Goal: Information Seeking & Learning: Find specific fact

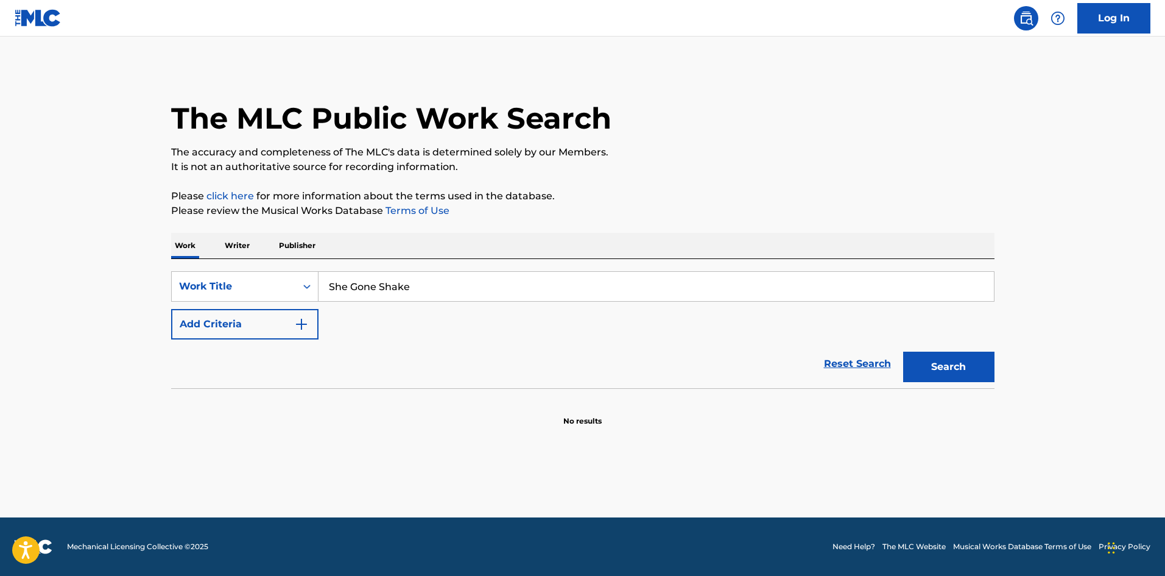
click at [208, 331] on button "Add Criteria" at bounding box center [244, 324] width 147 height 30
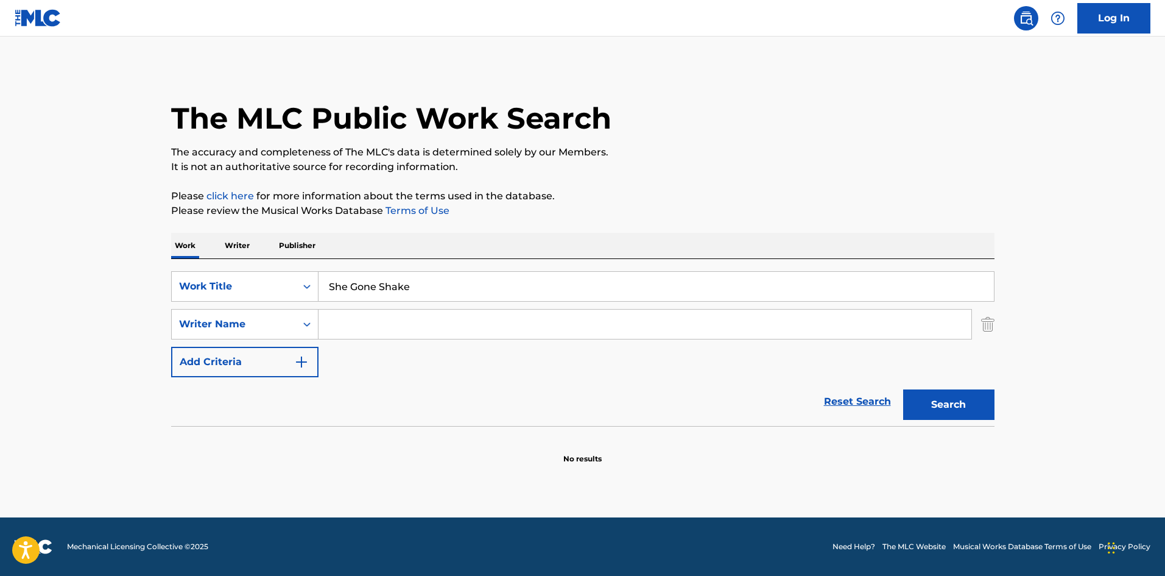
click at [398, 316] on input "Search Form" at bounding box center [645, 323] width 653 height 29
paste input "BRITT"
type input "BRITT"
click at [1005, 397] on div "The MLC Public Work Search The accuracy and completeness of The MLC's data is d…" at bounding box center [583, 265] width 853 height 397
click at [966, 409] on button "Search" at bounding box center [948, 404] width 91 height 30
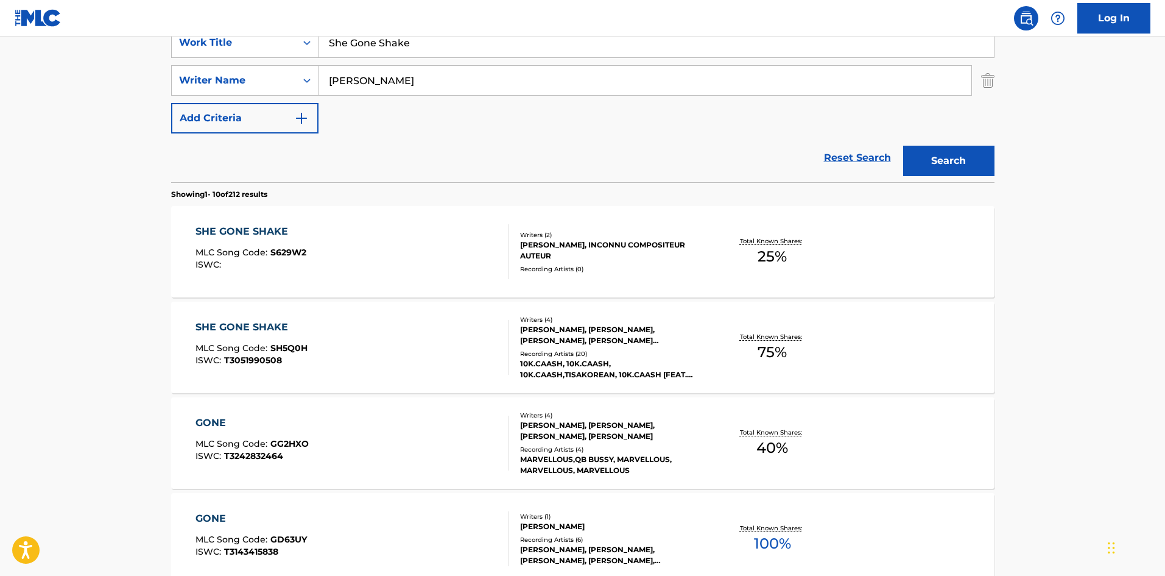
click at [371, 366] on div "SHE GONE SHAKE MLC Song Code : SH5Q0H ISWC : T3051990508" at bounding box center [352, 347] width 313 height 55
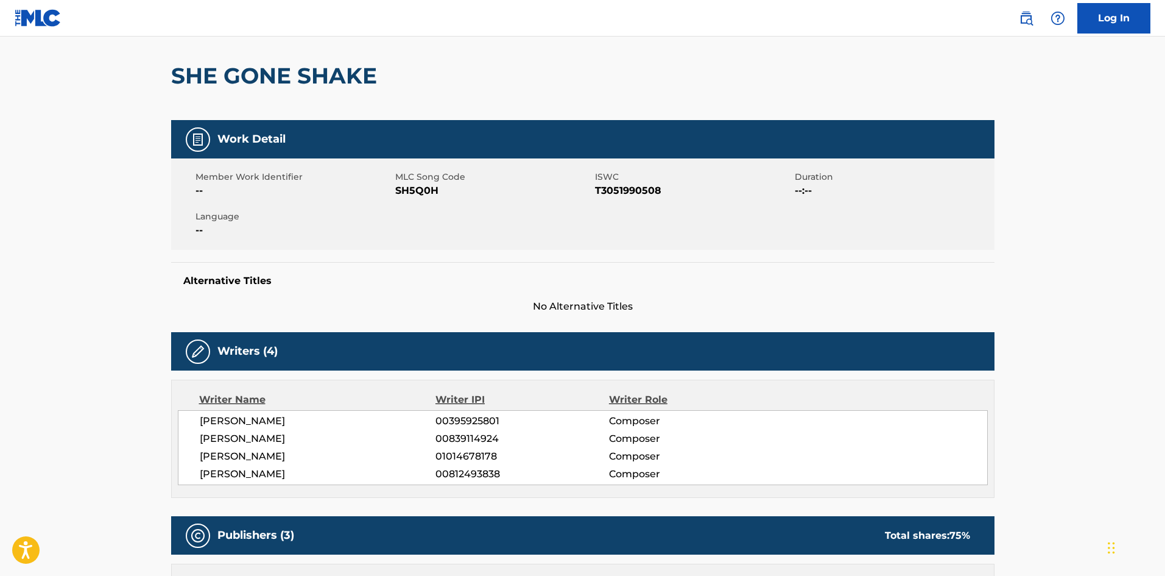
scroll to position [365, 0]
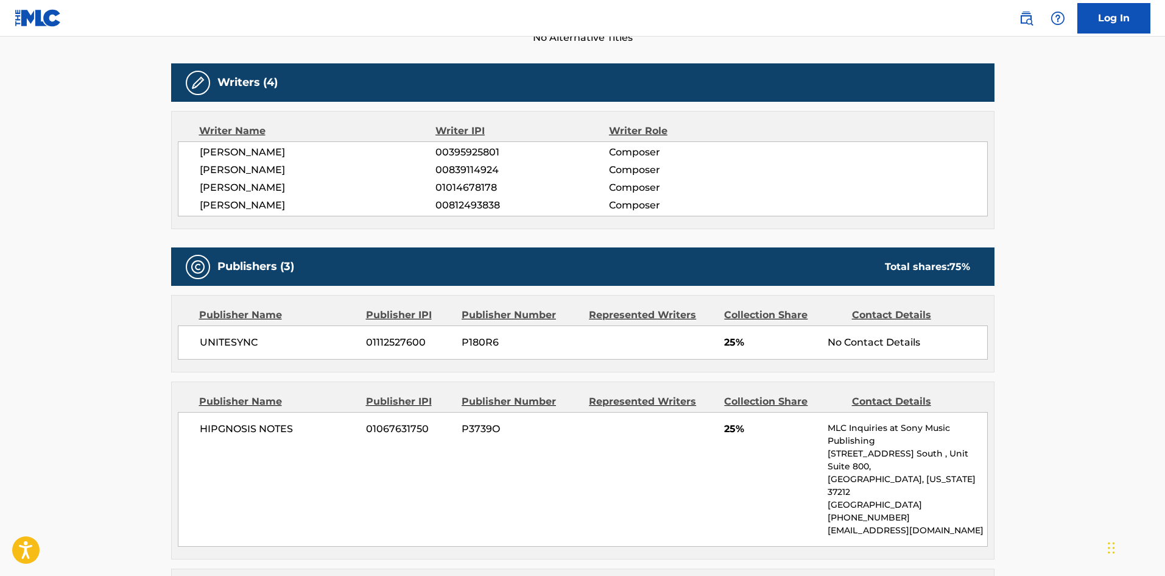
click at [220, 339] on span "UNITESYNC" at bounding box center [279, 342] width 158 height 15
copy span "UNITESYNC"
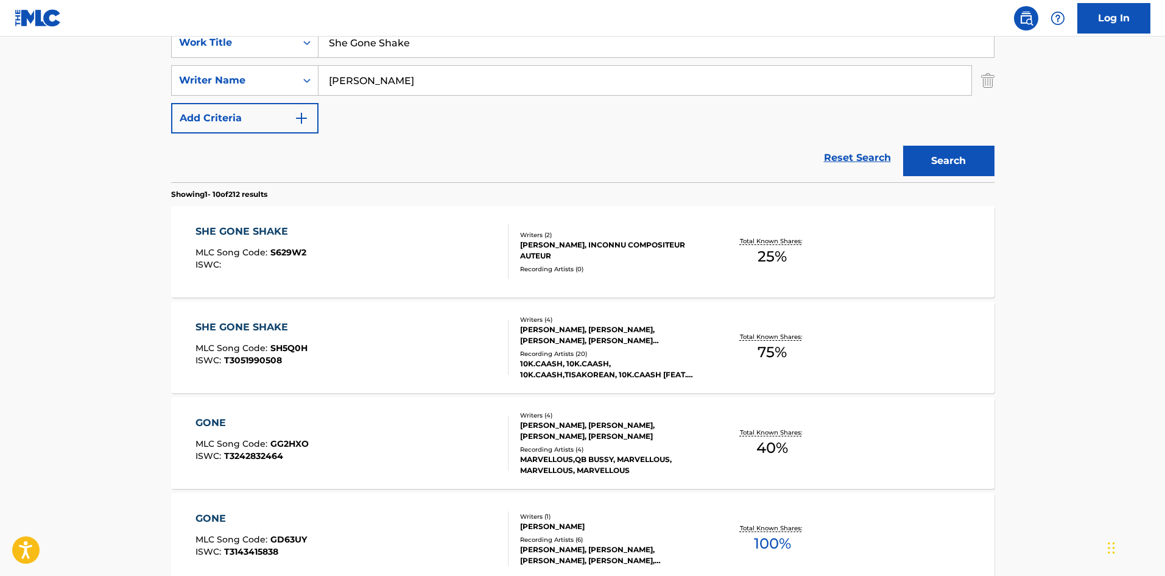
click at [412, 49] on input "She Gone Shake" at bounding box center [656, 42] width 675 height 29
paste input "14770919"
click at [451, 49] on input "14770919" at bounding box center [656, 42] width 675 height 29
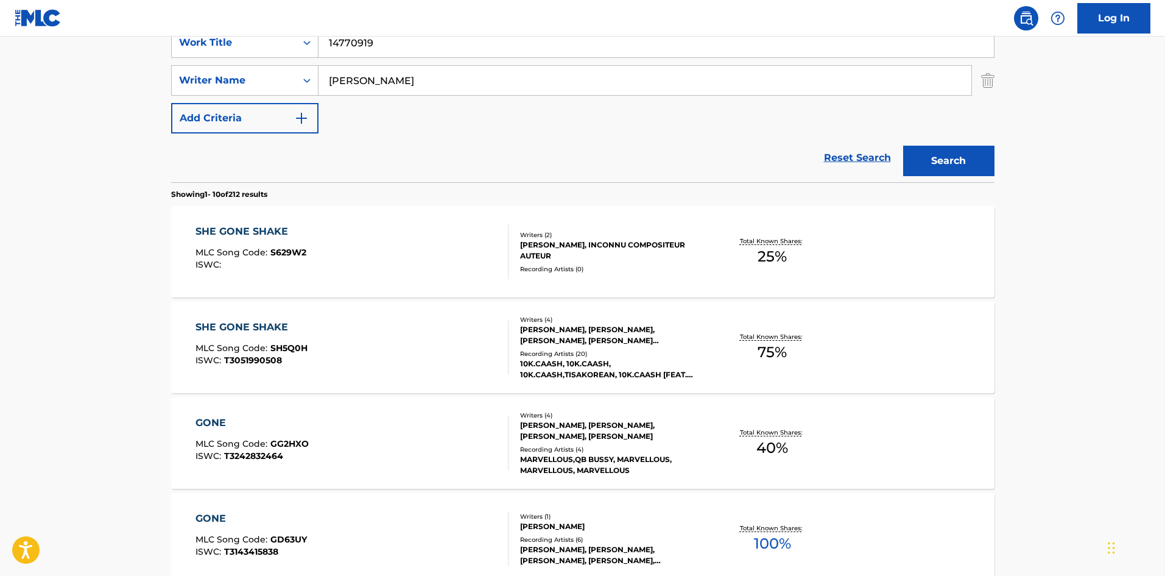
click at [451, 49] on input "14770919" at bounding box center [656, 42] width 675 height 29
paste input "Seasons"
type input "Seasons"
click at [24, 312] on main "The MLC Public Work Search The accuracy and completeness of The MLC's data is d…" at bounding box center [582, 510] width 1165 height 1434
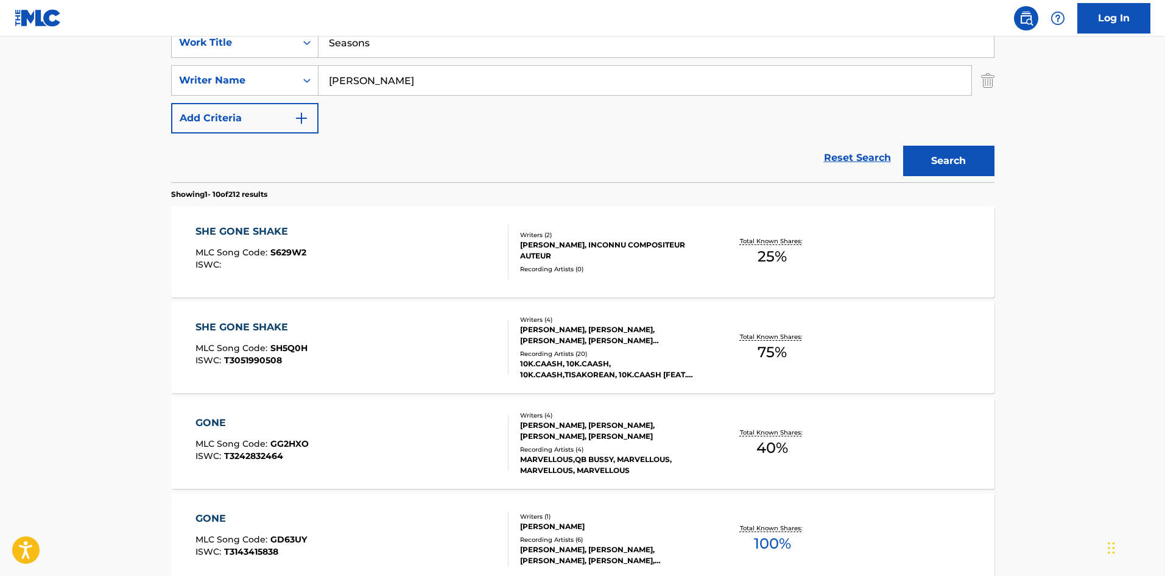
click at [541, 75] on input "BRITT" at bounding box center [645, 80] width 653 height 29
paste input "LEVINE"
type input "LEVINE"
click at [956, 166] on button "Search" at bounding box center [948, 161] width 91 height 30
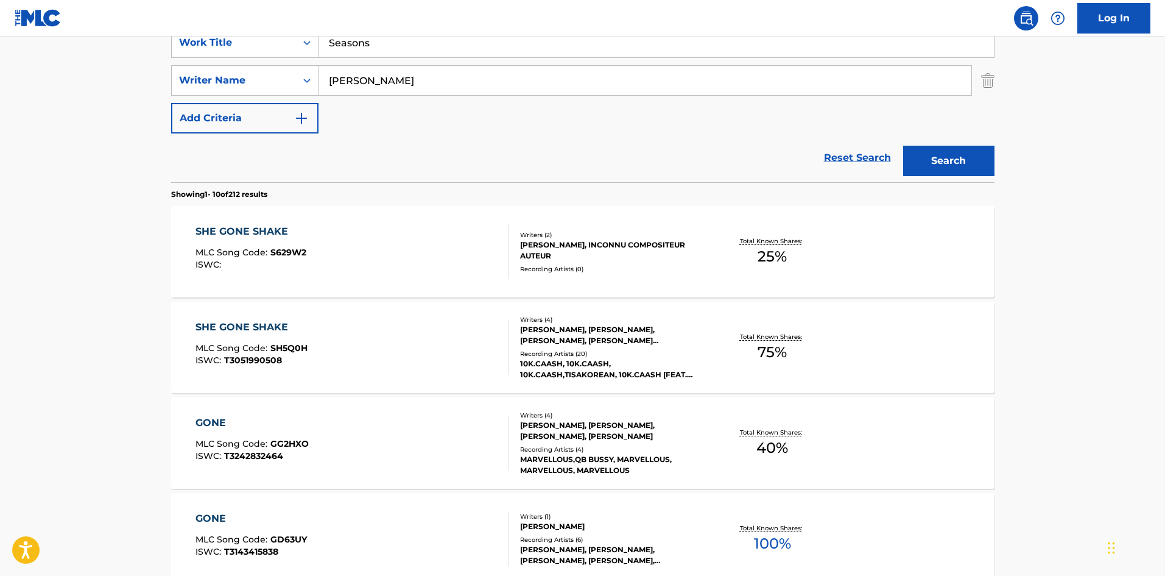
scroll to position [0, 0]
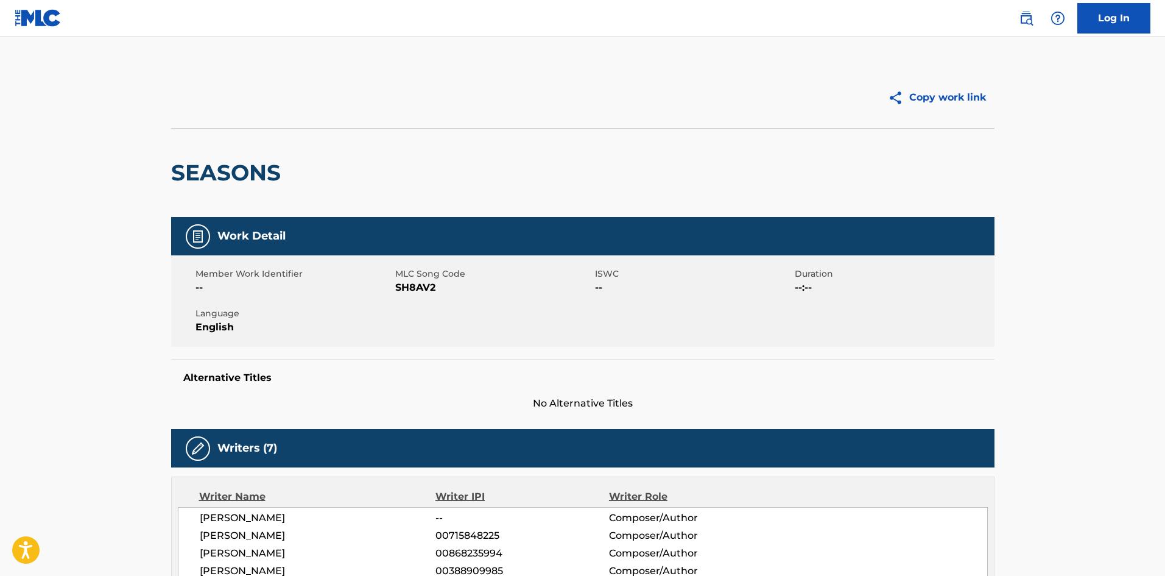
click at [194, 180] on h2 "SEASONS" at bounding box center [229, 172] width 116 height 27
copy h2 "SEASONS"
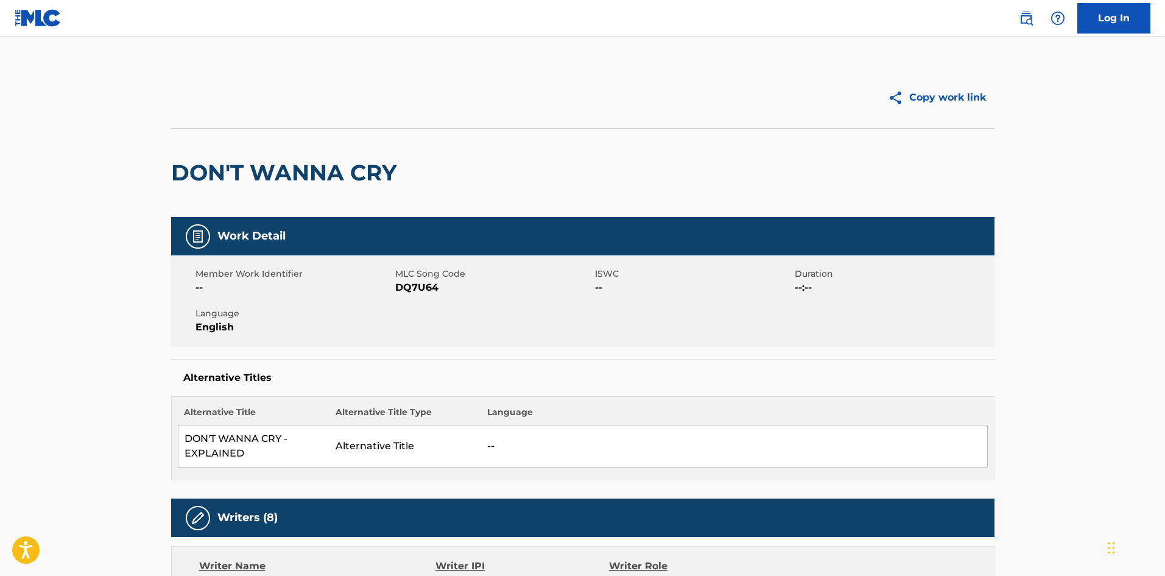
click at [199, 169] on h2 "DON'T WANNA CRY" at bounding box center [286, 172] width 231 height 27
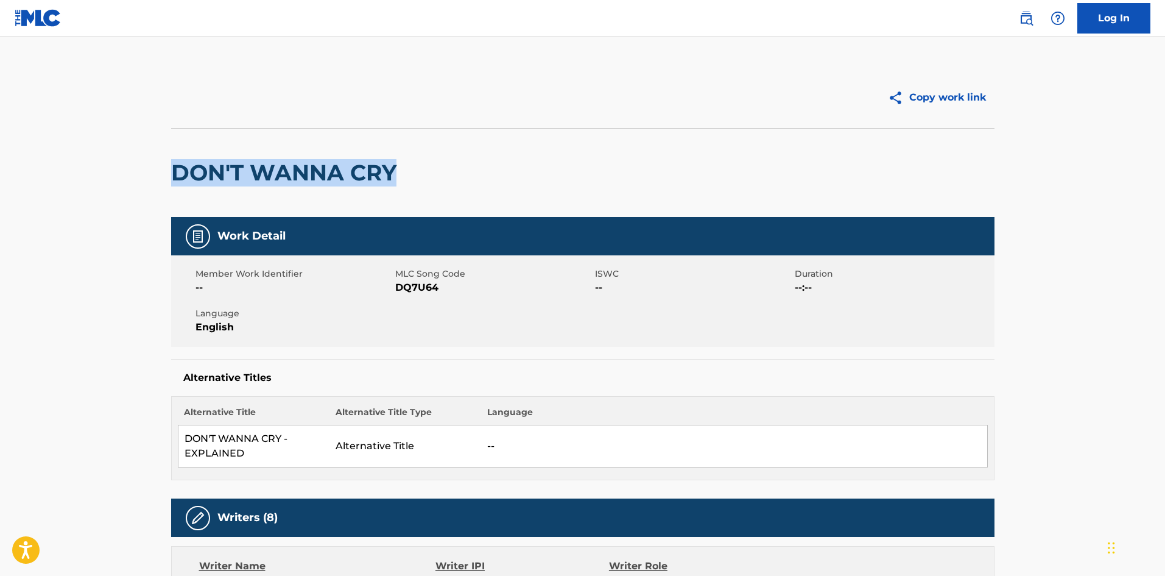
drag, startPoint x: 199, startPoint y: 169, endPoint x: 373, endPoint y: 164, distance: 173.7
click at [373, 164] on h2 "DON'T WANNA CRY" at bounding box center [286, 172] width 231 height 27
copy h2 "DON'T WANNA CRY"
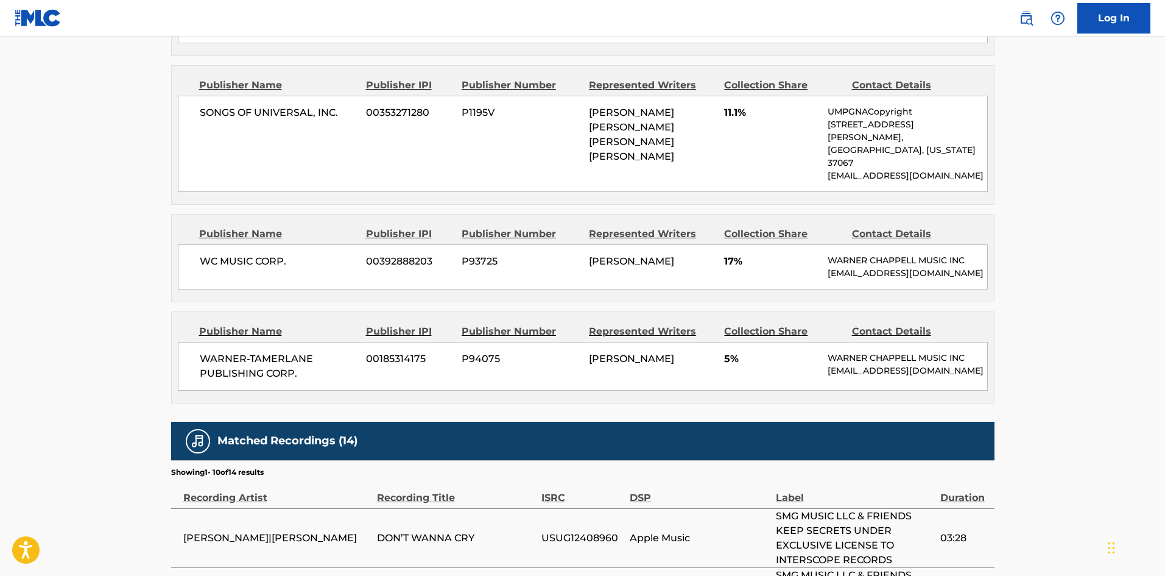
scroll to position [3225, 0]
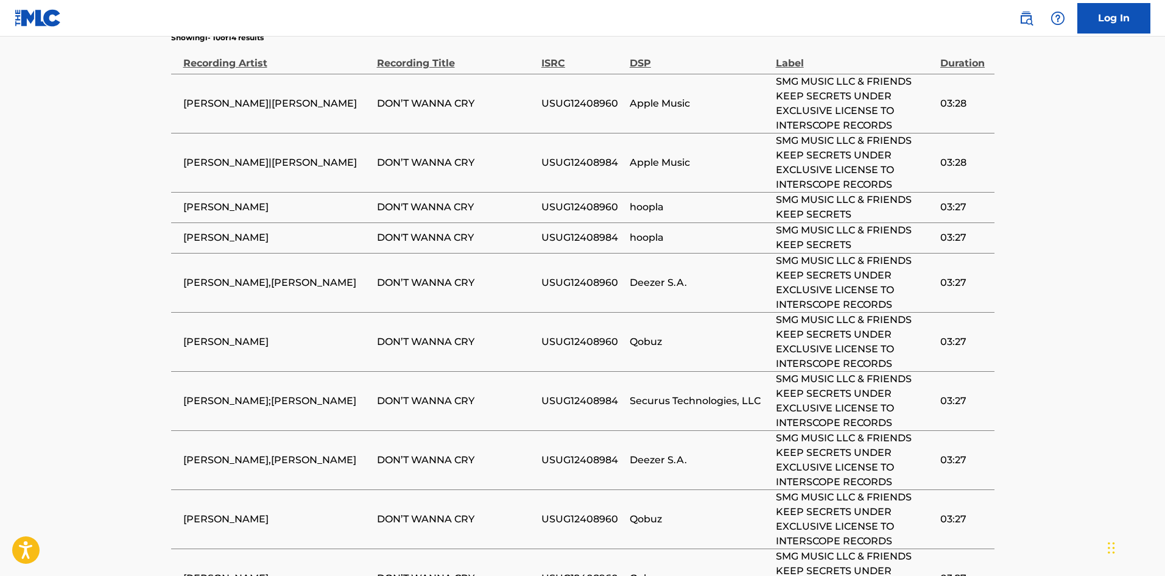
click at [179, 222] on td "[PERSON_NAME]" at bounding box center [274, 237] width 206 height 30
drag, startPoint x: 179, startPoint y: 89, endPoint x: 230, endPoint y: 89, distance: 51.2
click at [230, 222] on td "SELENA GOMEZ" at bounding box center [274, 237] width 206 height 30
copy span "SELENA GOMEZ"
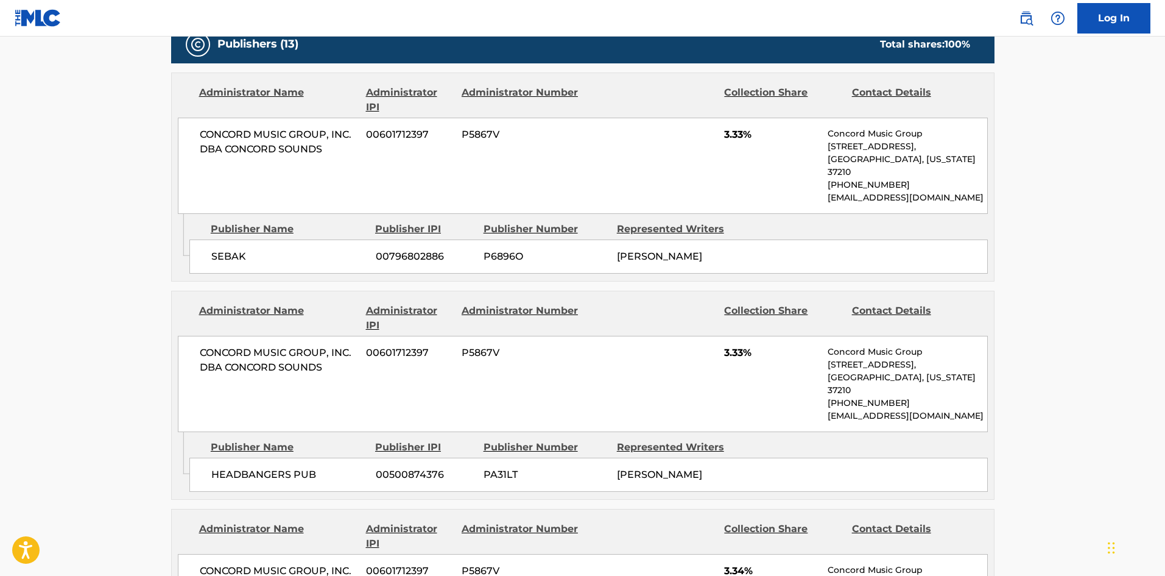
scroll to position [0, 0]
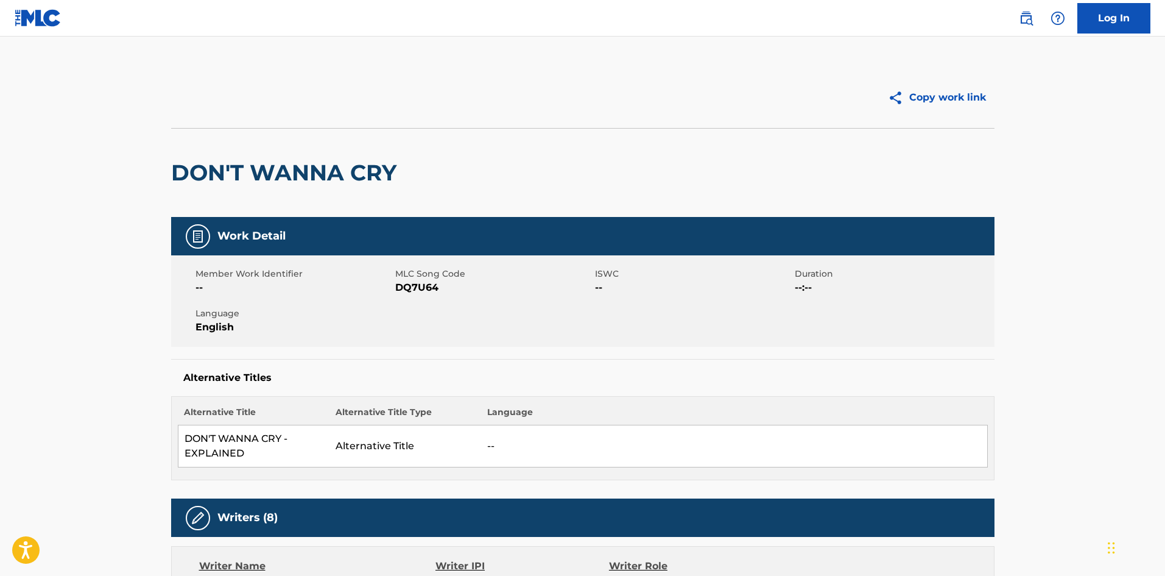
click at [194, 172] on h2 "DON'T WANNA CRY" at bounding box center [286, 172] width 231 height 27
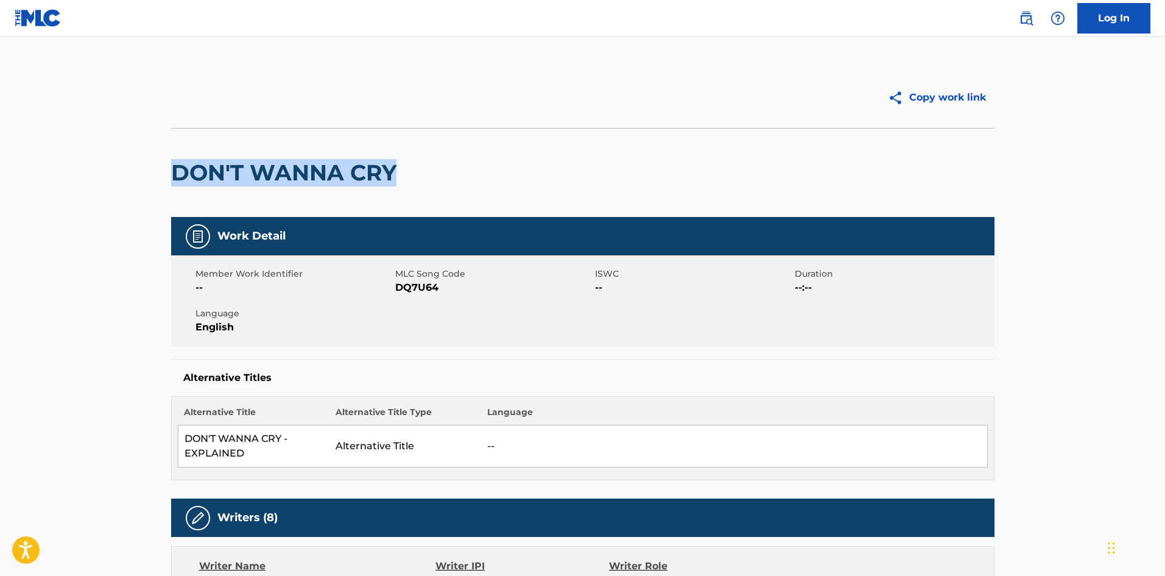
drag, startPoint x: 194, startPoint y: 172, endPoint x: 353, endPoint y: 169, distance: 159.0
click at [353, 169] on h2 "DON'T WANNA CRY" at bounding box center [286, 172] width 231 height 27
copy h2 "DON'T WANNA CRY"
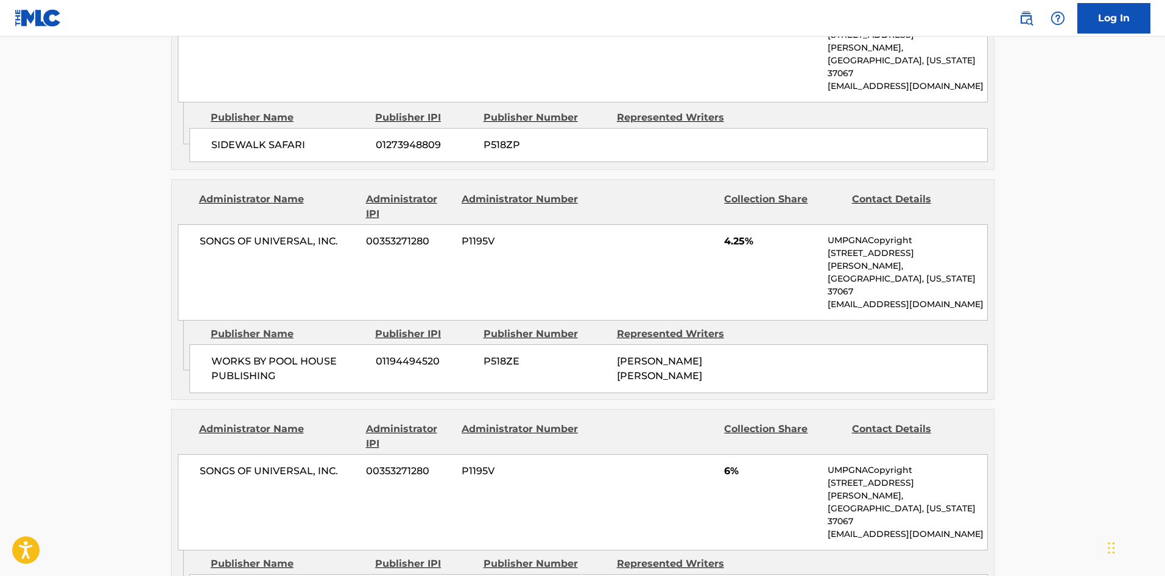
click at [16, 291] on main "Copy work link DON'T WANNA CRY Work Detail Member Work Identifier -- MLC Song C…" at bounding box center [582, 216] width 1165 height 3859
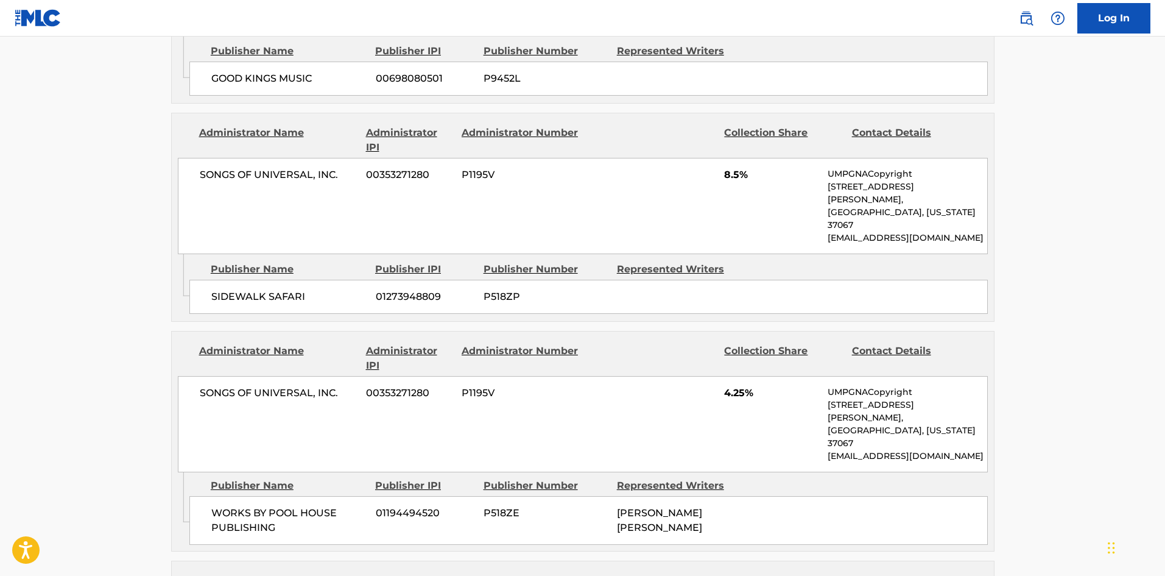
scroll to position [1384, 0]
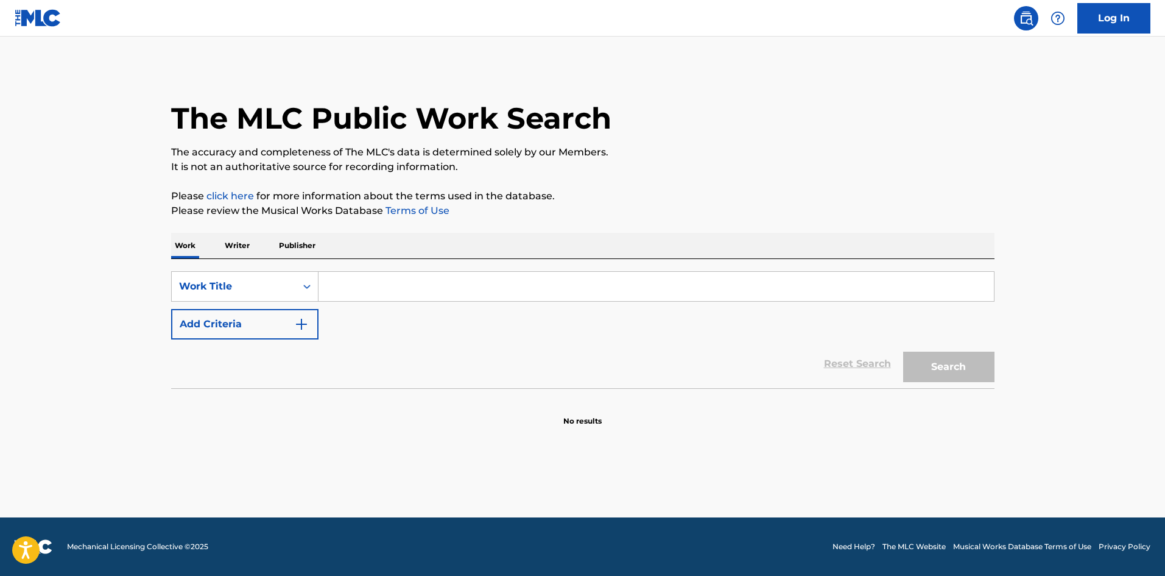
click at [594, 292] on input "Search Form" at bounding box center [656, 286] width 675 height 29
paste input "DON'T WANNA CRY"
type input "DON'T WANNA CRY"
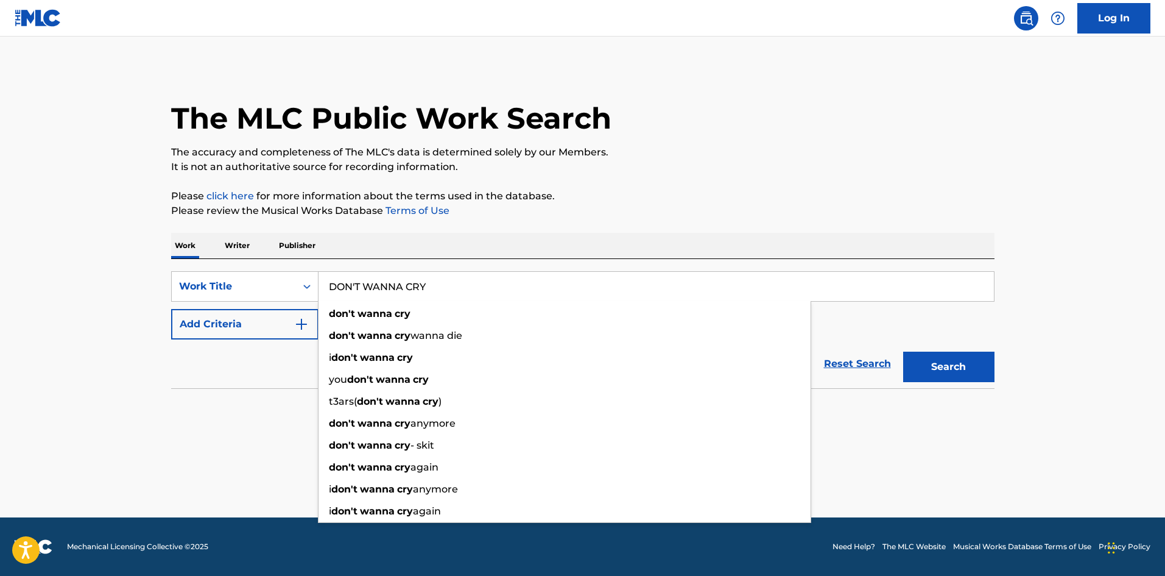
click at [239, 331] on button "Add Criteria" at bounding box center [244, 324] width 147 height 30
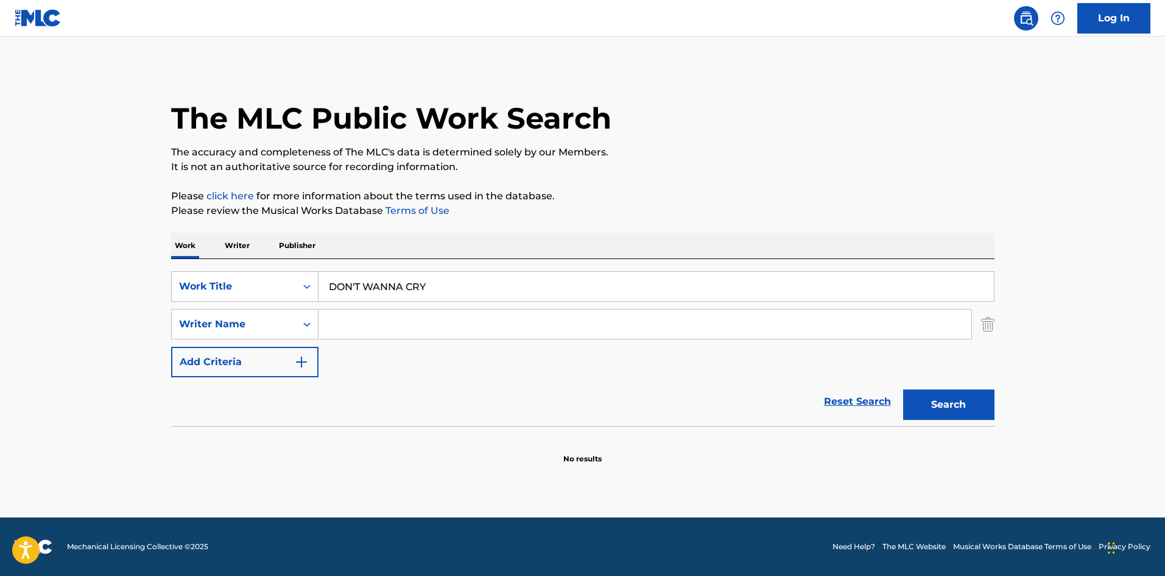
click at [351, 325] on input "Search Form" at bounding box center [645, 323] width 653 height 29
paste input "LEVIN"
type input "LEVIN"
click at [966, 407] on button "Search" at bounding box center [948, 404] width 91 height 30
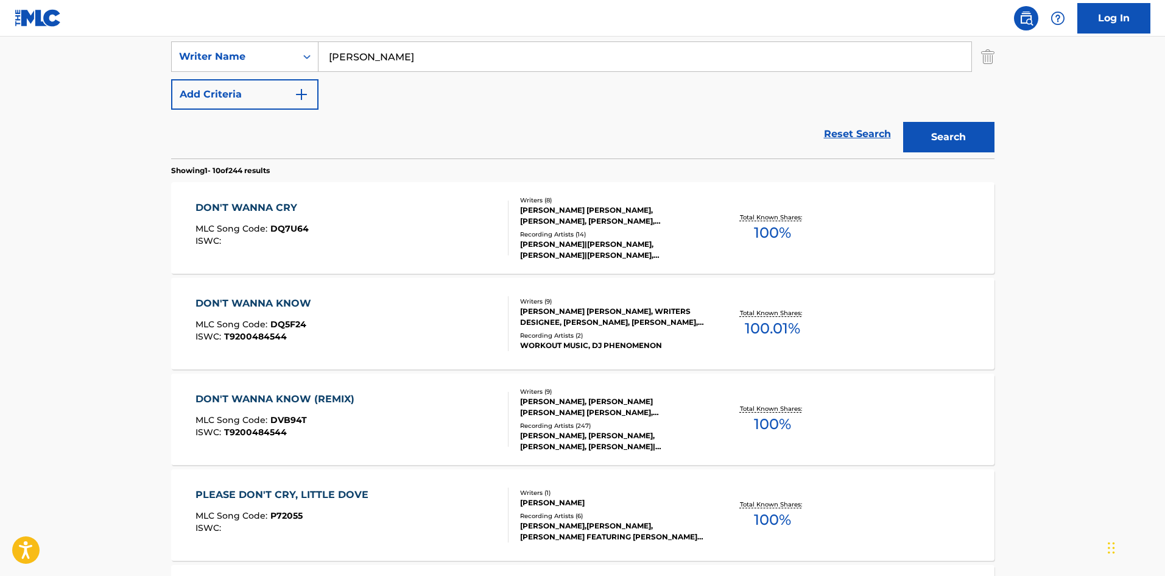
scroll to position [305, 0]
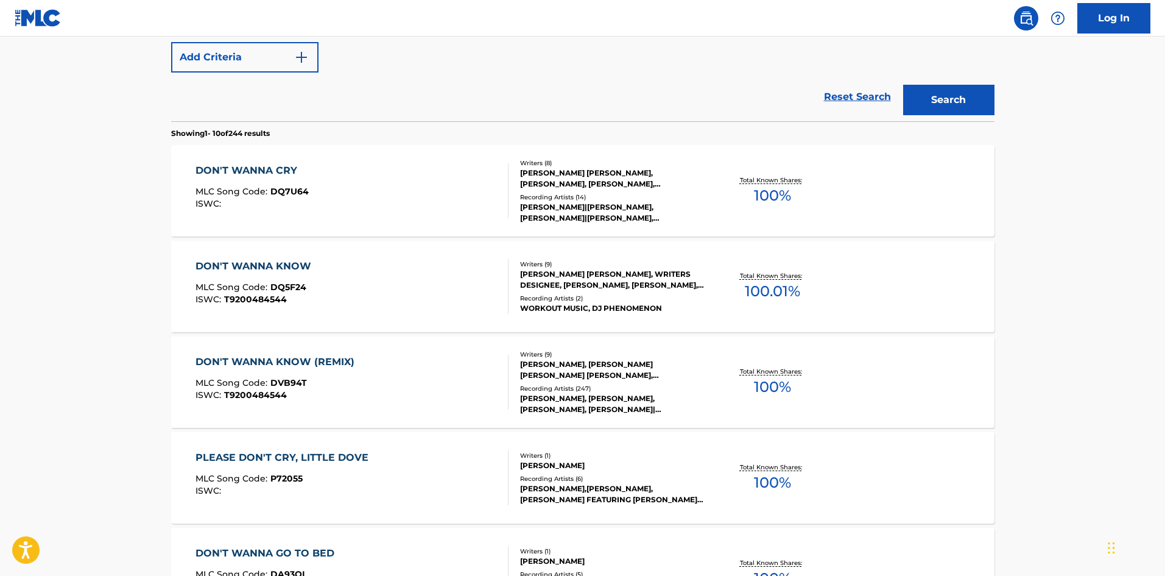
click at [409, 178] on div "DON'T WANNA CRY MLC Song Code : DQ7U64 ISWC :" at bounding box center [352, 190] width 313 height 55
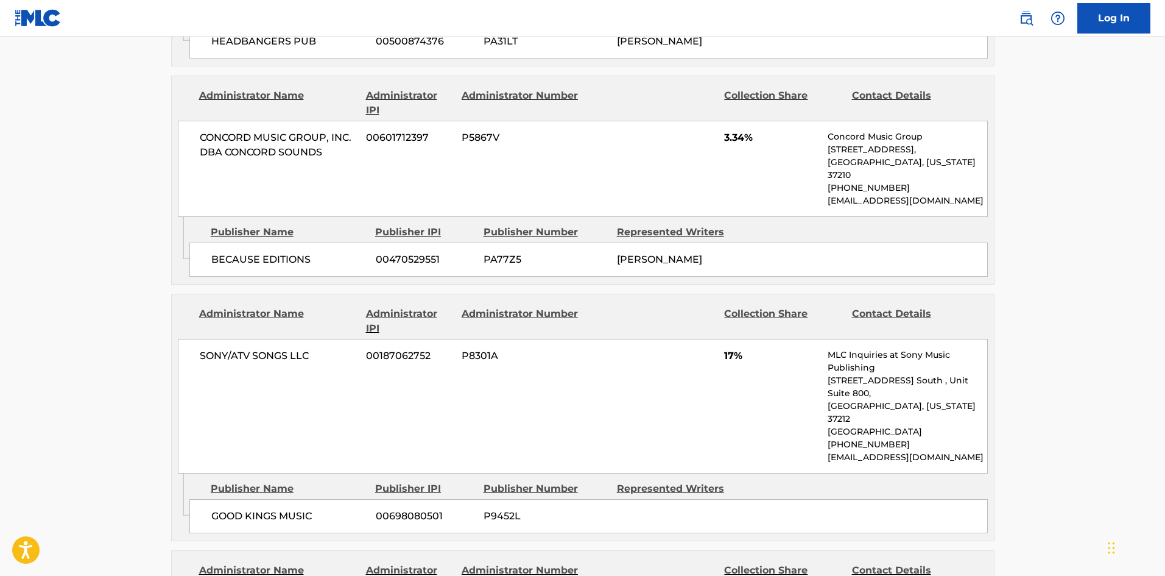
scroll to position [1340, 0]
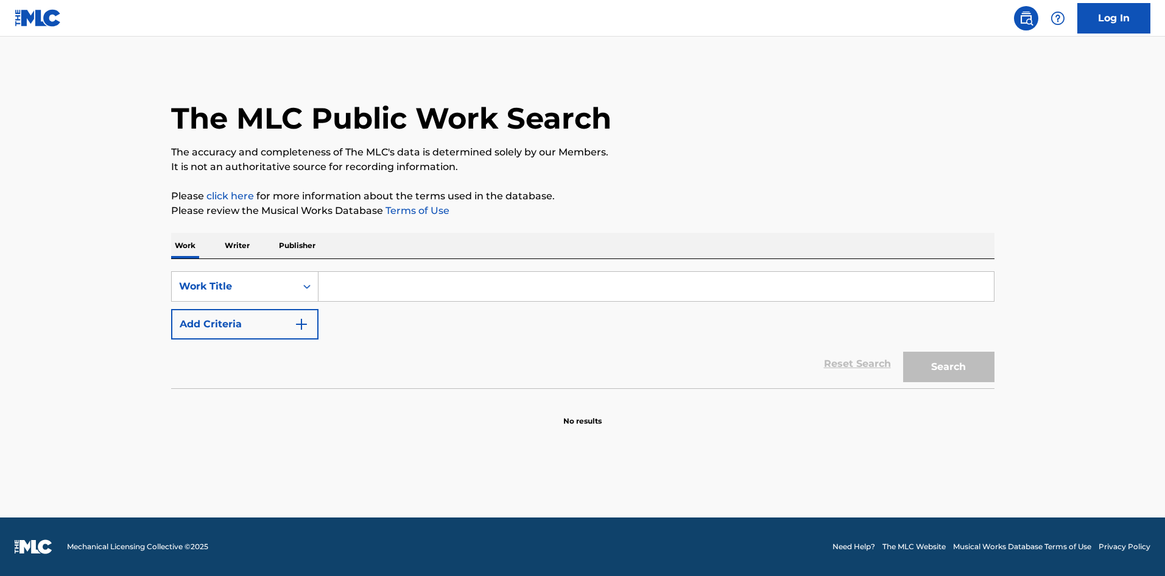
click at [489, 270] on div "SearchWithCriteriab36dd770-504f-4c5d-ab1b-eb28a5582b15 Work Title Add Criteria …" at bounding box center [582, 323] width 823 height 129
click at [494, 280] on input "Search Form" at bounding box center [656, 286] width 675 height 29
paste input "No Sir Ski"
type input "No Sir Ski"
click at [982, 376] on button "Search" at bounding box center [948, 366] width 91 height 30
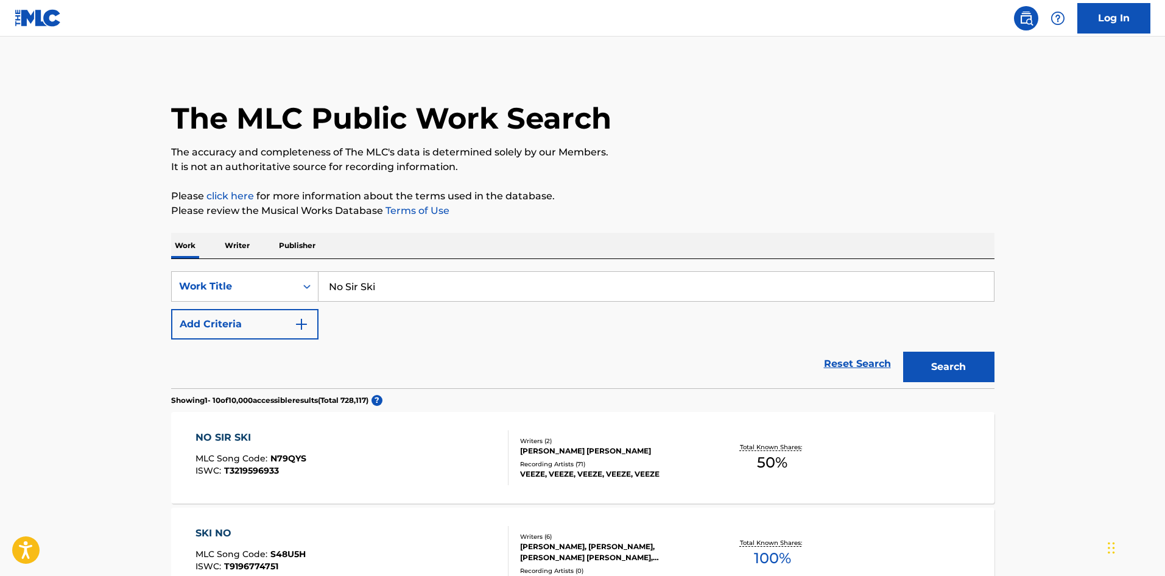
click at [427, 447] on div "NO SIR SKI MLC Song Code : N79QYS ISWC : T3219596933" at bounding box center [352, 457] width 313 height 55
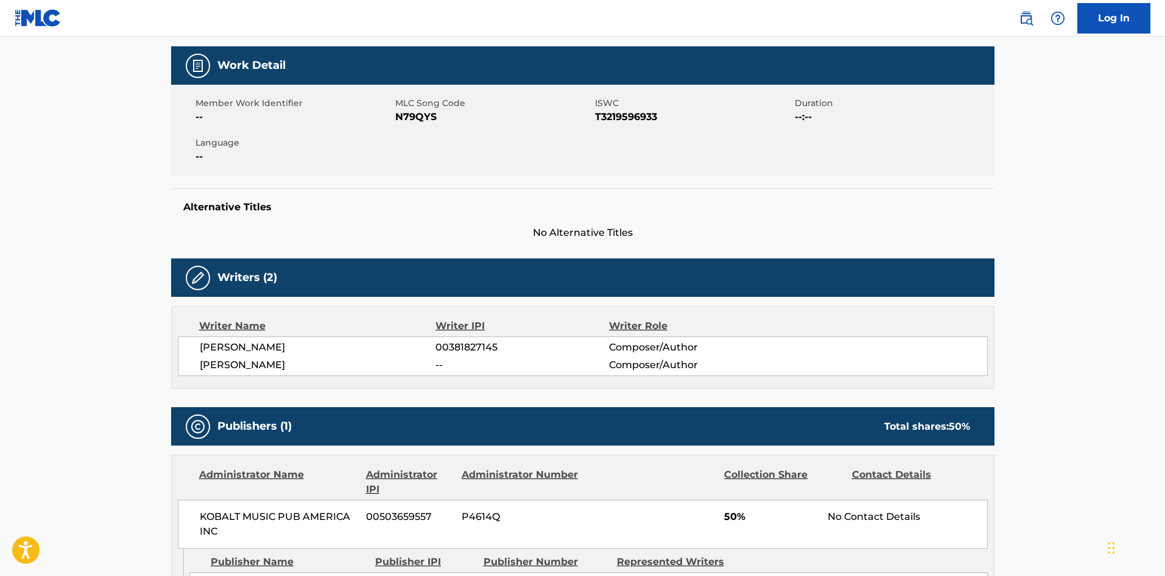
scroll to position [365, 0]
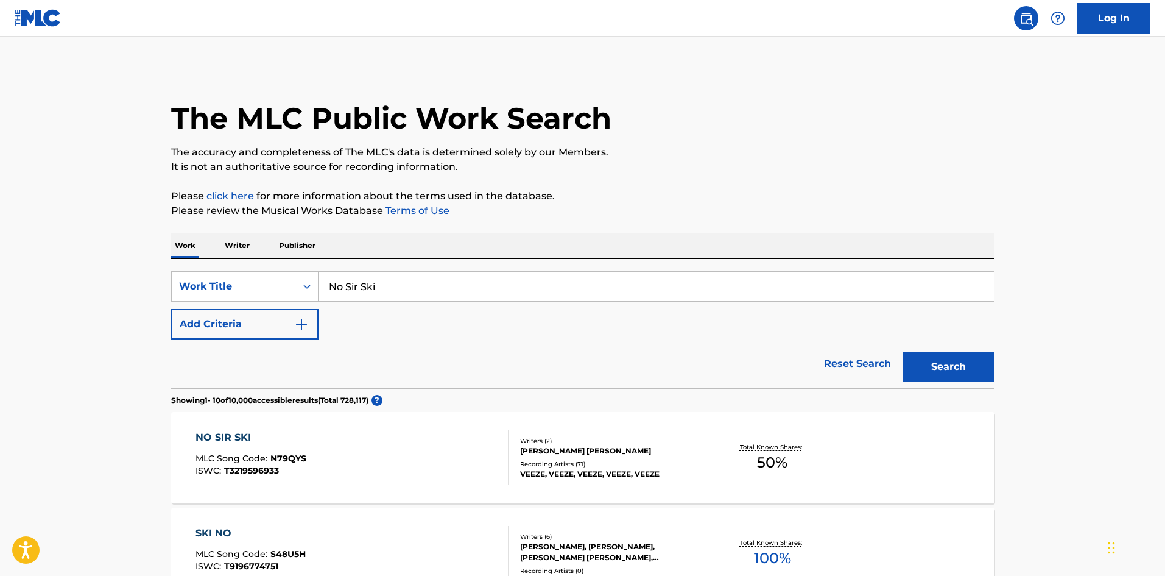
click at [420, 278] on input "No Sir Ski" at bounding box center [656, 286] width 675 height 29
paste input "I Was Cappin"
type input "I Was Cappin"
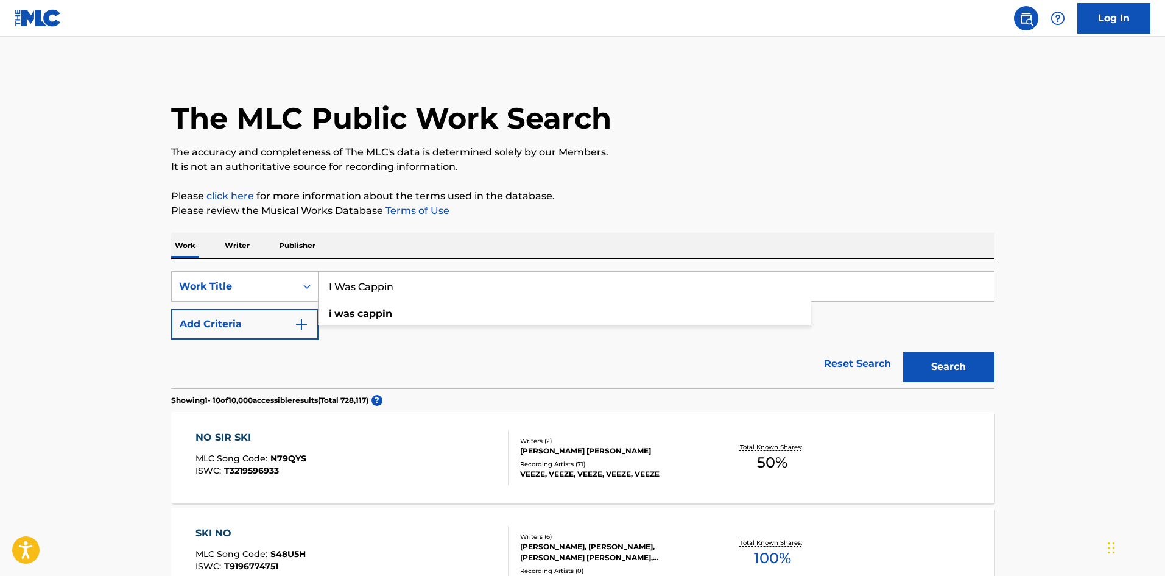
click at [190, 339] on div "Reset Search Search" at bounding box center [582, 363] width 823 height 49
click at [269, 328] on button "Add Criteria" at bounding box center [244, 324] width 147 height 30
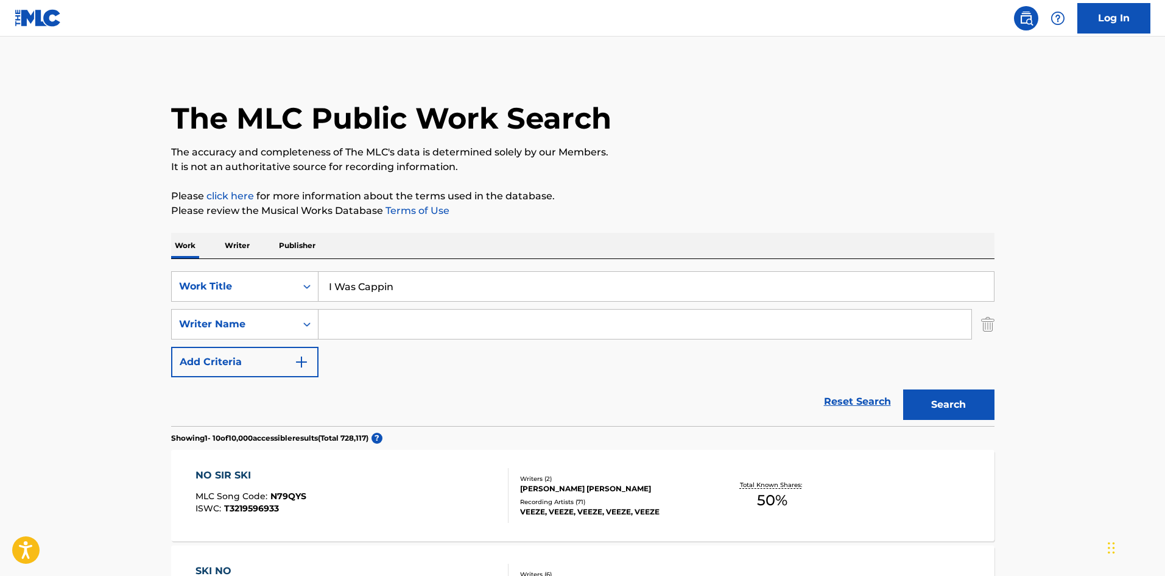
click at [364, 328] on input "Search Form" at bounding box center [645, 323] width 653 height 29
paste input "[GEOGRAPHIC_DATA]"
type input "[GEOGRAPHIC_DATA]"
click at [983, 412] on button "Search" at bounding box center [948, 404] width 91 height 30
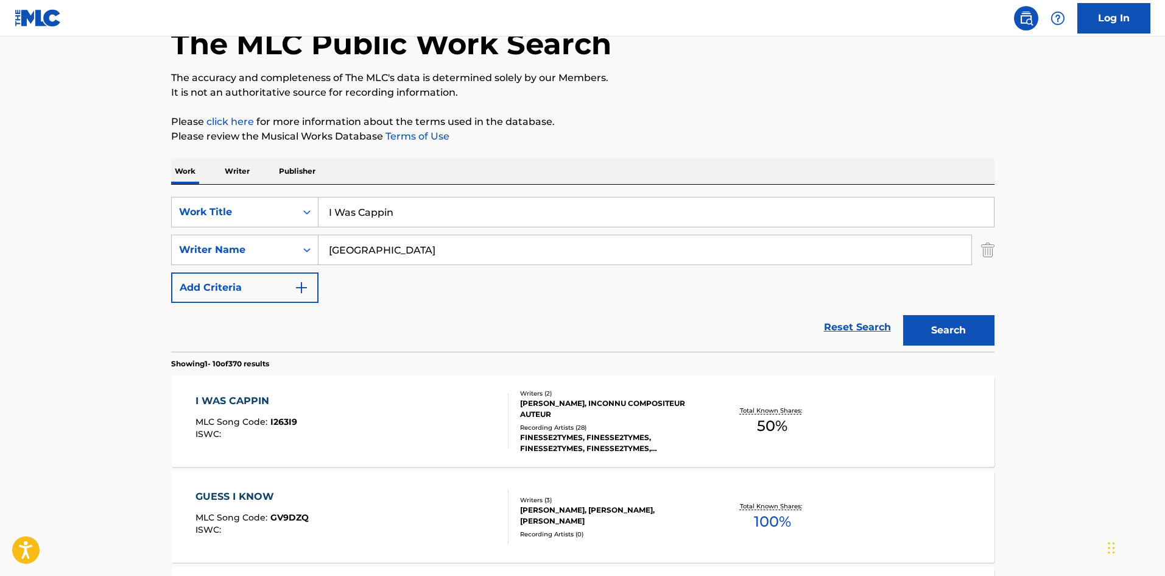
scroll to position [244, 0]
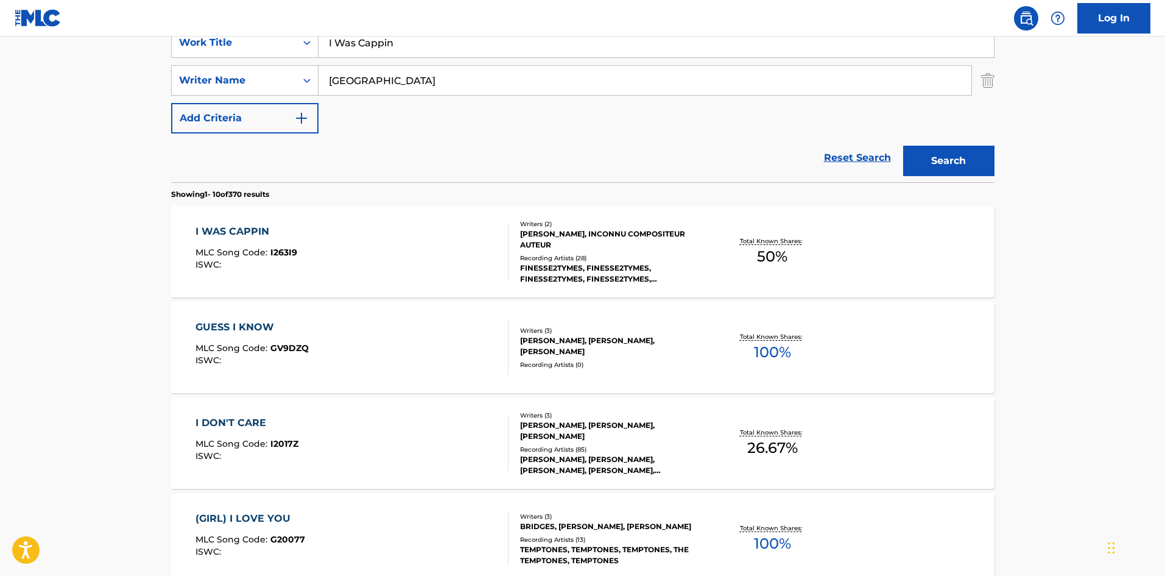
click at [354, 245] on div "I WAS CAPPIN MLC Song Code : I263I9 ISWC :" at bounding box center [352, 251] width 313 height 55
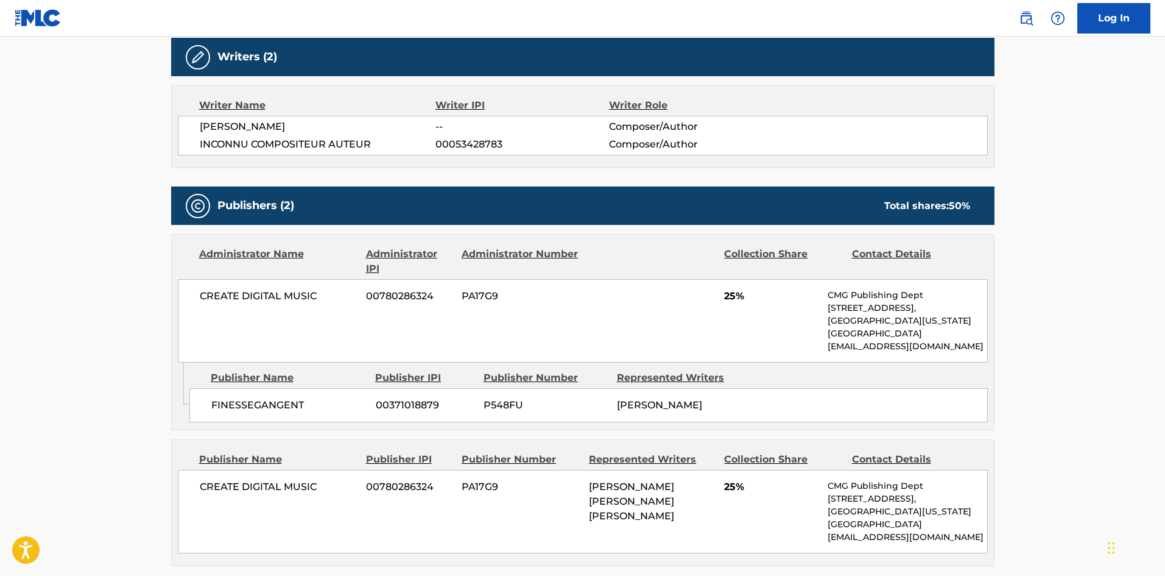
scroll to position [548, 0]
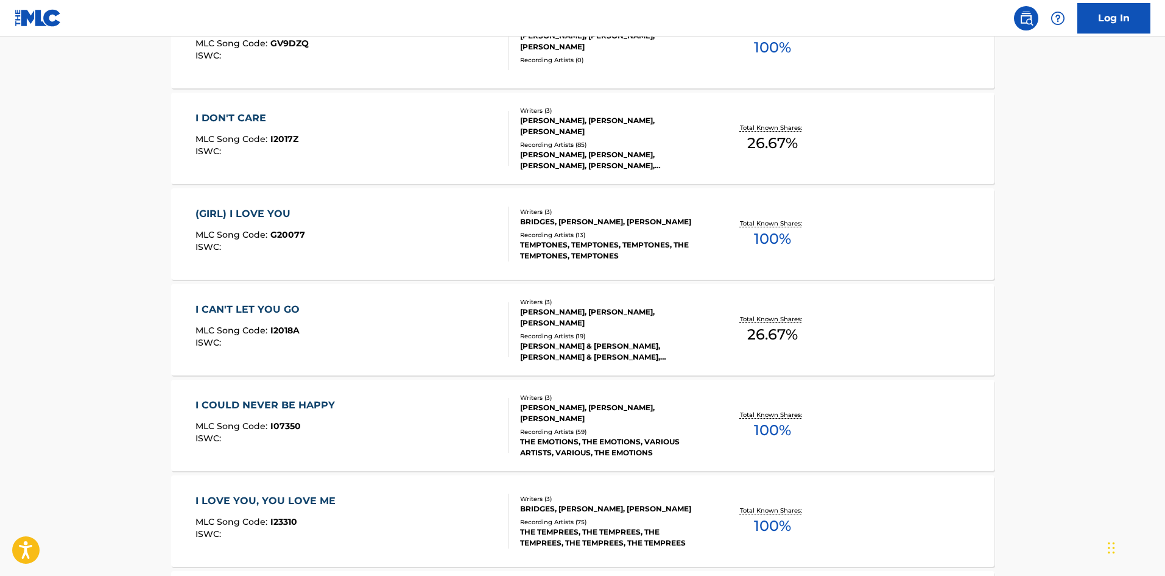
scroll to position [244, 0]
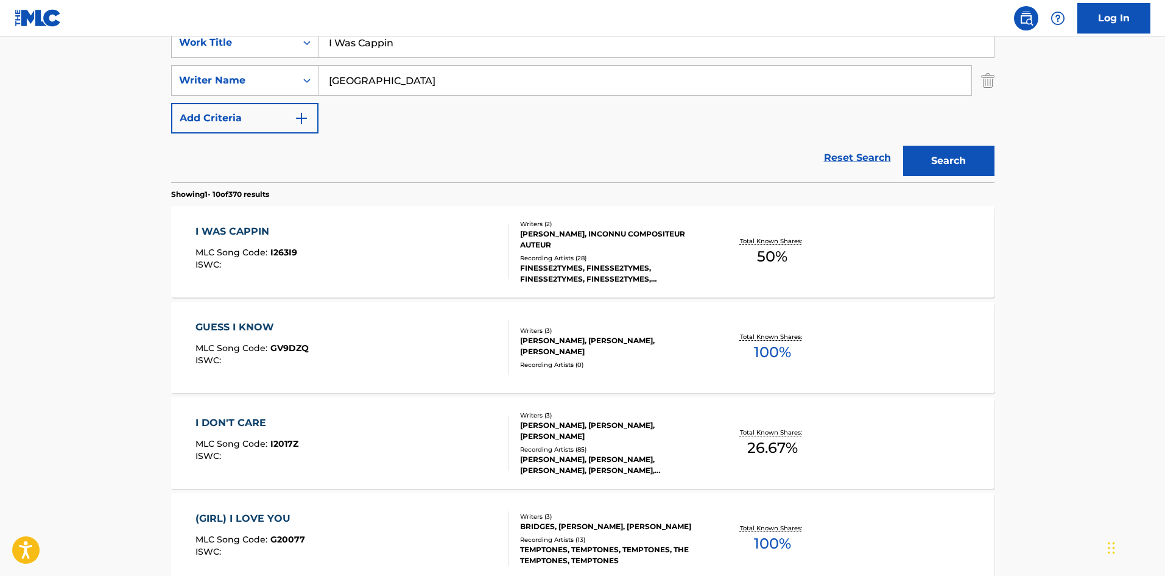
click at [396, 53] on input "I Was Cappin" at bounding box center [656, 42] width 675 height 29
paste input "Can't Come Back From That"
type input "Can't Come Back From That"
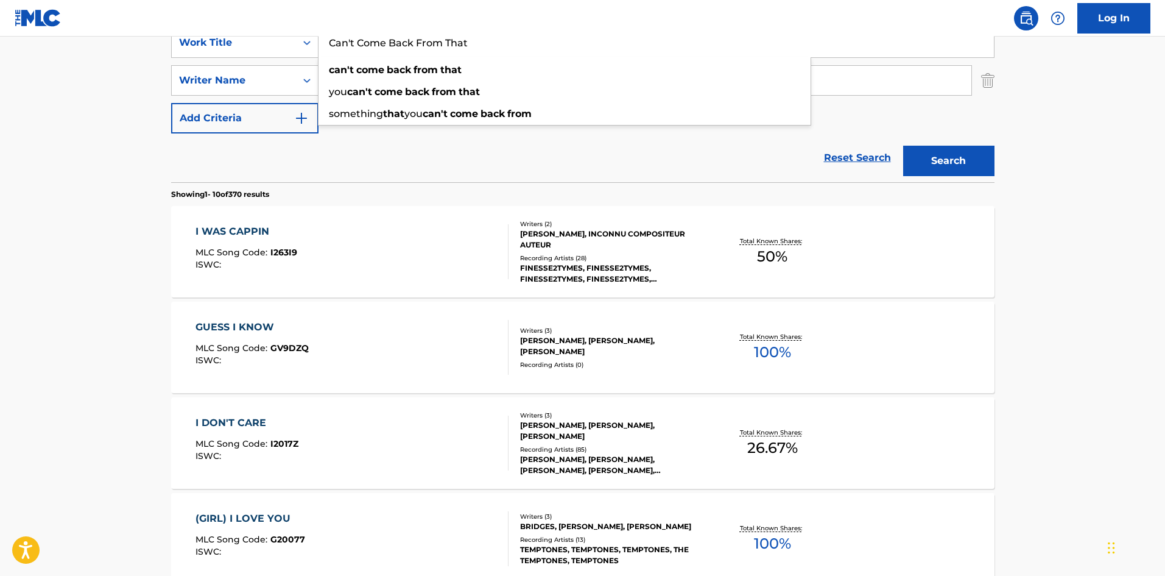
click at [0, 169] on main "The MLC Public Work Search The accuracy and completeness of The MLC's data is d…" at bounding box center [582, 510] width 1165 height 1434
click at [411, 54] on input "Can't Come Back From That" at bounding box center [656, 42] width 675 height 29
drag, startPoint x: 69, startPoint y: 75, endPoint x: 287, endPoint y: 65, distance: 217.7
click at [70, 77] on main "The MLC Public Work Search The accuracy and completeness of The MLC's data is d…" at bounding box center [582, 510] width 1165 height 1434
click at [362, 65] on div "[GEOGRAPHIC_DATA]" at bounding box center [646, 80] width 654 height 30
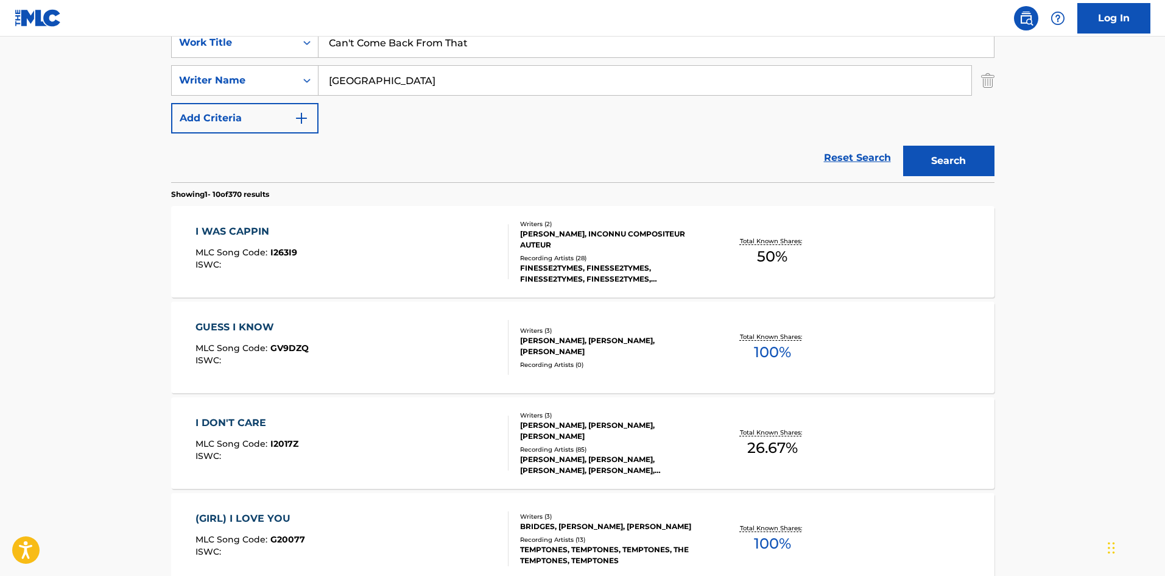
click at [362, 71] on input "[GEOGRAPHIC_DATA]" at bounding box center [645, 80] width 653 height 29
paste input "[PERSON_NAME]"
type input "[PERSON_NAME]"
click at [968, 149] on button "Search" at bounding box center [948, 161] width 91 height 30
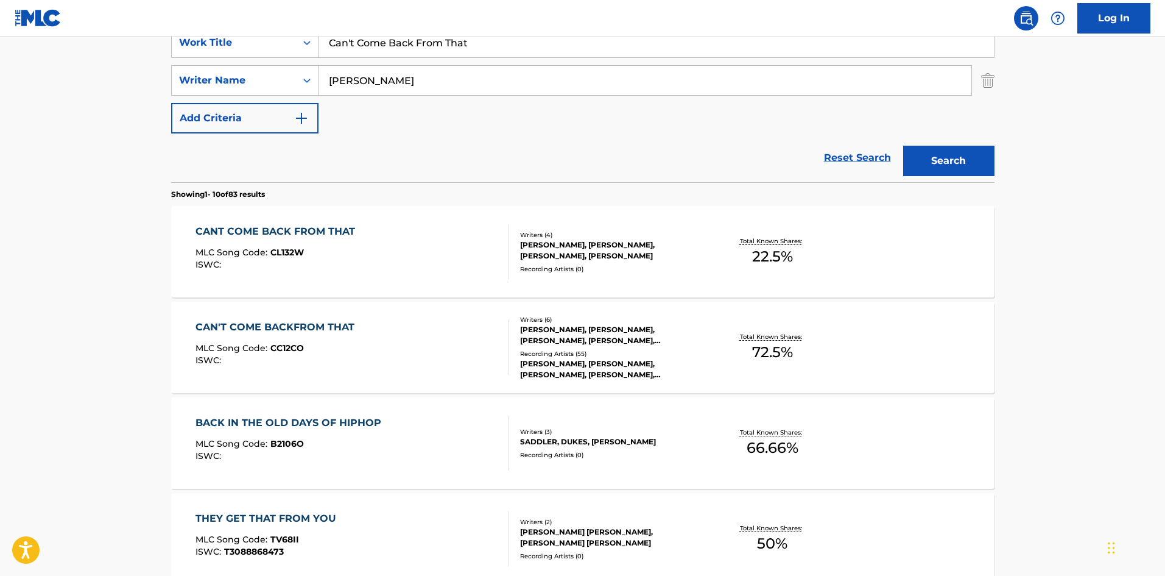
click at [420, 364] on div "CAN'T COME BACKFROM THAT MLC Song Code : CC12CO ISWC :" at bounding box center [352, 347] width 313 height 55
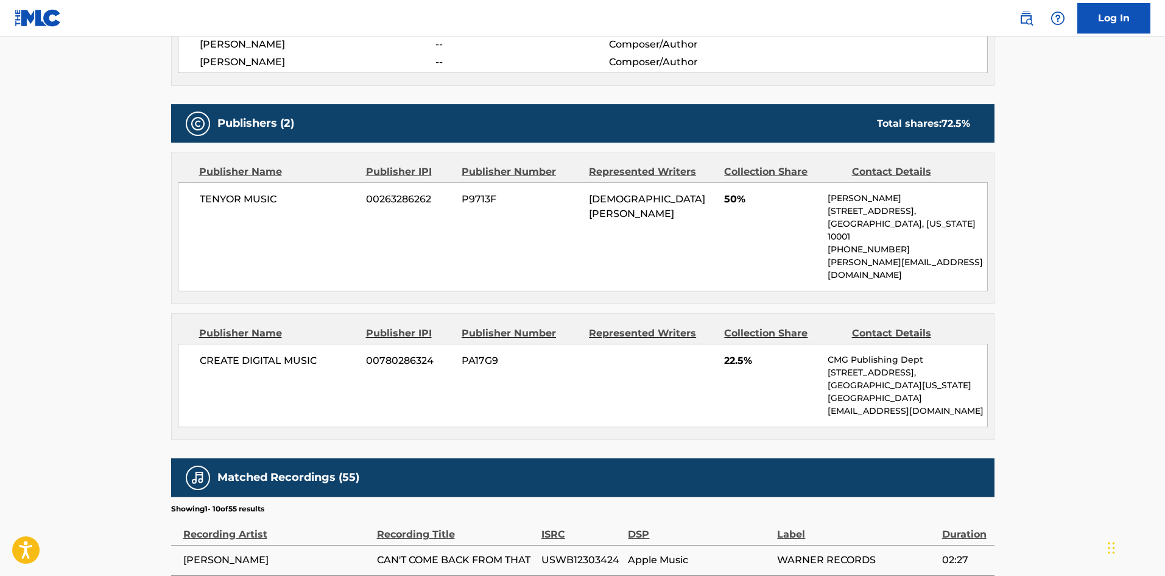
scroll to position [609, 0]
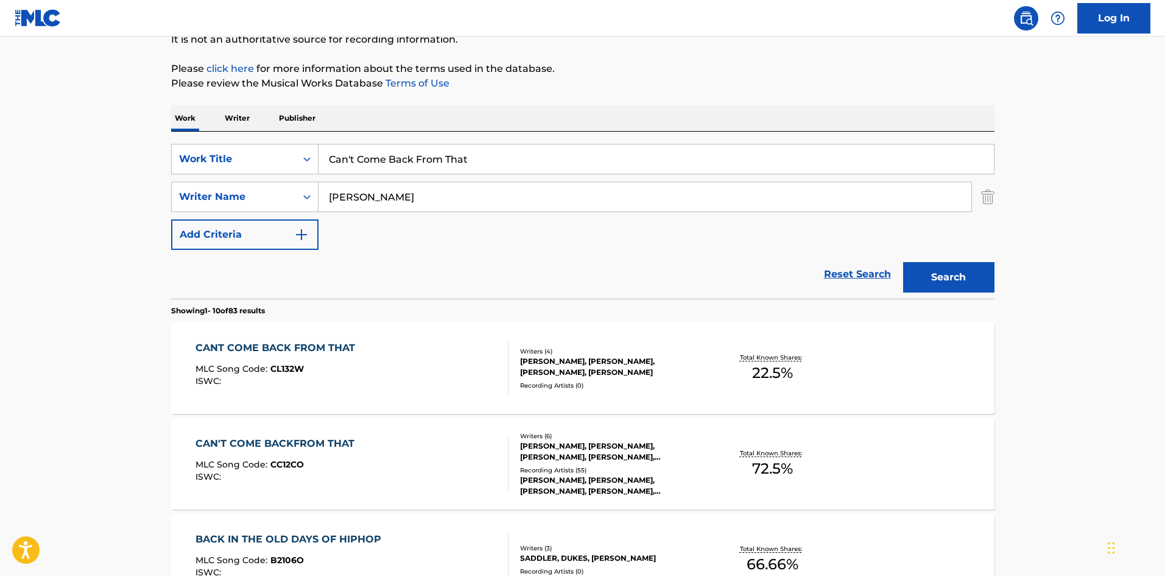
scroll to position [122, 0]
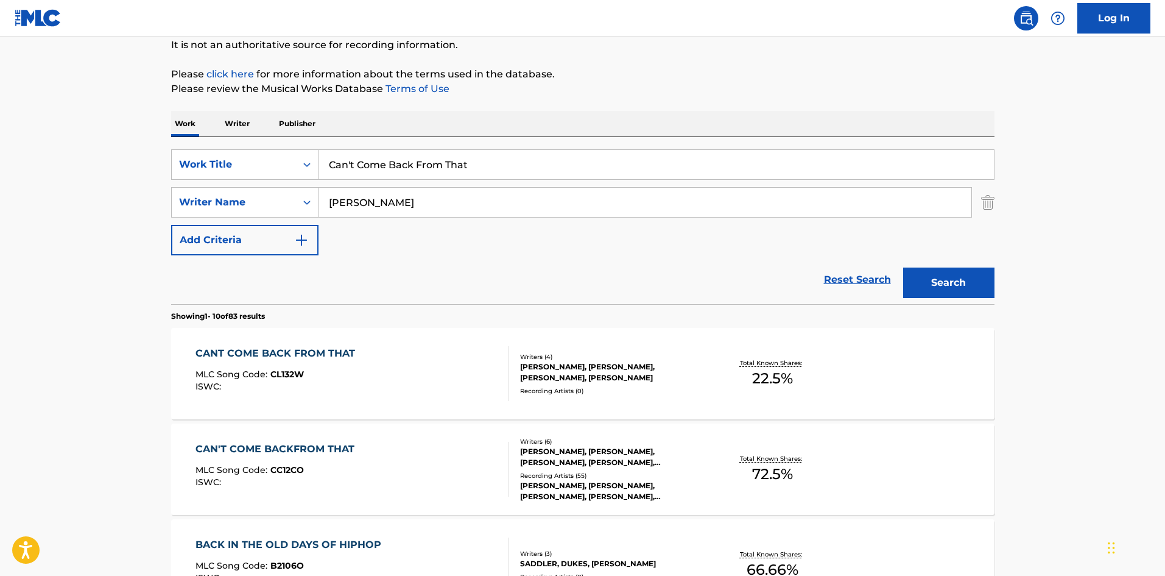
click at [387, 174] on input "Can't Come Back From That" at bounding box center [656, 164] width 675 height 29
paste input "Fall Off"
type input "Can't Fall Off"
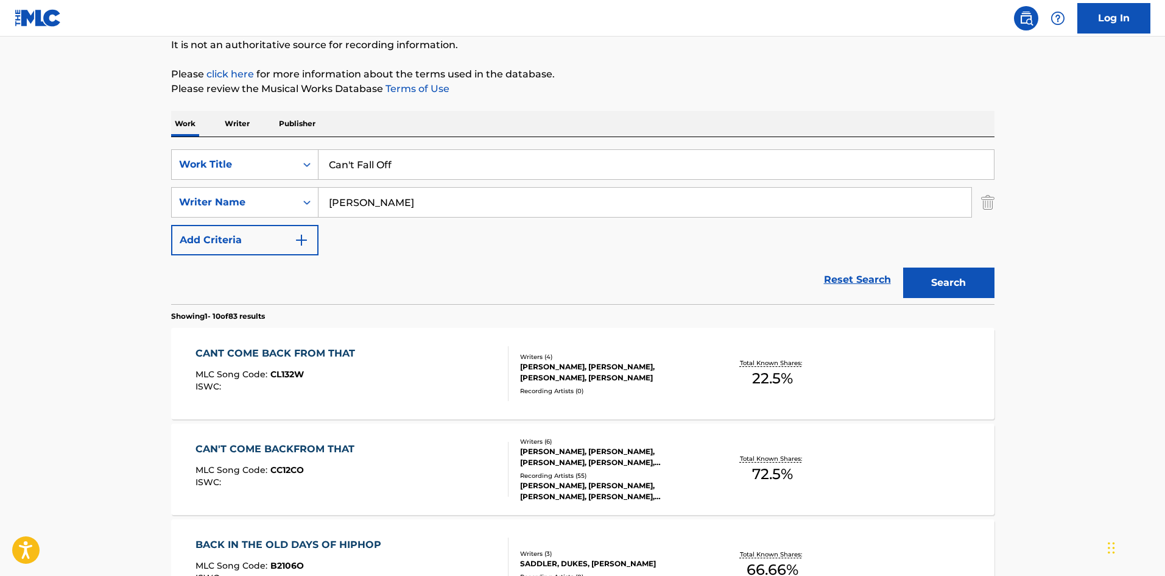
click at [328, 195] on input "[PERSON_NAME]" at bounding box center [645, 202] width 653 height 29
paste input "ODO"
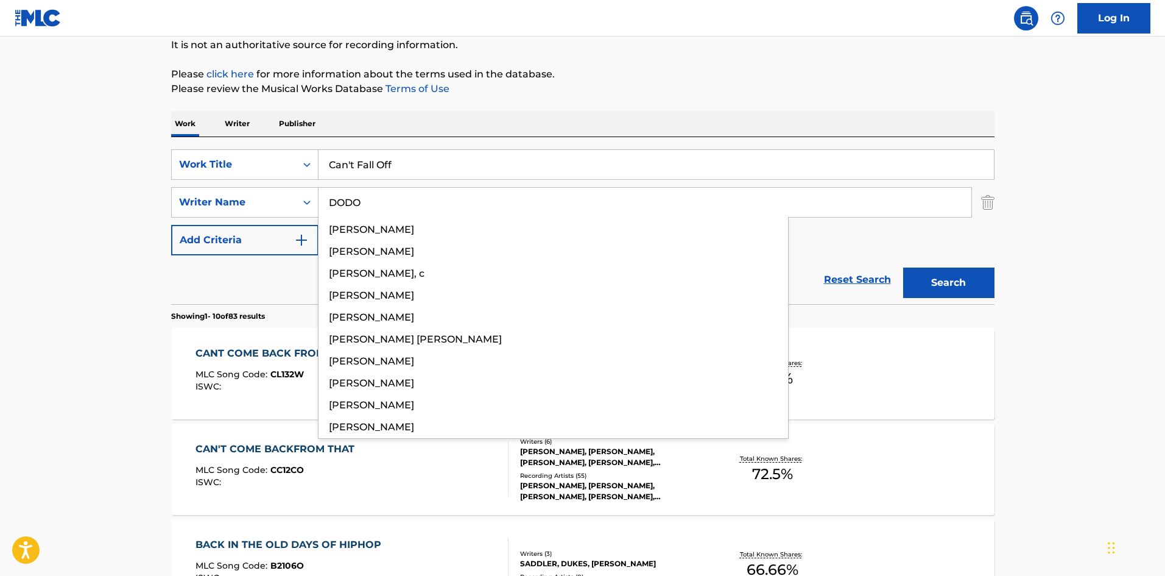
type input "DODO"
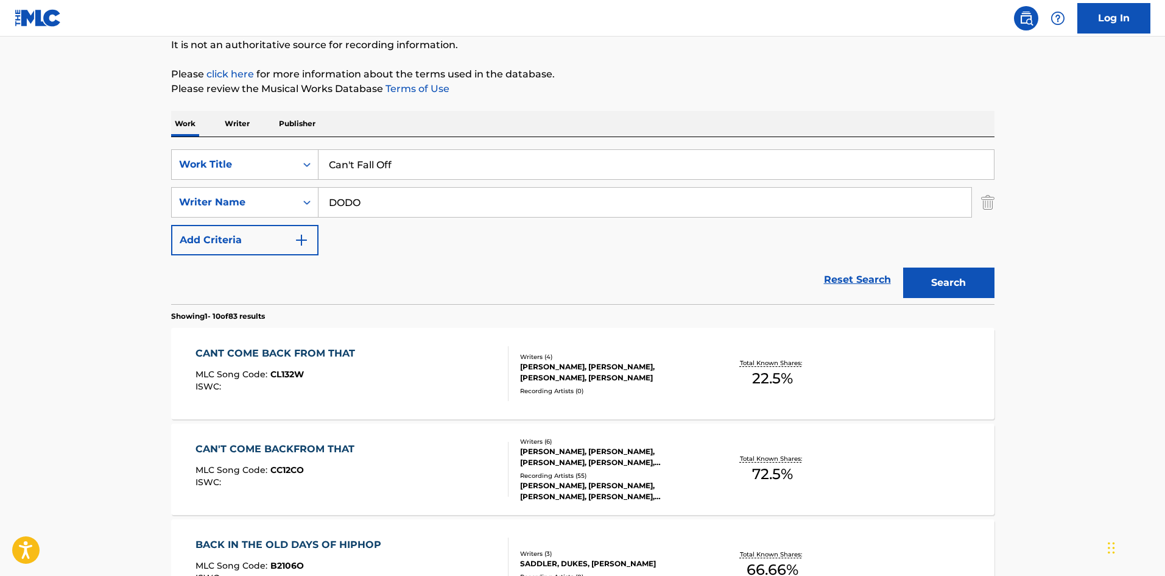
click at [969, 298] on div "Search" at bounding box center [945, 279] width 97 height 49
click at [969, 297] on button "Search" at bounding box center [948, 282] width 91 height 30
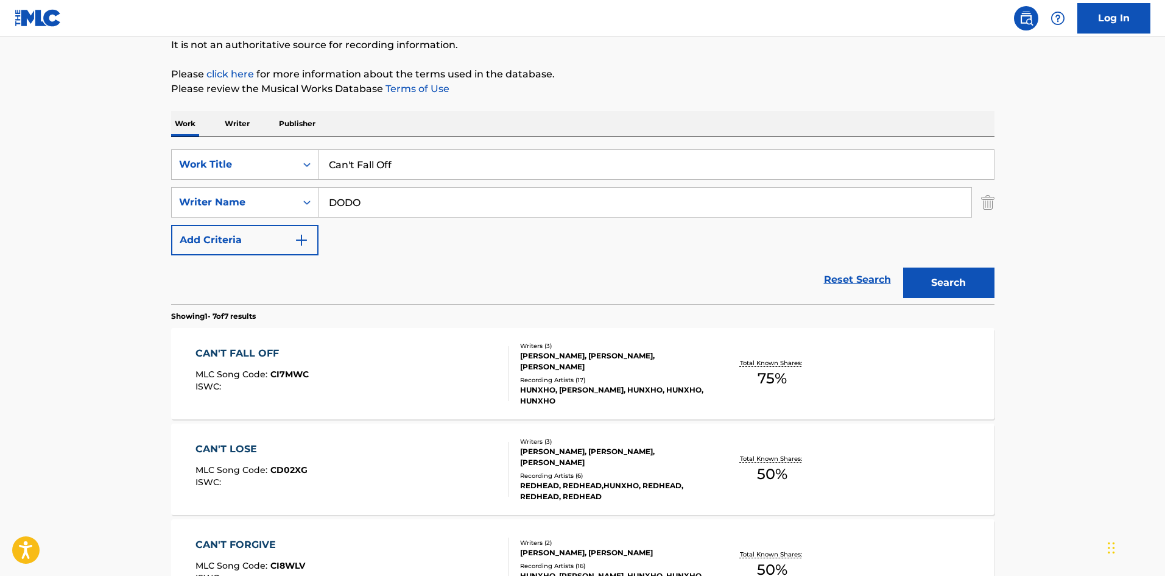
click at [255, 403] on div "CAN'T FALL OFF MLC Song Code : CI7MWC ISWC : Writers ( 3 ) [PERSON_NAME], [PERS…" at bounding box center [582, 373] width 823 height 91
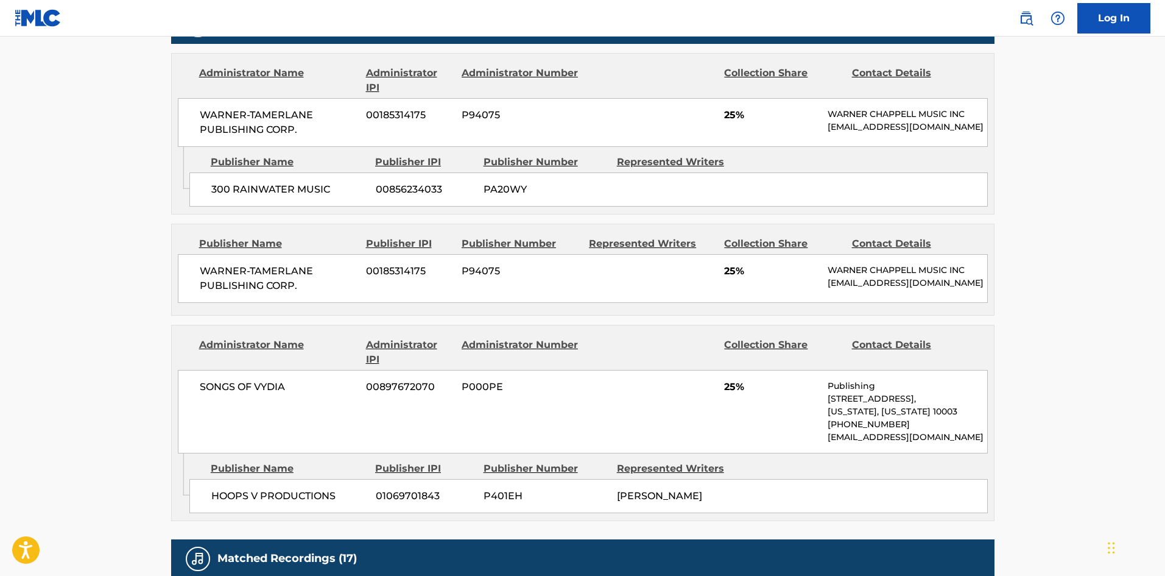
scroll to position [670, 0]
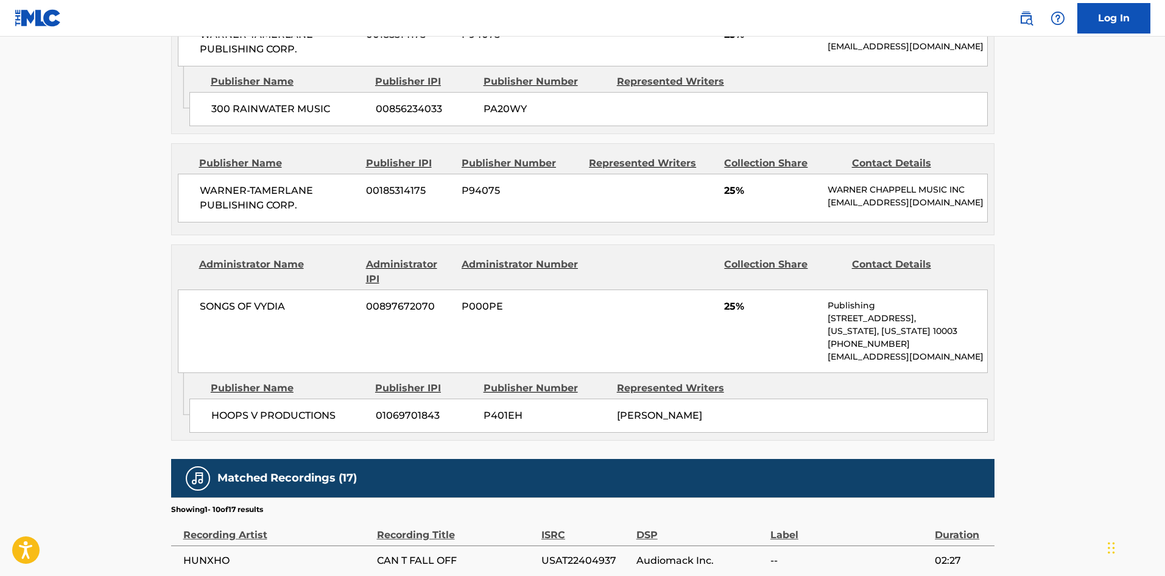
scroll to position [122, 0]
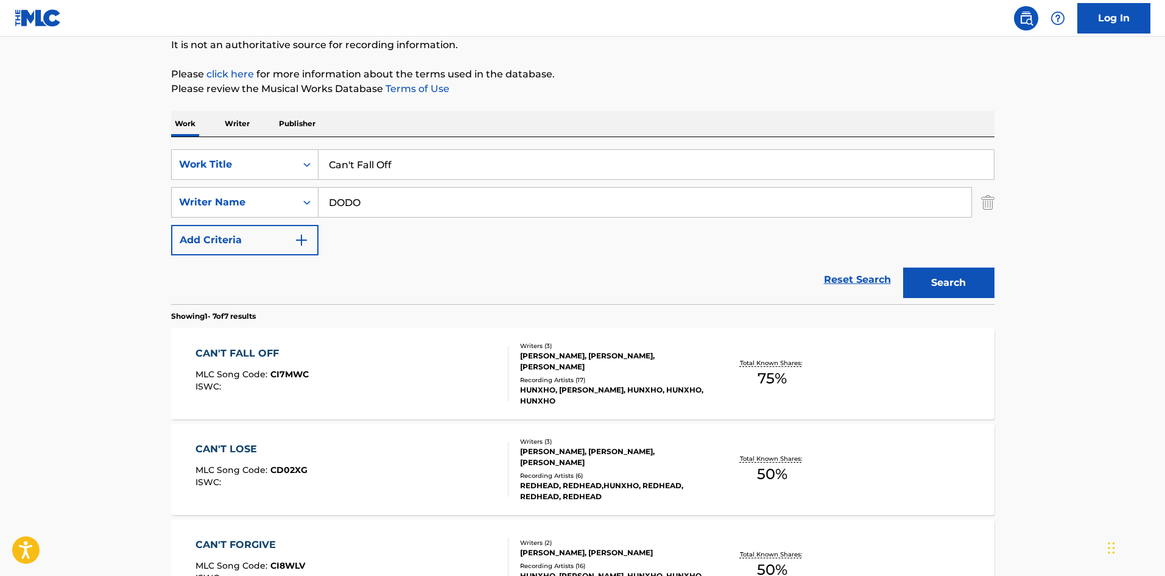
click at [356, 156] on input "Can't Fall Off" at bounding box center [656, 164] width 675 height 29
paste input "Vendetta"
type input "Vendetta"
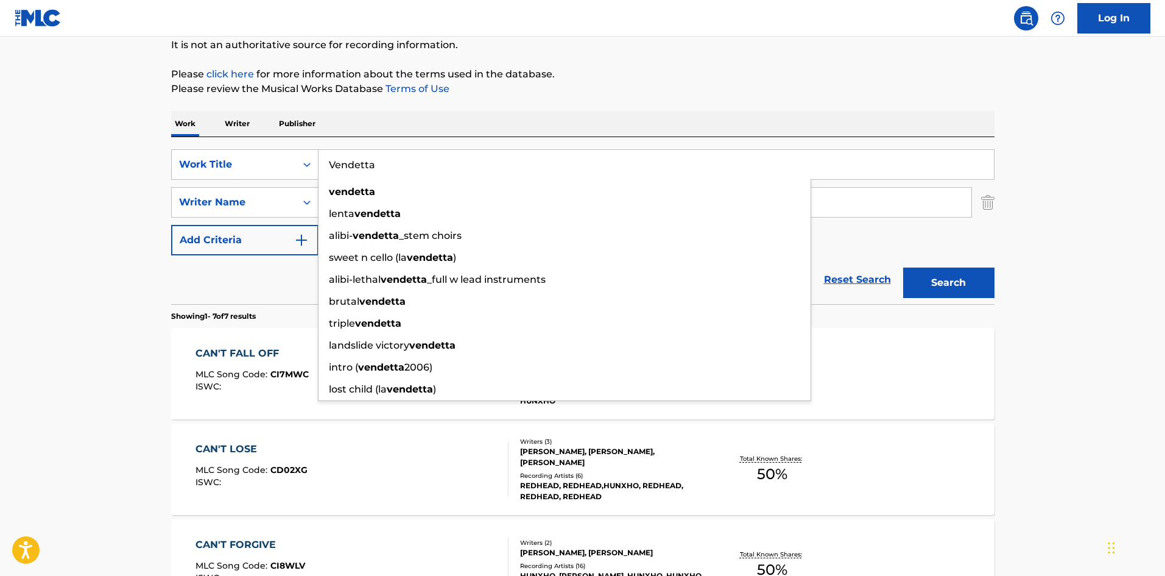
click at [50, 163] on main "The MLC Public Work Search The accuracy and completeness of The MLC's data is d…" at bounding box center [582, 485] width 1165 height 1141
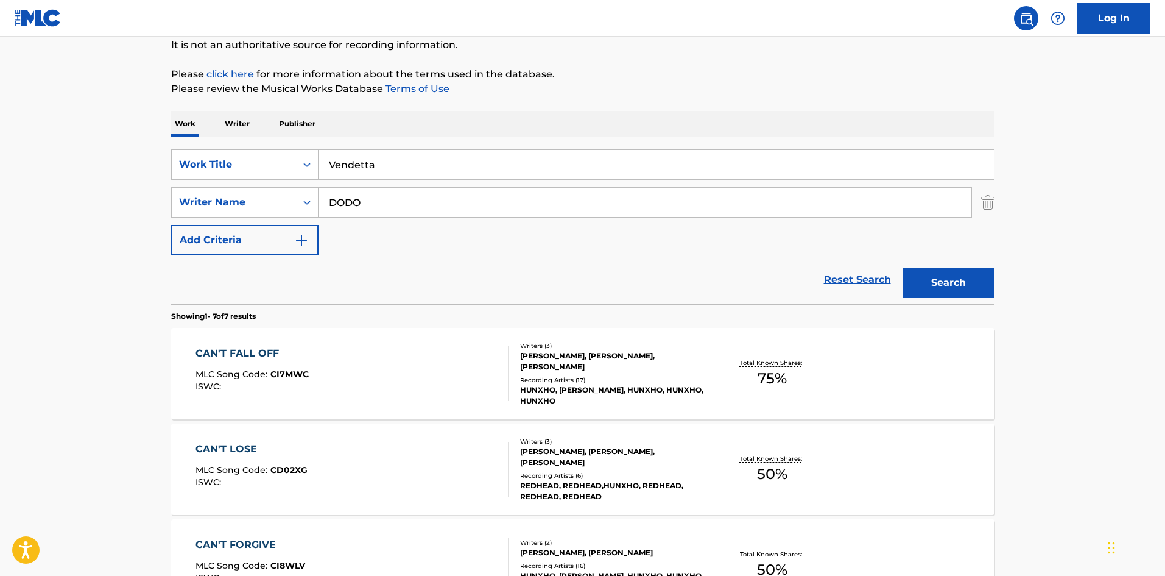
click at [355, 194] on input "DODO" at bounding box center [645, 202] width 653 height 29
paste input "[PERSON_NAME]"
drag, startPoint x: 379, startPoint y: 203, endPoint x: 216, endPoint y: 181, distance: 164.7
click at [216, 181] on div "SearchWithCriteriab36dd770-504f-4c5d-ab1b-eb28a5582b15 Work Title Vendetta Sear…" at bounding box center [582, 202] width 823 height 106
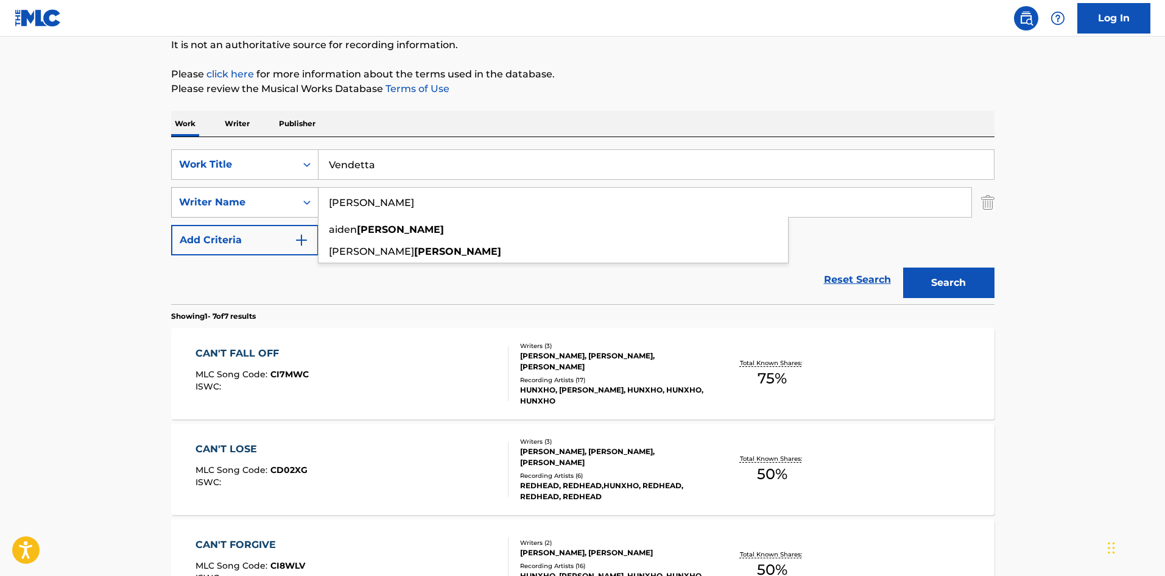
drag, startPoint x: 334, startPoint y: 206, endPoint x: 287, endPoint y: 206, distance: 47.5
click at [287, 206] on div "SearchWithCriteriae3dc79a7-3f43-4724-b7f9-a487d82e5370 Writer Name [PERSON_NAME…" at bounding box center [582, 202] width 823 height 30
click at [334, 207] on input "[PERSON_NAME]" at bounding box center [645, 202] width 653 height 29
drag, startPoint x: 332, startPoint y: 205, endPoint x: 160, endPoint y: 184, distance: 173.0
click at [160, 184] on div "The MLC Public Work Search The accuracy and completeness of The MLC's data is d…" at bounding box center [583, 497] width 853 height 1105
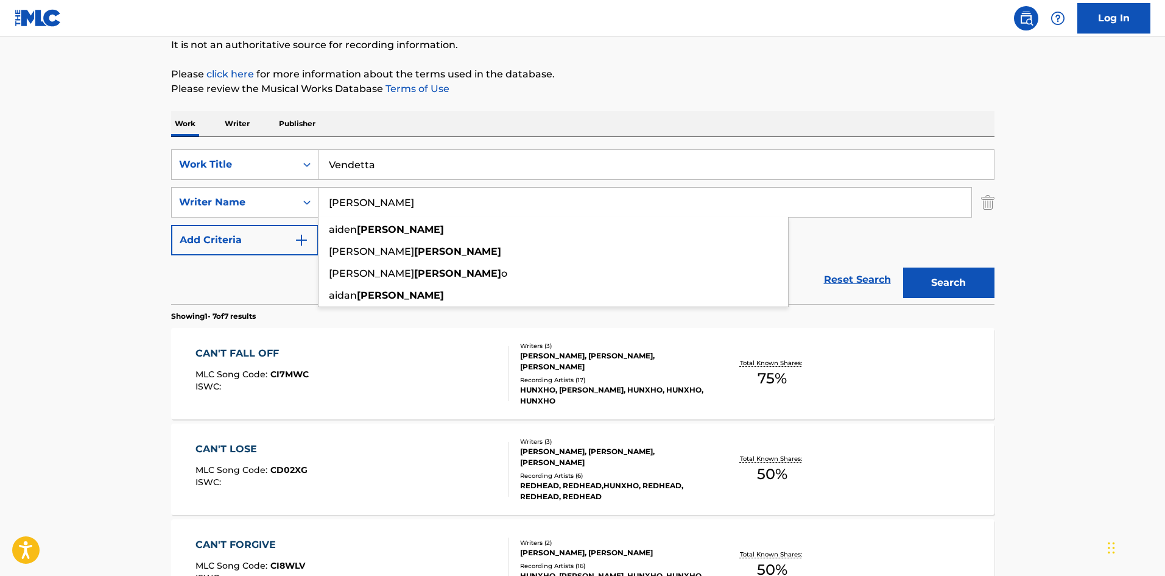
type input "[PERSON_NAME]"
click at [903, 267] on button "Search" at bounding box center [948, 282] width 91 height 30
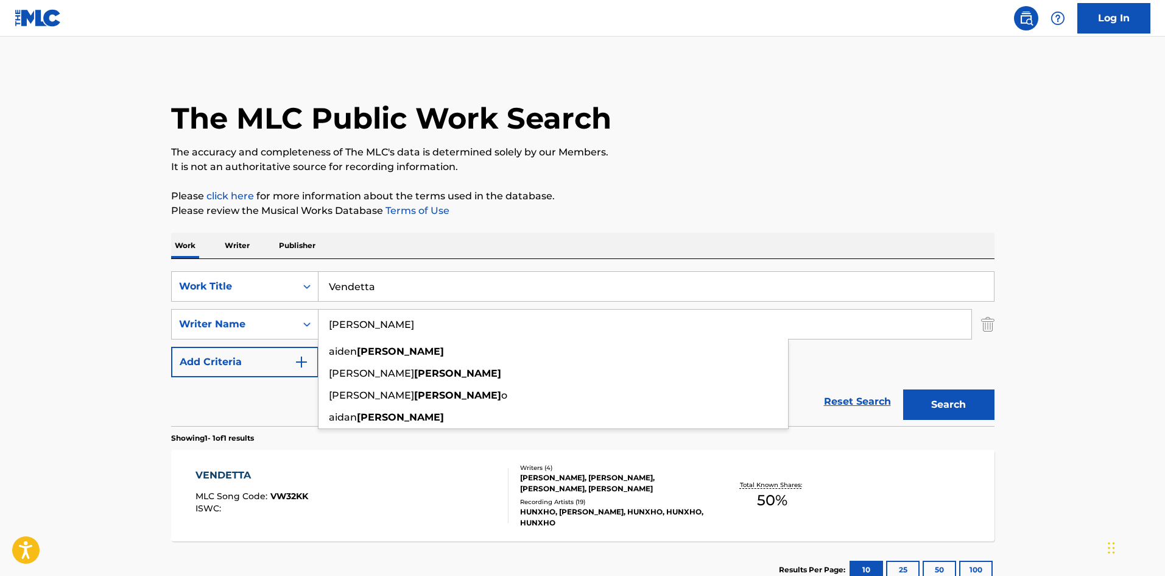
click at [345, 481] on div "VENDETTA MLC Song Code : VW32KK ISWC :" at bounding box center [352, 495] width 313 height 55
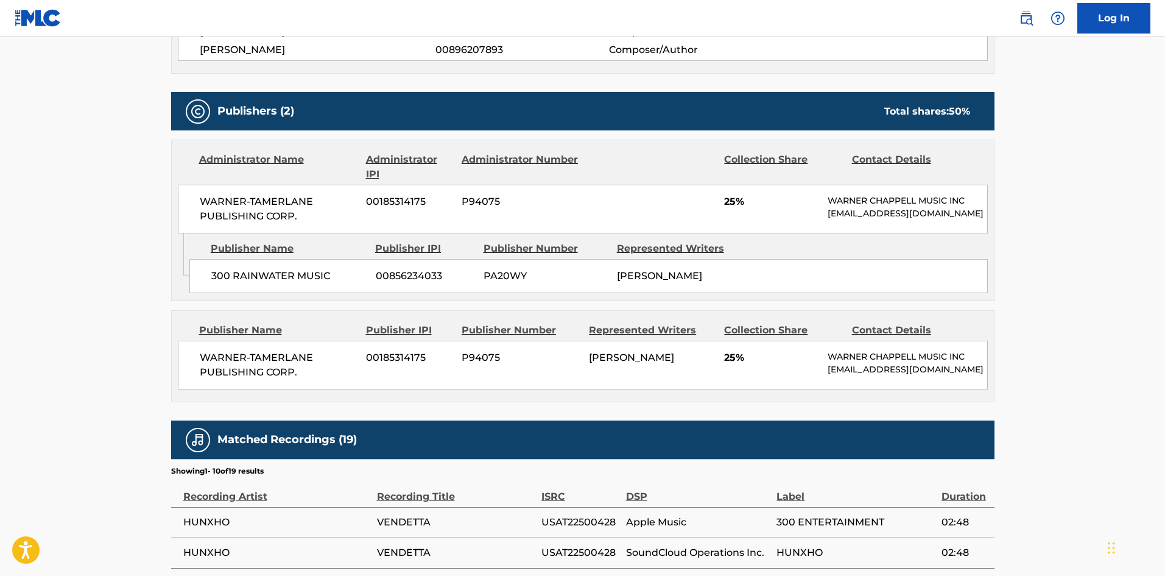
scroll to position [548, 0]
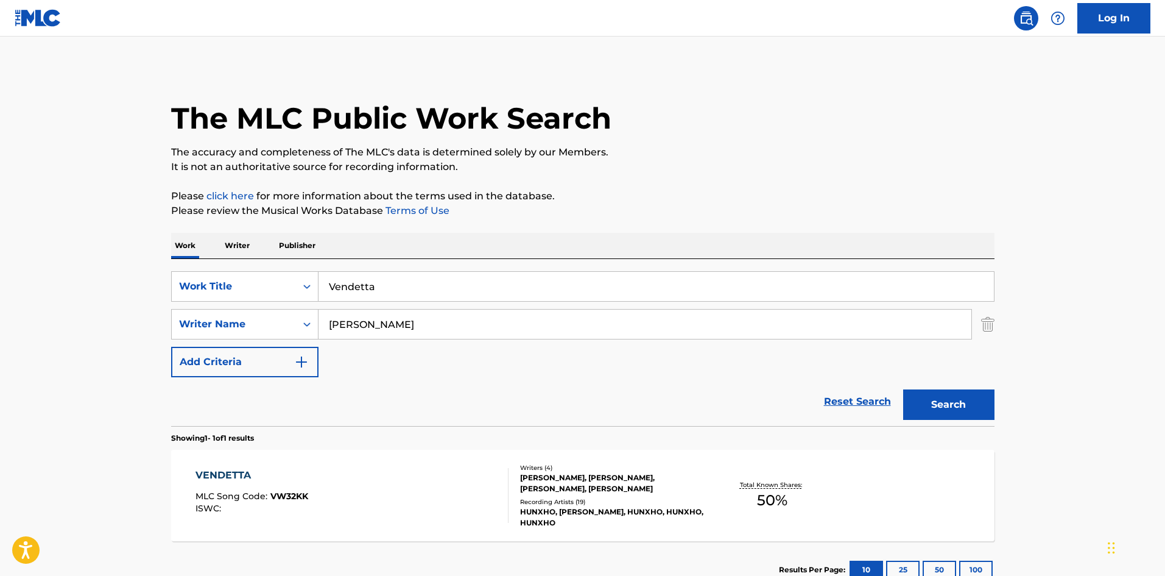
click at [328, 282] on input "Vendetta" at bounding box center [656, 286] width 675 height 29
paste input "Last Time"
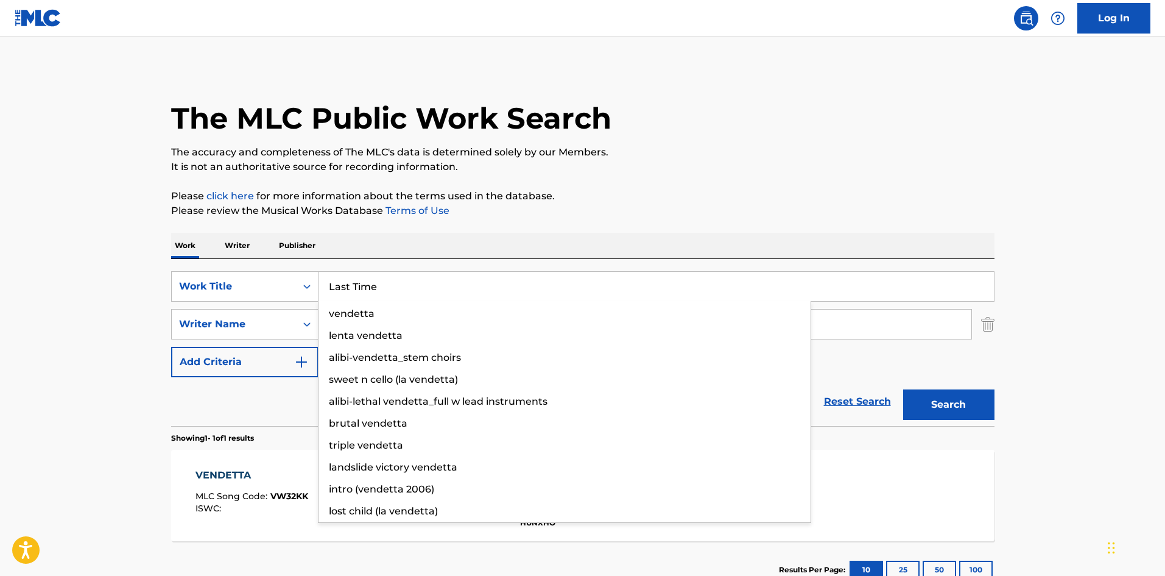
type input "Last Time"
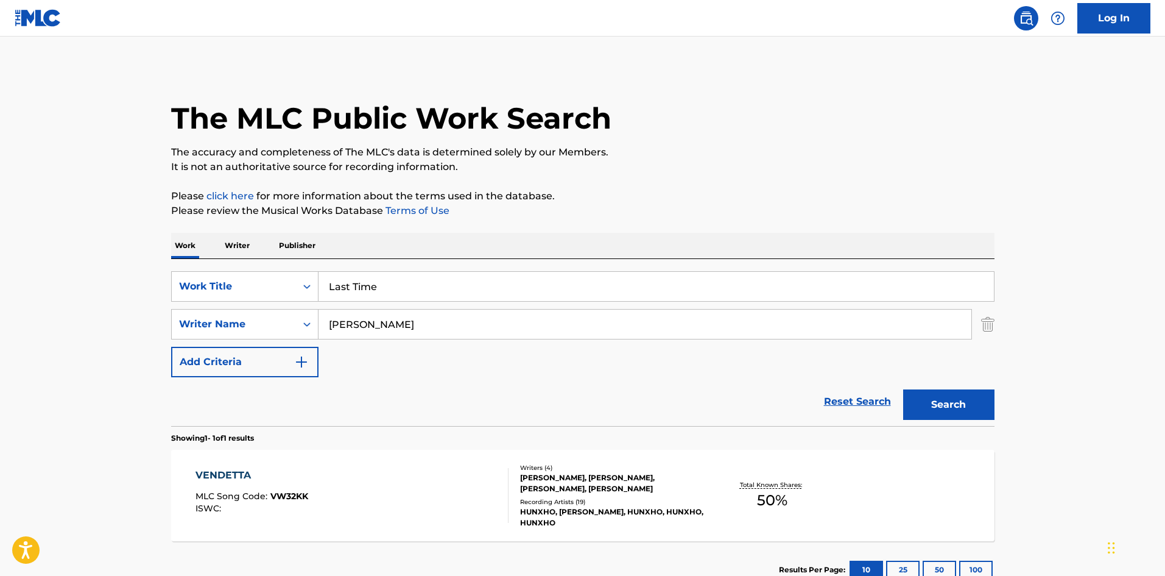
click at [49, 280] on main "The MLC Public Work Search The accuracy and completeness of The MLC's data is d…" at bounding box center [582, 321] width 1165 height 568
click at [418, 336] on input "[PERSON_NAME]" at bounding box center [645, 323] width 653 height 29
paste input "[PERSON_NAME]"
click at [922, 402] on button "Search" at bounding box center [948, 404] width 91 height 30
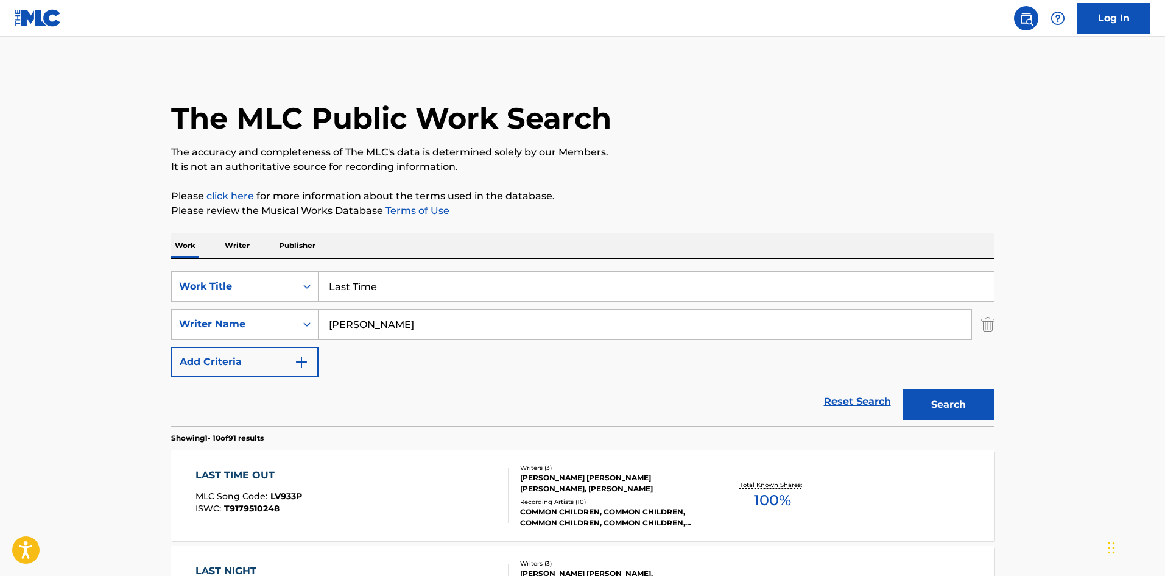
scroll to position [183, 0]
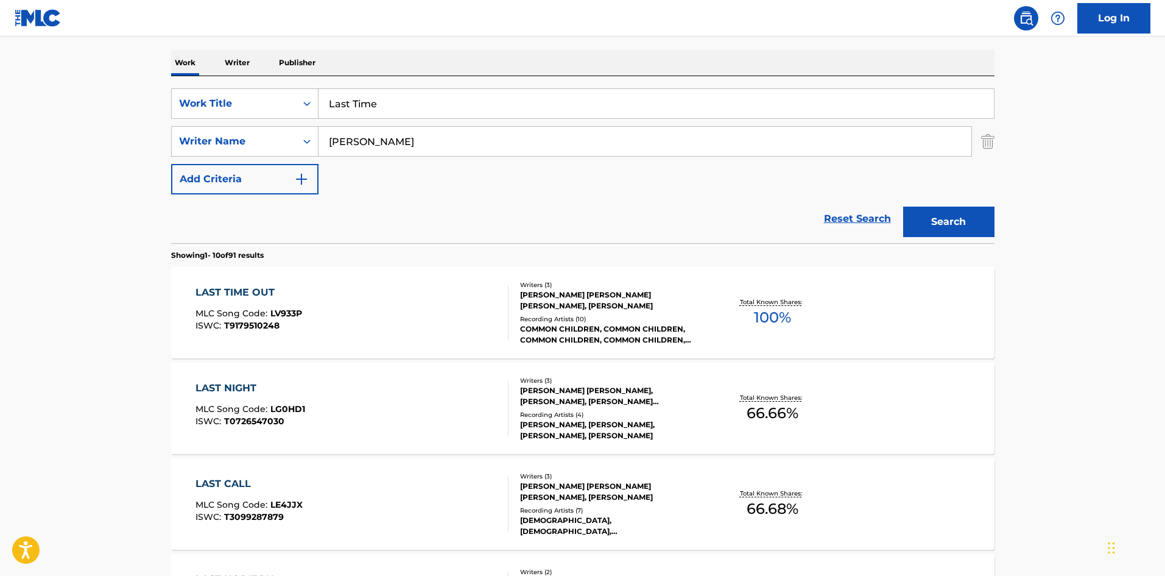
click at [449, 149] on input "[PERSON_NAME]" at bounding box center [645, 141] width 653 height 29
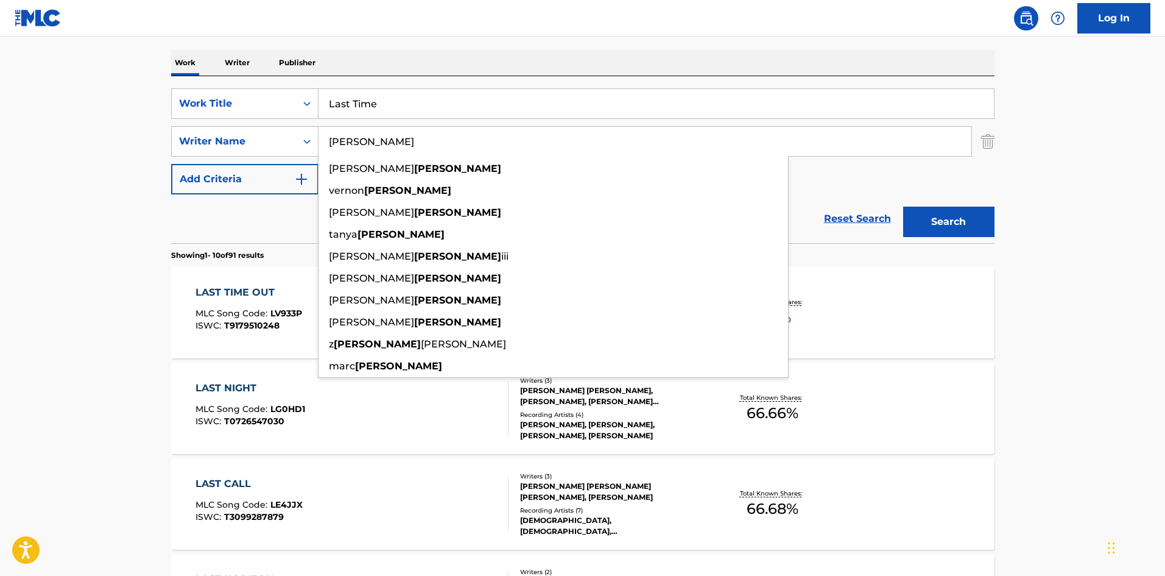
click at [449, 149] on input "[PERSON_NAME]" at bounding box center [645, 141] width 653 height 29
paste input "KENTAE"
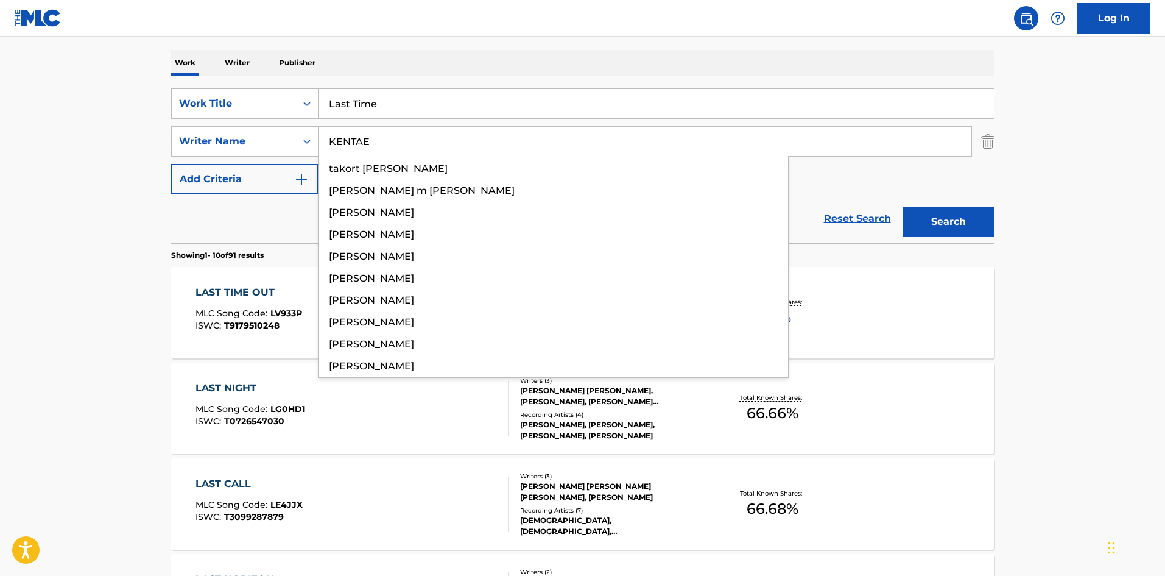
type input "KENTAE"
click at [964, 214] on button "Search" at bounding box center [948, 221] width 91 height 30
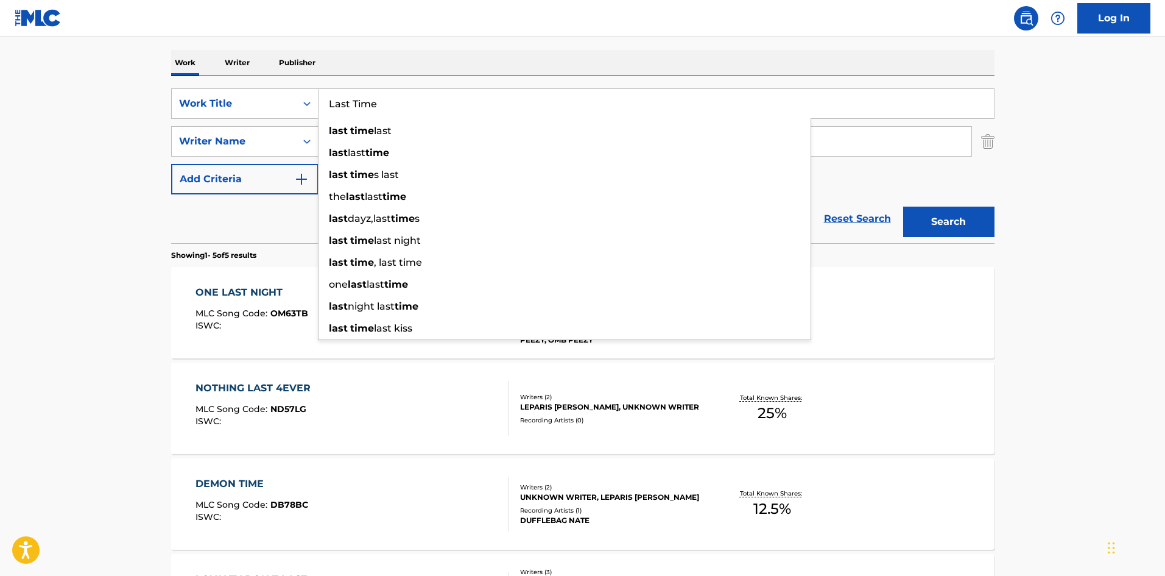
click at [420, 102] on input "Last Time" at bounding box center [656, 103] width 675 height 29
paste input "Open Arms"
type input "Open Arms"
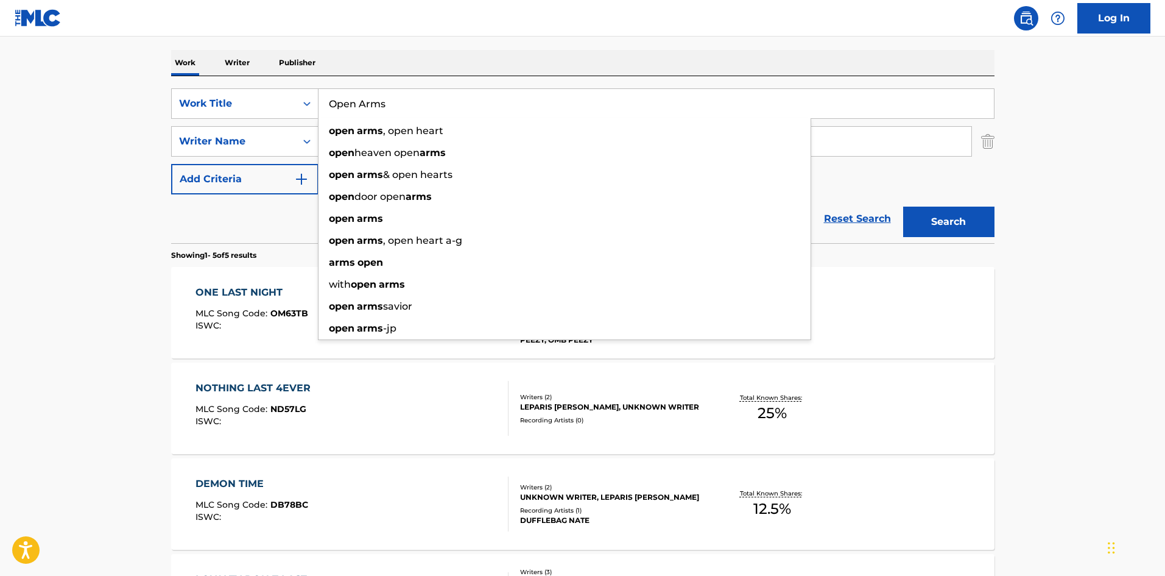
click at [36, 223] on main "The MLC Public Work Search The accuracy and completeness of The MLC's data is d…" at bounding box center [582, 329] width 1165 height 950
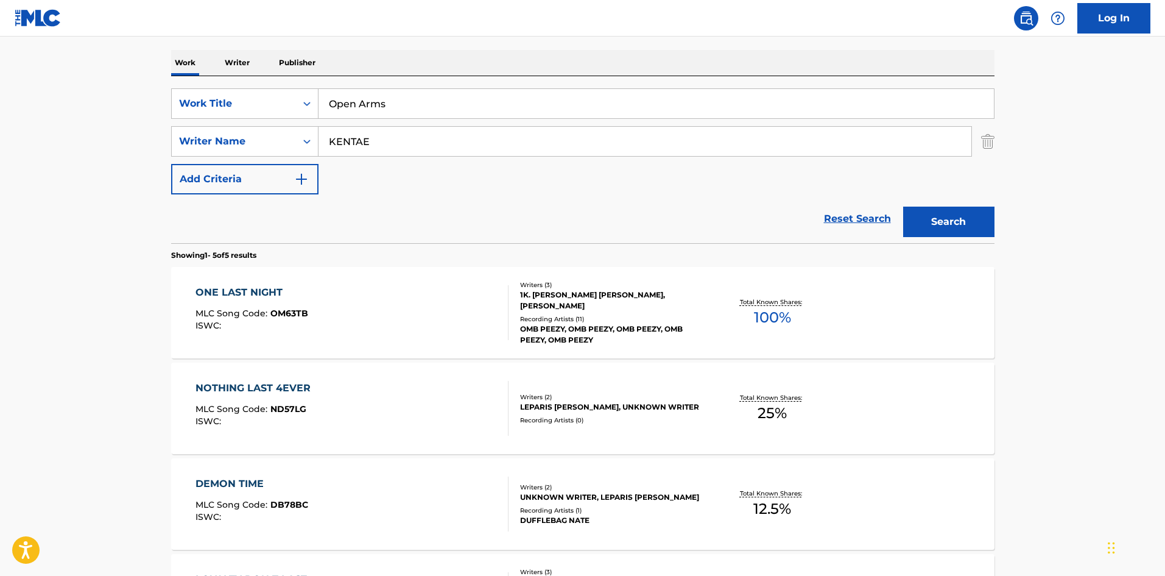
click at [607, 167] on div "SearchWithCriteriab36dd770-504f-4c5d-ab1b-eb28a5582b15 Work Title Open Arms Sea…" at bounding box center [582, 141] width 823 height 106
click at [629, 152] on input "KENTAE" at bounding box center [645, 141] width 653 height 29
paste input "[DEMOGRAPHIC_DATA]"
type input "[DEMOGRAPHIC_DATA]"
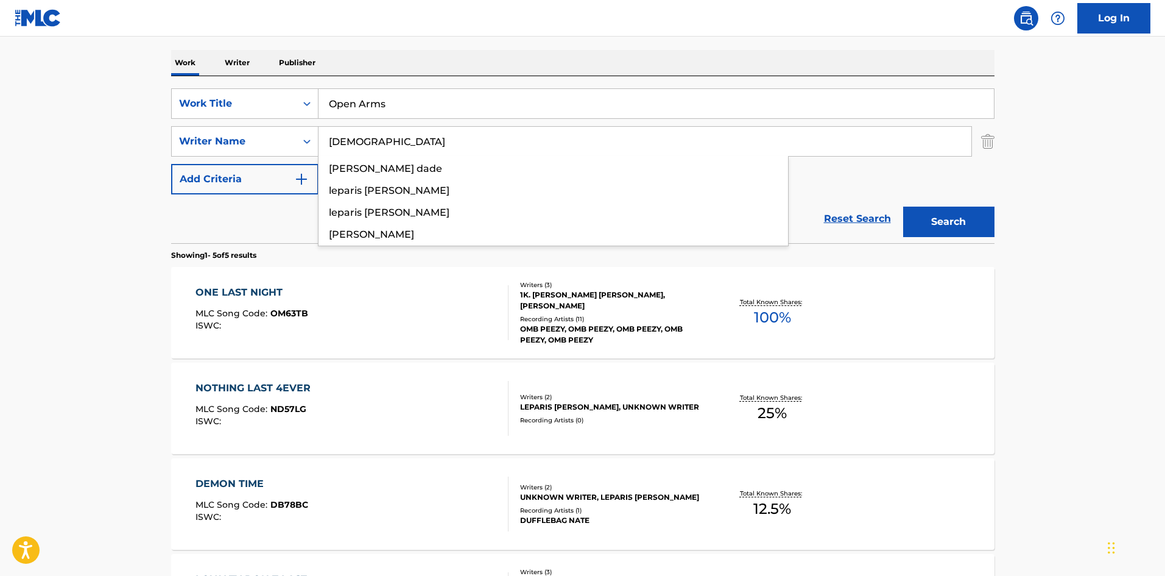
click at [914, 223] on button "Search" at bounding box center [948, 221] width 91 height 30
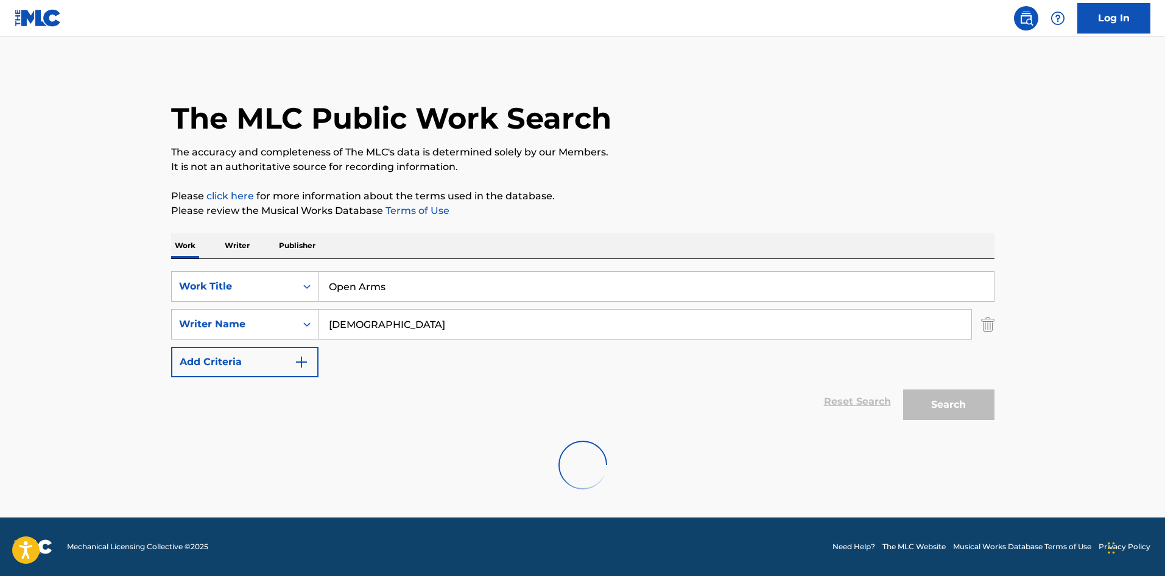
scroll to position [0, 0]
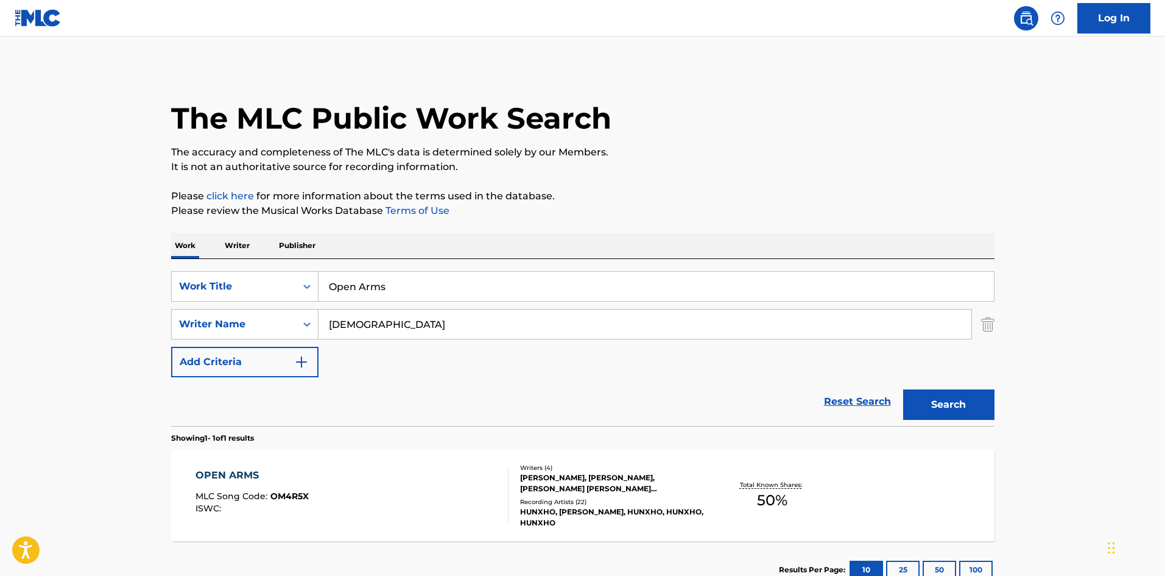
click at [402, 495] on div "OPEN ARMS MLC Song Code : OM4R5X ISWC :" at bounding box center [352, 495] width 313 height 55
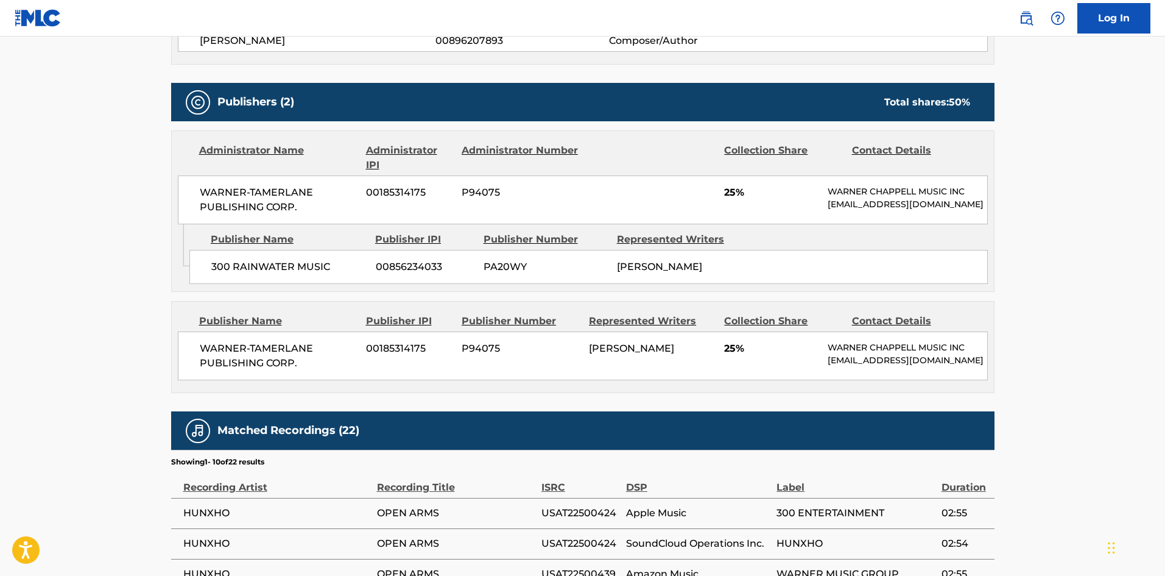
scroll to position [548, 0]
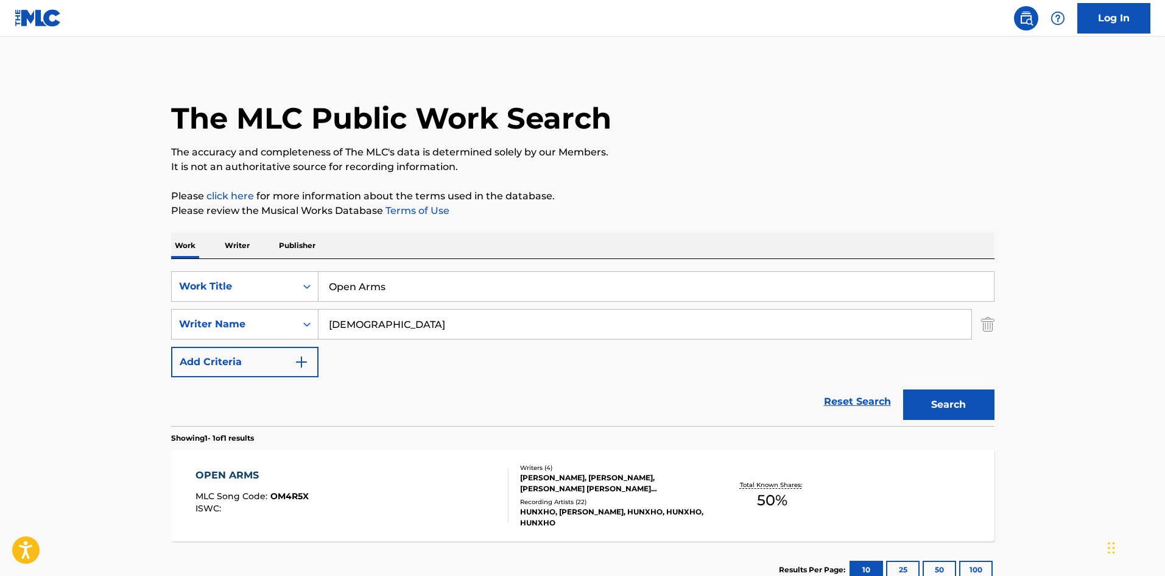
click at [363, 275] on input "Open Arms" at bounding box center [656, 286] width 675 height 29
paste input "Instinct"
type input "Instinct"
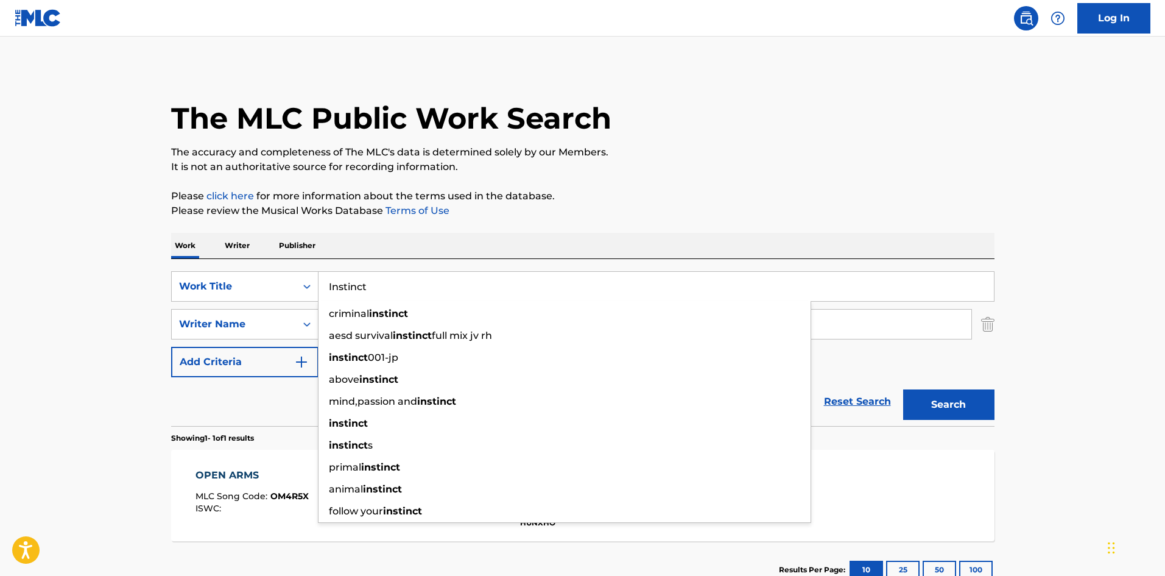
drag, startPoint x: 19, startPoint y: 333, endPoint x: 29, endPoint y: 333, distance: 9.7
click at [24, 333] on main "The MLC Public Work Search The accuracy and completeness of The MLC's data is d…" at bounding box center [582, 321] width 1165 height 568
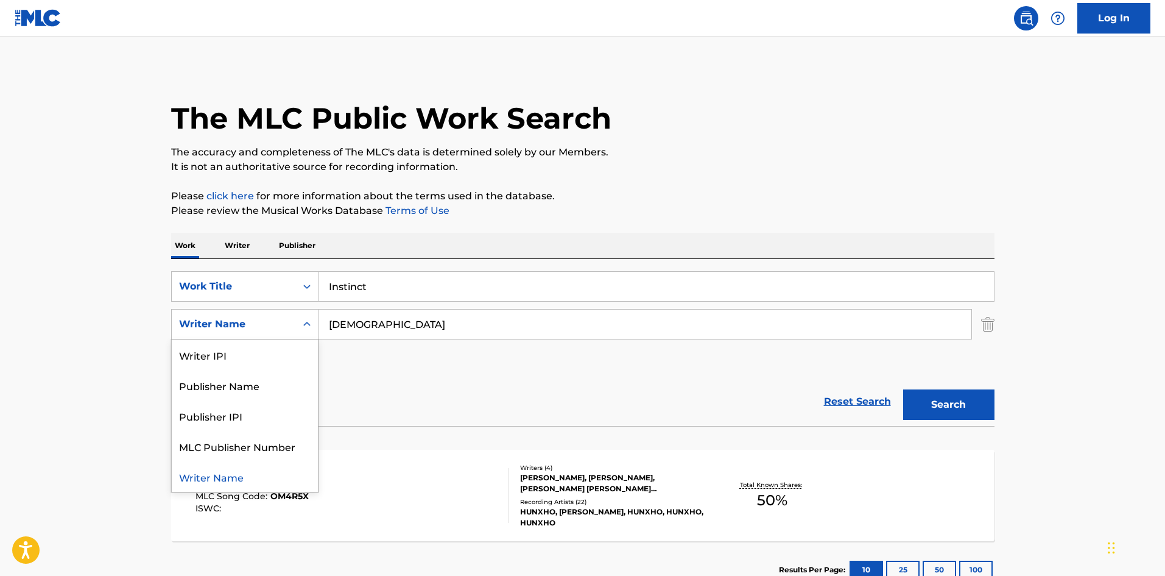
click at [289, 315] on div "Writer Name" at bounding box center [234, 323] width 124 height 23
click at [378, 329] on input "[DEMOGRAPHIC_DATA]" at bounding box center [645, 323] width 653 height 29
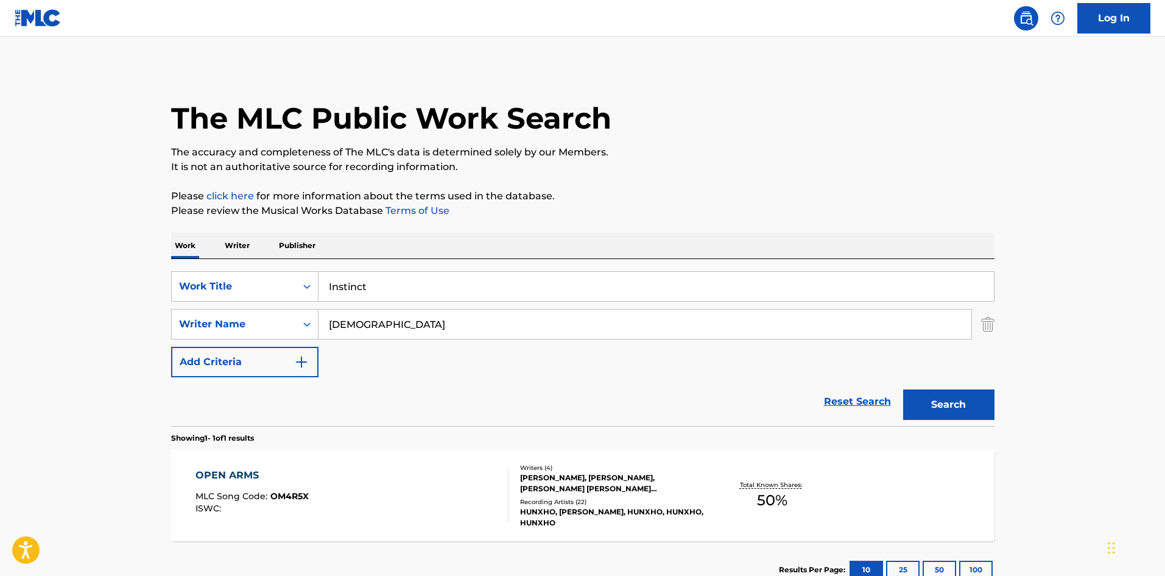
click at [378, 329] on input "[DEMOGRAPHIC_DATA]" at bounding box center [645, 323] width 653 height 29
paste input "[PERSON_NAME]"
type input "[PERSON_NAME]"
click at [957, 406] on button "Search" at bounding box center [948, 404] width 91 height 30
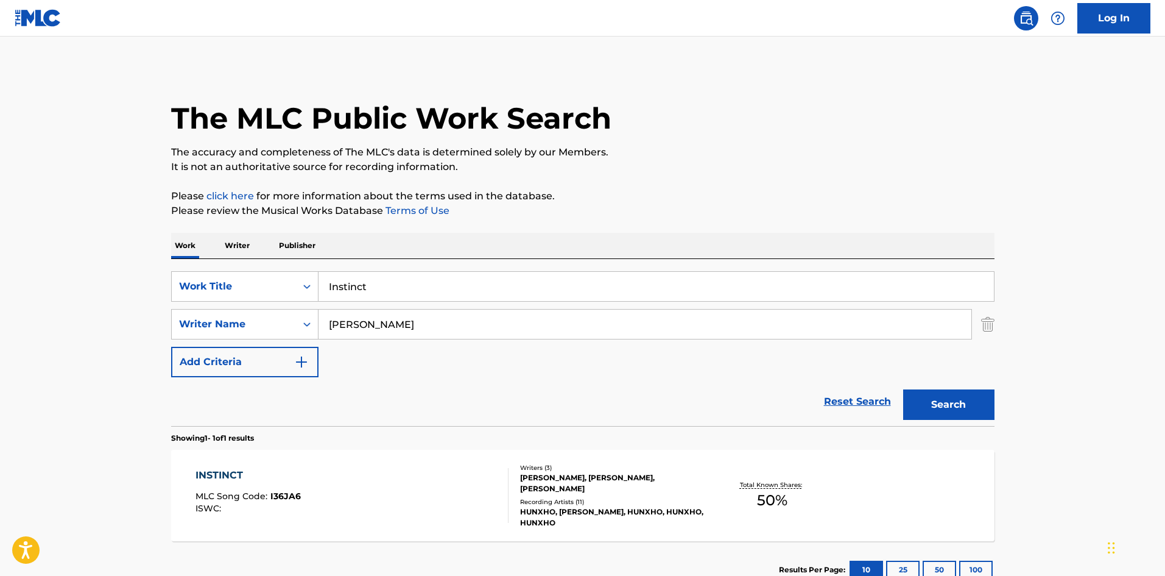
click at [373, 476] on div "INSTINCT MLC Song Code : I36JA6 ISWC :" at bounding box center [352, 495] width 313 height 55
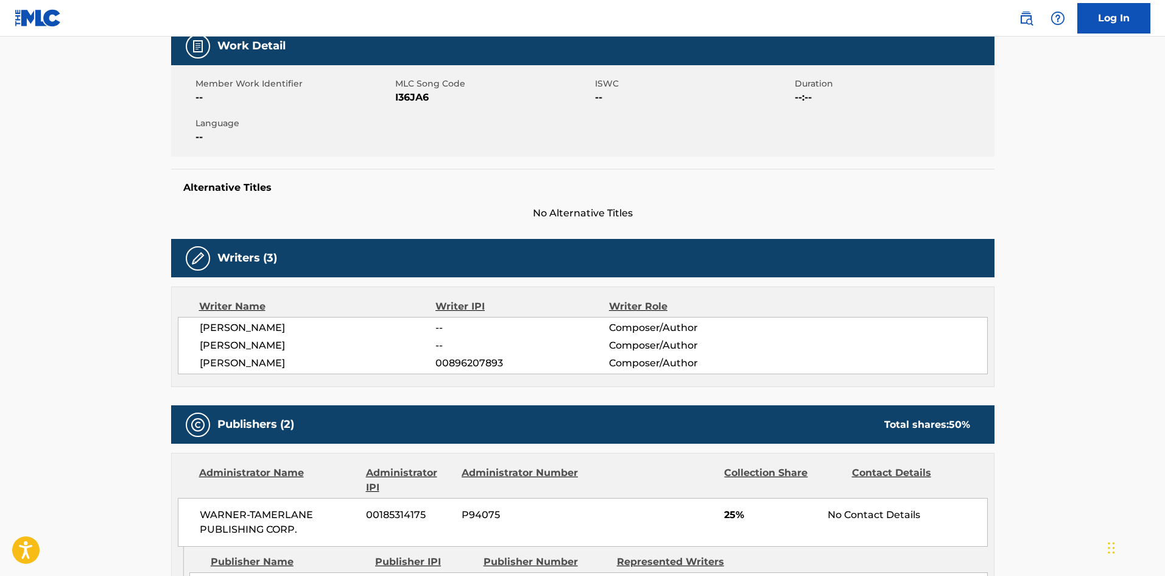
scroll to position [365, 0]
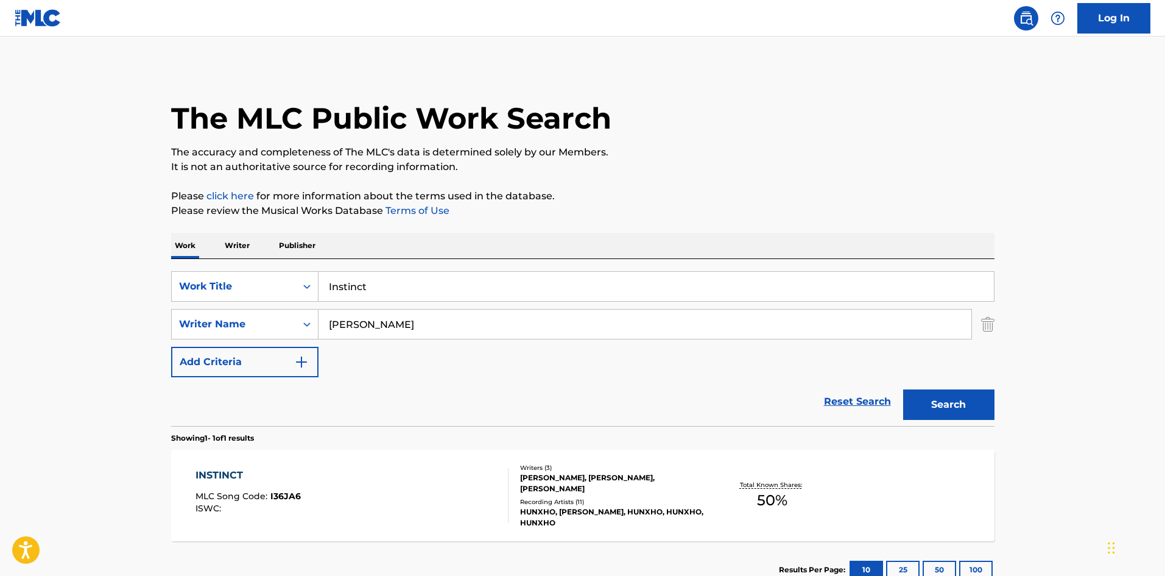
click at [405, 289] on input "Instinct" at bounding box center [656, 286] width 675 height 29
paste input "Gaig"
type input "Gaig"
drag, startPoint x: 9, startPoint y: 242, endPoint x: 62, endPoint y: 250, distance: 53.6
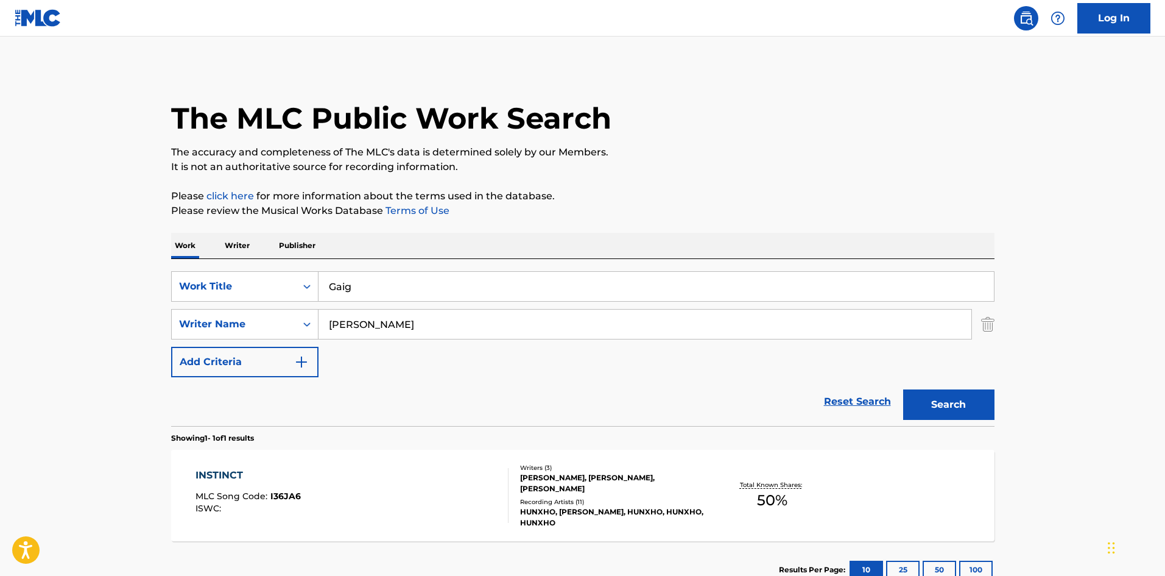
click at [11, 242] on main "The MLC Public Work Search The accuracy and completeness of The MLC's data is d…" at bounding box center [582, 321] width 1165 height 568
click at [435, 314] on input "[PERSON_NAME]" at bounding box center [645, 323] width 653 height 29
paste input "[PERSON_NAME]"
type input "[PERSON_NAME]"
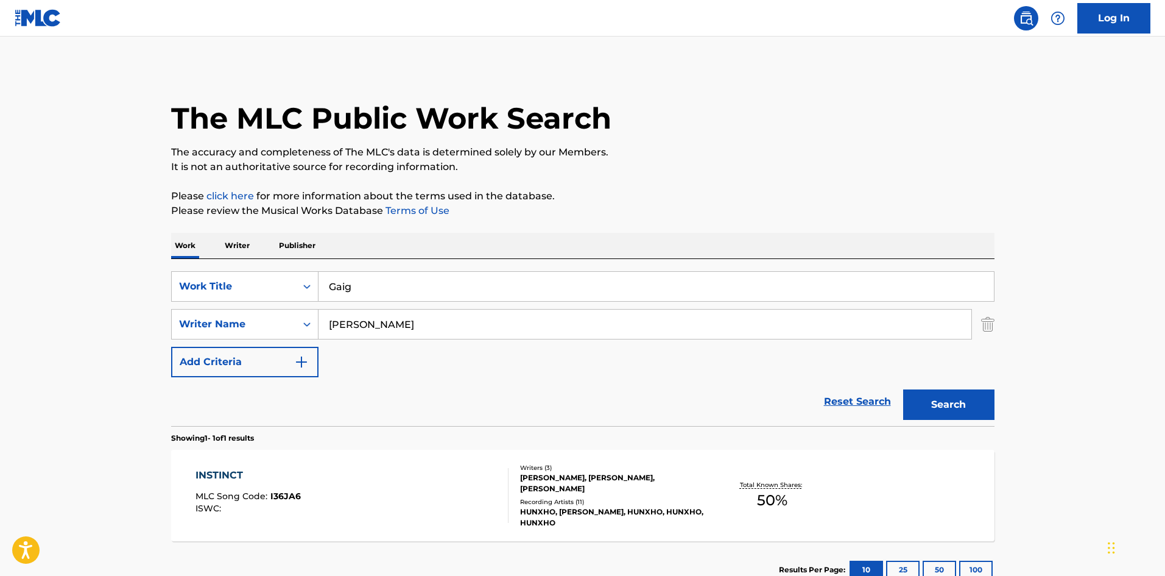
click at [915, 404] on button "Search" at bounding box center [948, 404] width 91 height 30
click at [414, 474] on div "GAIG MLC Song Code : GE7SD8 ISWC :" at bounding box center [352, 495] width 313 height 55
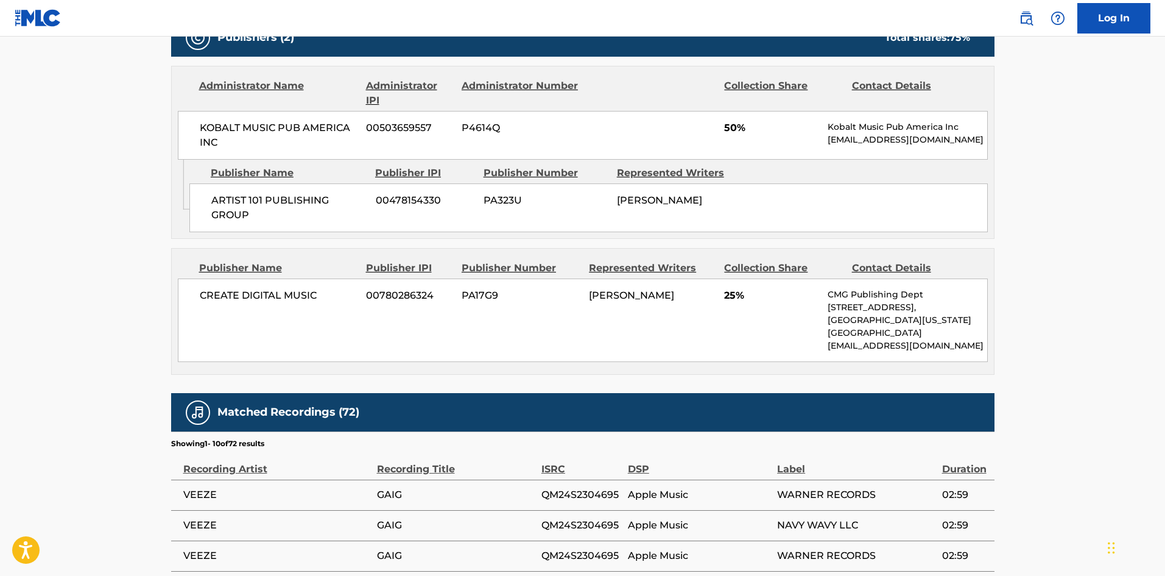
scroll to position [670, 0]
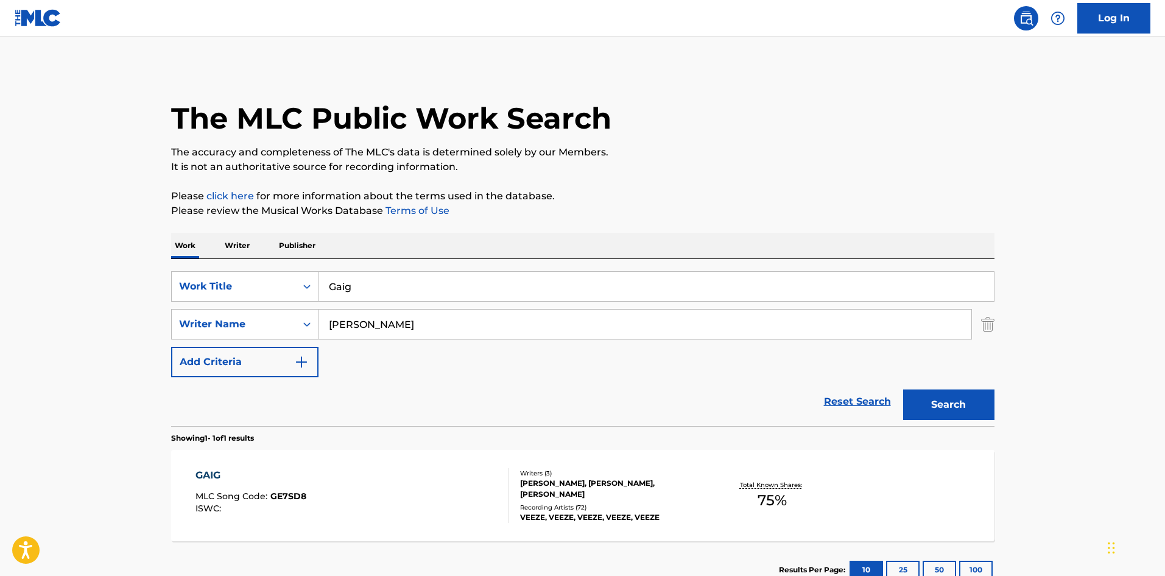
click at [433, 277] on input "Gaig" at bounding box center [656, 286] width 675 height 29
paste input "ngermatic"
type input "Gangermatic"
click at [10, 280] on main "The MLC Public Work Search The accuracy and completeness of The MLC's data is d…" at bounding box center [582, 321] width 1165 height 568
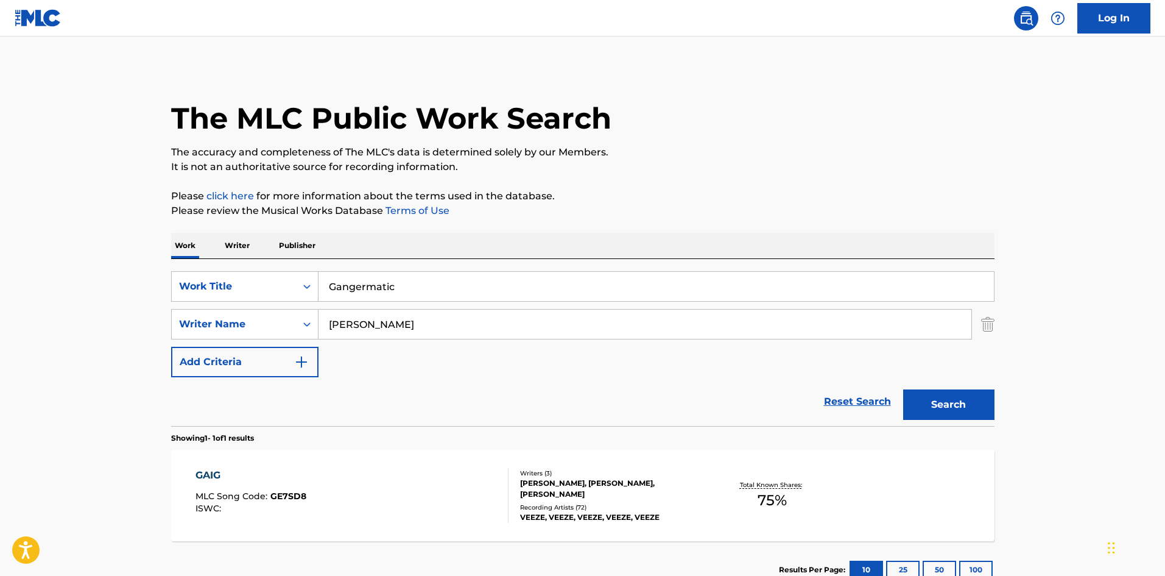
click at [395, 327] on input "[PERSON_NAME]" at bounding box center [645, 323] width 653 height 29
paste input "[PERSON_NAME]"
type input "[PERSON_NAME]"
click at [976, 405] on button "Search" at bounding box center [948, 404] width 91 height 30
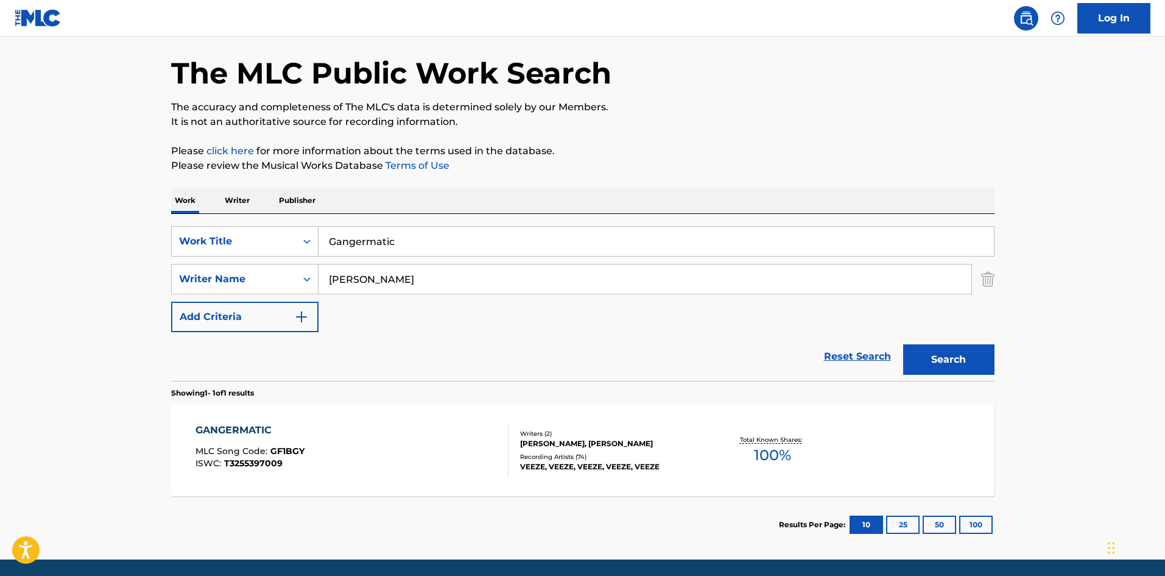
scroll to position [87, 0]
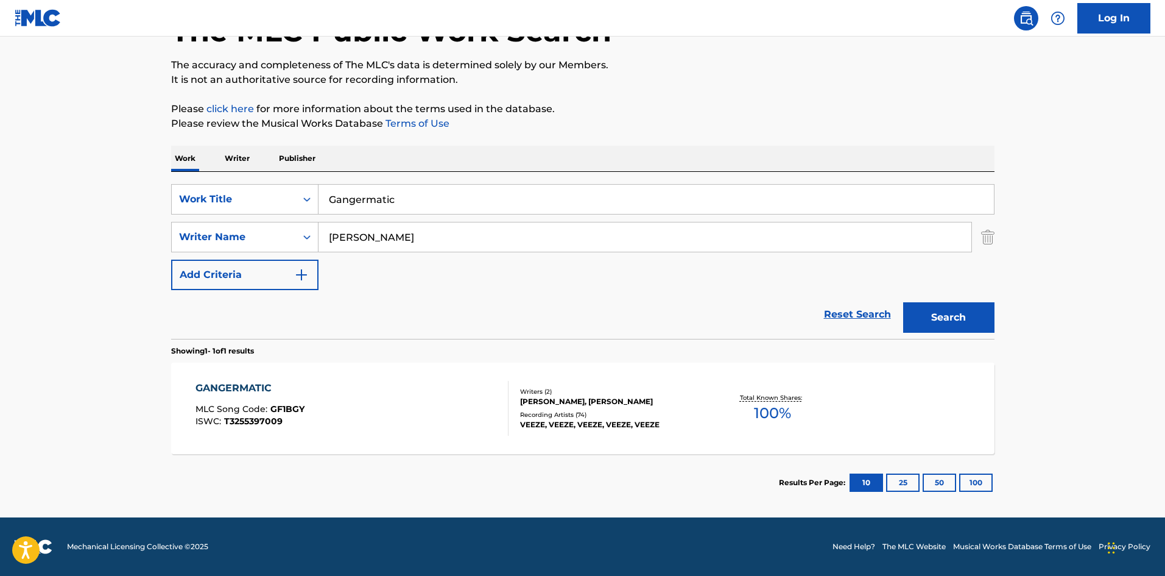
click at [382, 406] on div "GANGERMATIC MLC Song Code : GF1BGY ISWC : T3255397009" at bounding box center [352, 408] width 313 height 55
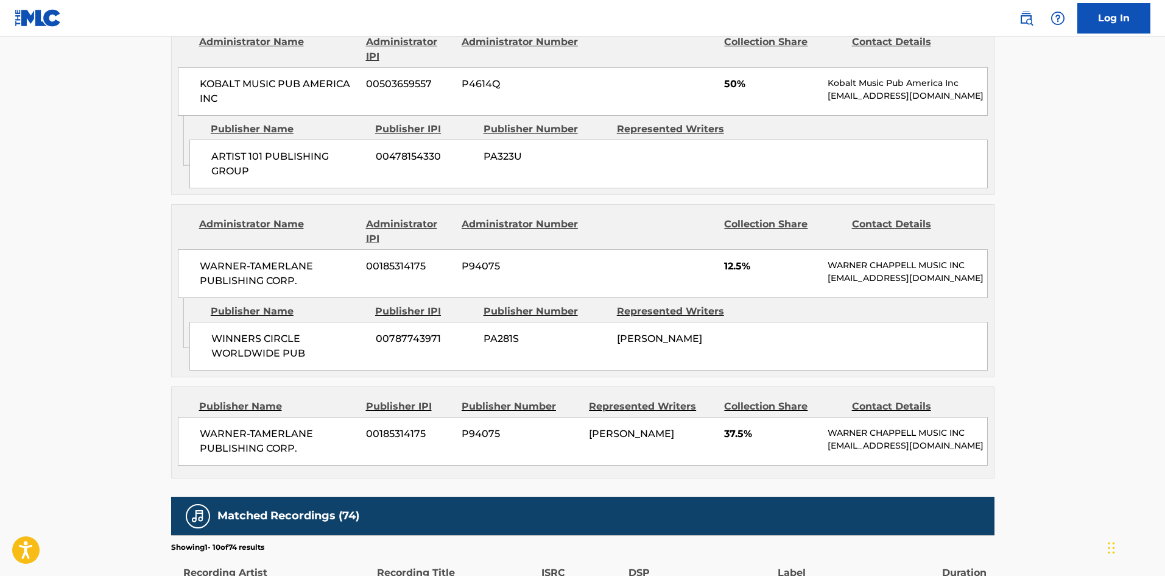
scroll to position [609, 0]
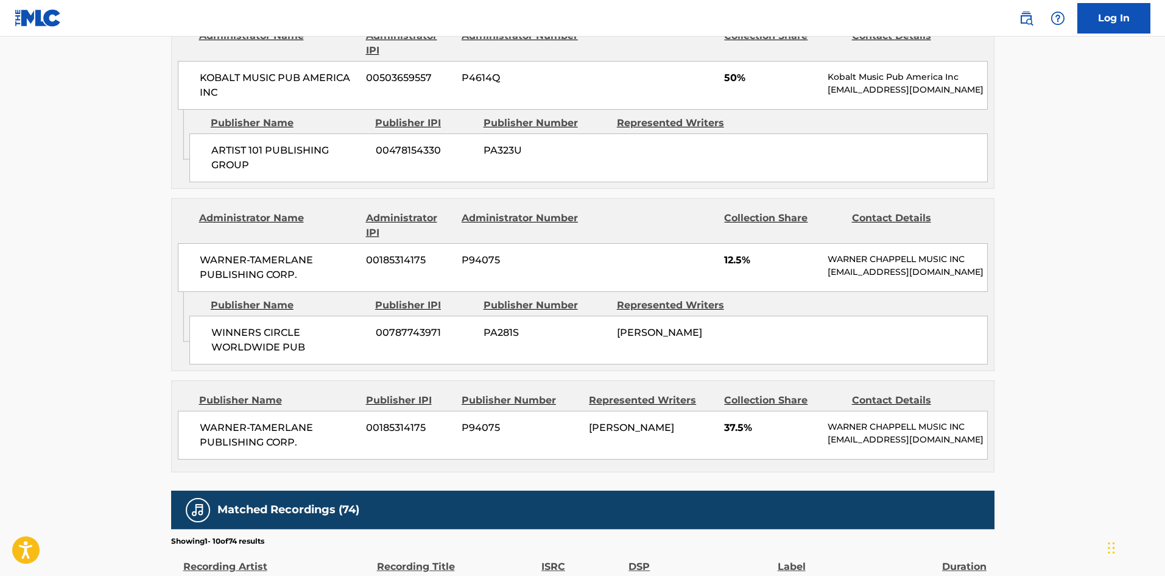
scroll to position [87, 0]
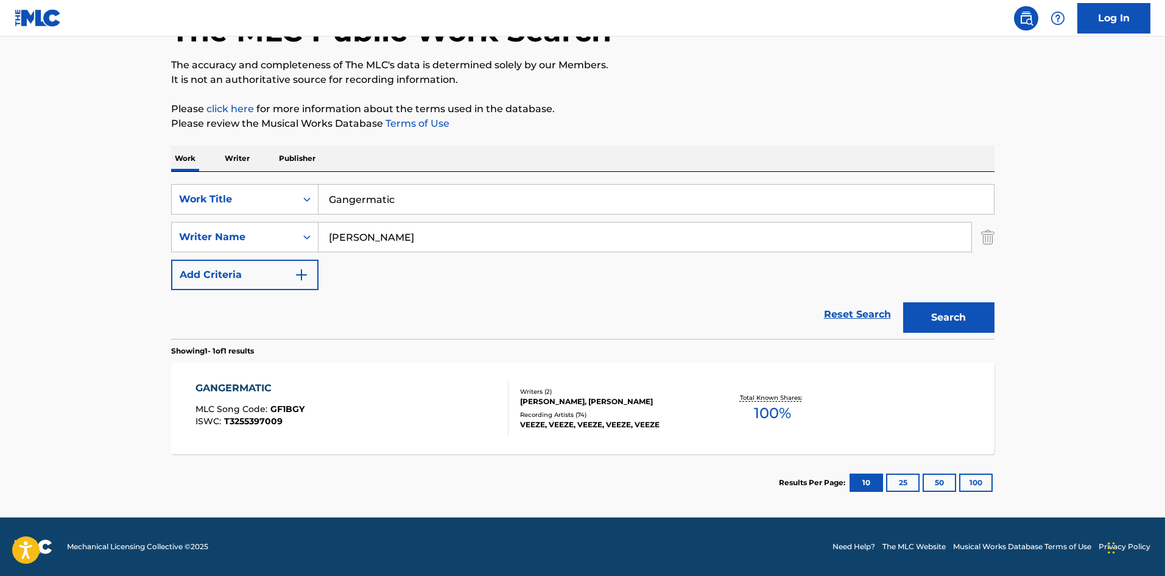
click at [514, 201] on input "Gangermatic" at bounding box center [656, 199] width 675 height 29
paste input "Can’t Go To Jail"
type input "Can’t Go To Jail"
click at [506, 236] on input "[PERSON_NAME]" at bounding box center [645, 236] width 653 height 29
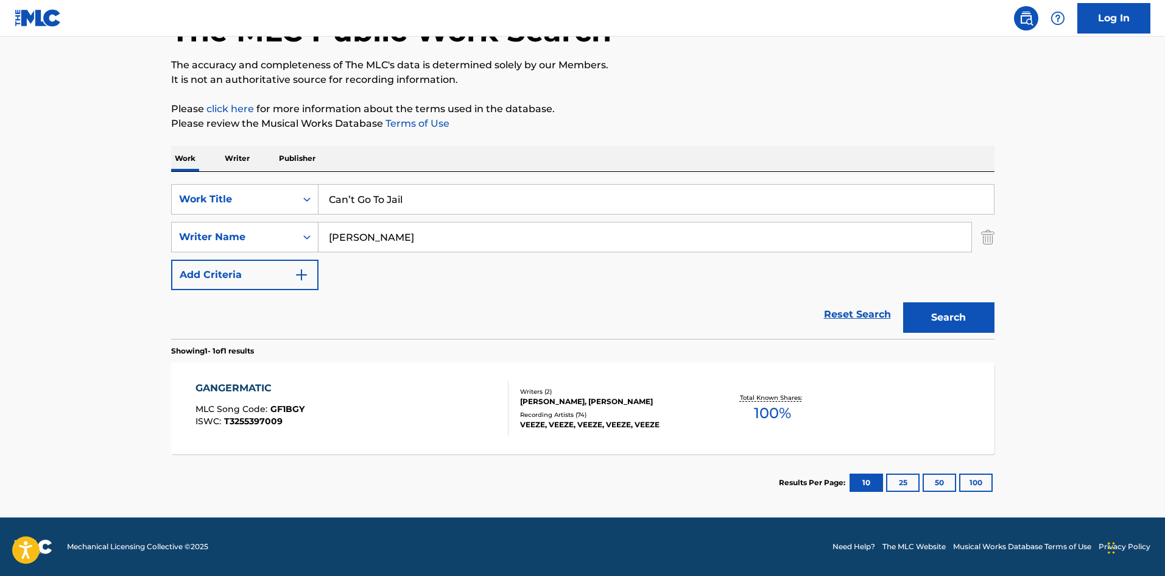
click at [506, 236] on input "[PERSON_NAME]" at bounding box center [645, 236] width 653 height 29
click at [748, 244] on input "V" at bounding box center [645, 236] width 653 height 29
drag, startPoint x: 748, startPoint y: 244, endPoint x: 835, endPoint y: 258, distance: 88.2
click at [751, 244] on input "V" at bounding box center [645, 236] width 653 height 29
paste input "[GEOGRAPHIC_DATA]"
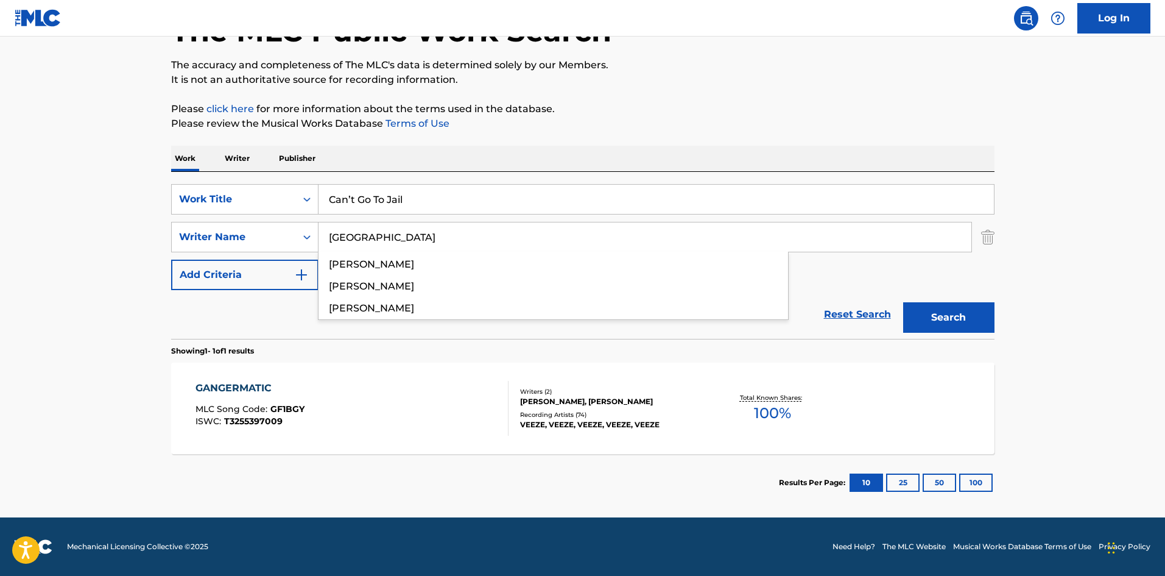
type input "[GEOGRAPHIC_DATA]"
click at [985, 320] on button "Search" at bounding box center [948, 317] width 91 height 30
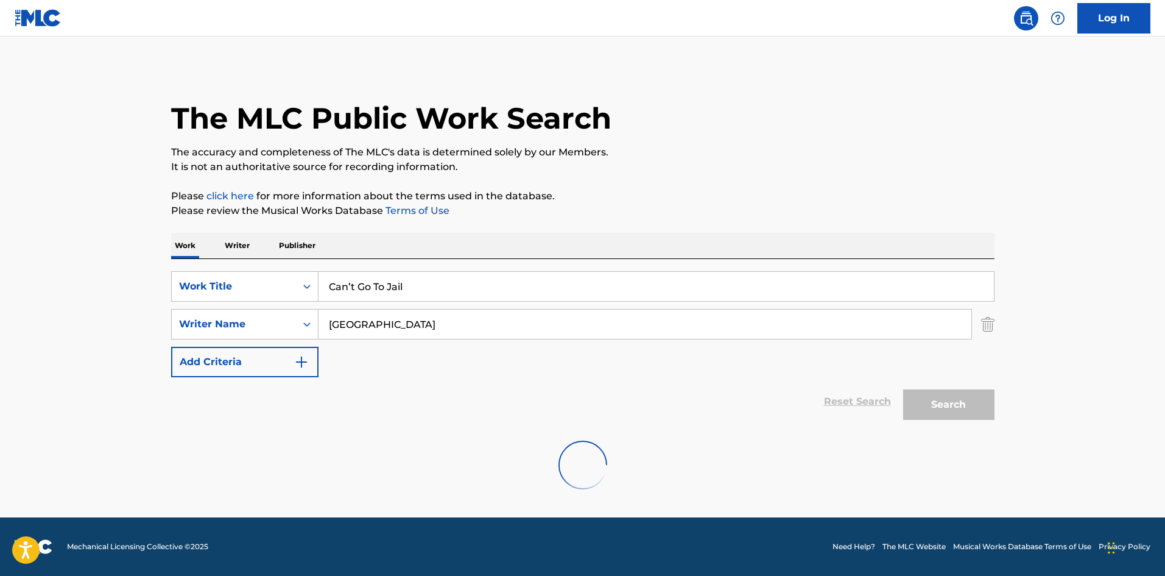
scroll to position [0, 0]
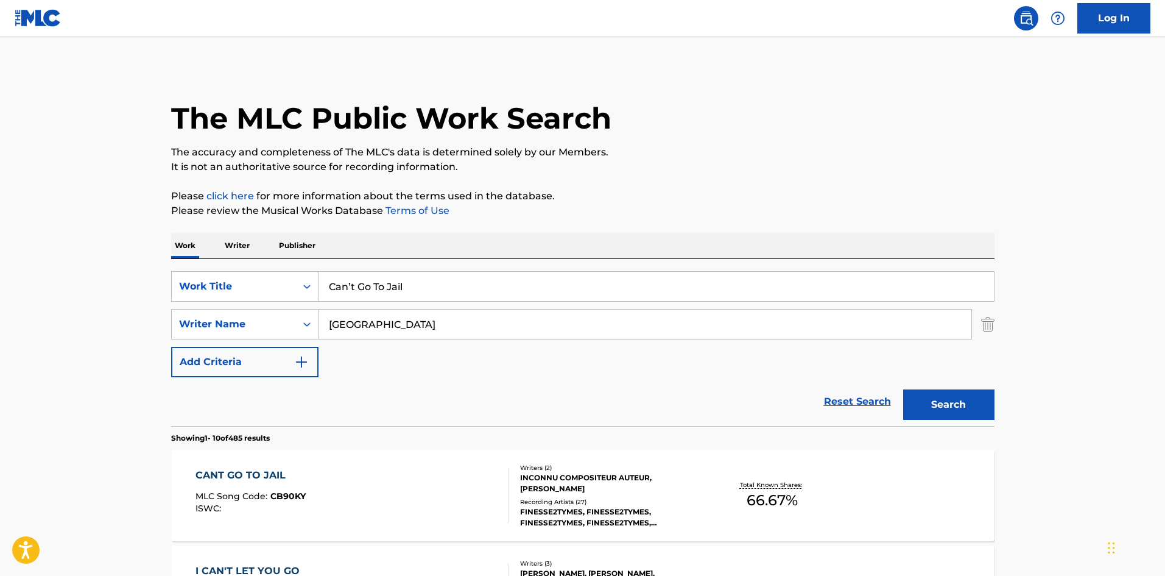
click at [319, 496] on div "CANT GO TO JAIL MLC Song Code : CB90KY ISWC :" at bounding box center [352, 495] width 313 height 55
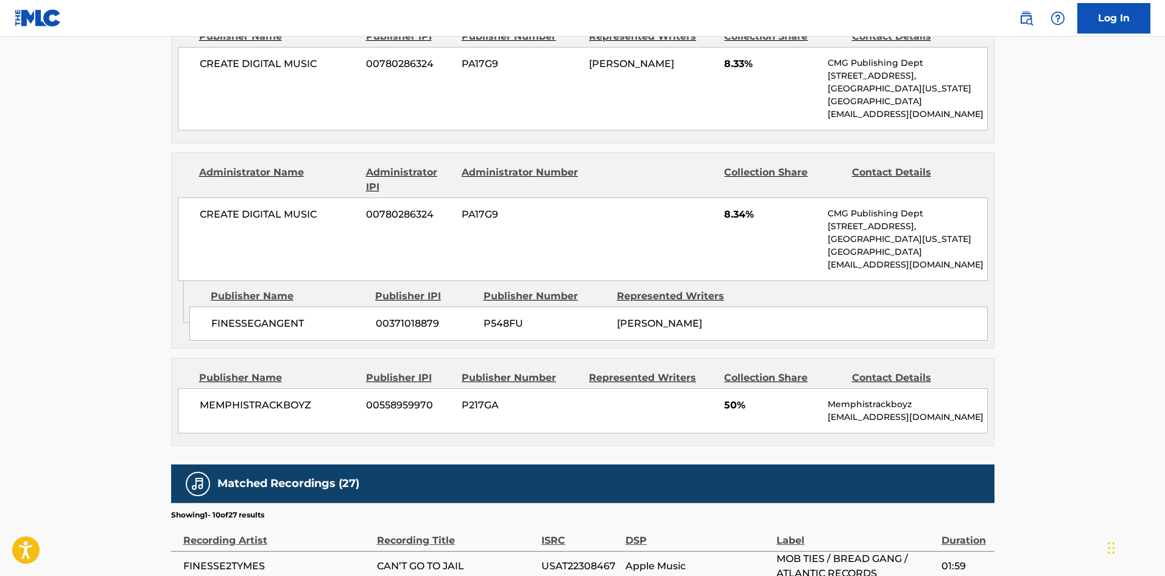
scroll to position [609, 0]
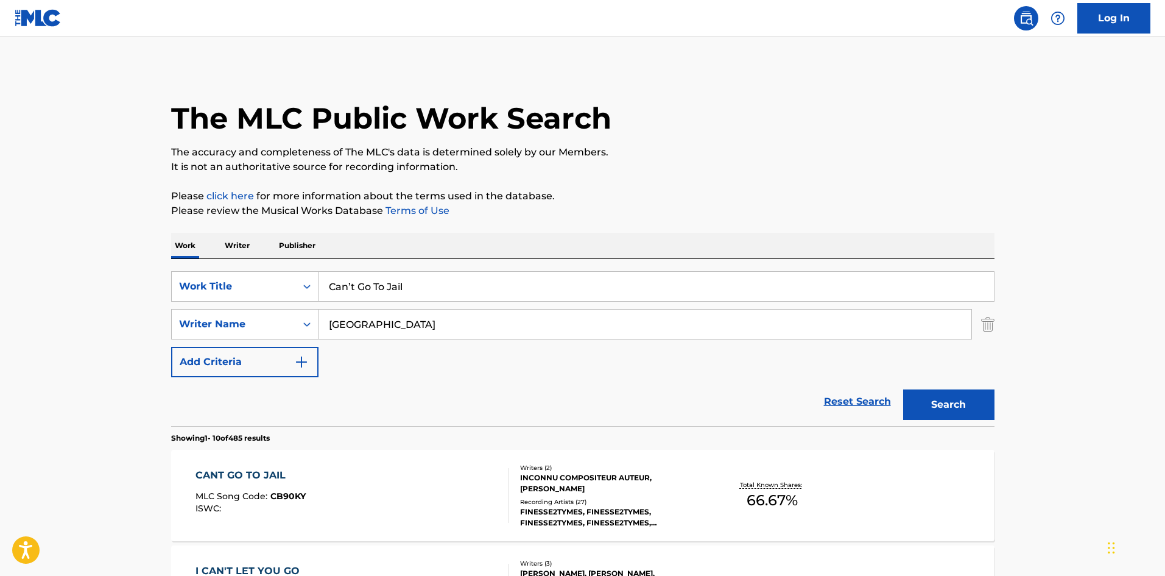
click at [432, 291] on input "Can’t Go To Jail" at bounding box center [656, 286] width 675 height 29
paste input "Ain’t Nothing New"
type input "Ain’t Nothing New"
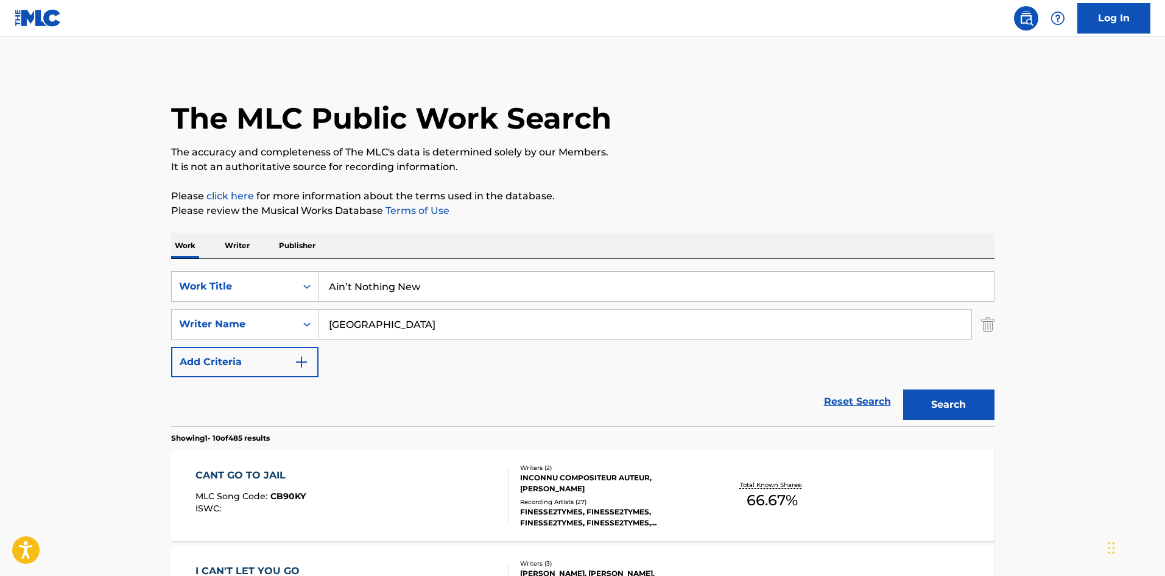
click at [426, 325] on input "[GEOGRAPHIC_DATA]" at bounding box center [645, 323] width 653 height 29
paste input "[PERSON_NAME]"
type input "[PERSON_NAME]"
click at [929, 397] on button "Search" at bounding box center [948, 404] width 91 height 30
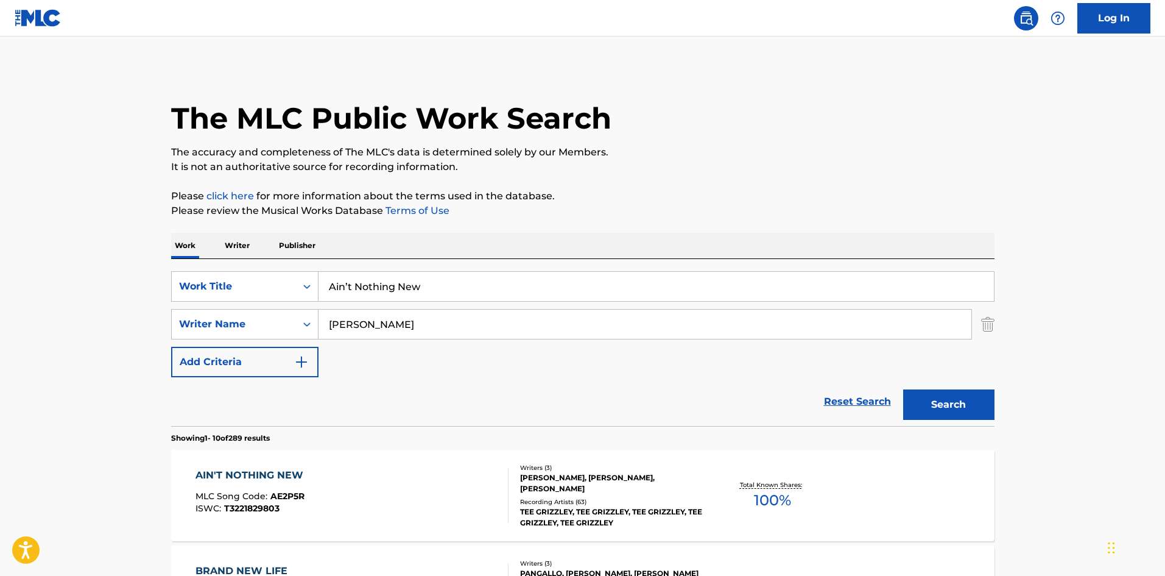
click at [449, 512] on div "AIN'T NOTHING NEW MLC Song Code : AE2P5R ISWC : T3221829803" at bounding box center [352, 495] width 313 height 55
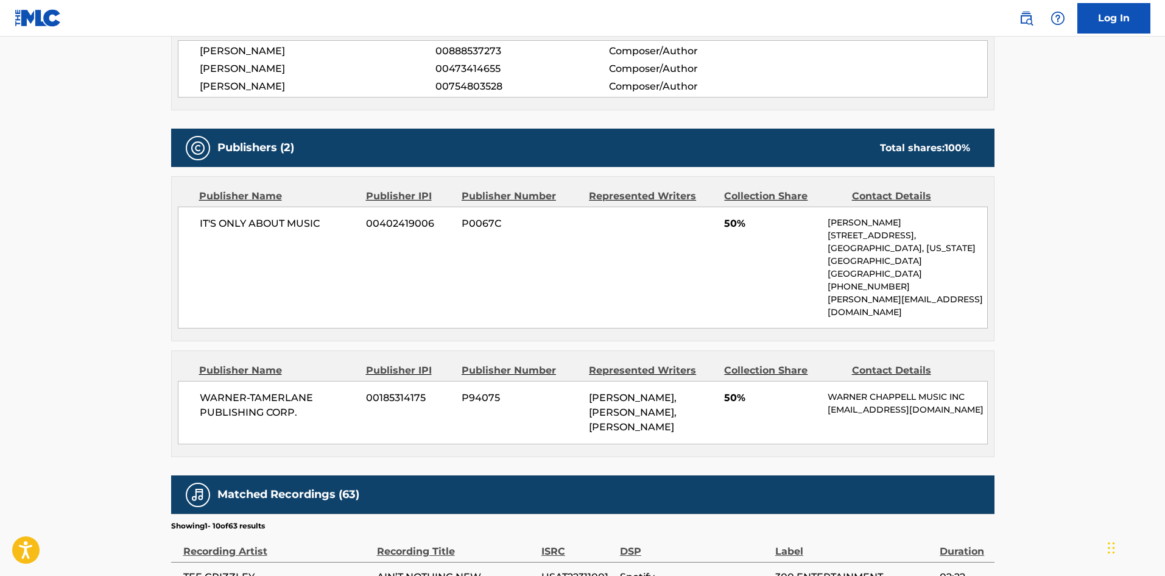
scroll to position [609, 0]
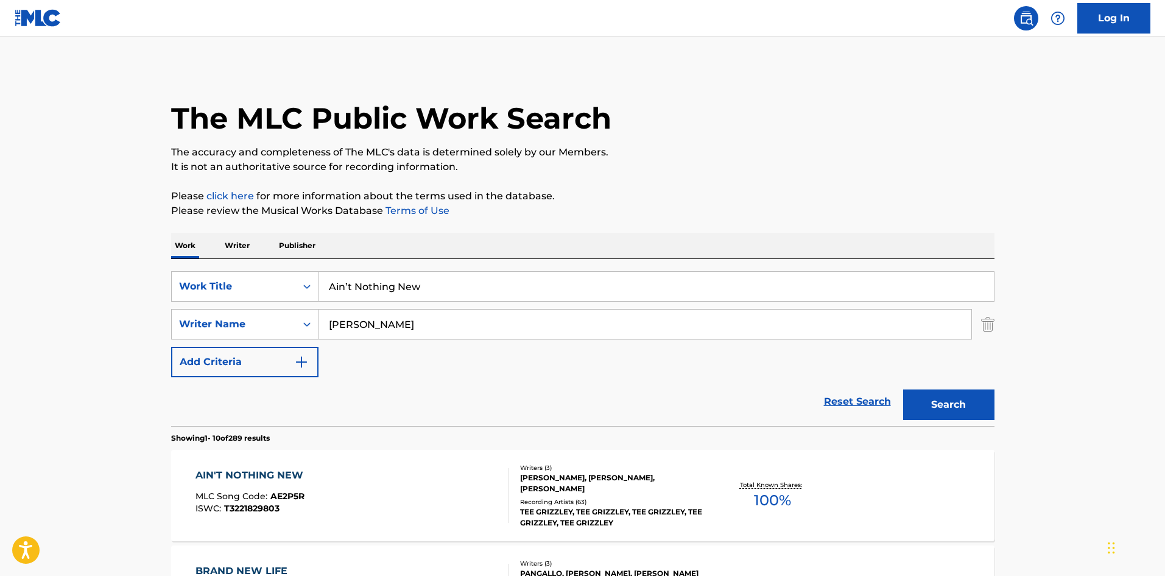
click at [454, 276] on input "Ain’t Nothing New" at bounding box center [656, 286] width 675 height 29
paste input "Conspiracy V2"
type input "Conspiracy V2"
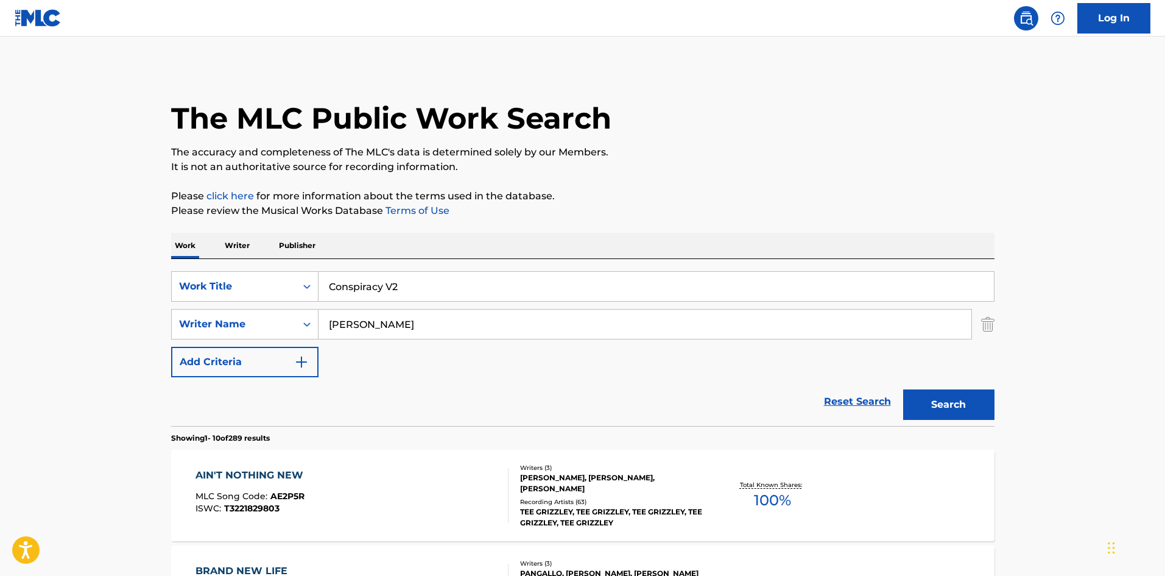
click at [462, 339] on div "SearchWithCriteriab36dd770-504f-4c5d-ab1b-eb28a5582b15 Work Title Conspiracy V2…" at bounding box center [582, 324] width 823 height 106
click at [463, 333] on input "[PERSON_NAME]" at bounding box center [645, 323] width 653 height 29
click at [903, 389] on button "Search" at bounding box center [948, 404] width 91 height 30
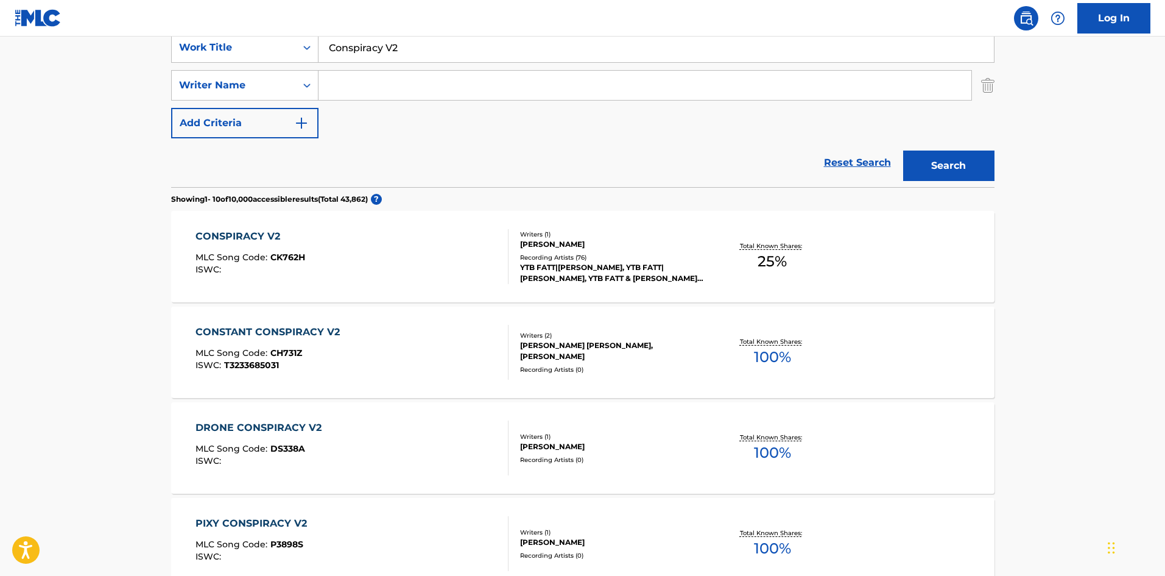
scroll to position [244, 0]
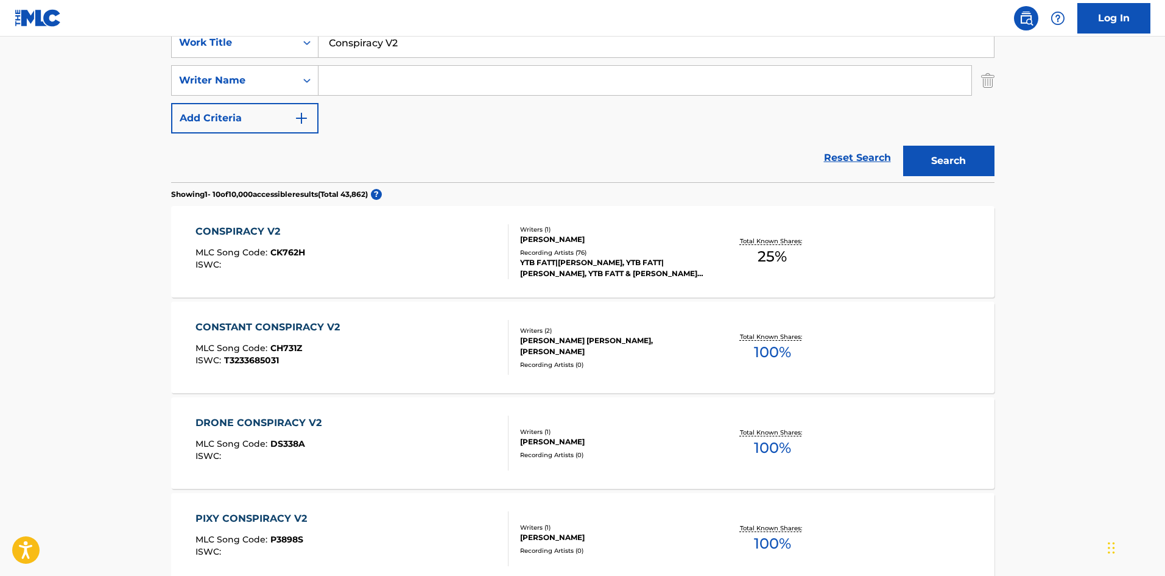
click at [242, 243] on div "CONSPIRACY V2 MLC Song Code : CK762H ISWC :" at bounding box center [251, 251] width 110 height 55
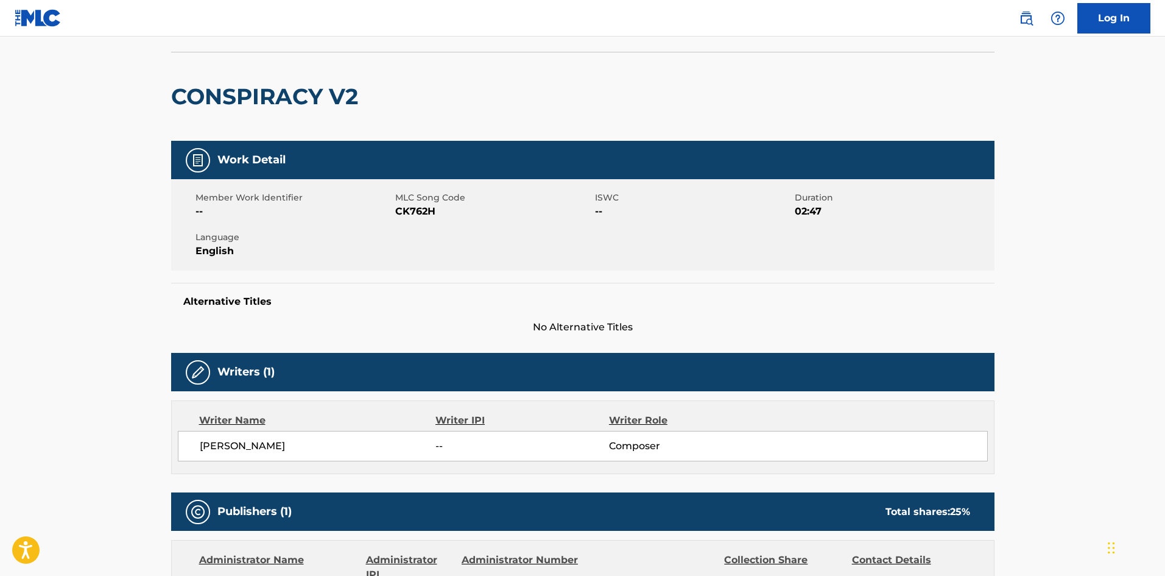
scroll to position [305, 0]
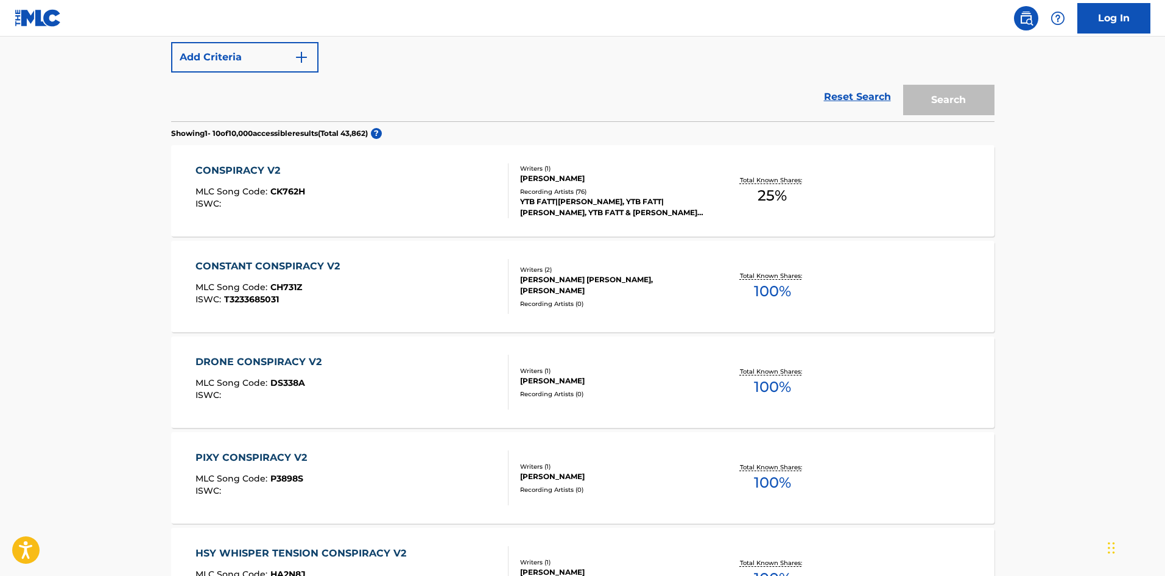
scroll to position [244, 0]
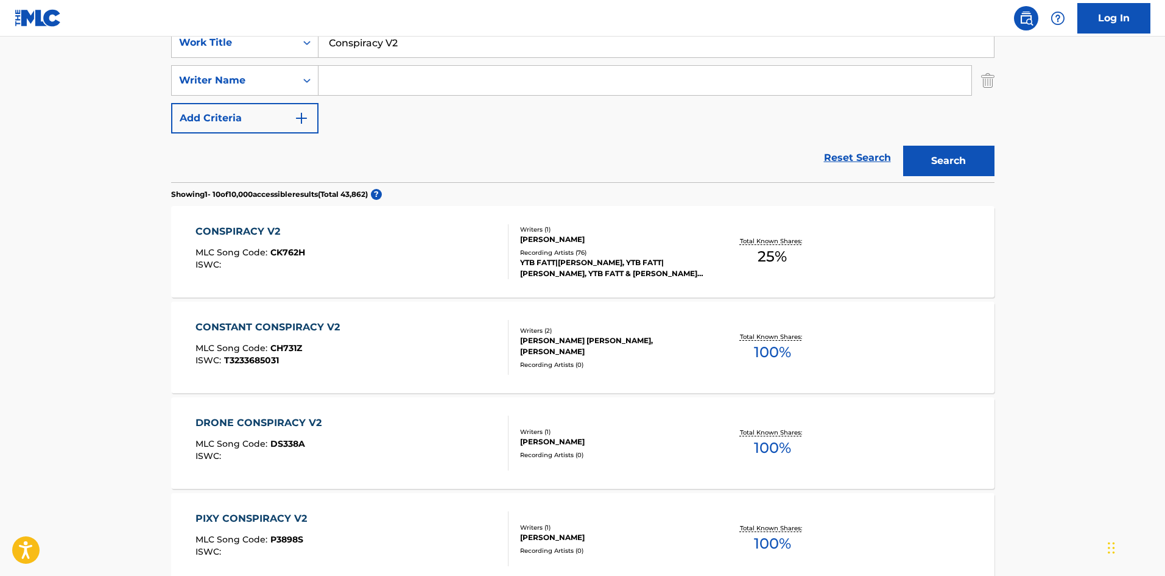
click at [384, 38] on input "Conspiracy V2" at bounding box center [656, 42] width 675 height 29
paste input "Broken Men"
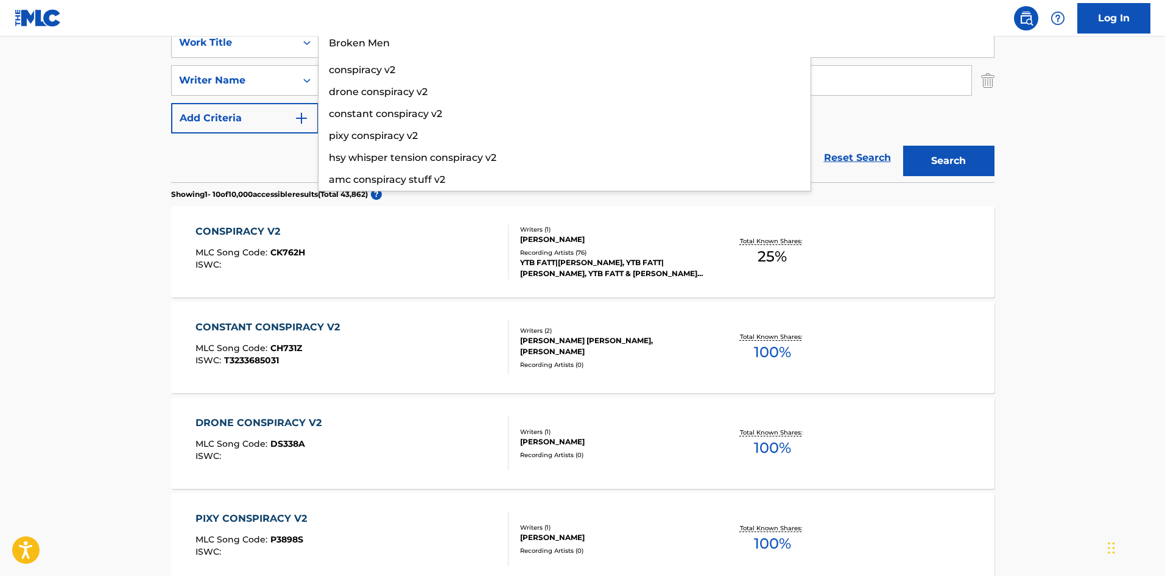
type input "Broken Men"
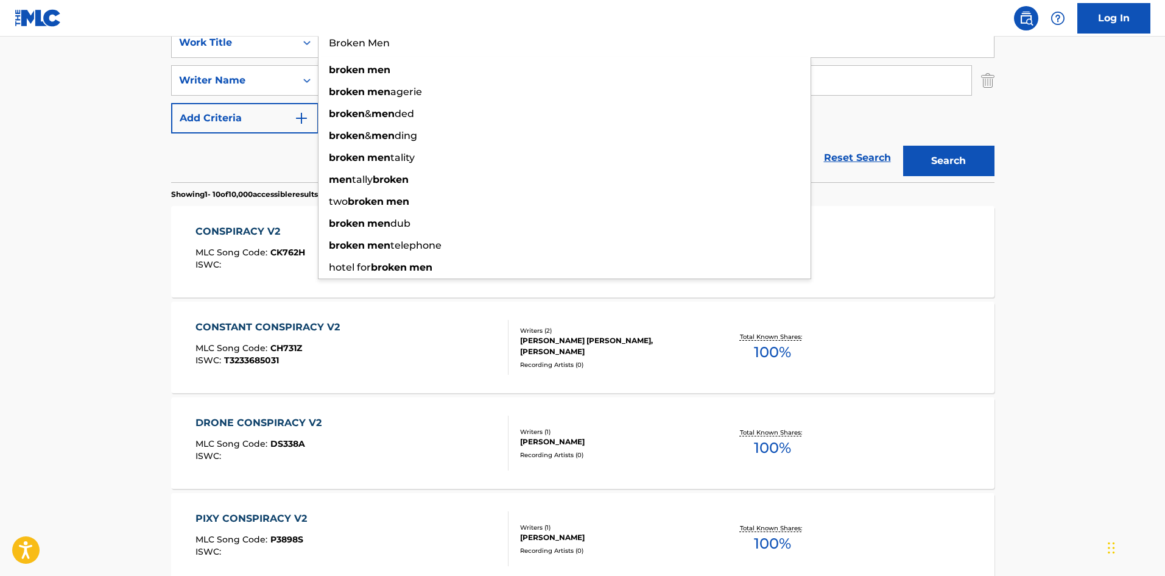
click at [10, 203] on main "The MLC Public Work Search The accuracy and completeness of The MLC's data is d…" at bounding box center [582, 510] width 1165 height 1434
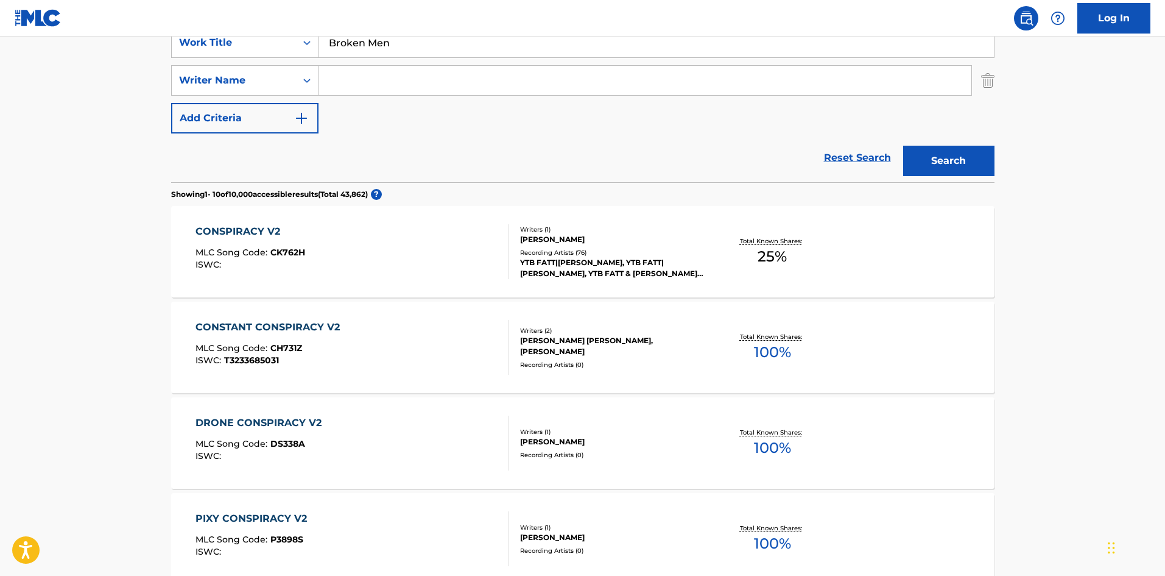
click at [493, 93] on input "Search Form" at bounding box center [645, 80] width 653 height 29
paste input "[PERSON_NAME]"
type input "[PERSON_NAME]"
click at [959, 157] on button "Search" at bounding box center [948, 161] width 91 height 30
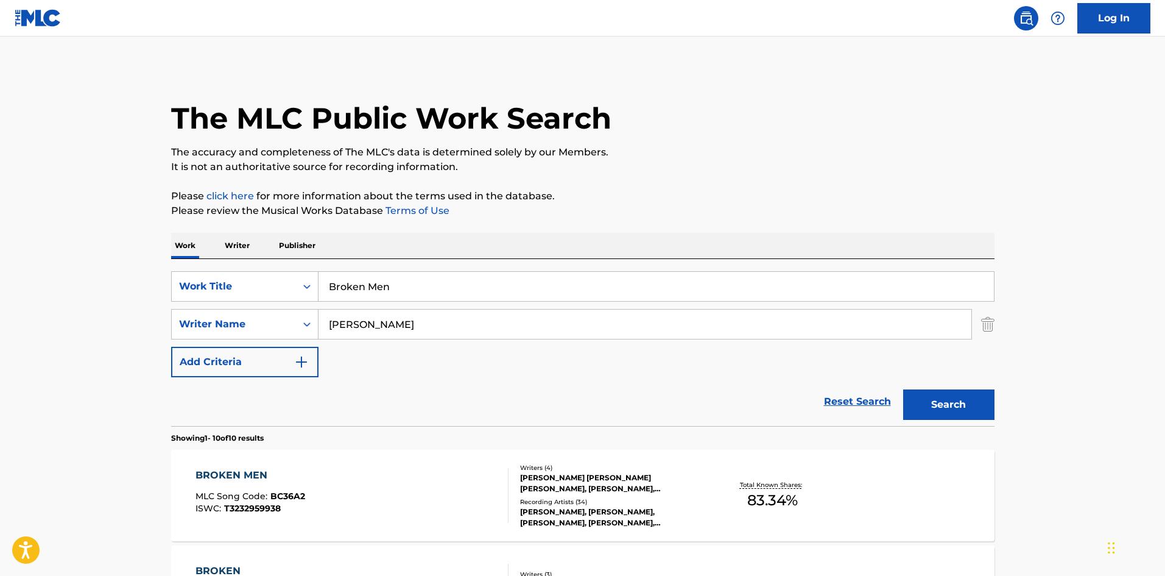
click at [364, 502] on div "BROKEN MEN MLC Song Code : BC36A2 ISWC : T3232959938" at bounding box center [352, 495] width 313 height 55
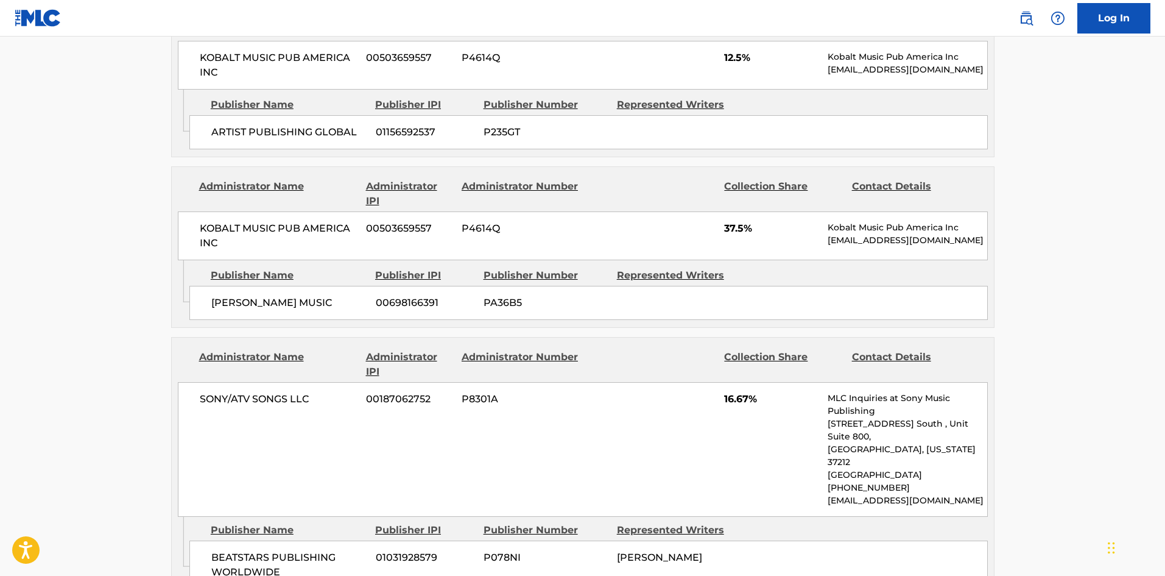
scroll to position [670, 0]
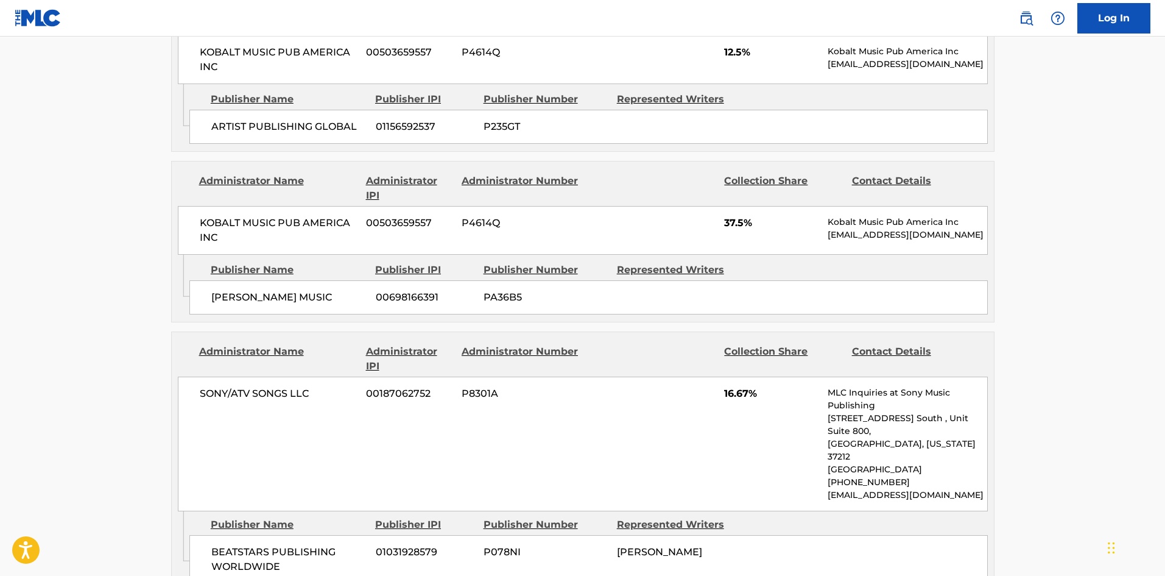
click at [222, 296] on span "[PERSON_NAME] MUSIC" at bounding box center [288, 297] width 155 height 15
drag, startPoint x: 222, startPoint y: 296, endPoint x: 305, endPoint y: 290, distance: 83.7
click at [305, 290] on span "[PERSON_NAME] MUSIC" at bounding box center [288, 297] width 155 height 15
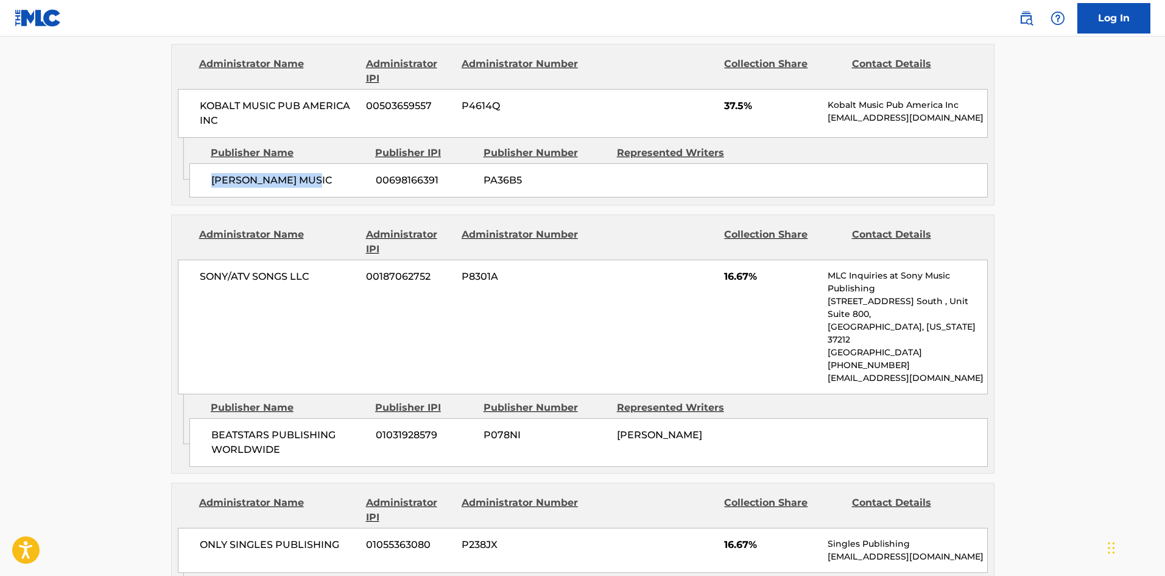
scroll to position [792, 0]
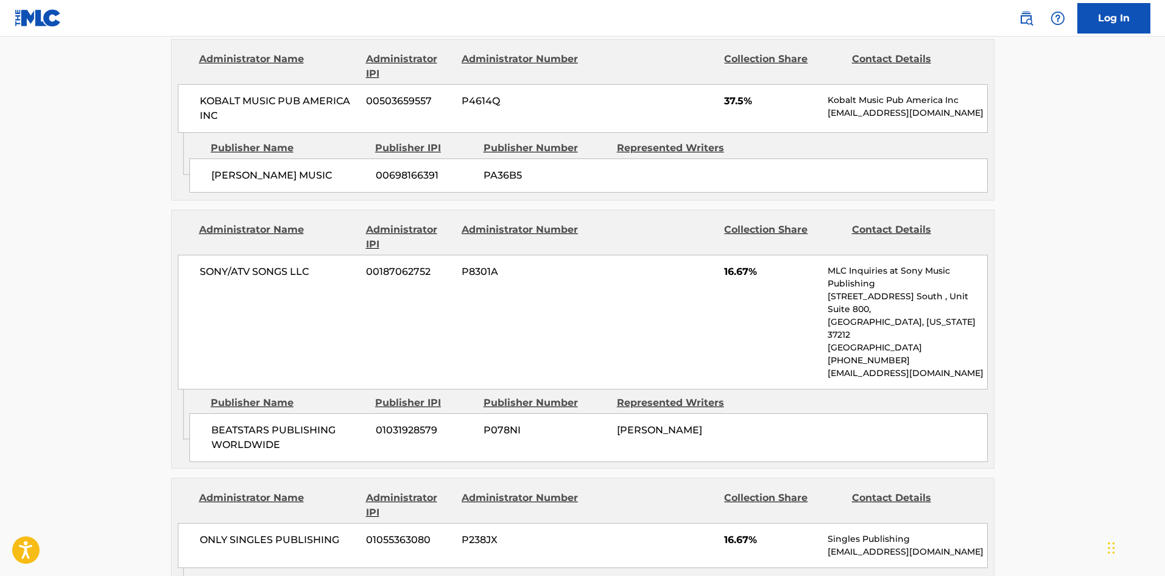
click at [214, 423] on span "BEATSTARS PUBLISHING WORLDWIDE" at bounding box center [288, 437] width 155 height 29
drag, startPoint x: 214, startPoint y: 405, endPoint x: 308, endPoint y: 419, distance: 94.8
click at [308, 423] on span "BEATSTARS PUBLISHING WORLDWIDE" at bounding box center [288, 437] width 155 height 29
copy div "BEATSTARS PUBLISHING WORLDWIDE"
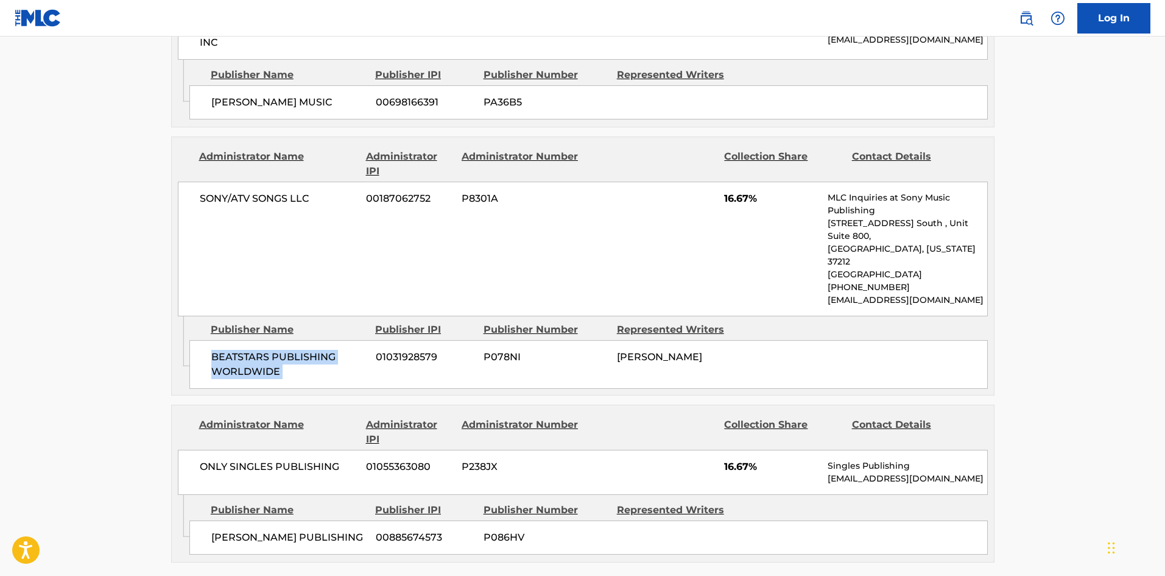
scroll to position [1035, 0]
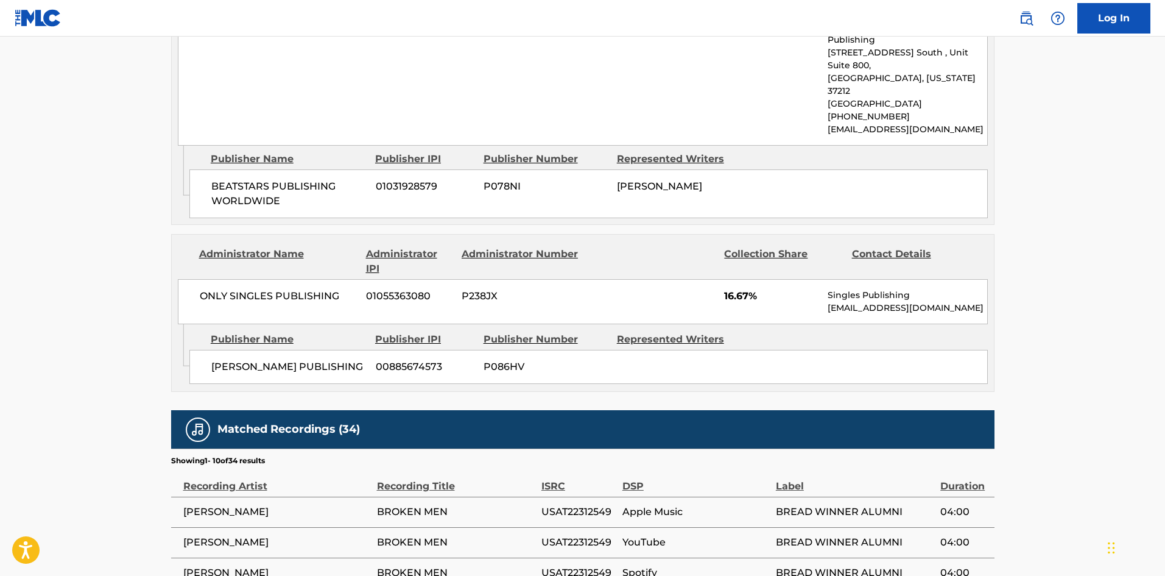
click at [220, 359] on span "[PERSON_NAME] PUBLISHING" at bounding box center [288, 366] width 155 height 15
drag, startPoint x: 220, startPoint y: 342, endPoint x: 348, endPoint y: 342, distance: 127.3
click at [348, 359] on span "[PERSON_NAME] PUBLISHING" at bounding box center [288, 366] width 155 height 15
copy div "[PERSON_NAME] PUBLISHING"
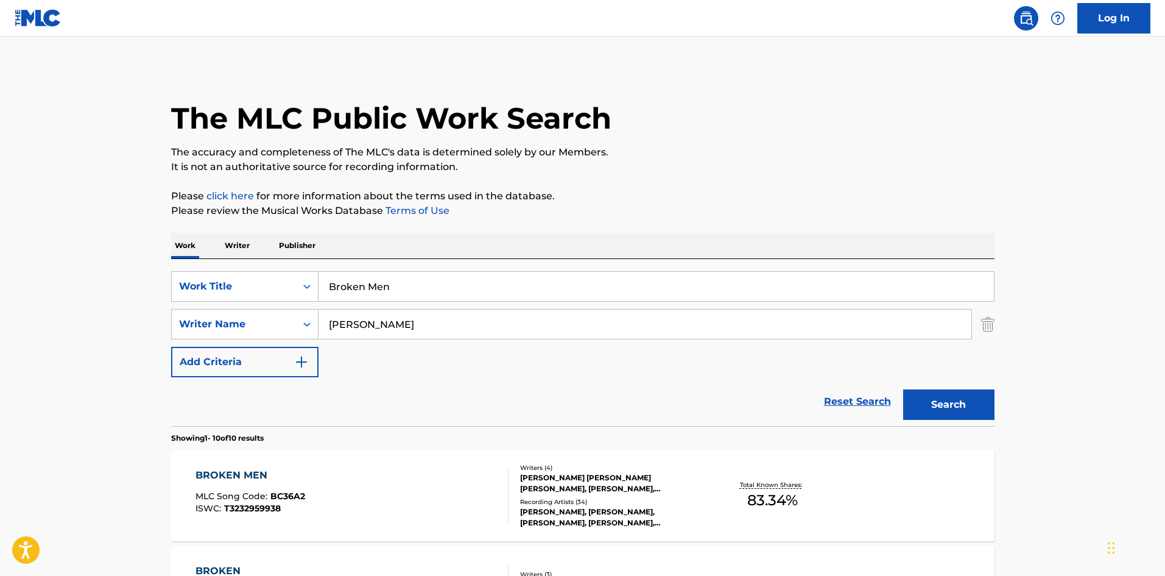
click at [413, 294] on input "Broken Men" at bounding box center [656, 286] width 675 height 29
paste input "Walmart"
type input "Walmart"
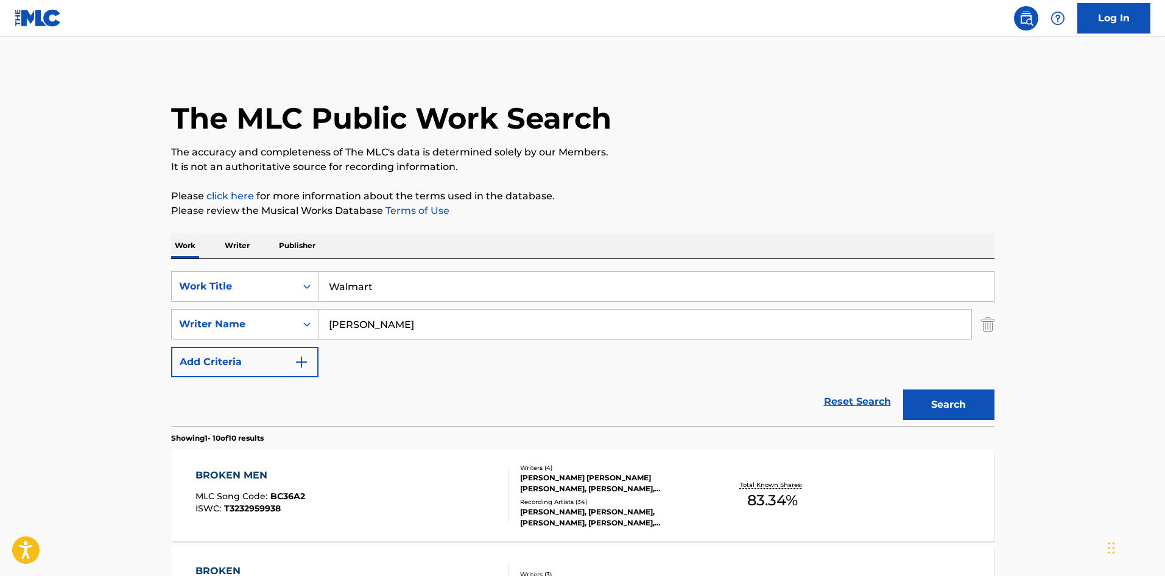
click at [373, 320] on input "[PERSON_NAME]" at bounding box center [645, 323] width 653 height 29
paste input "AT"
type input "GATES"
click at [954, 397] on button "Search" at bounding box center [948, 404] width 91 height 30
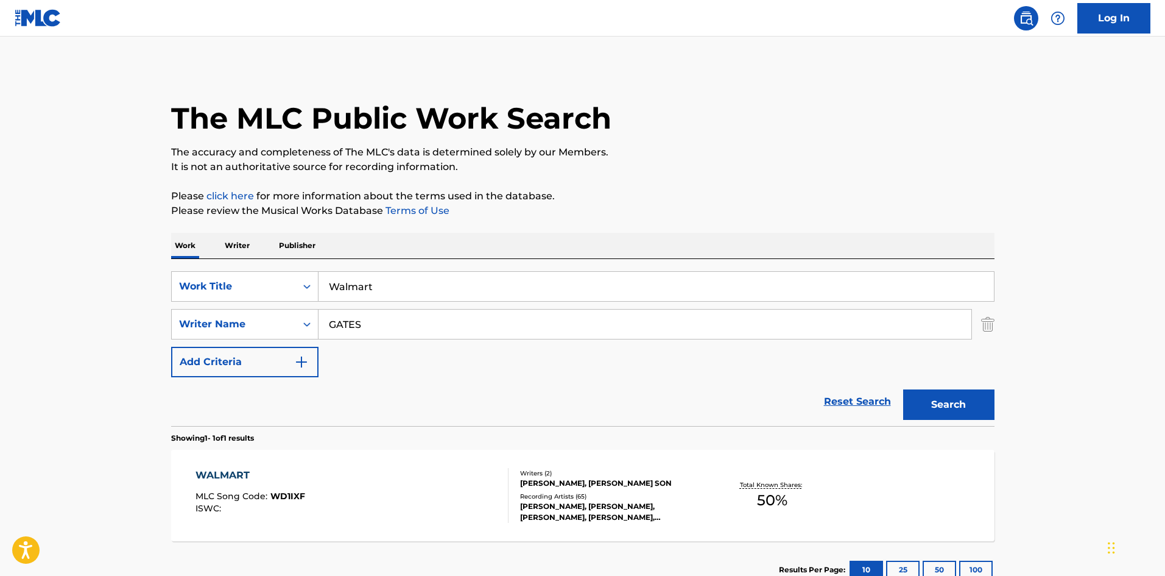
click at [404, 502] on div "WALMART MLC Song Code : WD1IXF ISWC :" at bounding box center [352, 495] width 313 height 55
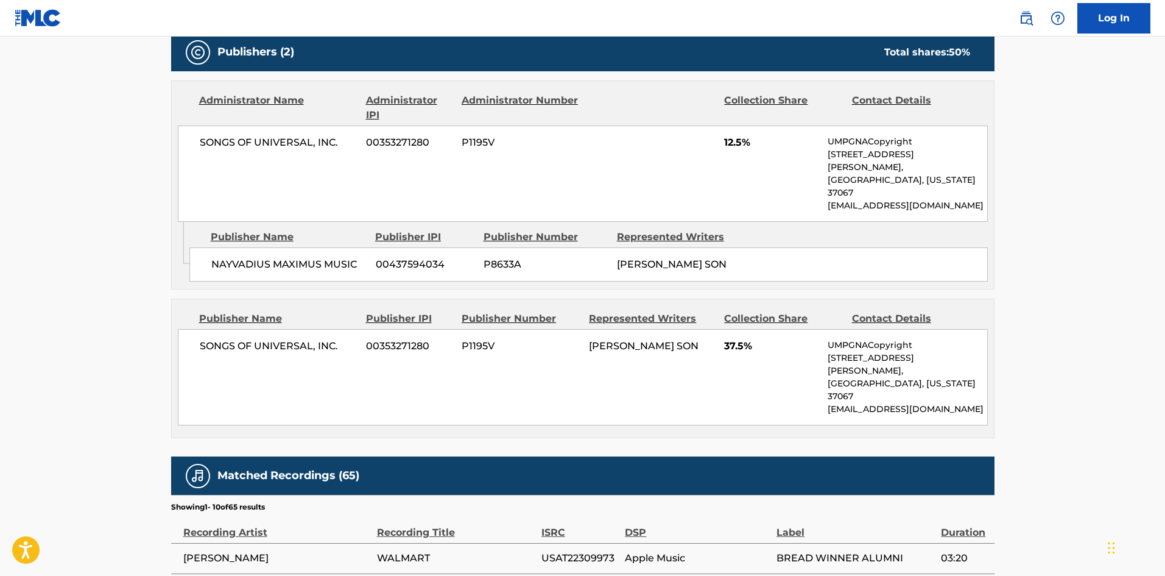
scroll to position [548, 0]
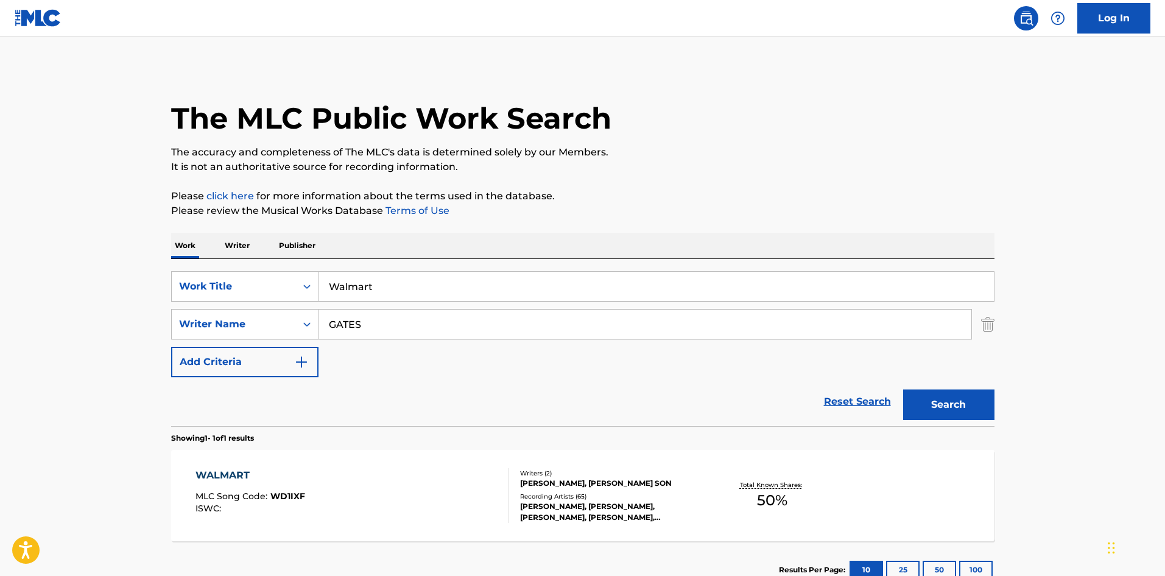
drag, startPoint x: 387, startPoint y: 267, endPoint x: 387, endPoint y: 275, distance: 8.5
click at [387, 267] on div "SearchWithCriteriab36dd770-504f-4c5d-ab1b-eb28a5582b15 Work Title Walmart Searc…" at bounding box center [582, 342] width 823 height 167
click at [387, 300] on input "Walmart" at bounding box center [656, 286] width 675 height 29
paste input "Do It Again"
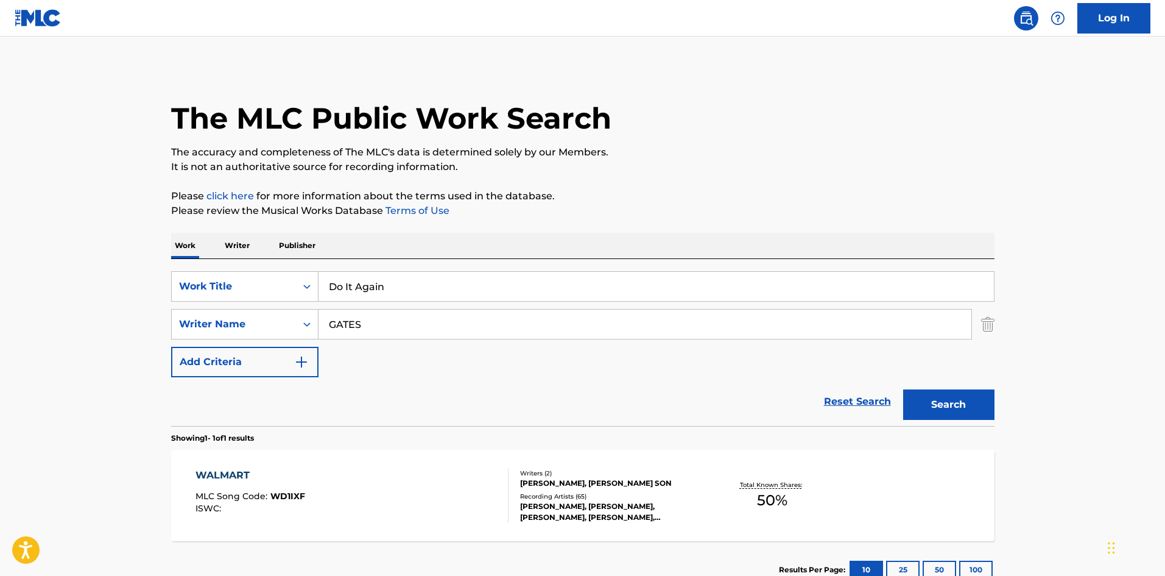
type input "Do It Again"
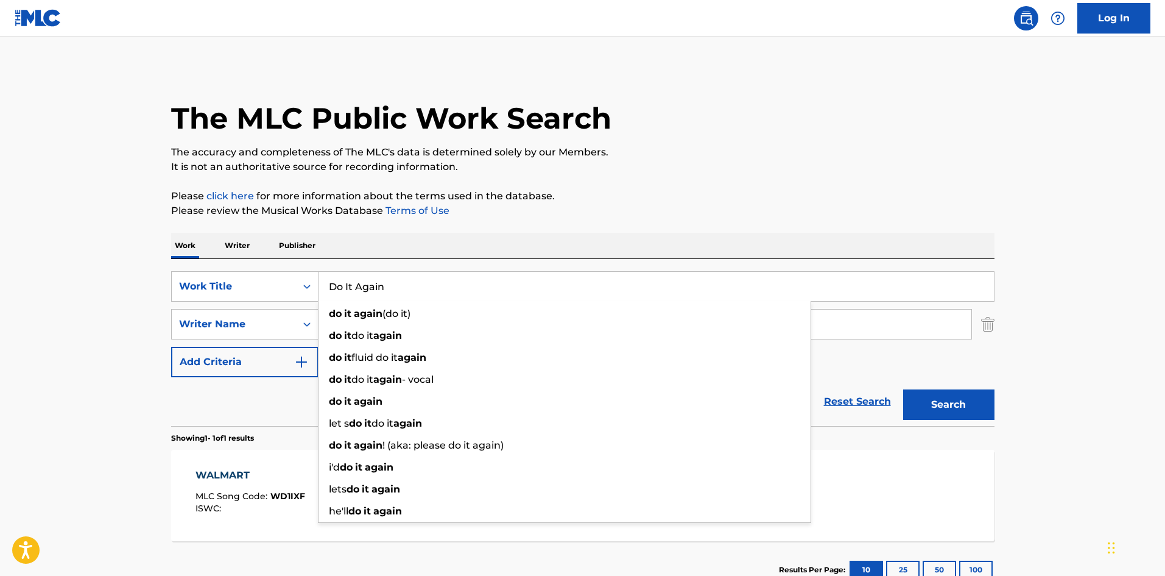
click at [29, 272] on main "The MLC Public Work Search The accuracy and completeness of The MLC's data is d…" at bounding box center [582, 321] width 1165 height 568
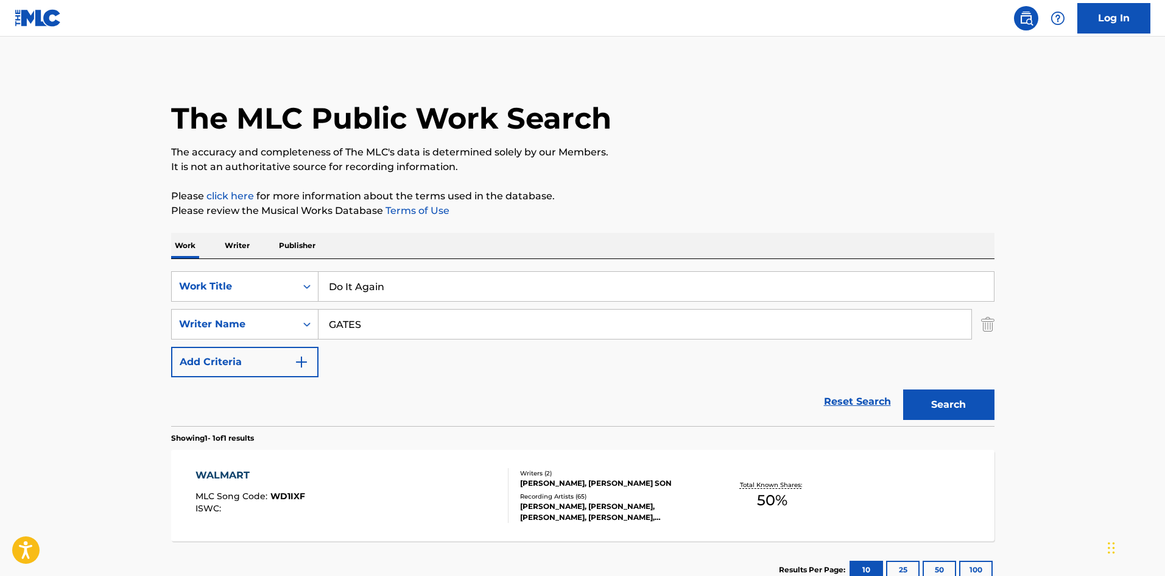
click at [398, 317] on input "GATES" at bounding box center [645, 323] width 653 height 29
paste input "ILYARD"
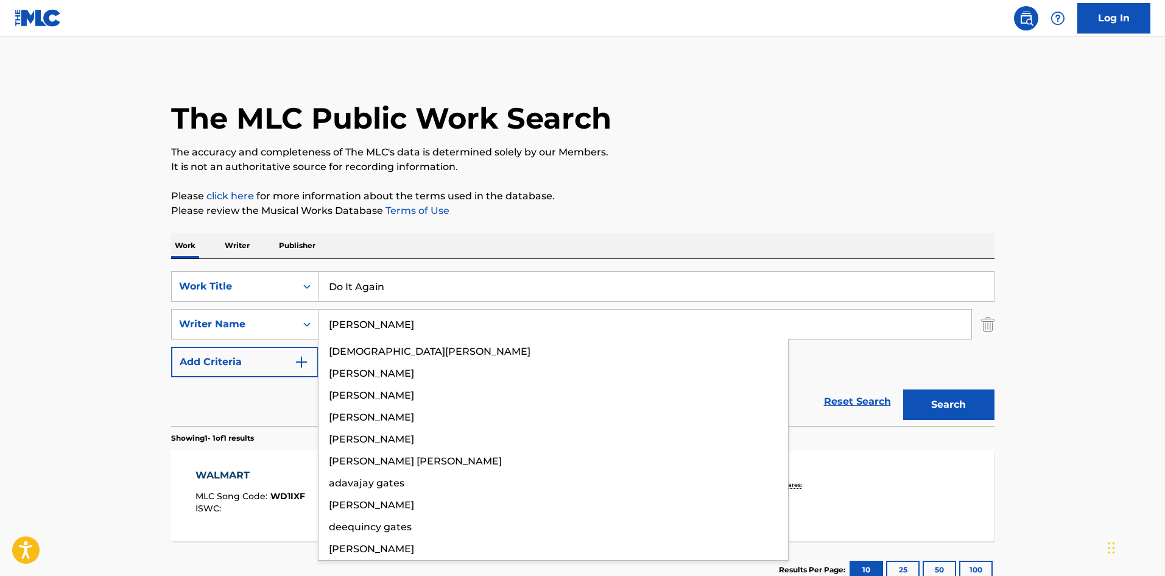
type input "[PERSON_NAME]"
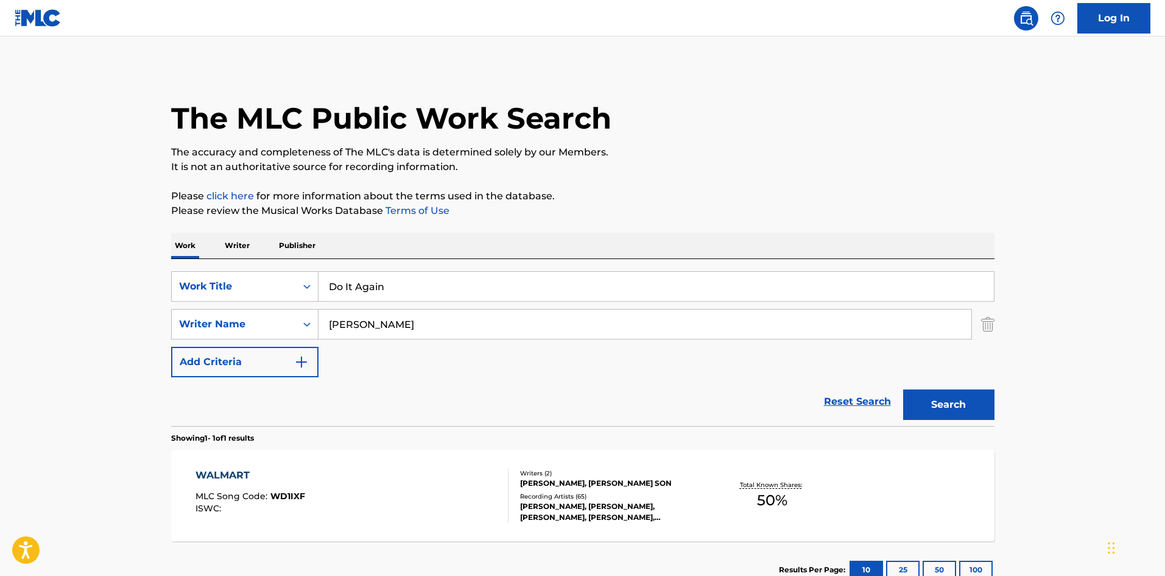
click at [953, 399] on button "Search" at bounding box center [948, 404] width 91 height 30
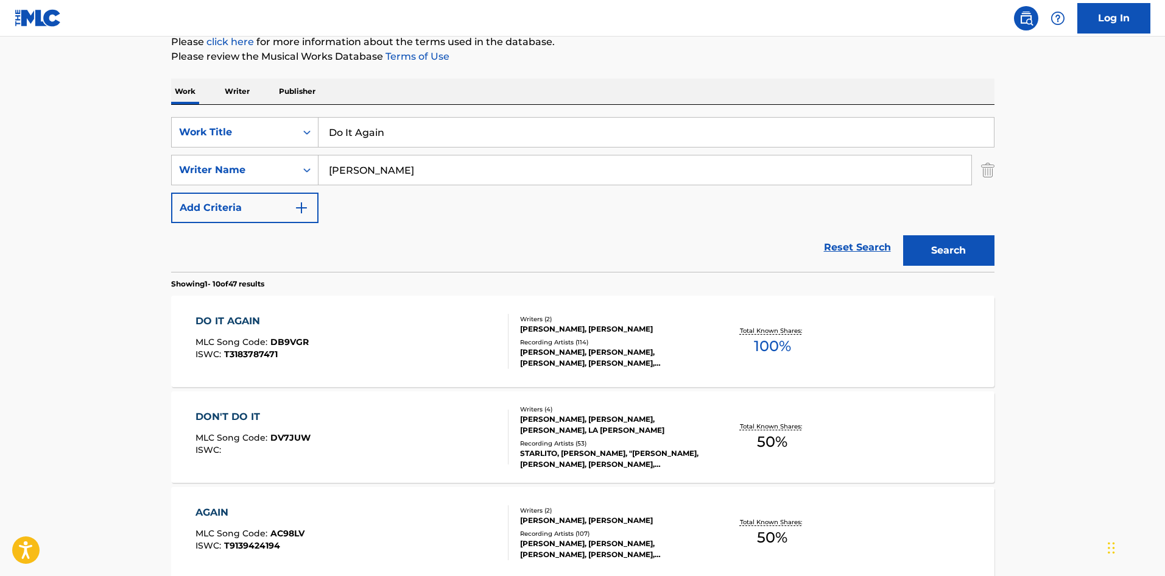
scroll to position [183, 0]
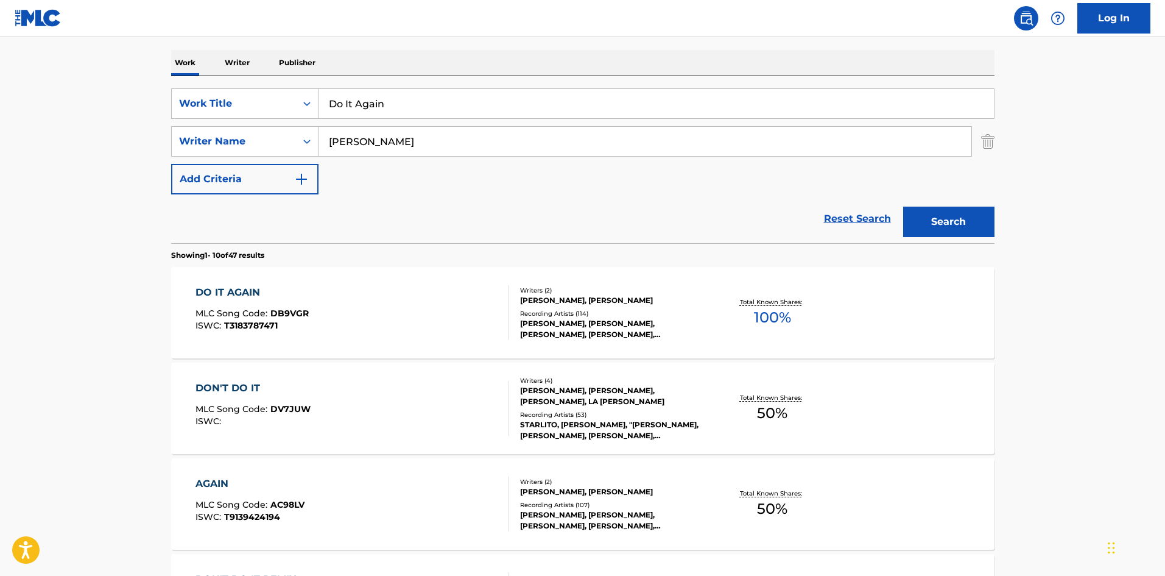
click at [245, 319] on div "MLC Song Code : DB9VGR" at bounding box center [252, 315] width 113 height 12
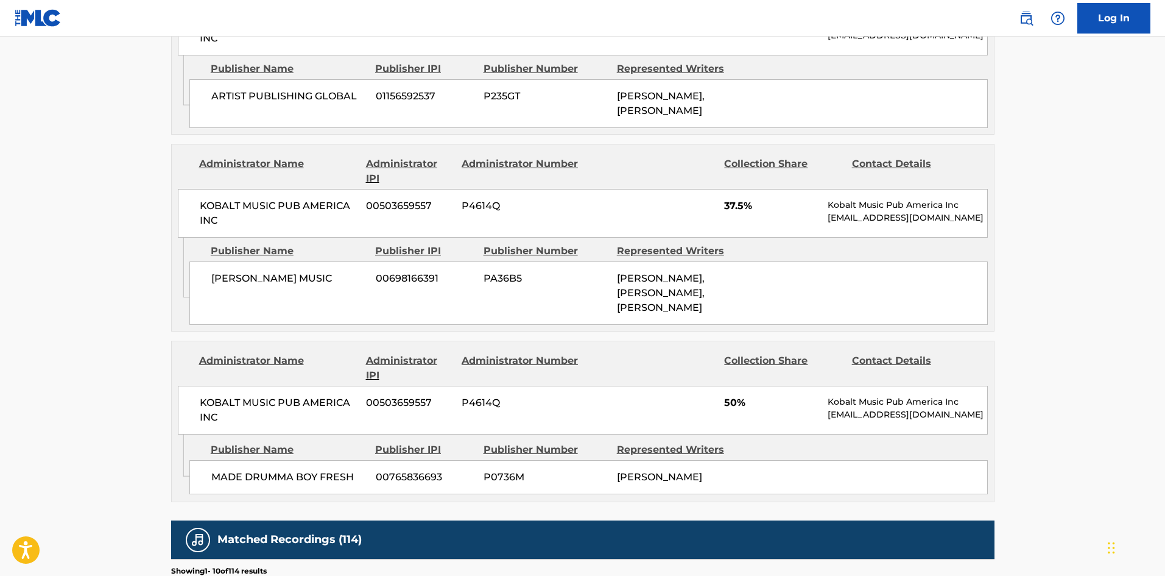
scroll to position [670, 0]
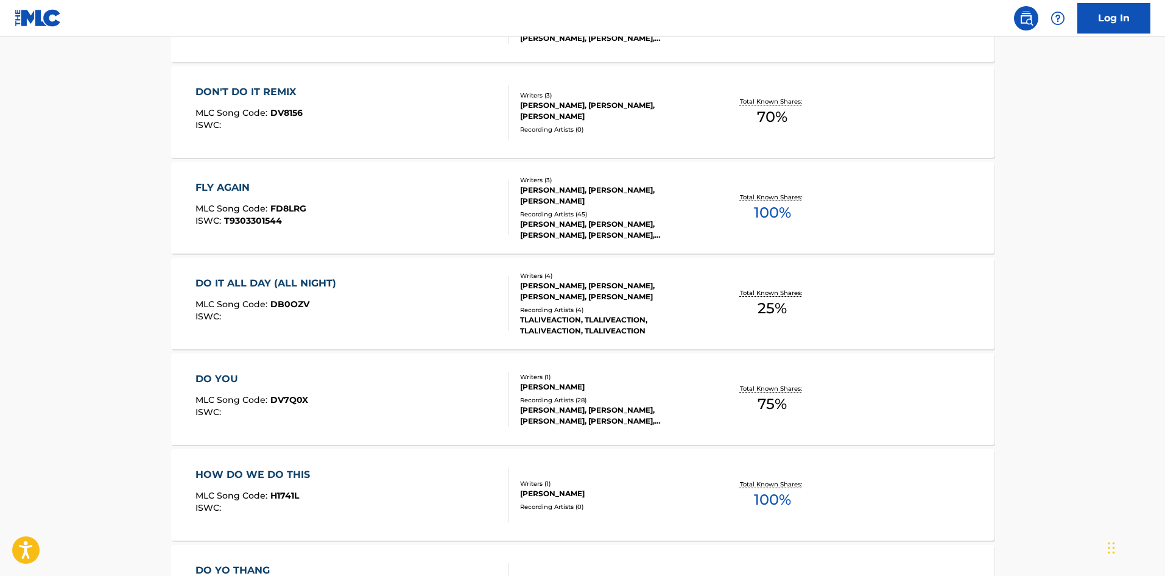
scroll to position [183, 0]
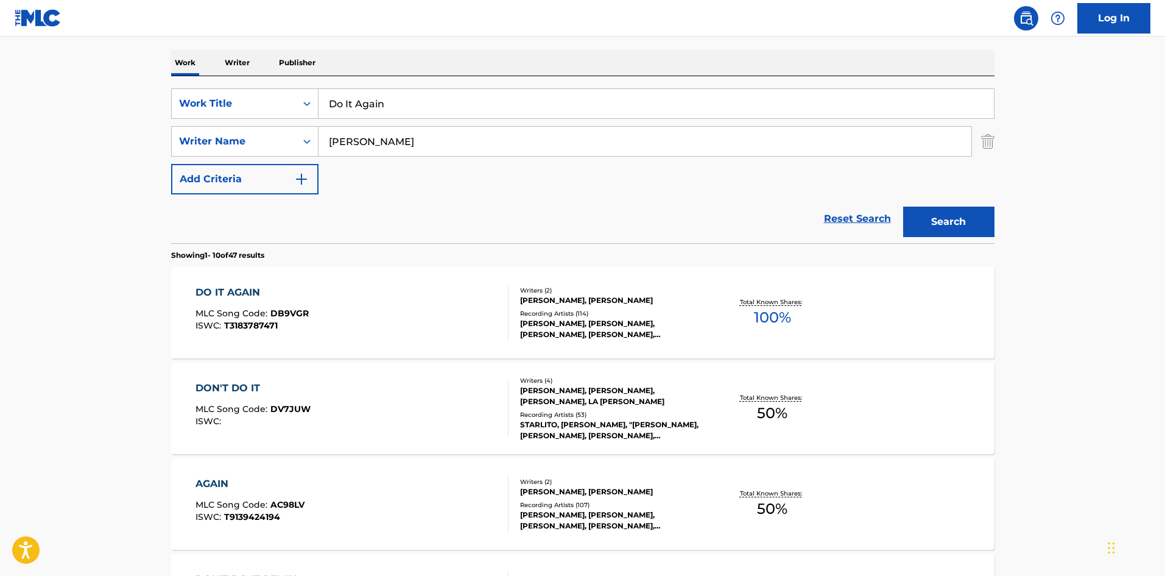
click at [446, 114] on input "Do It Again" at bounding box center [656, 103] width 675 height 29
paste input "Crazy"
type input "Crazy"
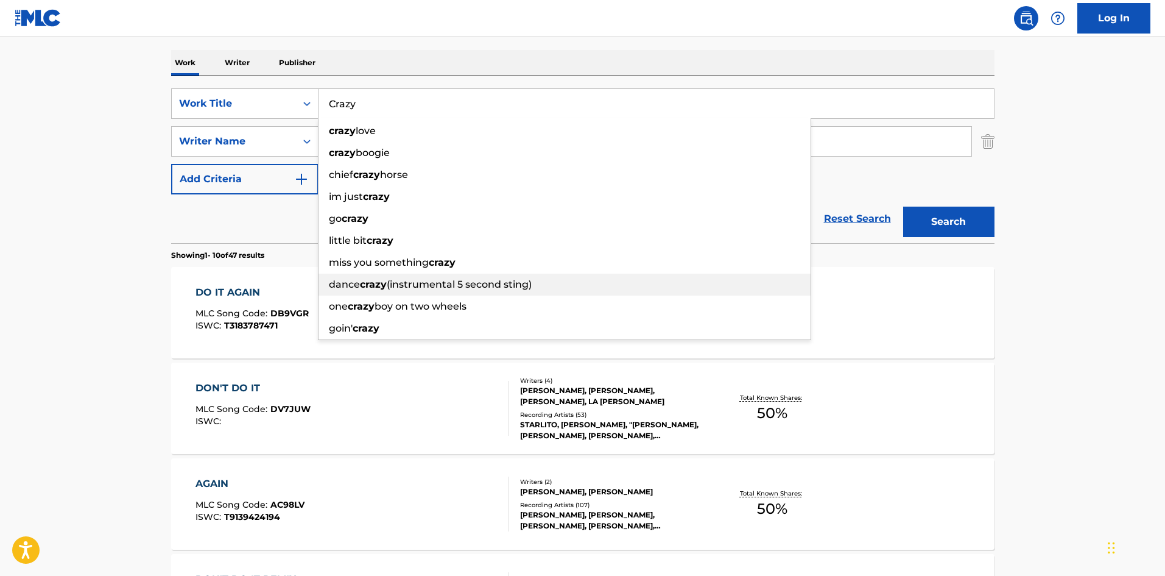
click at [5, 234] on main "The MLC Public Work Search The accuracy and completeness of The MLC's data is d…" at bounding box center [582, 571] width 1165 height 1434
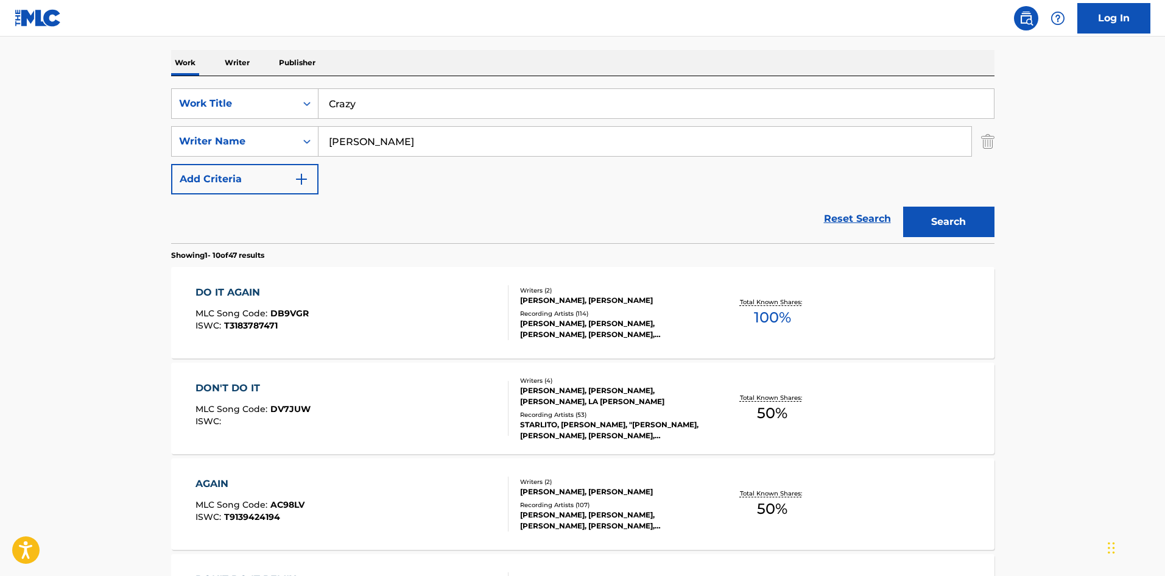
click at [358, 161] on div "SearchWithCriteriab36dd770-504f-4c5d-ab1b-eb28a5582b15 Work Title Crazy SearchW…" at bounding box center [582, 141] width 823 height 106
click at [384, 138] on input "[PERSON_NAME]" at bounding box center [645, 141] width 653 height 29
drag, startPoint x: 384, startPoint y: 138, endPoint x: 688, endPoint y: 152, distance: 304.3
click at [387, 138] on input "[PERSON_NAME]" at bounding box center [645, 141] width 653 height 29
paste input "[GEOGRAPHIC_DATA]"
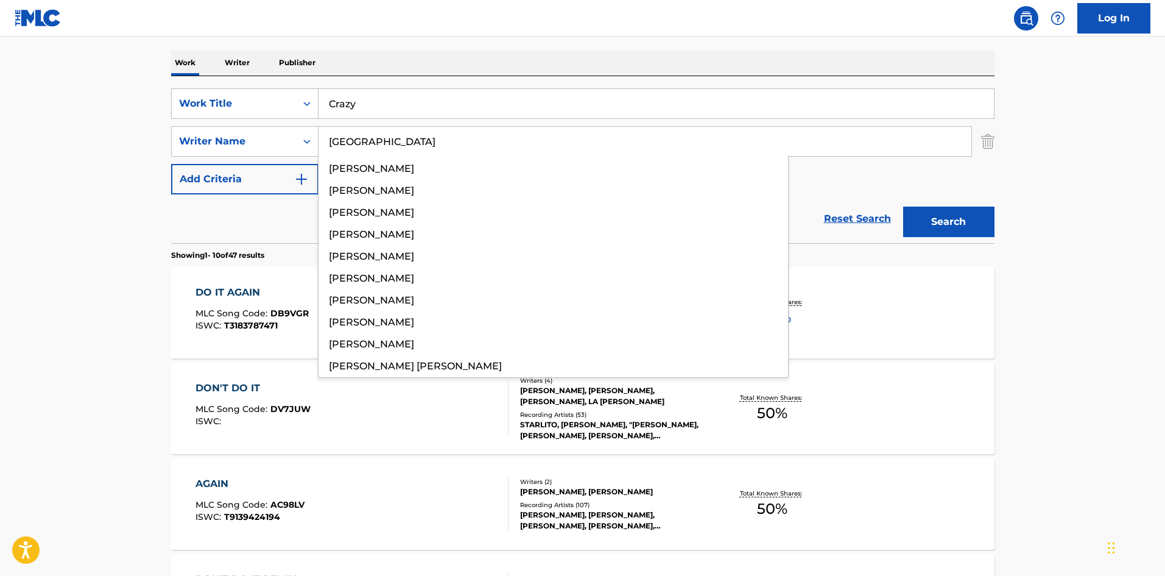
click at [987, 233] on button "Search" at bounding box center [948, 221] width 91 height 30
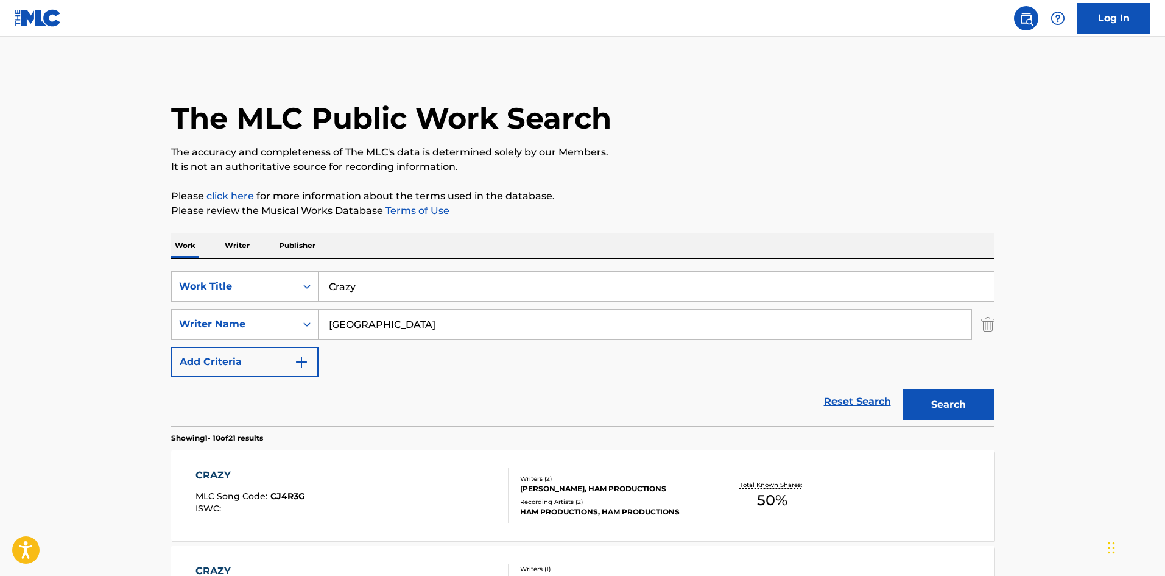
click at [379, 336] on input "[GEOGRAPHIC_DATA]" at bounding box center [645, 323] width 653 height 29
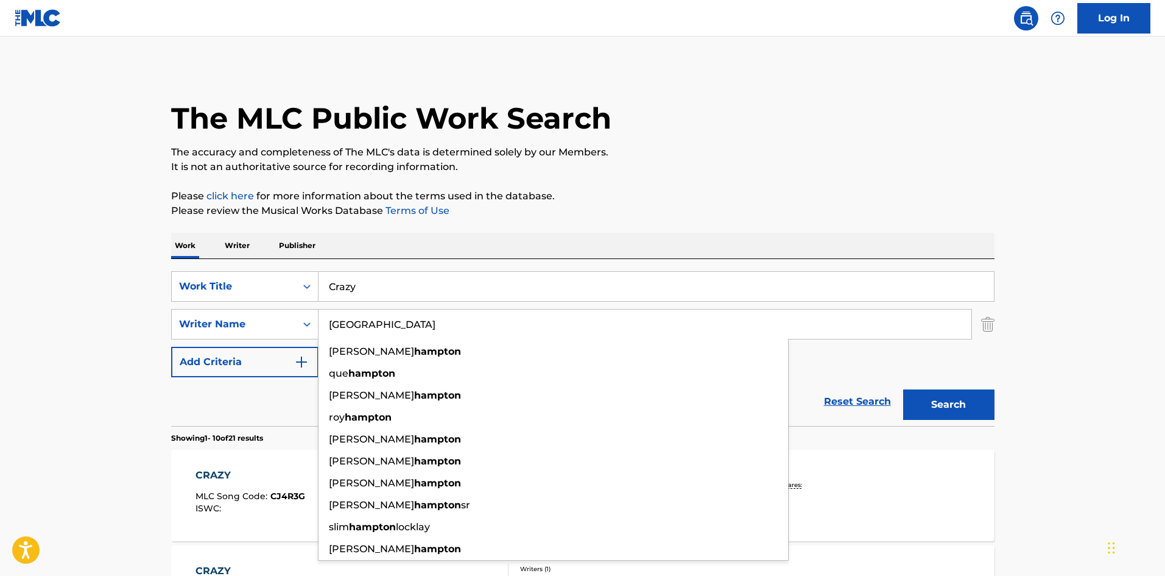
click at [379, 336] on input "[GEOGRAPHIC_DATA]" at bounding box center [645, 323] width 653 height 29
paste input "[PERSON_NAME]"
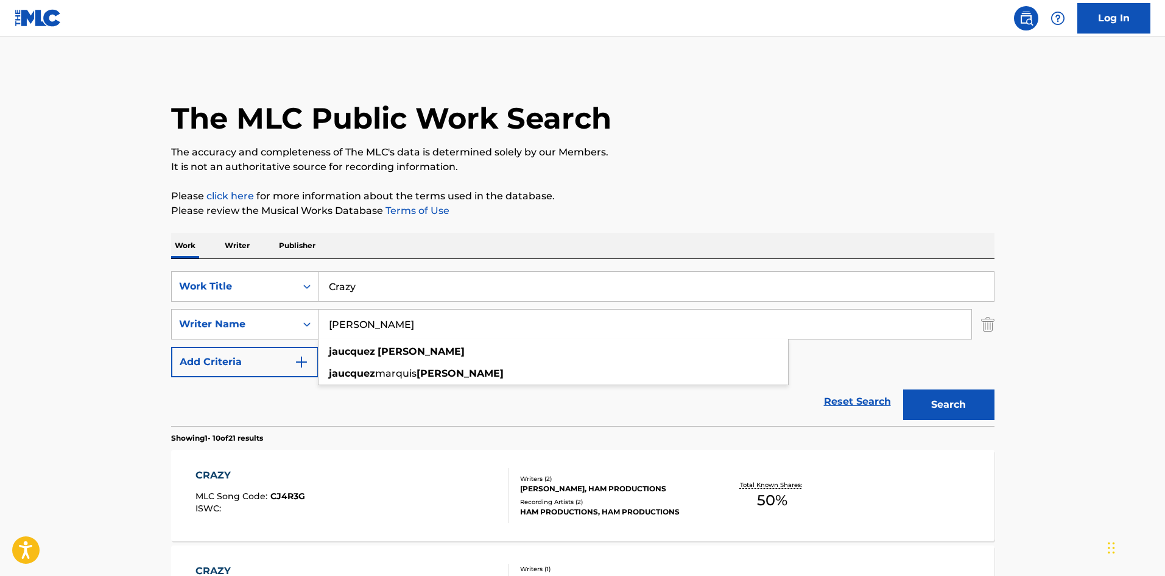
drag, startPoint x: 386, startPoint y: 325, endPoint x: 0, endPoint y: 178, distance: 412.3
type input "[PERSON_NAME]"
click at [903, 389] on button "Search" at bounding box center [948, 404] width 91 height 30
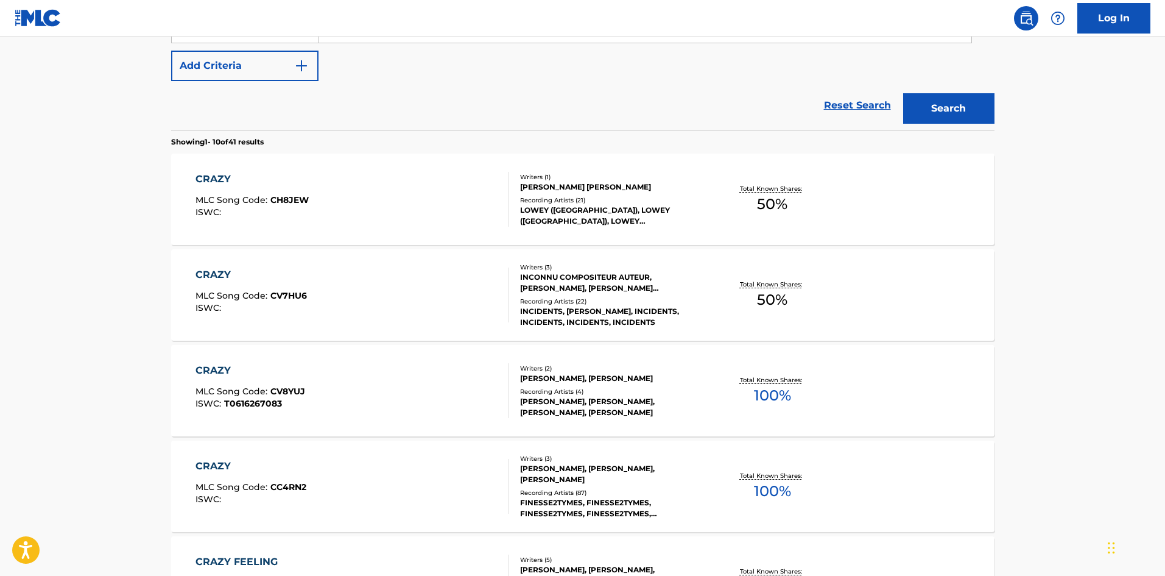
scroll to position [426, 0]
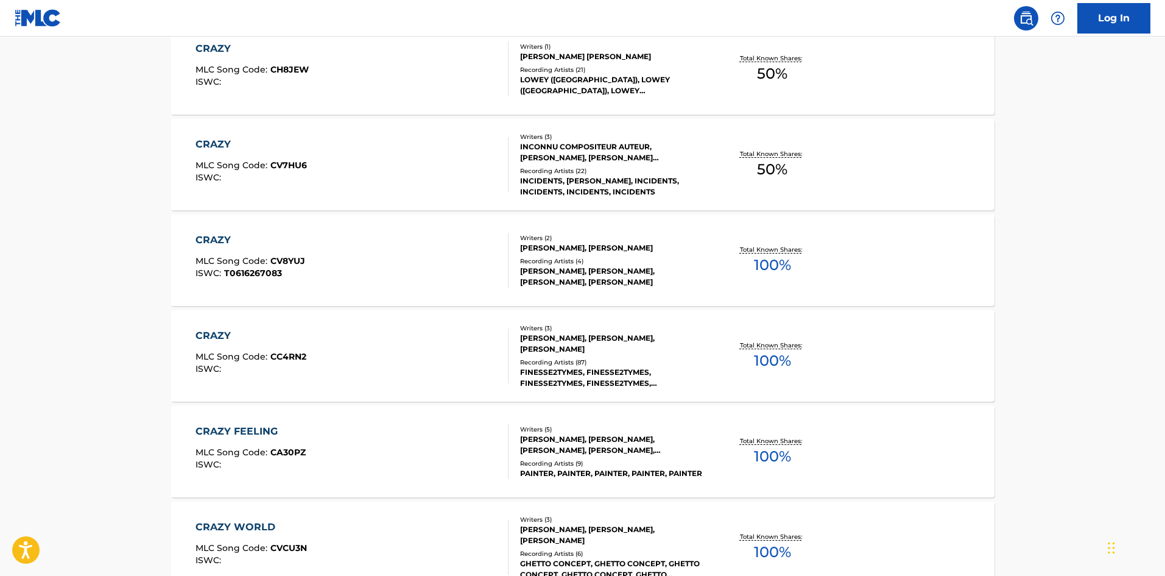
click at [306, 382] on div "CRAZY MLC Song Code : CC4RN2 ISWC :" at bounding box center [352, 355] width 313 height 55
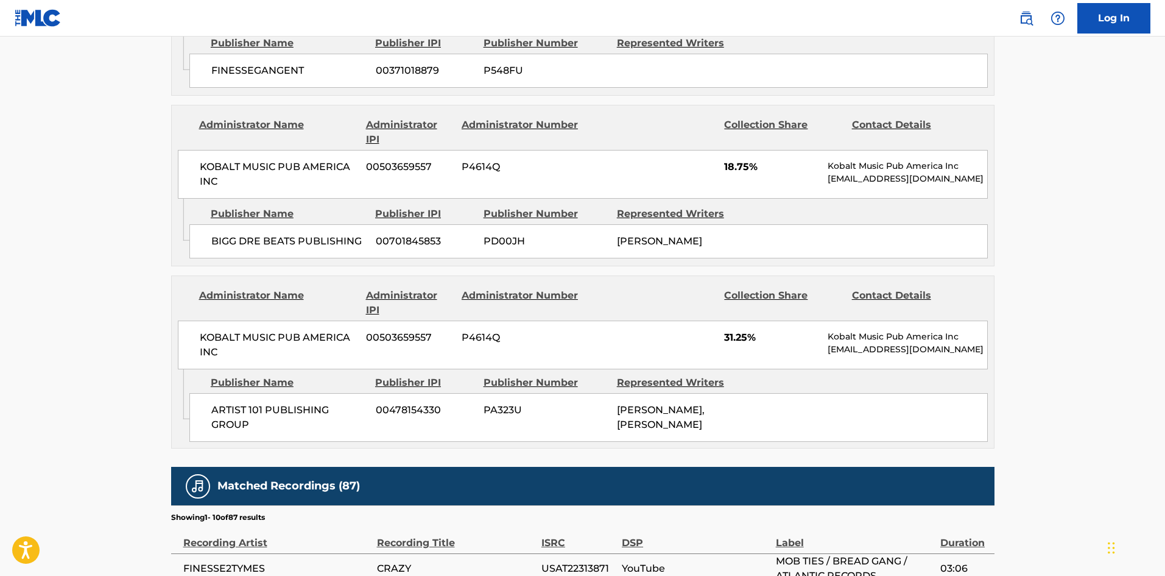
scroll to position [914, 0]
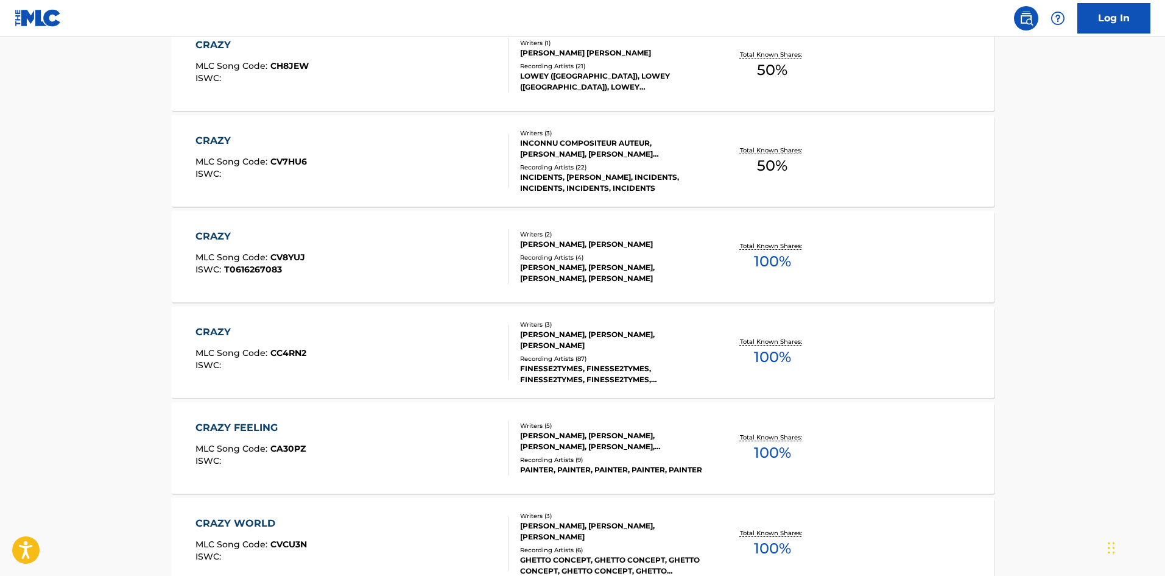
scroll to position [252, 0]
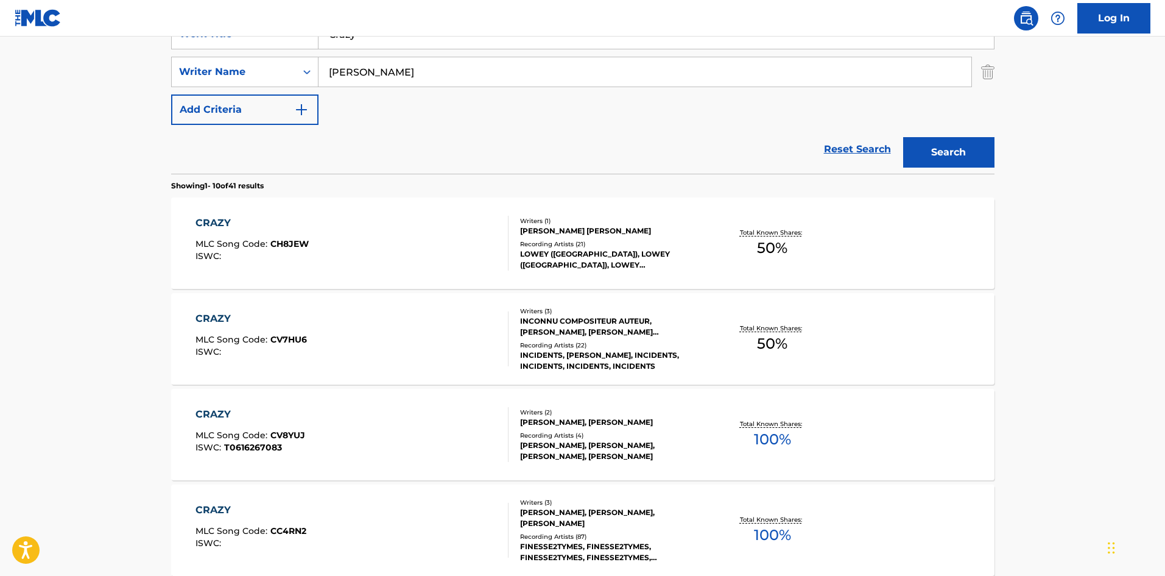
click at [367, 40] on input "Crazy" at bounding box center [656, 33] width 675 height 29
paste input "Bet I Whip It"
type input "Bet I Whip It"
drag, startPoint x: 42, startPoint y: 149, endPoint x: 111, endPoint y: 147, distance: 68.9
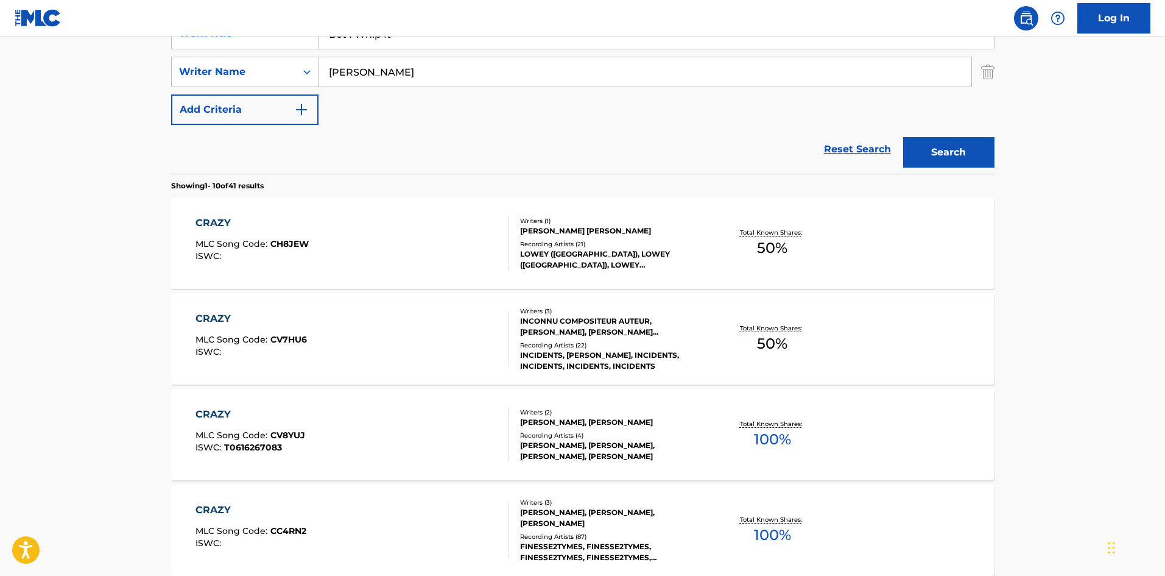
click at [42, 149] on main "The MLC Public Work Search The accuracy and completeness of The MLC's data is d…" at bounding box center [582, 501] width 1165 height 1434
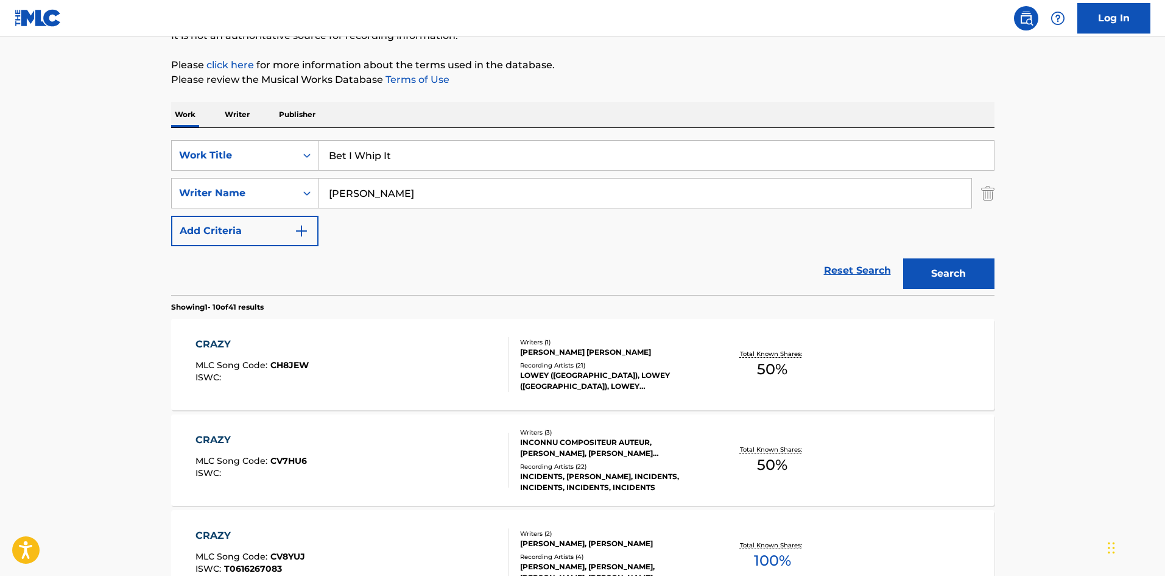
scroll to position [130, 0]
click at [326, 189] on input "[PERSON_NAME]" at bounding box center [645, 193] width 653 height 29
paste input "[PERSON_NAME]"
type input "[PERSON_NAME]"
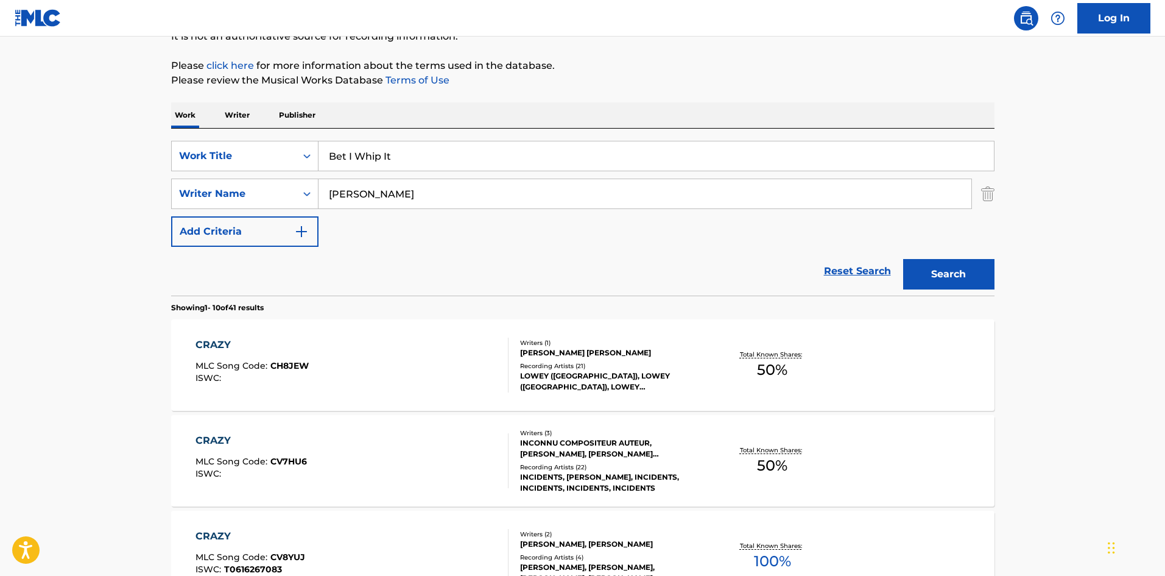
click at [936, 269] on button "Search" at bounding box center [948, 274] width 91 height 30
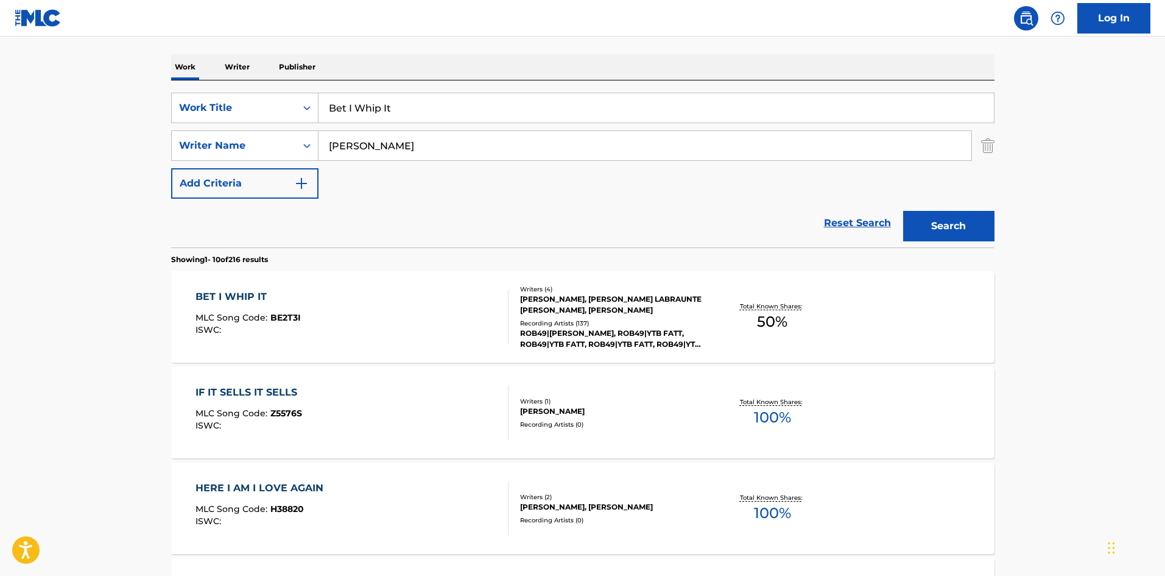
scroll to position [183, 0]
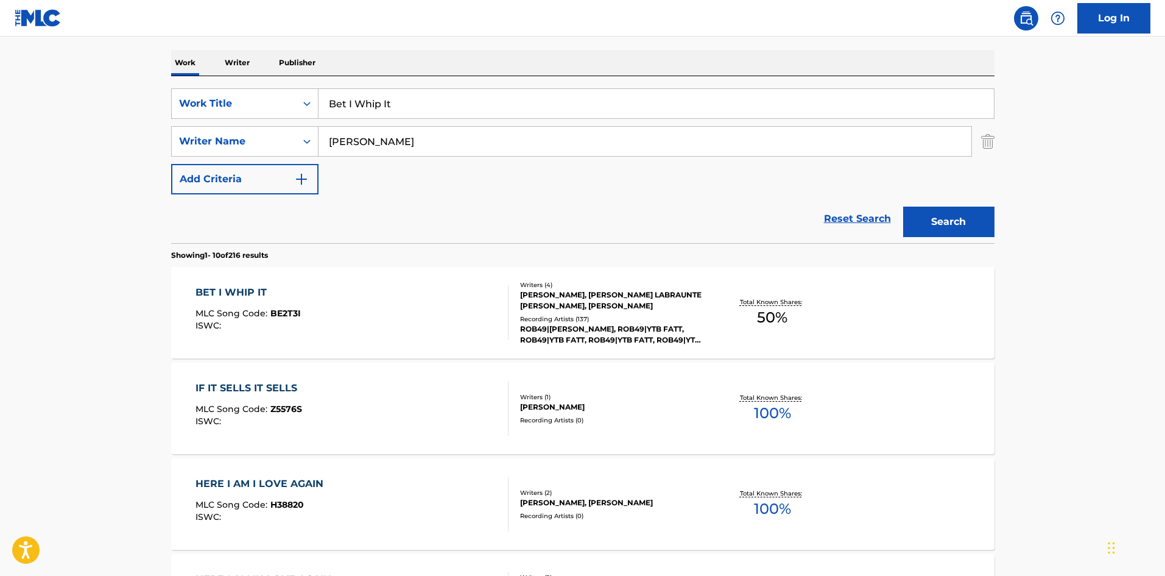
click at [321, 338] on div "BET I WHIP IT MLC Song Code : BE2T3I ISWC :" at bounding box center [352, 312] width 313 height 55
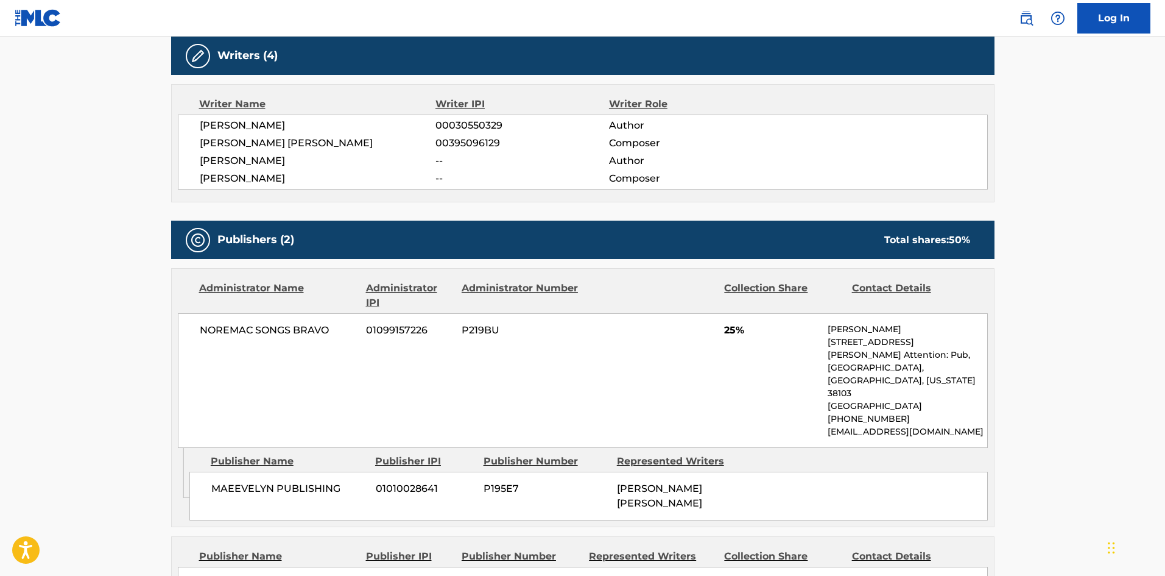
scroll to position [609, 0]
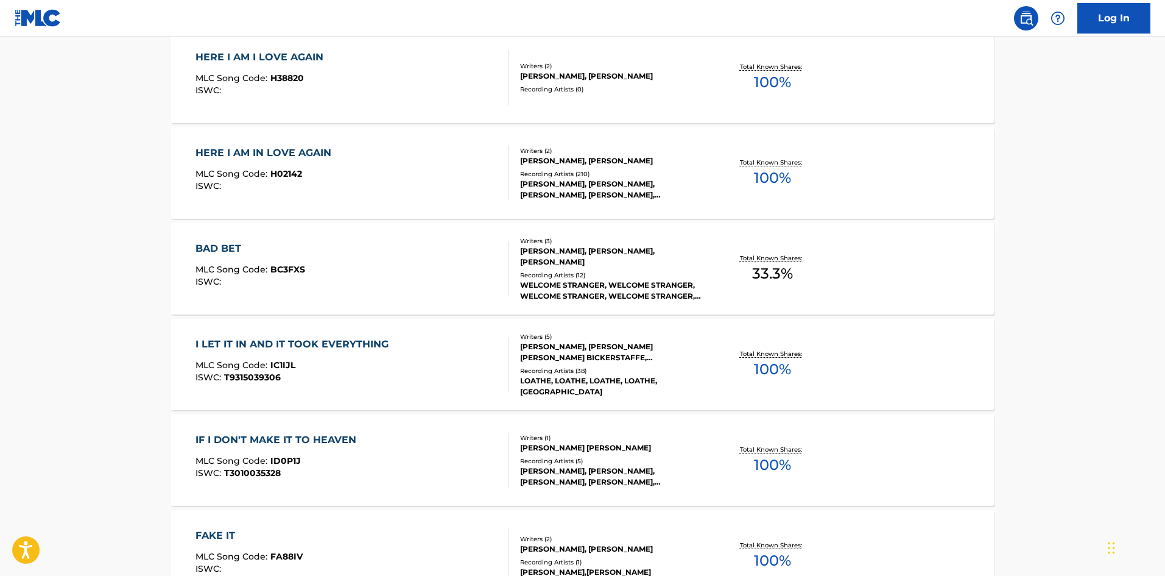
scroll to position [183, 0]
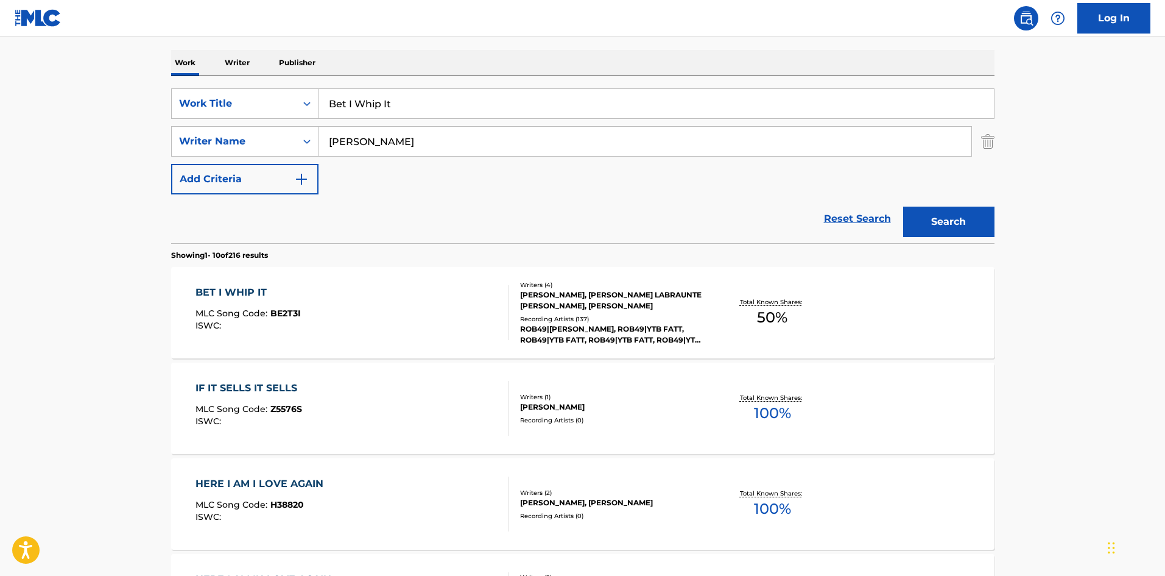
click at [376, 108] on input "Bet I Whip It" at bounding box center [656, 103] width 675 height 29
paste input "No Love"
type input "No Love"
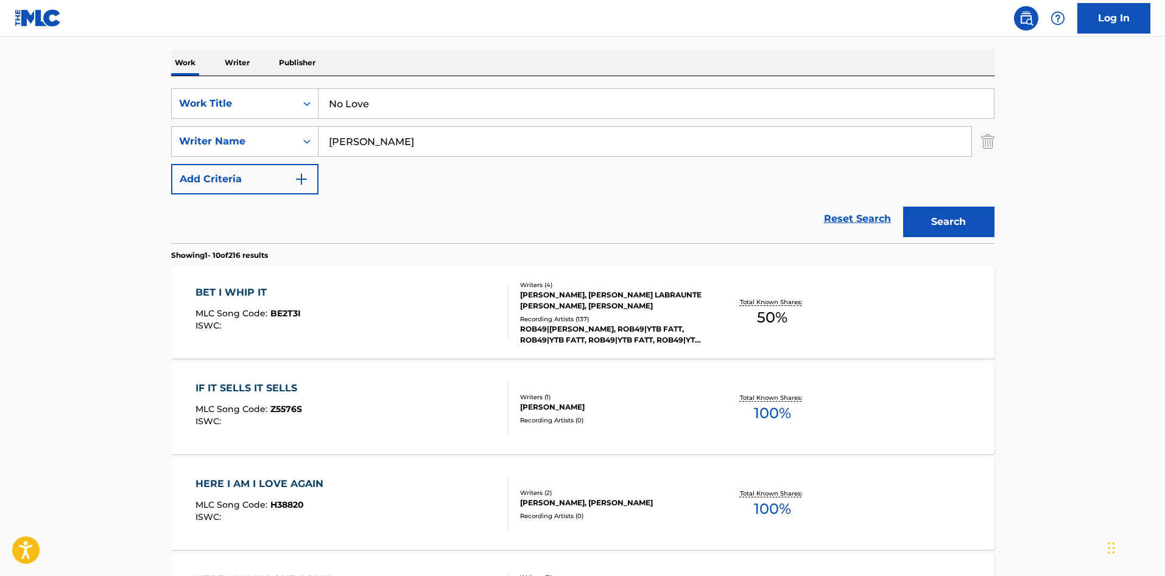
click at [0, 147] on main "The MLC Public Work Search The accuracy and completeness of The MLC's data is d…" at bounding box center [582, 571] width 1165 height 1434
click at [347, 149] on input "[PERSON_NAME]" at bounding box center [645, 141] width 653 height 29
paste input "[GEOGRAPHIC_DATA]"
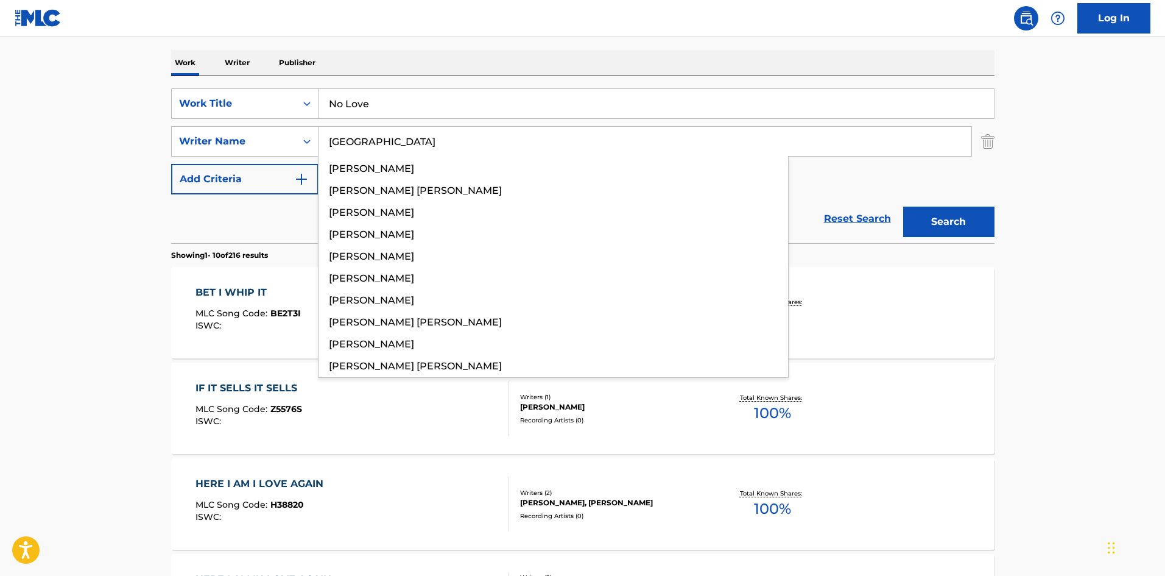
type input "[GEOGRAPHIC_DATA]"
click at [979, 247] on section "Showing 1 - 10 of 216 results" at bounding box center [582, 252] width 823 height 18
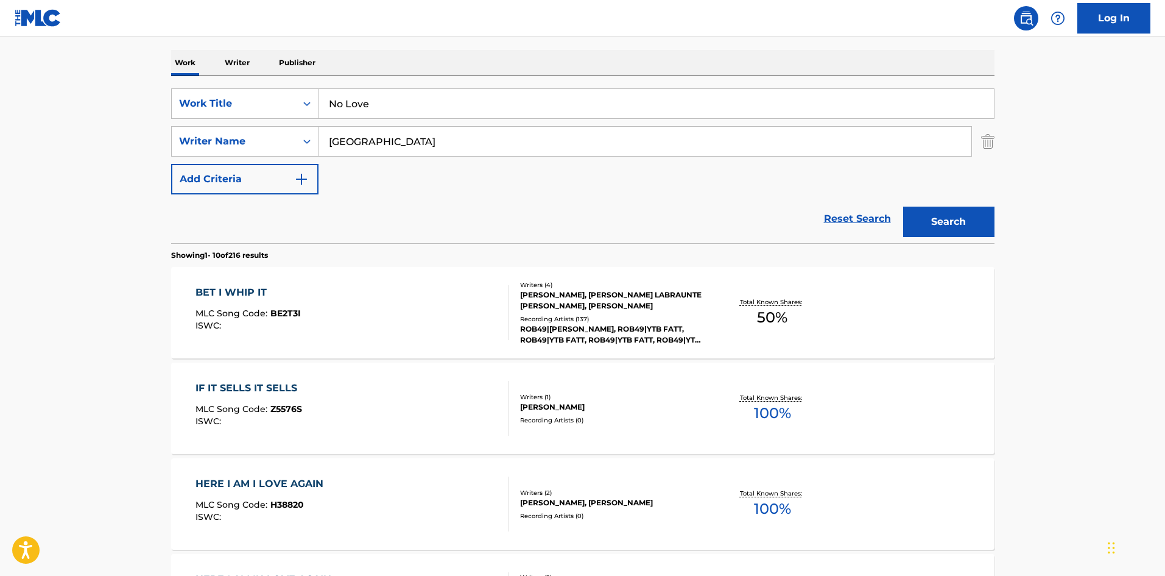
click at [991, 219] on button "Search" at bounding box center [948, 221] width 91 height 30
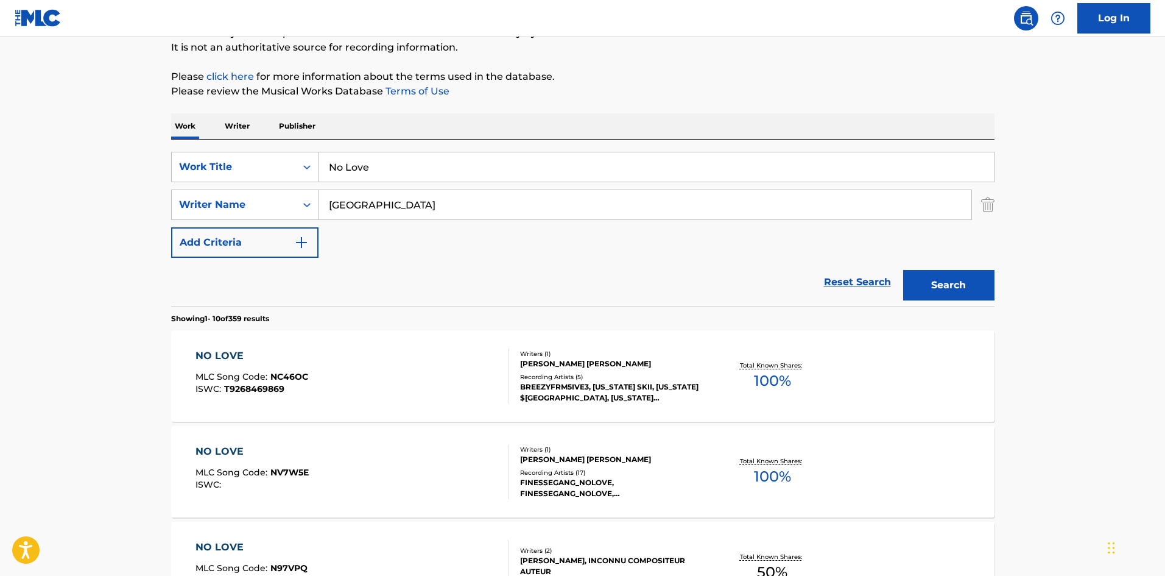
scroll to position [244, 0]
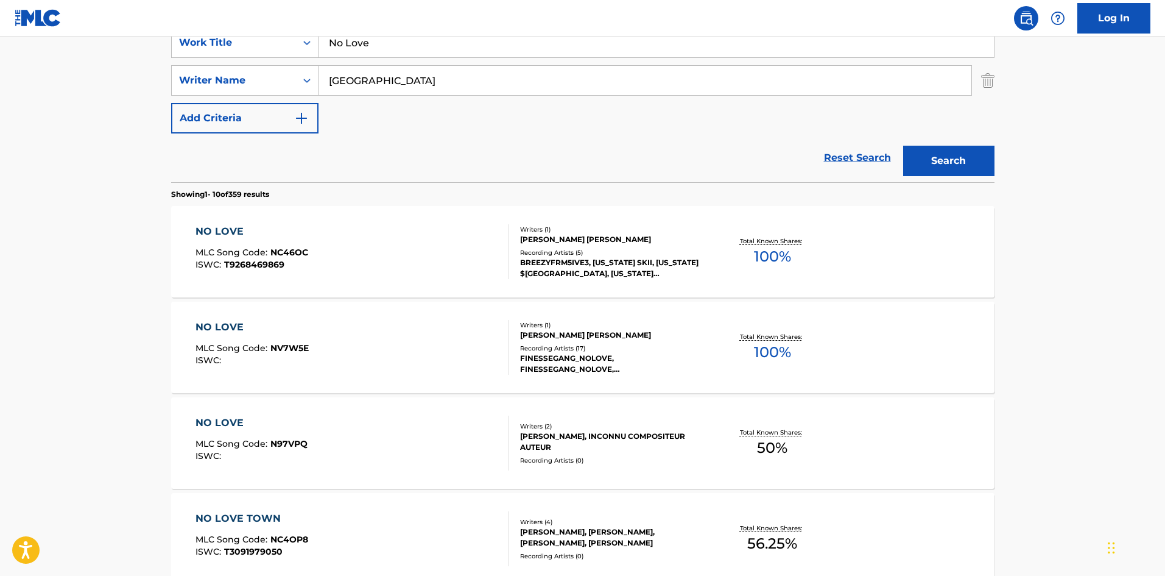
click at [274, 463] on div "NO LOVE MLC Song Code : N97VPQ ISWC :" at bounding box center [252, 442] width 112 height 55
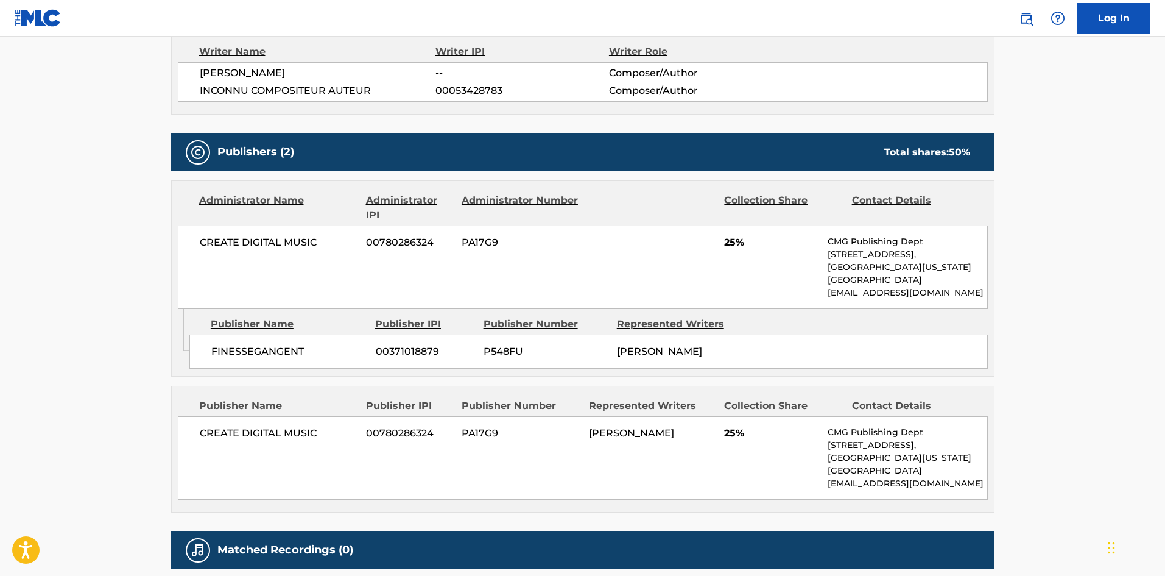
scroll to position [443, 0]
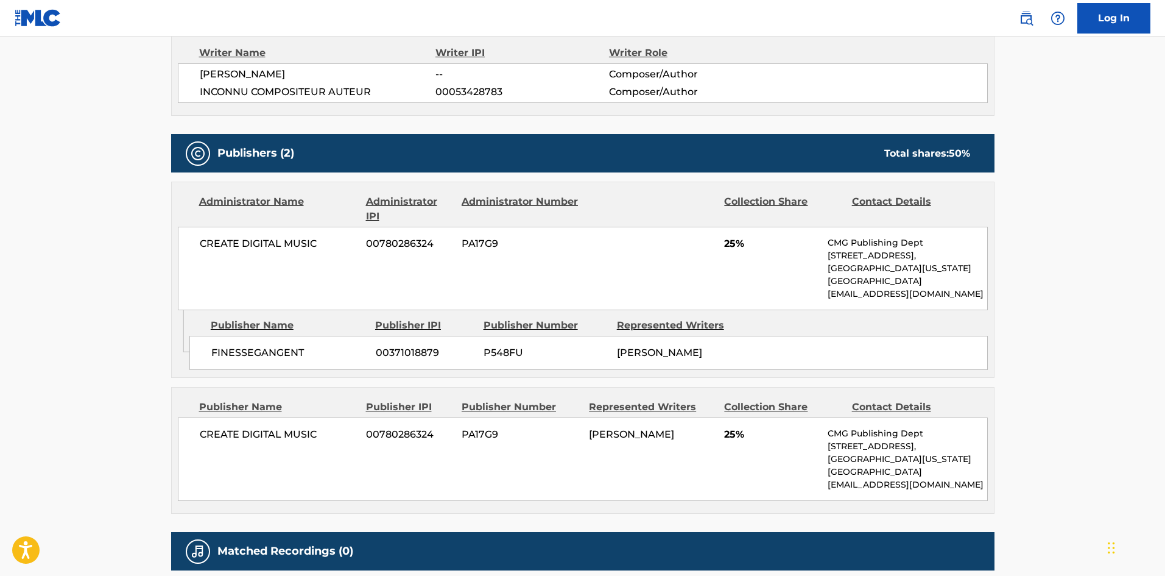
click at [219, 358] on span "FINESSEGANGENT" at bounding box center [288, 352] width 155 height 15
drag, startPoint x: 219, startPoint y: 358, endPoint x: 280, endPoint y: 343, distance: 63.2
click at [280, 343] on div "FINESSEGANGENT 00371018879 P548FU [PERSON_NAME]" at bounding box center [588, 353] width 799 height 34
copy span "FINESSEGANGENT"
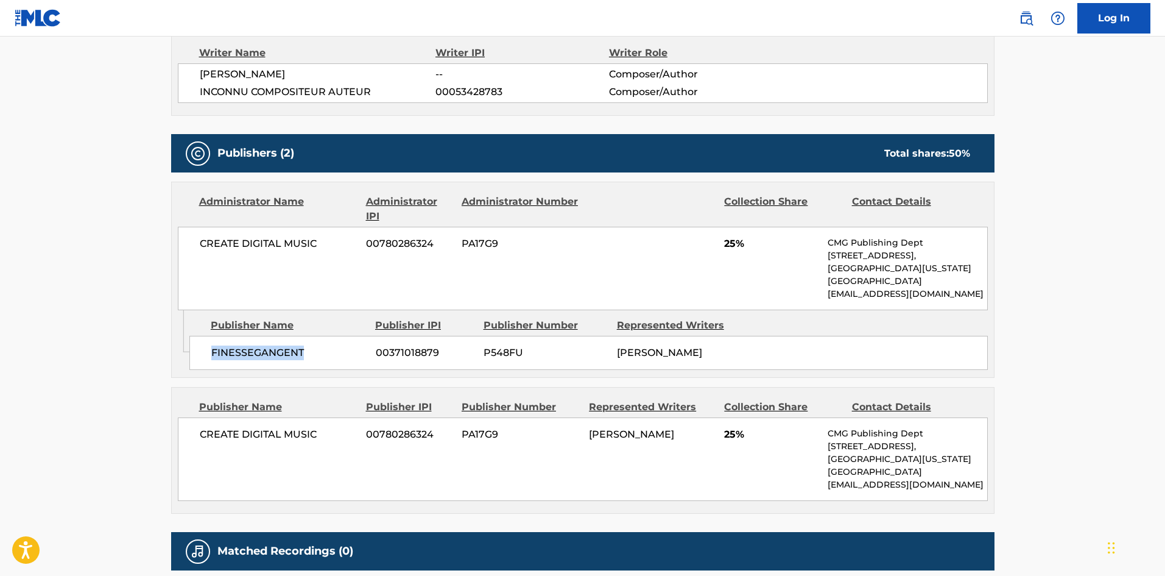
copy span "FINESSEGANGENT"
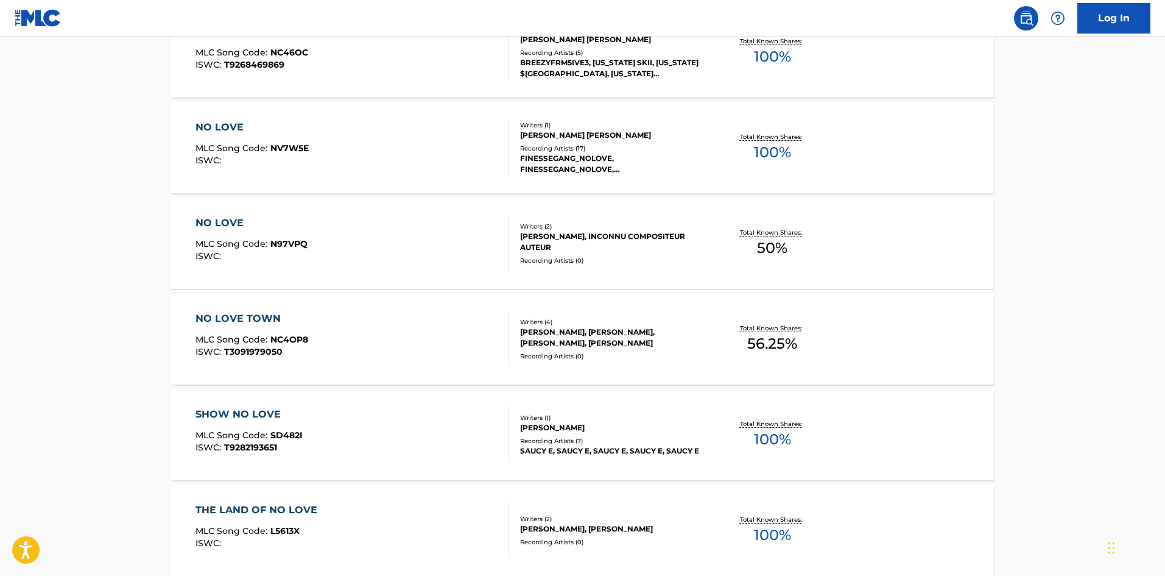
scroll to position [244, 0]
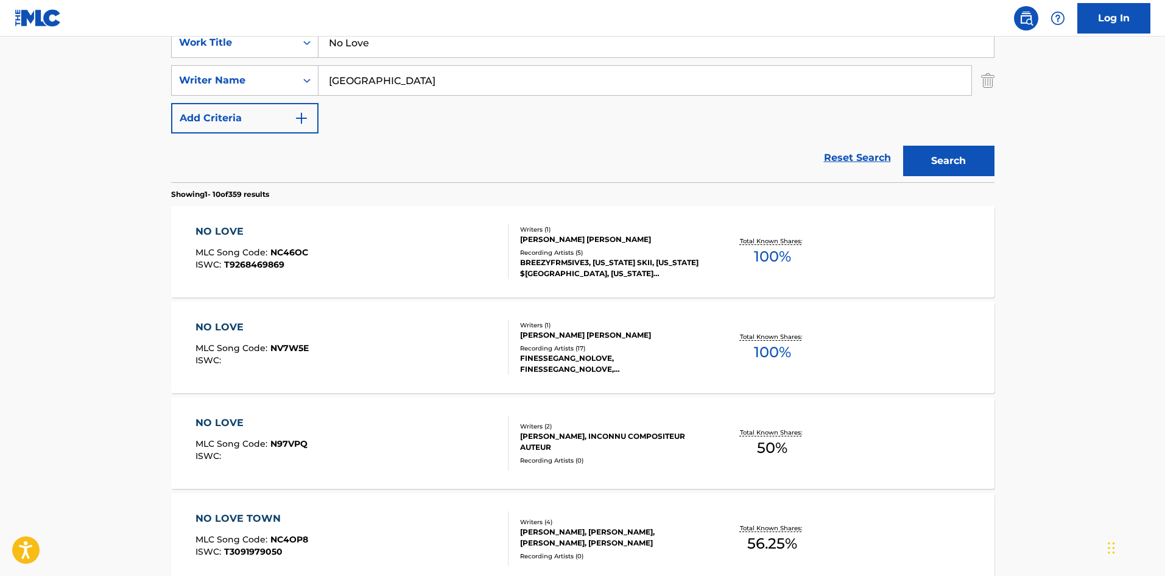
click at [382, 54] on input "No Love" at bounding box center [656, 42] width 675 height 29
paste input "9 Times Outta 10"
type input "9 Times Outta 10"
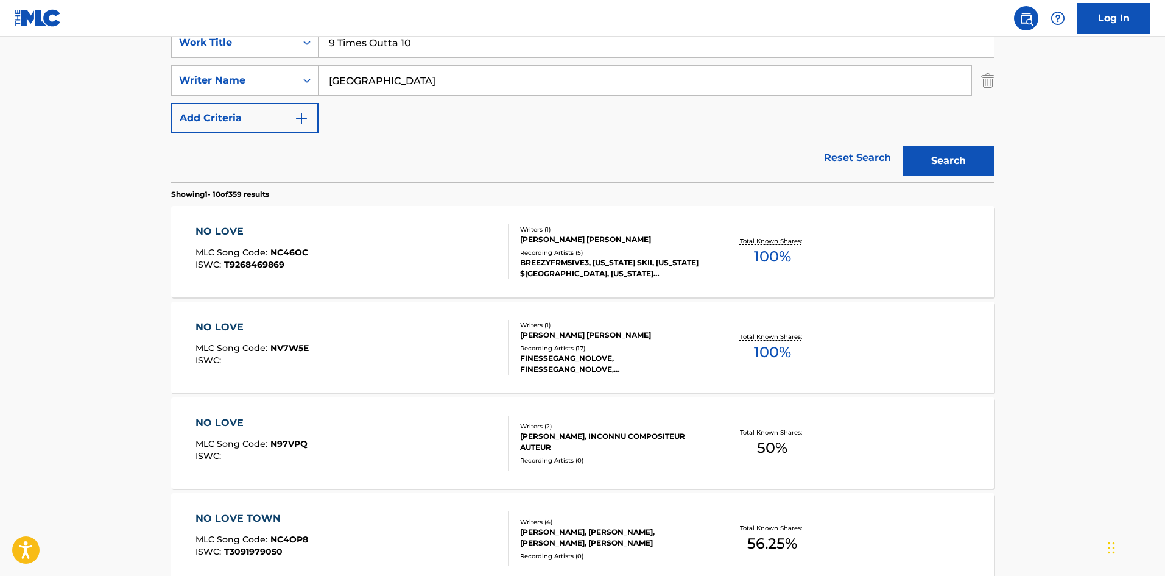
click at [379, 92] on input "[GEOGRAPHIC_DATA]" at bounding box center [645, 80] width 653 height 29
click at [903, 146] on button "Search" at bounding box center [948, 161] width 91 height 30
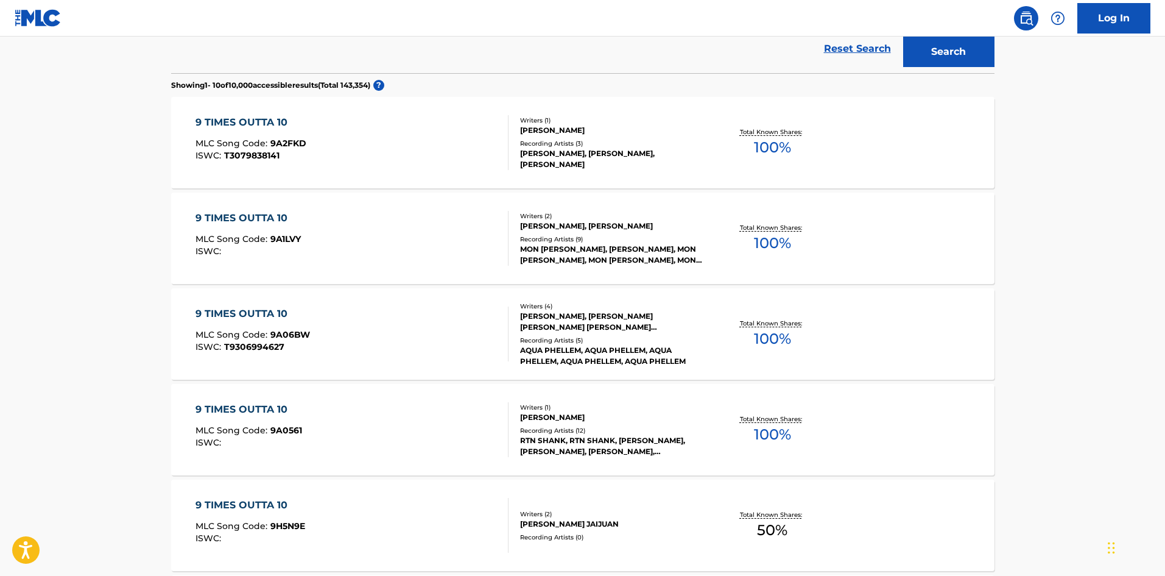
scroll to position [122, 0]
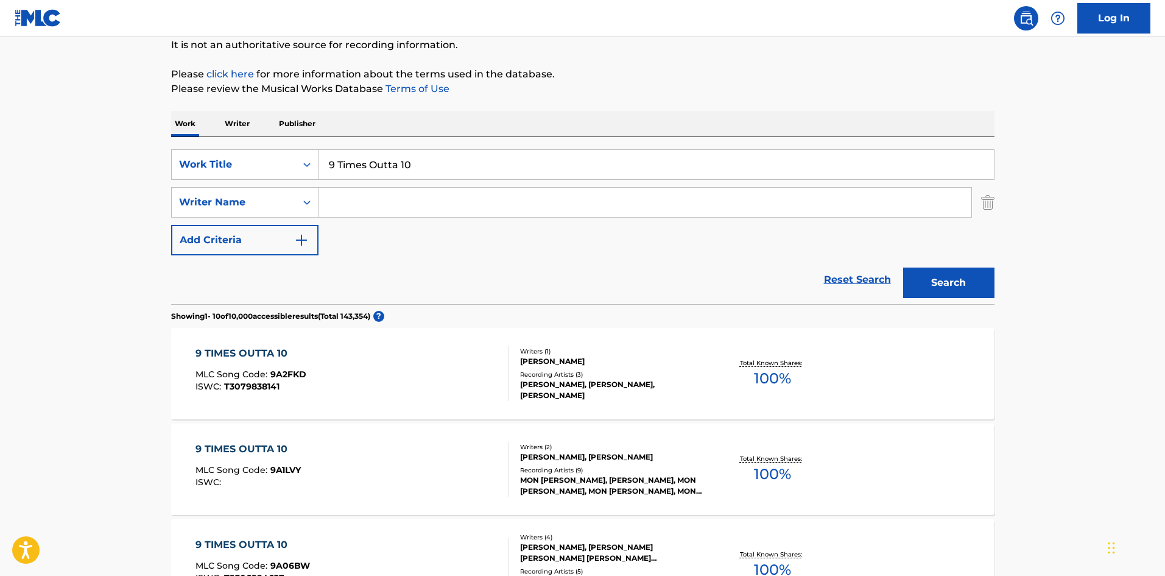
click at [407, 198] on input "Search Form" at bounding box center [645, 202] width 653 height 29
paste input "S [PERSON_NAME]"
click at [387, 199] on input "S [PERSON_NAME]" at bounding box center [645, 202] width 653 height 29
drag, startPoint x: 384, startPoint y: 202, endPoint x: 212, endPoint y: 190, distance: 172.8
click at [212, 190] on div "SearchWithCriteriae3dc79a7-3f43-4724-b7f9-a487d82e5370 Writer Name S [PERSON_NA…" at bounding box center [582, 202] width 823 height 30
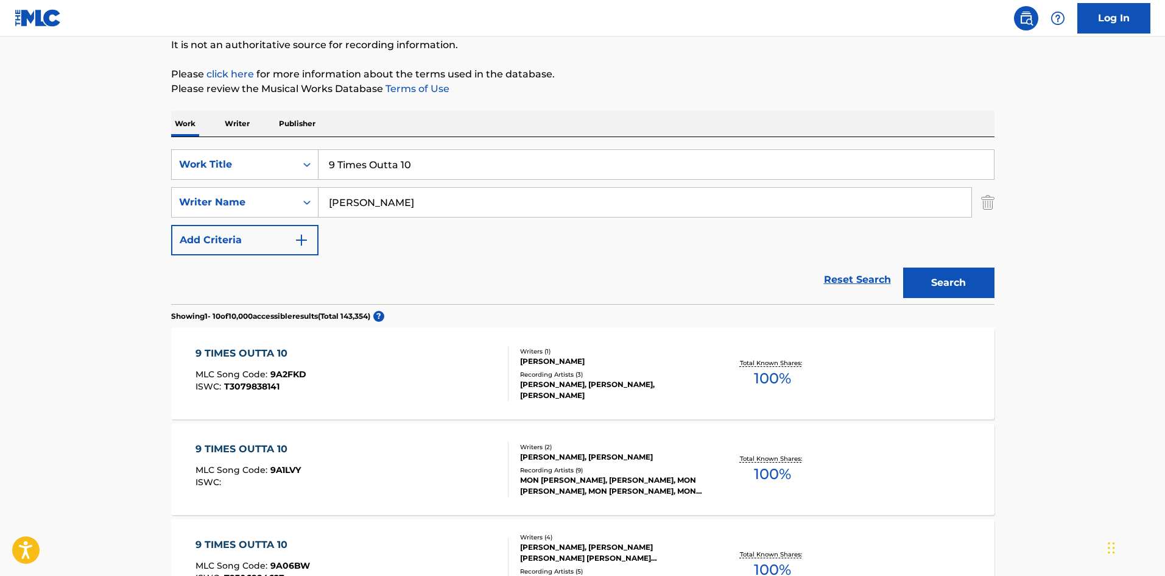
type input "[PERSON_NAME]"
click at [903, 267] on button "Search" at bounding box center [948, 282] width 91 height 30
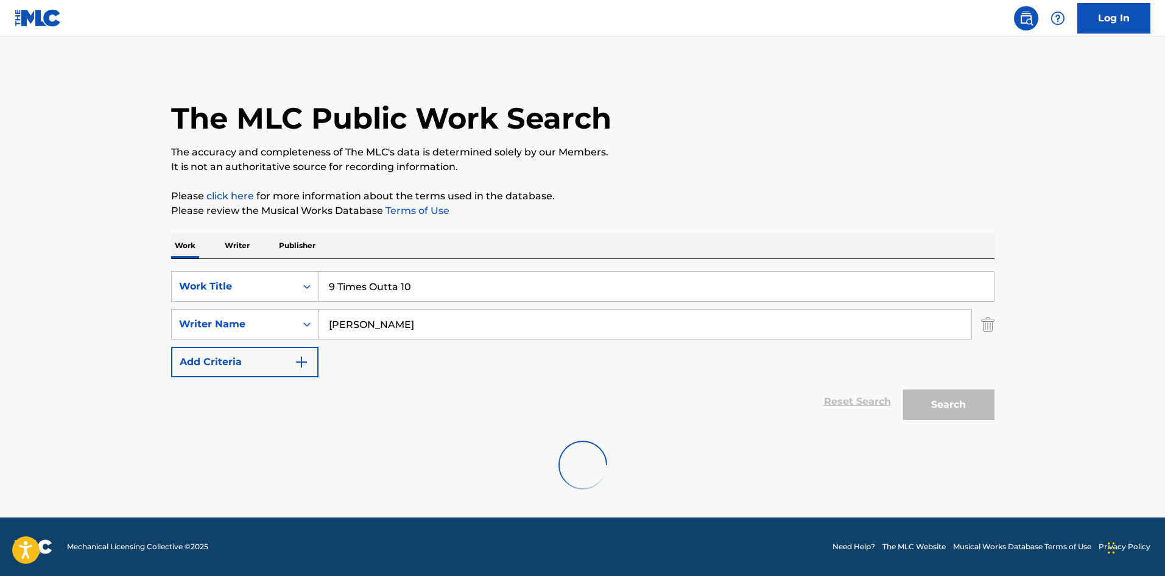
scroll to position [0, 0]
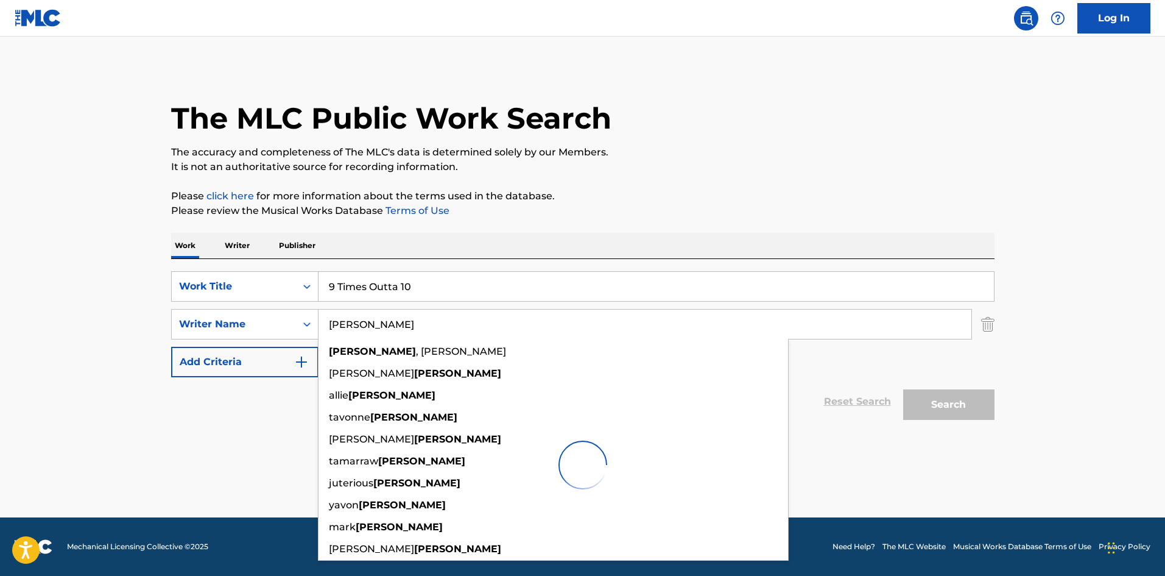
click at [144, 443] on main "The MLC Public Work Search The accuracy and completeness of The MLC's data is d…" at bounding box center [582, 277] width 1165 height 481
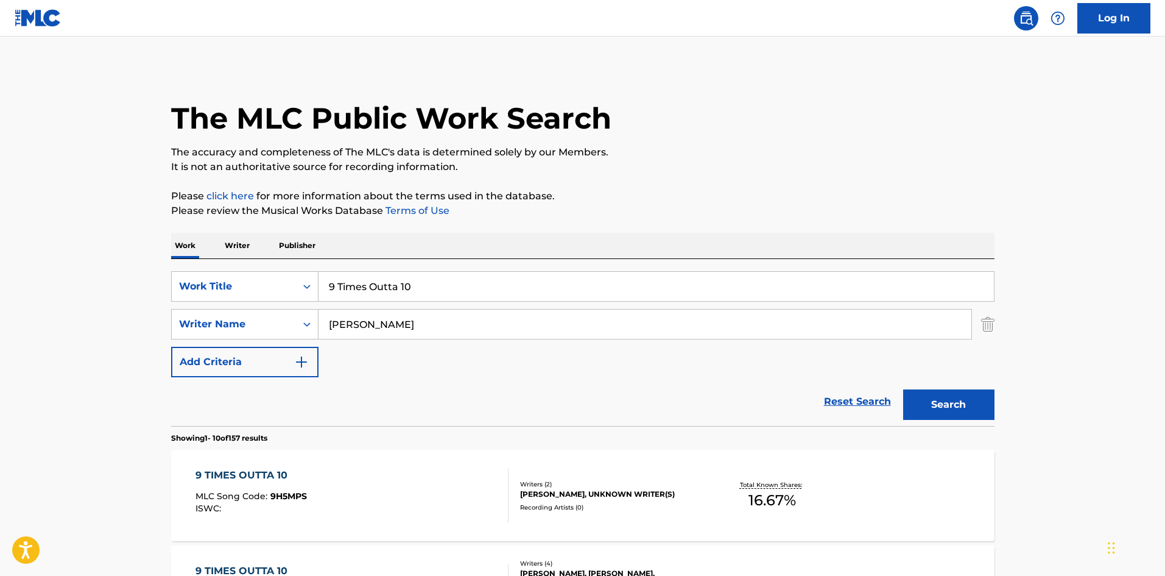
scroll to position [244, 0]
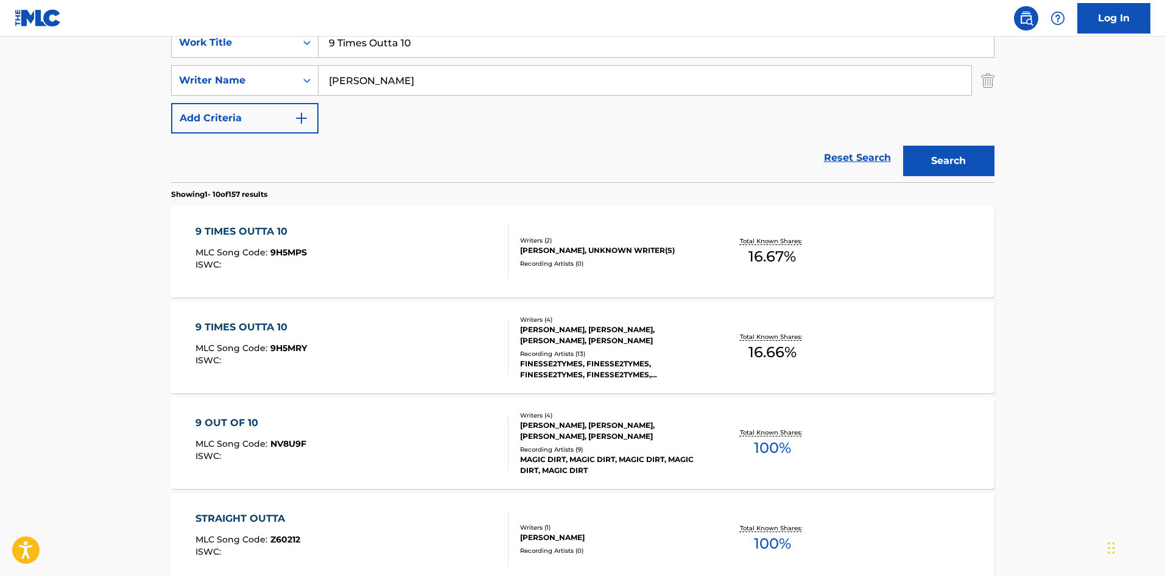
click at [338, 348] on div "9 TIMES OUTTA 10 MLC Song Code : 9H5MRY ISWC :" at bounding box center [352, 347] width 313 height 55
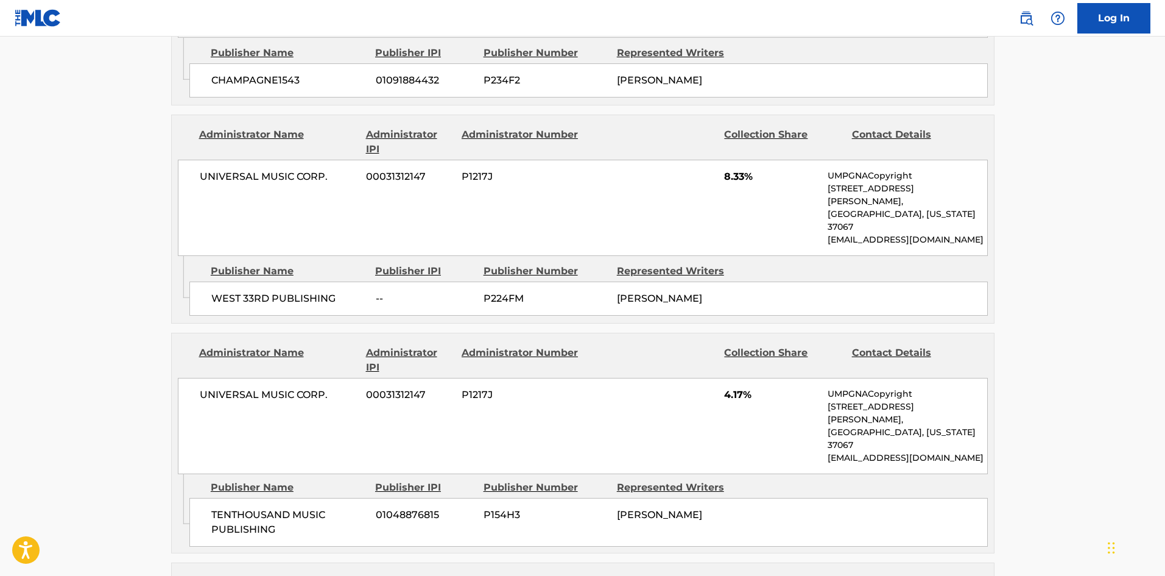
scroll to position [831, 0]
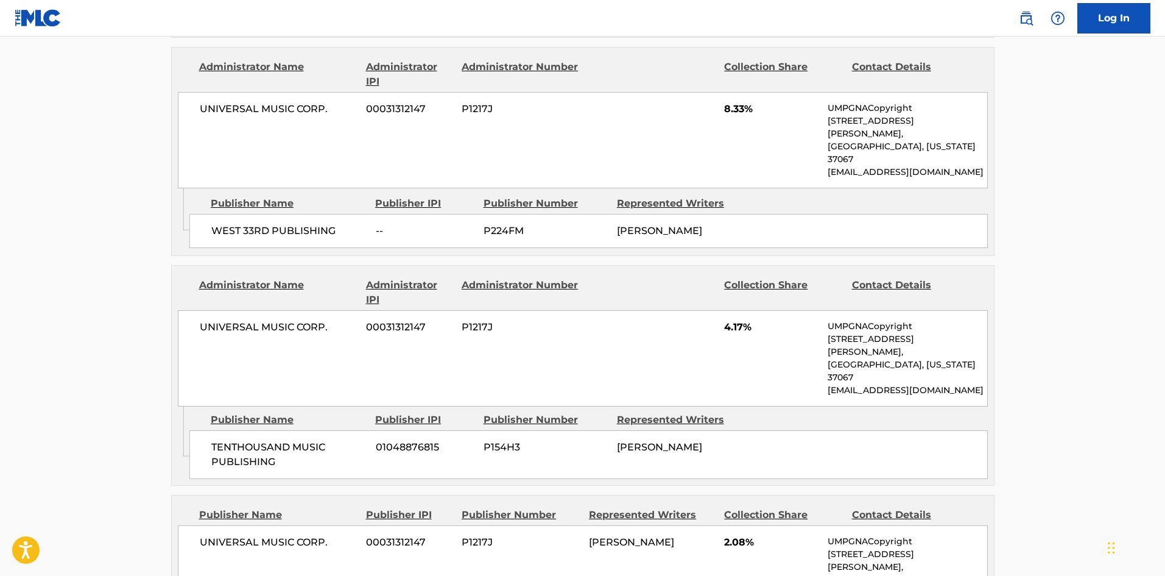
scroll to position [244, 0]
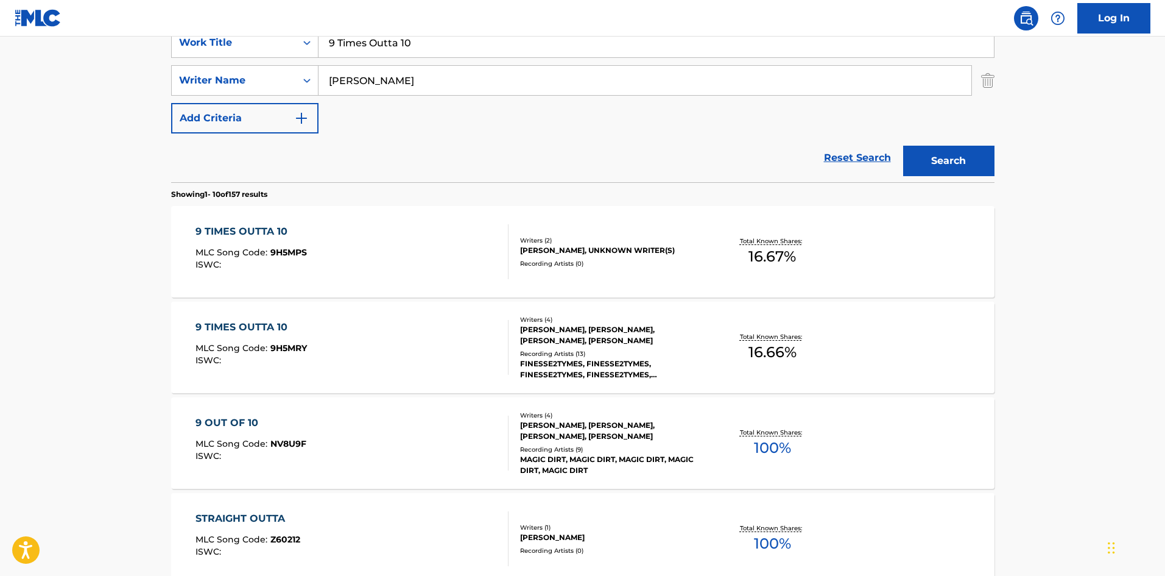
click at [481, 47] on input "9 Times Outta 10" at bounding box center [656, 42] width 675 height 29
paste input "Loyalty, Respect & Business"
type input "Loyalty, Respect & Business"
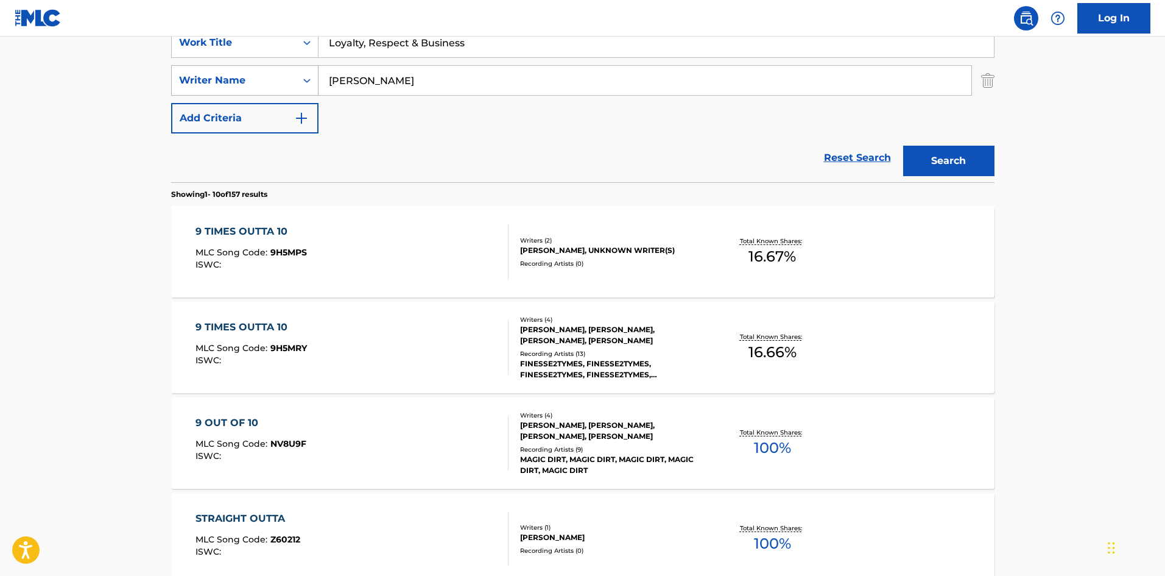
drag, startPoint x: 12, startPoint y: 96, endPoint x: 209, endPoint y: 83, distance: 197.8
click at [12, 96] on main "The MLC Public Work Search The accuracy and completeness of The MLC's data is d…" at bounding box center [582, 510] width 1165 height 1434
click at [415, 61] on div "SearchWithCriteriab36dd770-504f-4c5d-ab1b-eb28a5582b15 Work Title Loyalty, Resp…" at bounding box center [582, 80] width 823 height 106
click at [407, 81] on input "[PERSON_NAME]" at bounding box center [645, 80] width 653 height 29
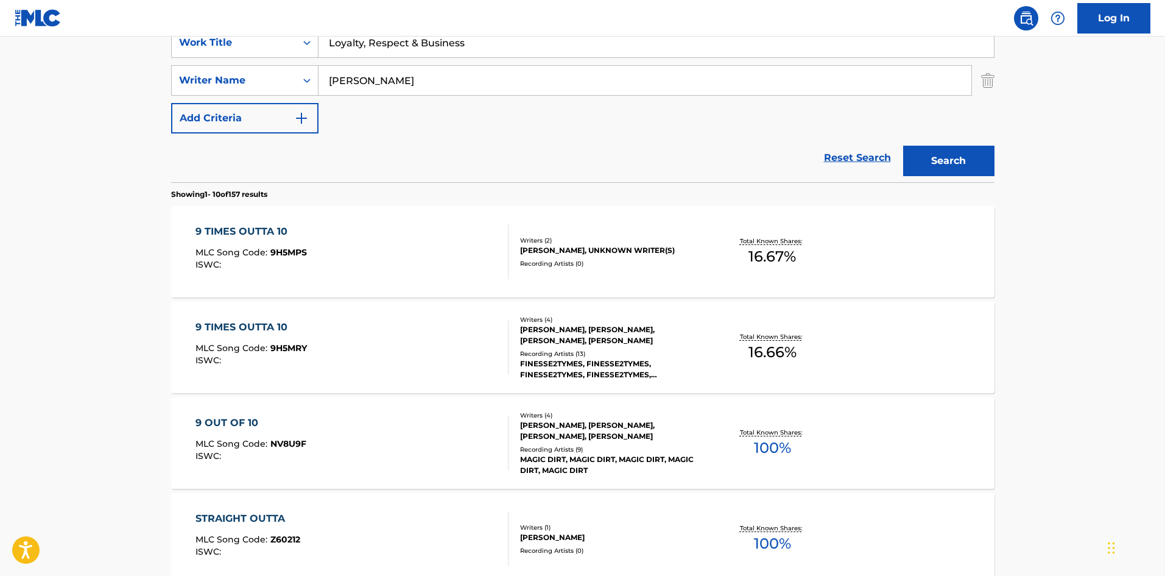
paste input "[GEOGRAPHIC_DATA]"
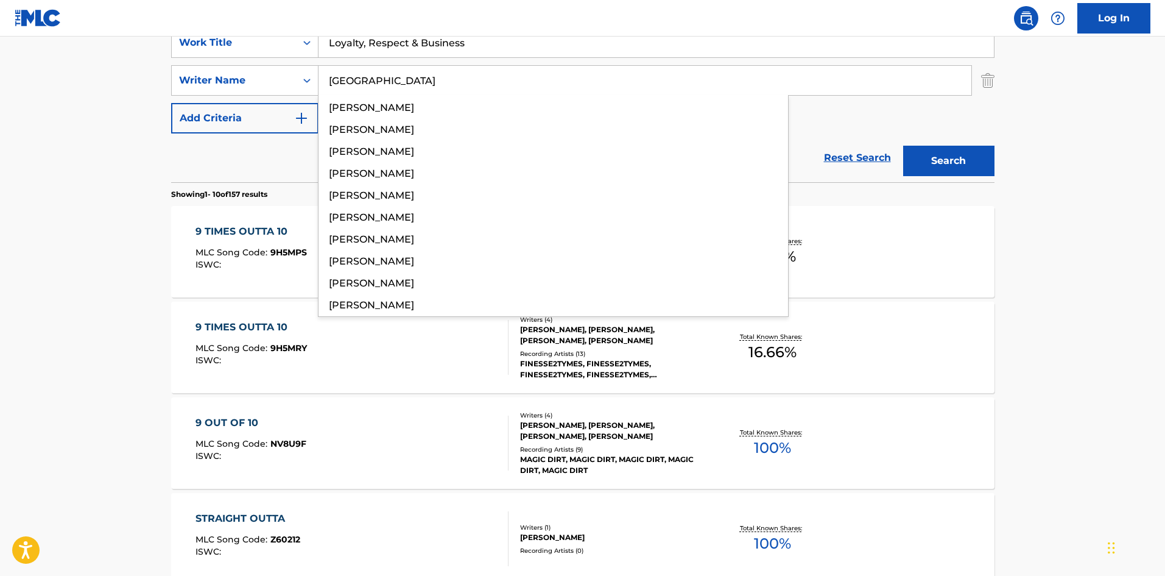
type input "[GEOGRAPHIC_DATA]"
click at [919, 162] on button "Search" at bounding box center [948, 161] width 91 height 30
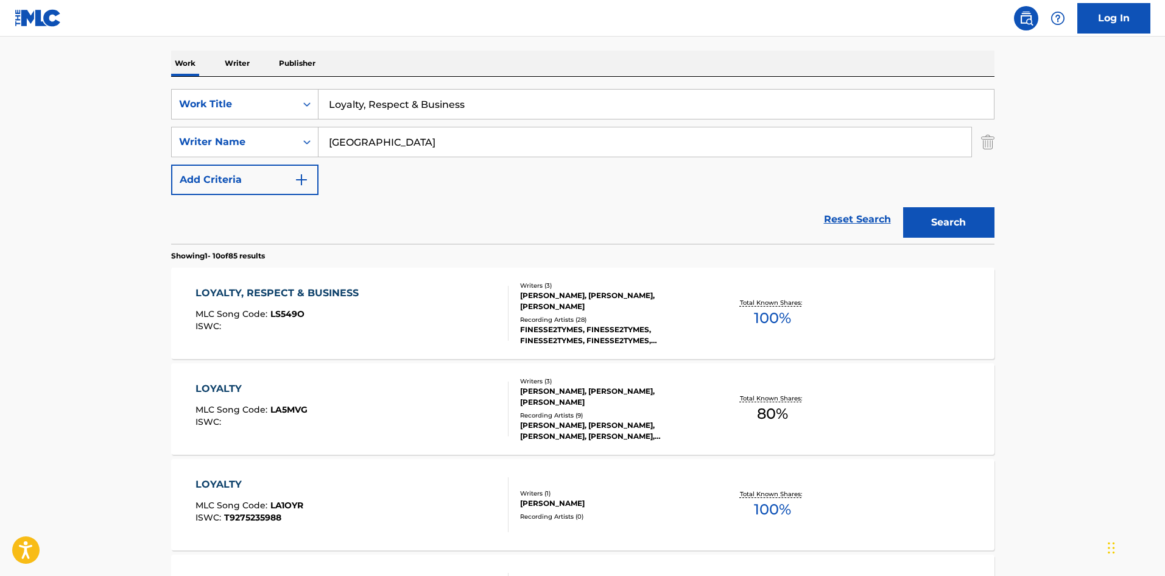
scroll to position [183, 0]
click at [302, 323] on div "ISWC :" at bounding box center [280, 325] width 169 height 9
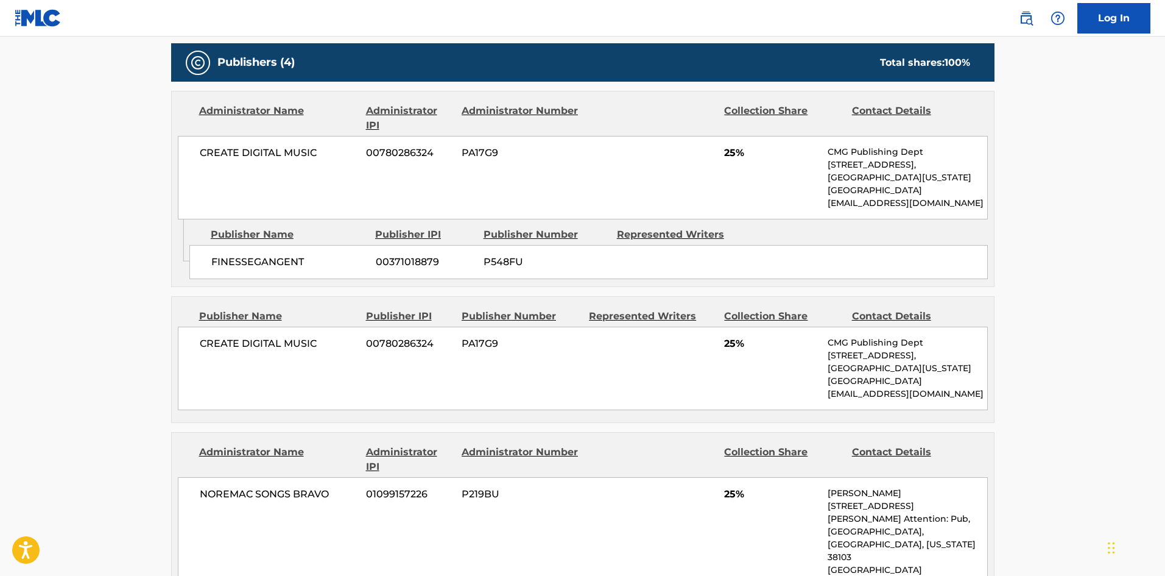
scroll to position [548, 0]
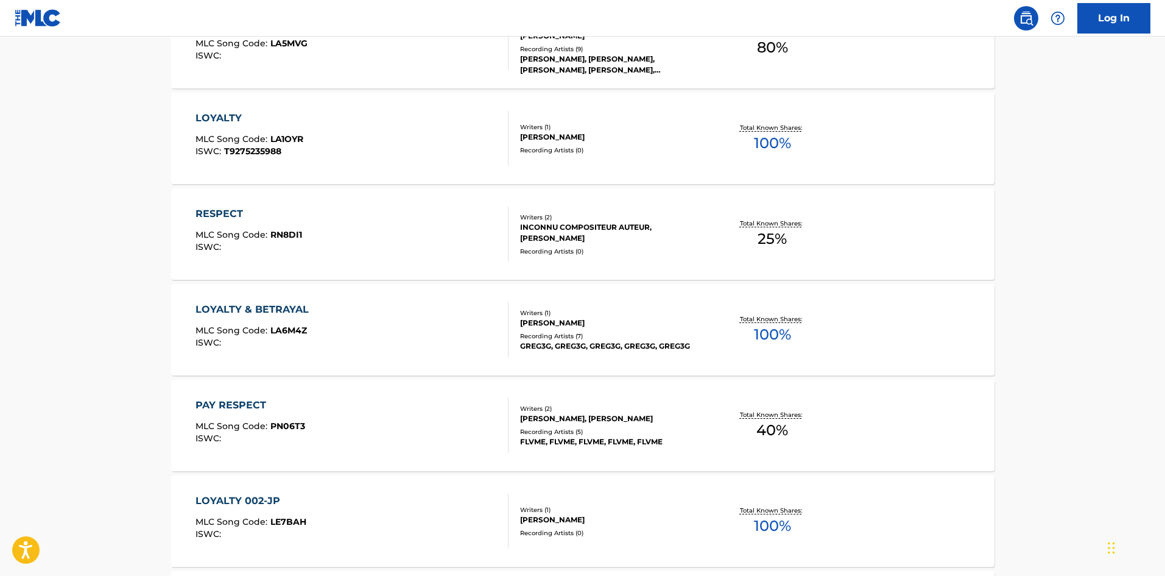
scroll to position [183, 0]
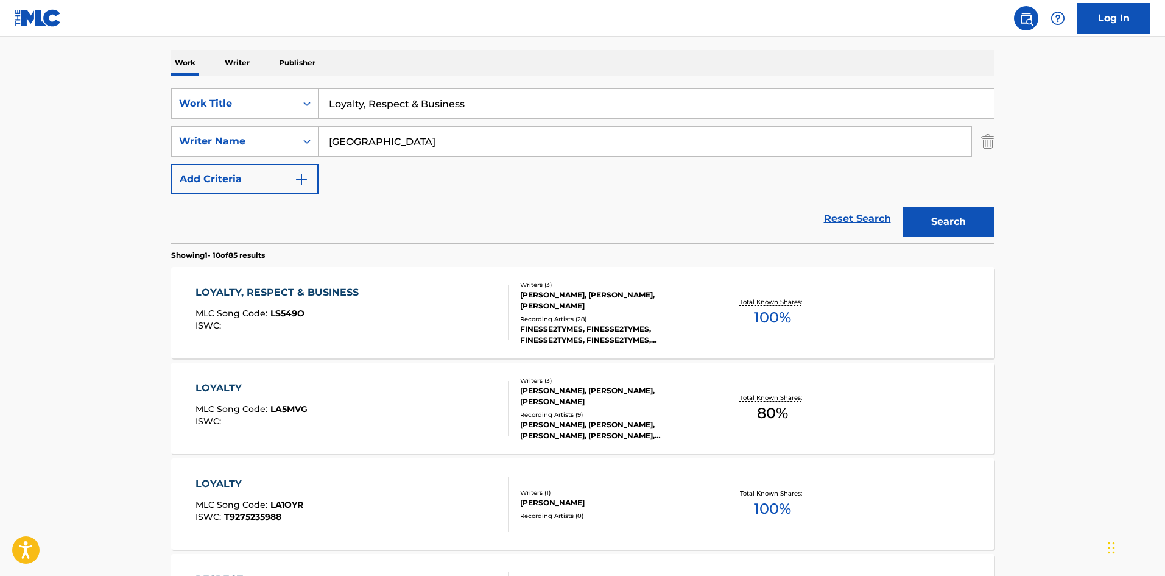
click at [497, 117] on input "Loyalty, Respect & Business" at bounding box center [656, 103] width 675 height 29
paste input "Hot Outside"
type input "Hot Outside"
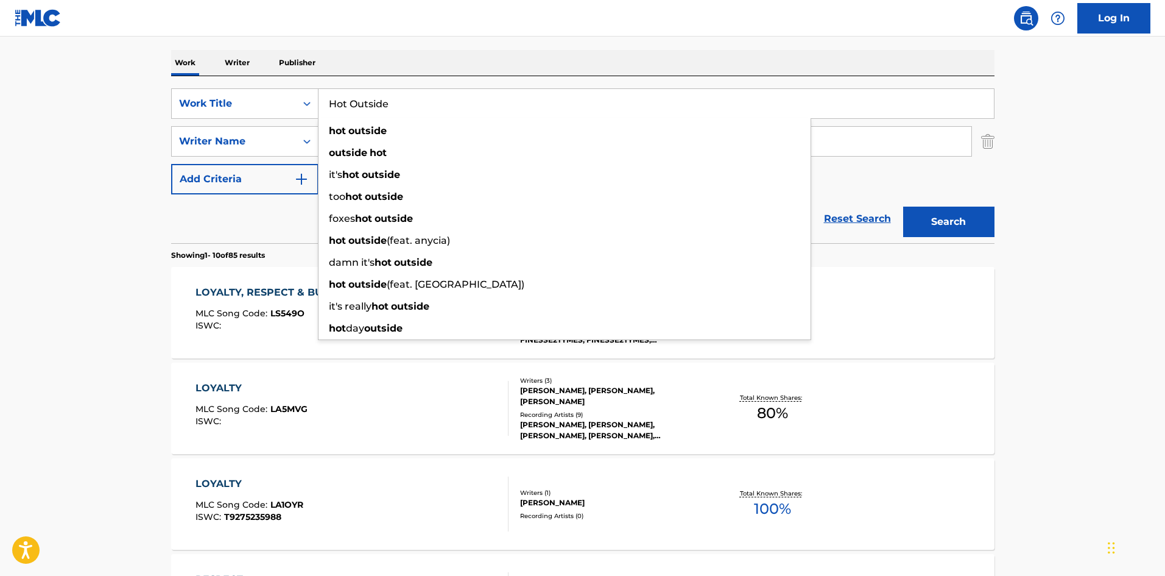
drag, startPoint x: 143, startPoint y: 220, endPoint x: 333, endPoint y: 205, distance: 190.0
click at [147, 220] on main "The MLC Public Work Search The accuracy and completeness of The MLC's data is d…" at bounding box center [582, 571] width 1165 height 1434
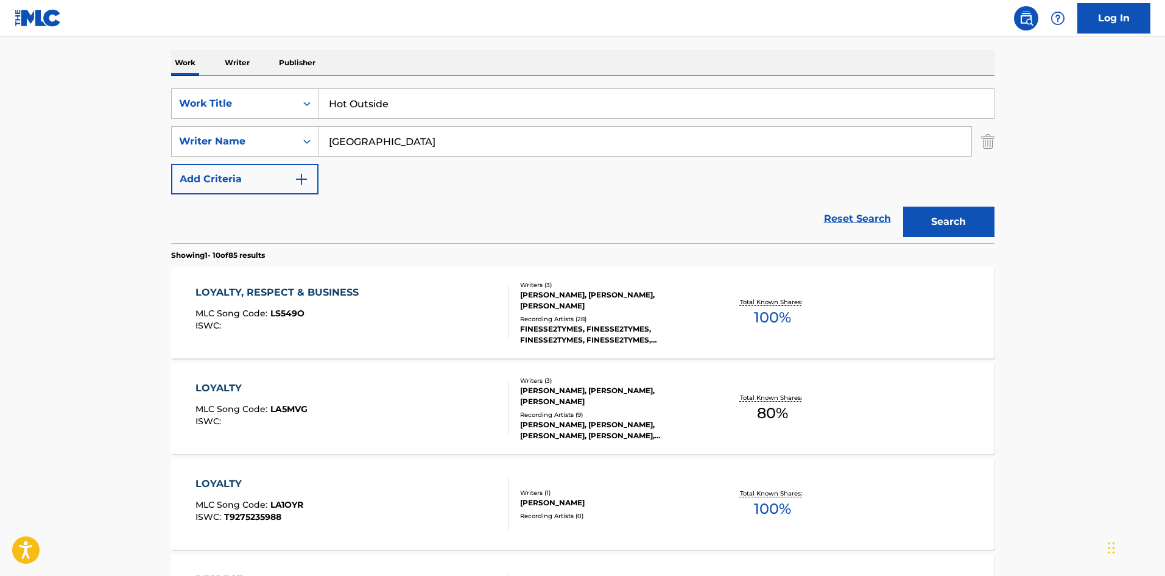
click at [468, 146] on input "[GEOGRAPHIC_DATA]" at bounding box center [645, 141] width 653 height 29
paste input "PABLO616"
click at [924, 207] on button "Search" at bounding box center [948, 221] width 91 height 30
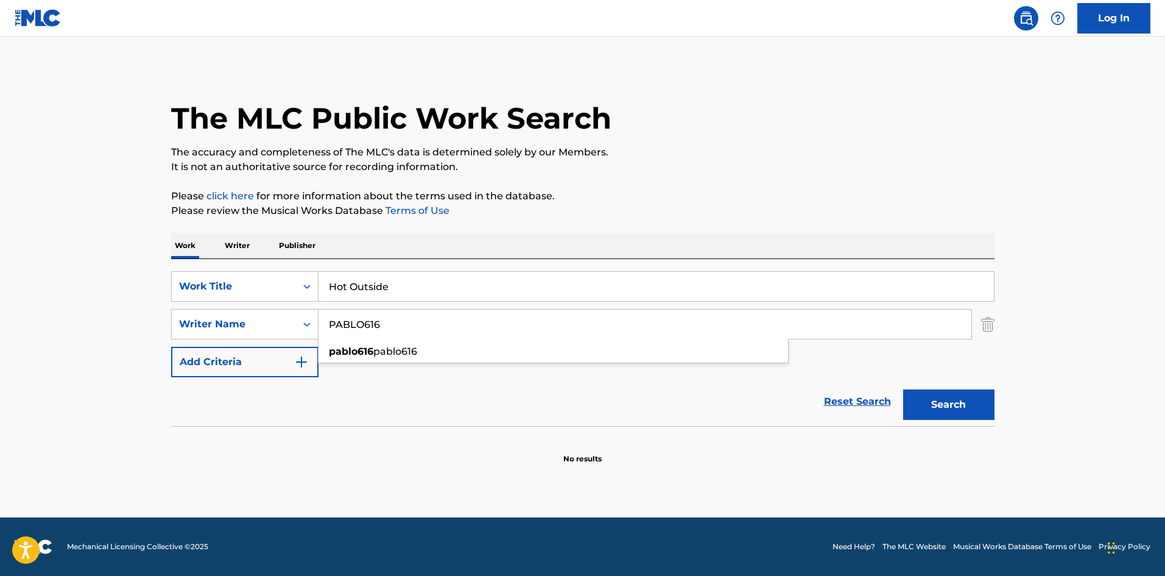
click at [449, 325] on input "PABLO616" at bounding box center [645, 323] width 653 height 29
paste input "APIU ANYAR"
drag, startPoint x: 379, startPoint y: 322, endPoint x: 0, endPoint y: 199, distance: 398.9
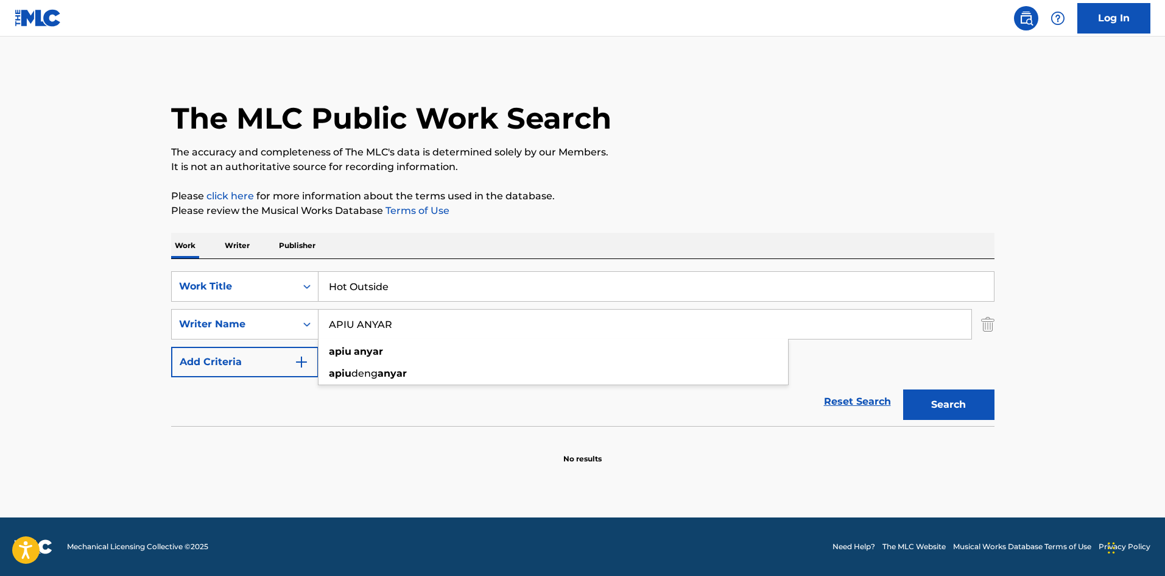
click at [0, 199] on main "The MLC Public Work Search The accuracy and completeness of The MLC's data is d…" at bounding box center [582, 277] width 1165 height 481
click at [903, 389] on button "Search" at bounding box center [948, 404] width 91 height 30
click at [968, 391] on button "Search" at bounding box center [948, 404] width 91 height 30
click at [490, 336] on input "ANYAR" at bounding box center [645, 323] width 653 height 29
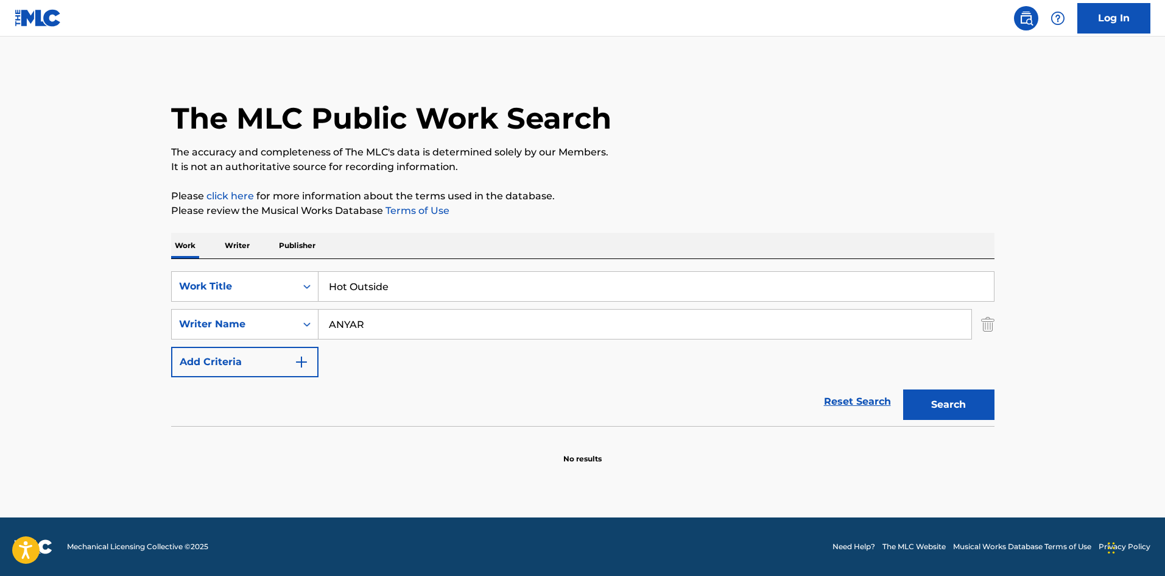
paste input "[PERSON_NAME]"
type input "[PERSON_NAME]"
click at [964, 408] on button "Search" at bounding box center [948, 404] width 91 height 30
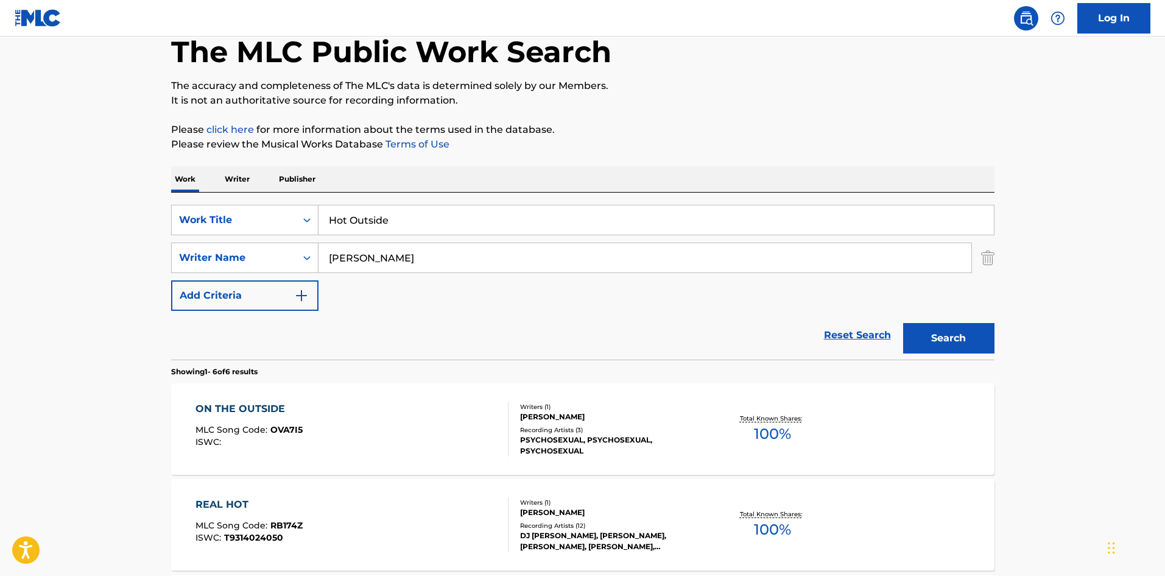
scroll to position [244, 0]
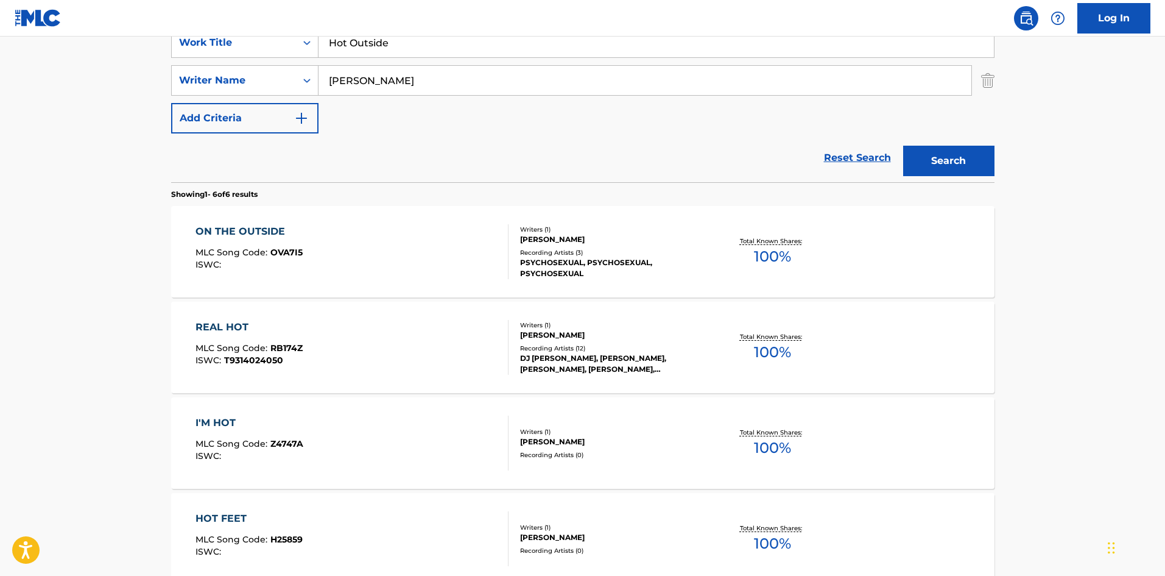
click at [431, 83] on input "[PERSON_NAME]" at bounding box center [645, 80] width 653 height 29
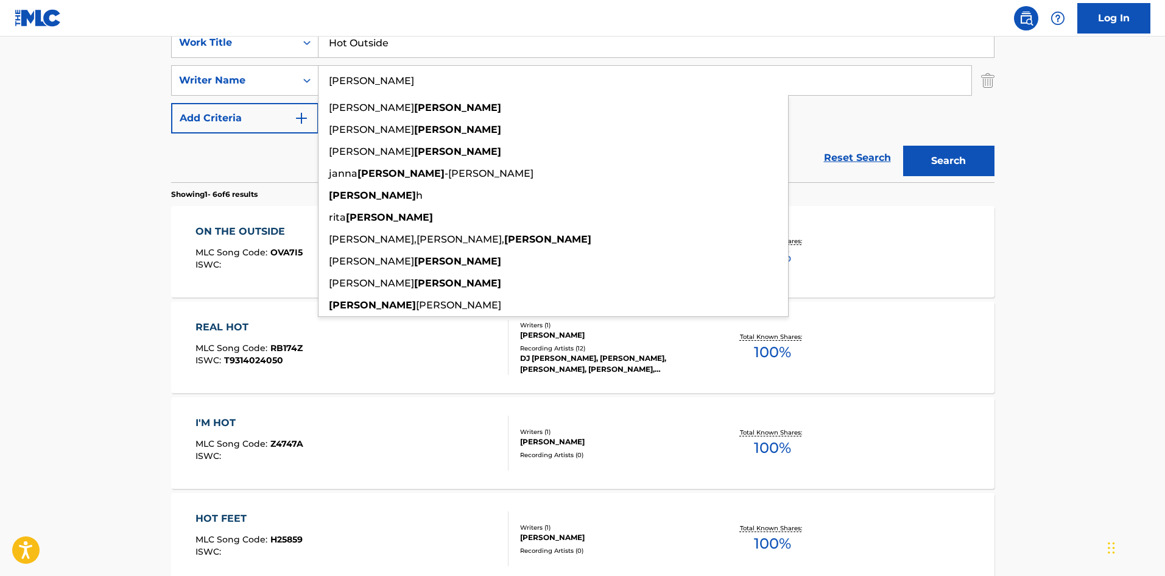
click at [431, 83] on input "[PERSON_NAME]" at bounding box center [645, 80] width 653 height 29
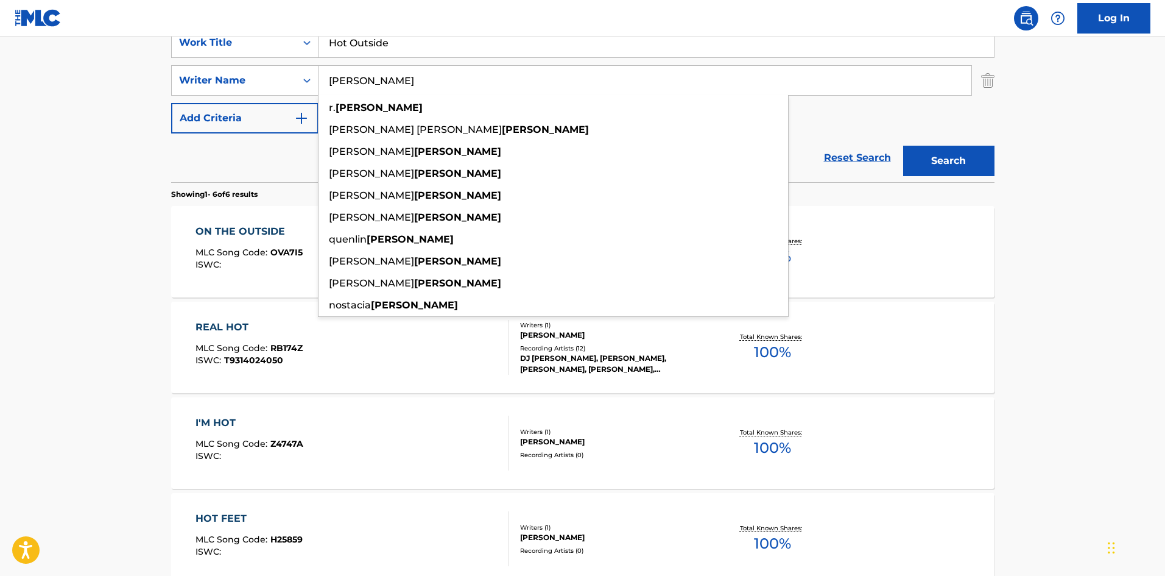
click at [978, 169] on button "Search" at bounding box center [948, 161] width 91 height 30
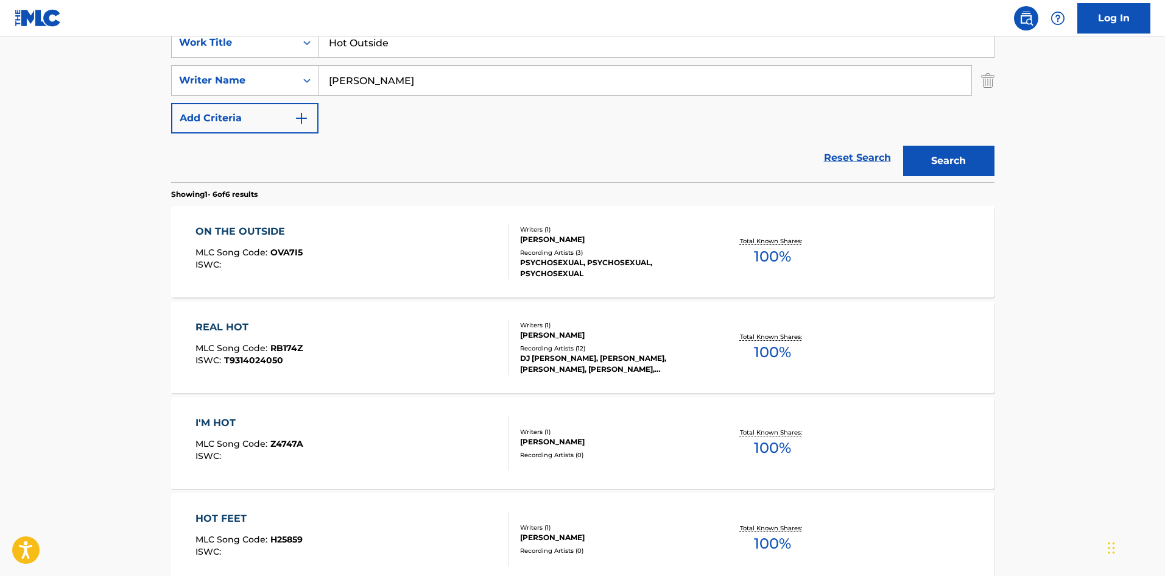
drag, startPoint x: 456, startPoint y: 68, endPoint x: 464, endPoint y: 54, distance: 16.6
click at [456, 64] on div "SearchWithCriteriab36dd770-504f-4c5d-ab1b-eb28a5582b15 Work Title Hot Outside S…" at bounding box center [582, 80] width 823 height 106
click at [464, 54] on input "Hot Outside" at bounding box center [656, 42] width 675 height 29
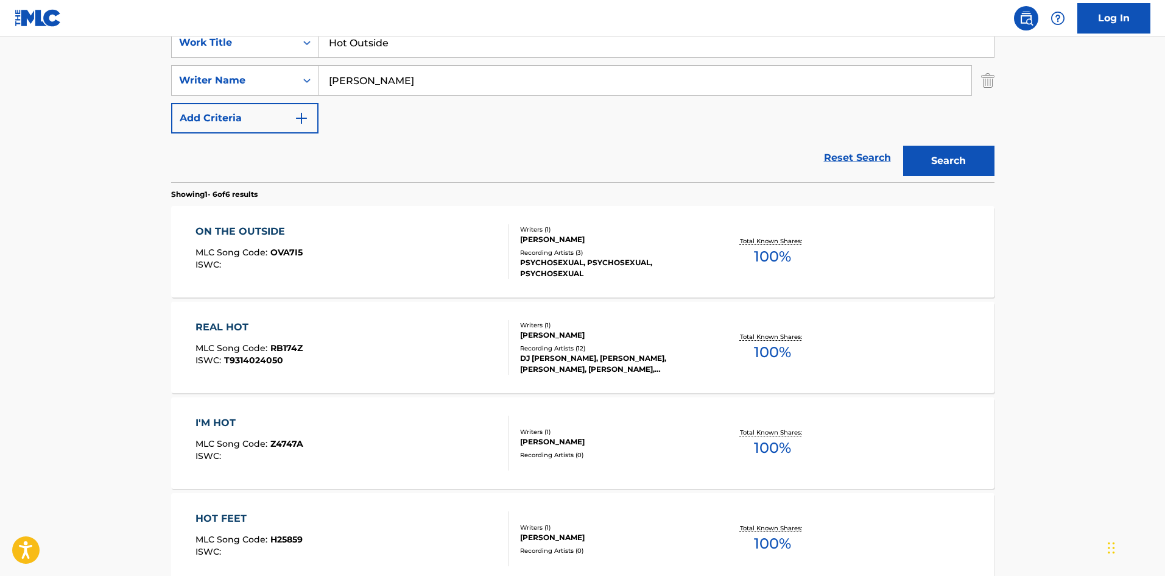
paste input "Don't Give Up On M"
type input "Don't Give Up On Me"
drag, startPoint x: 0, startPoint y: 284, endPoint x: 30, endPoint y: 285, distance: 29.9
click at [5, 284] on main "The MLC Public Work Search The accuracy and completeness of The MLC's data is d…" at bounding box center [582, 316] width 1165 height 1046
click at [424, 65] on div "[PERSON_NAME]" at bounding box center [646, 80] width 654 height 30
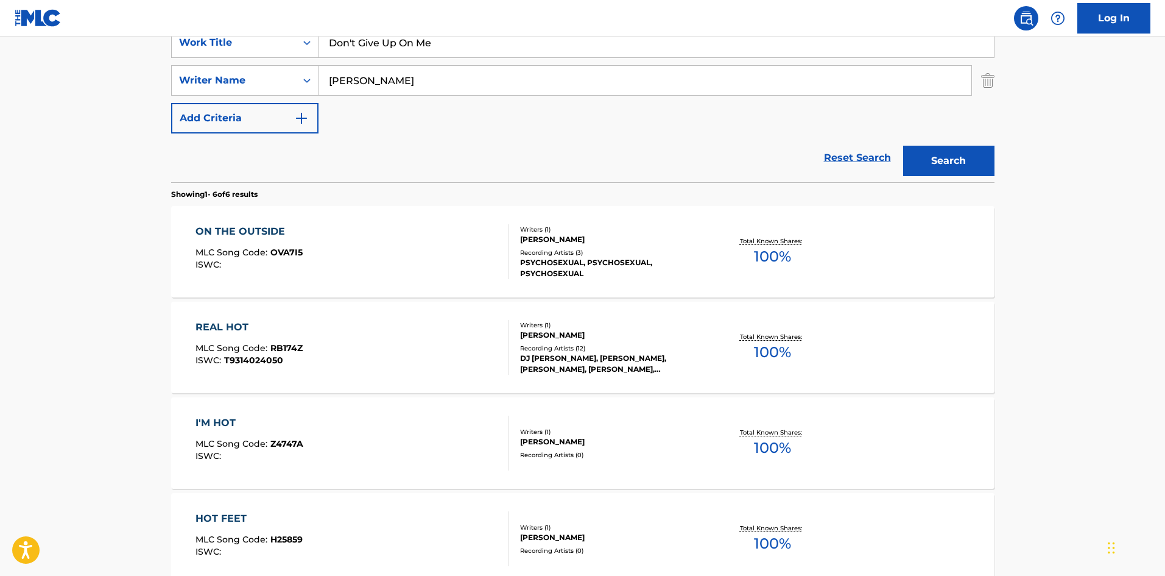
click at [423, 78] on input "[PERSON_NAME]" at bounding box center [645, 80] width 653 height 29
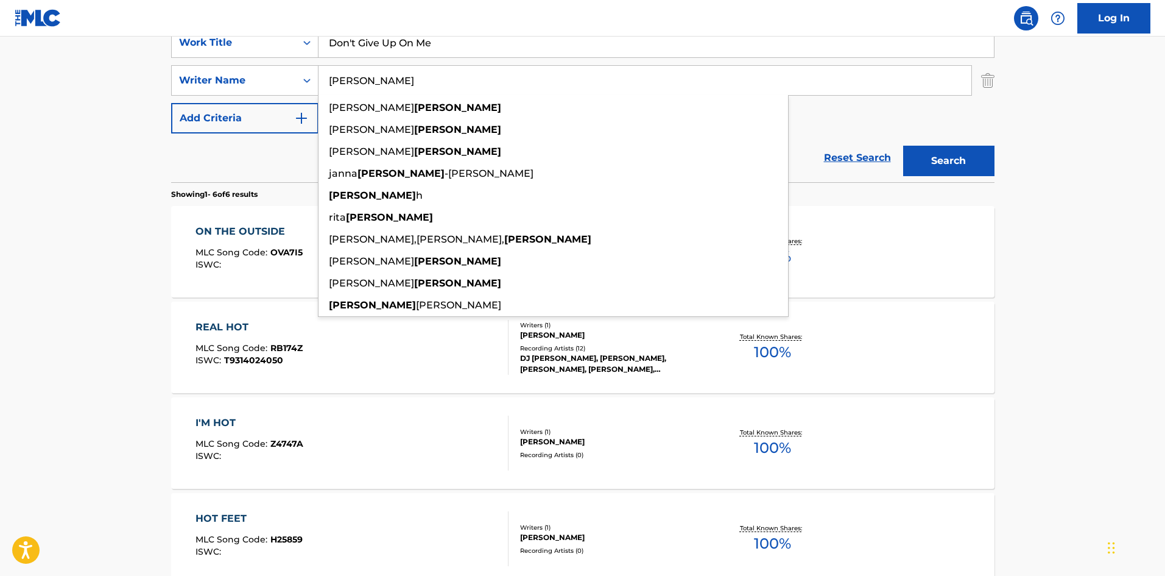
click at [423, 78] on input "[PERSON_NAME]" at bounding box center [645, 80] width 653 height 29
paste input "OWMAN"
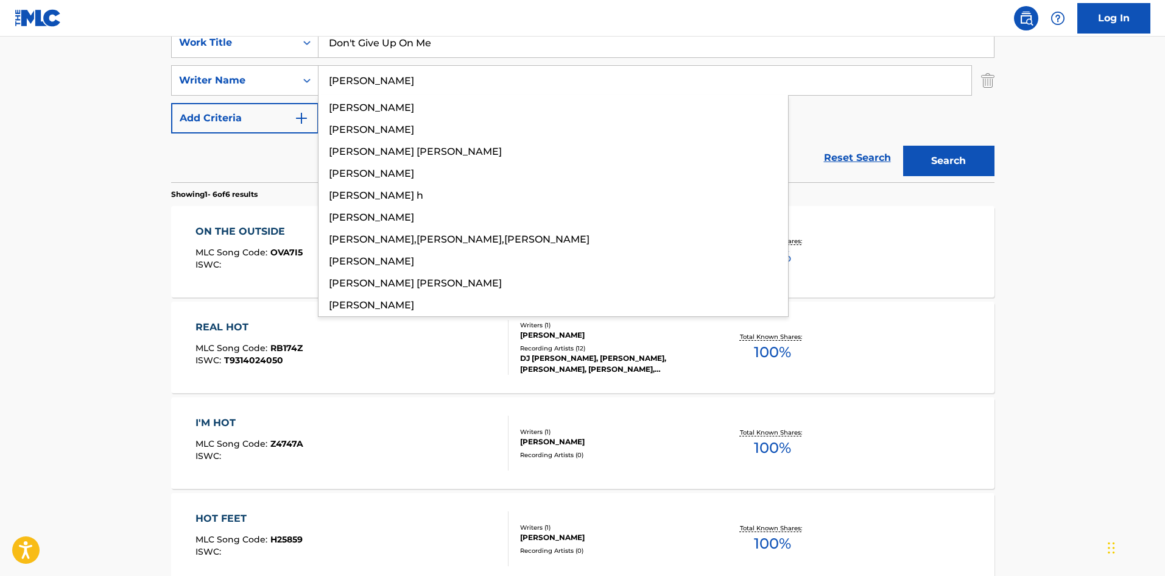
type input "[PERSON_NAME]"
click at [975, 158] on button "Search" at bounding box center [948, 161] width 91 height 30
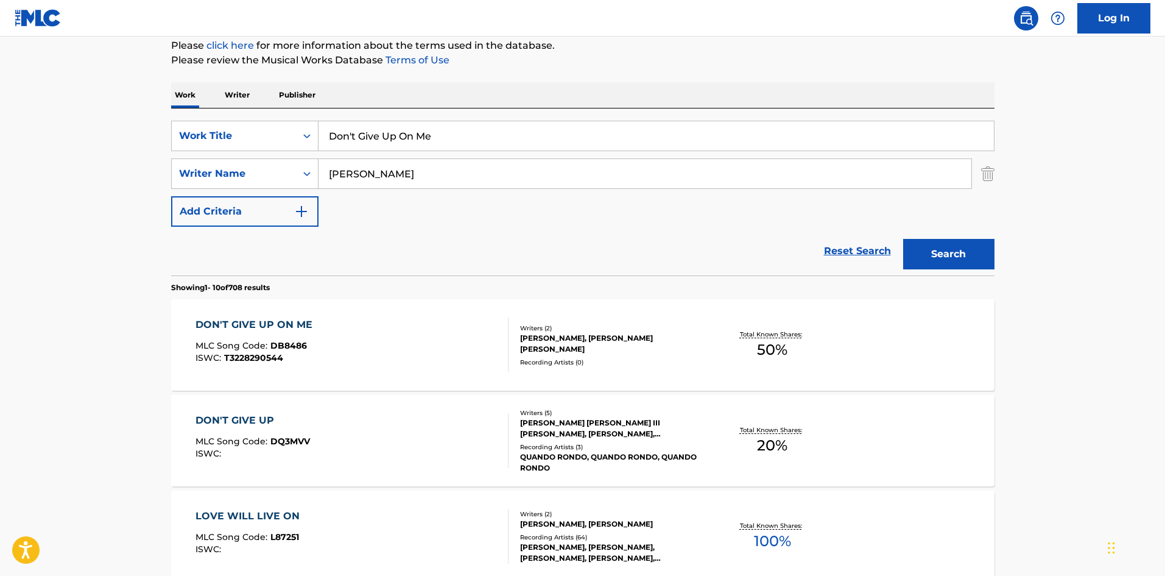
scroll to position [183, 0]
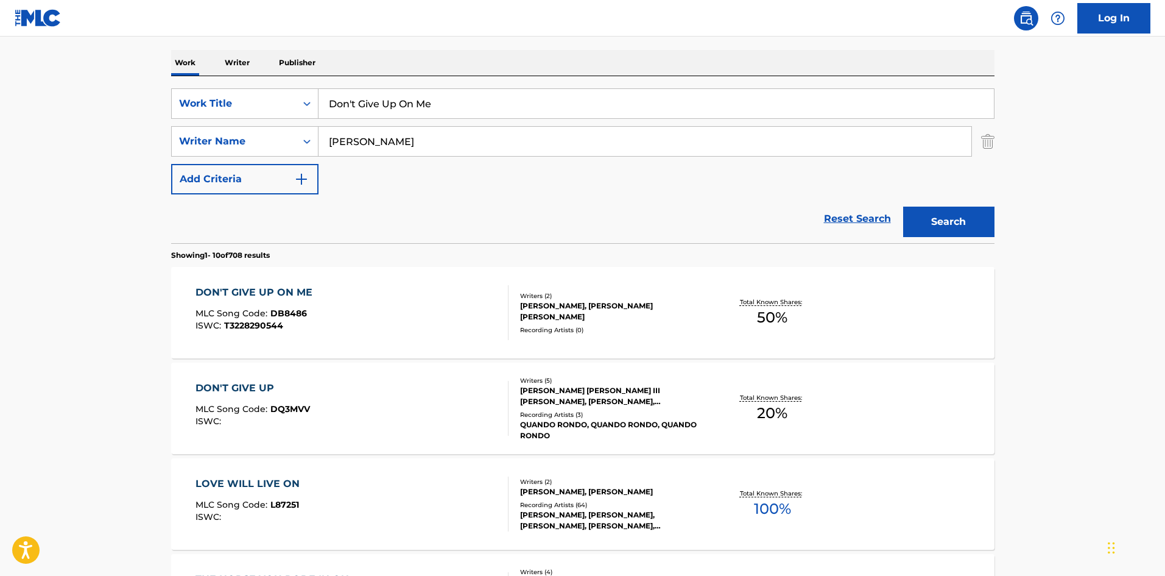
click at [374, 316] on div "DON'T GIVE UP ON ME MLC Song Code : DB8486 ISWC : T3228290544" at bounding box center [352, 312] width 313 height 55
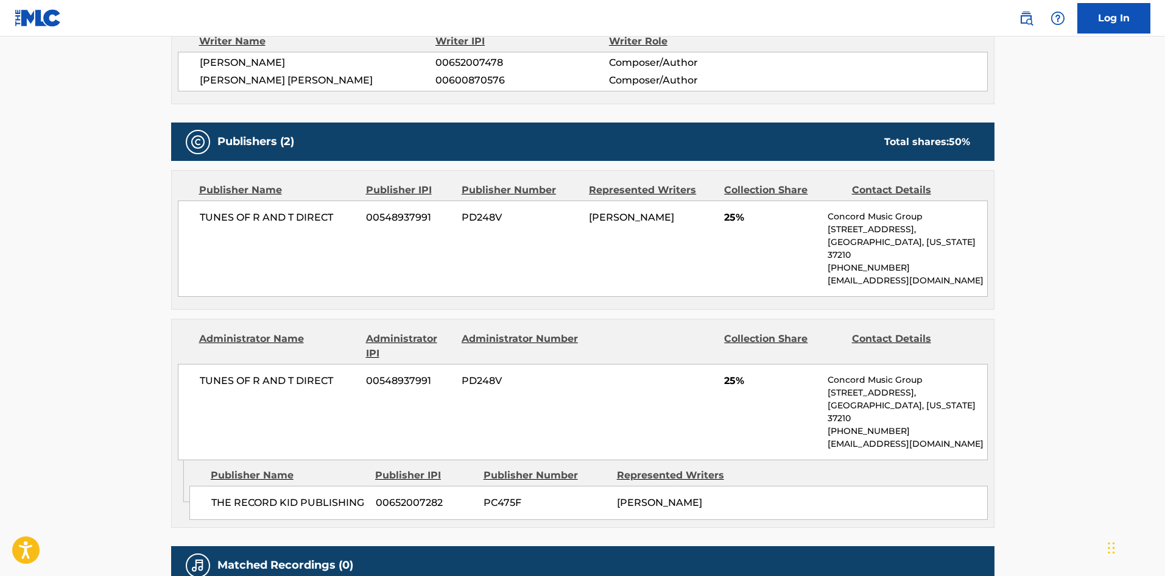
scroll to position [487, 0]
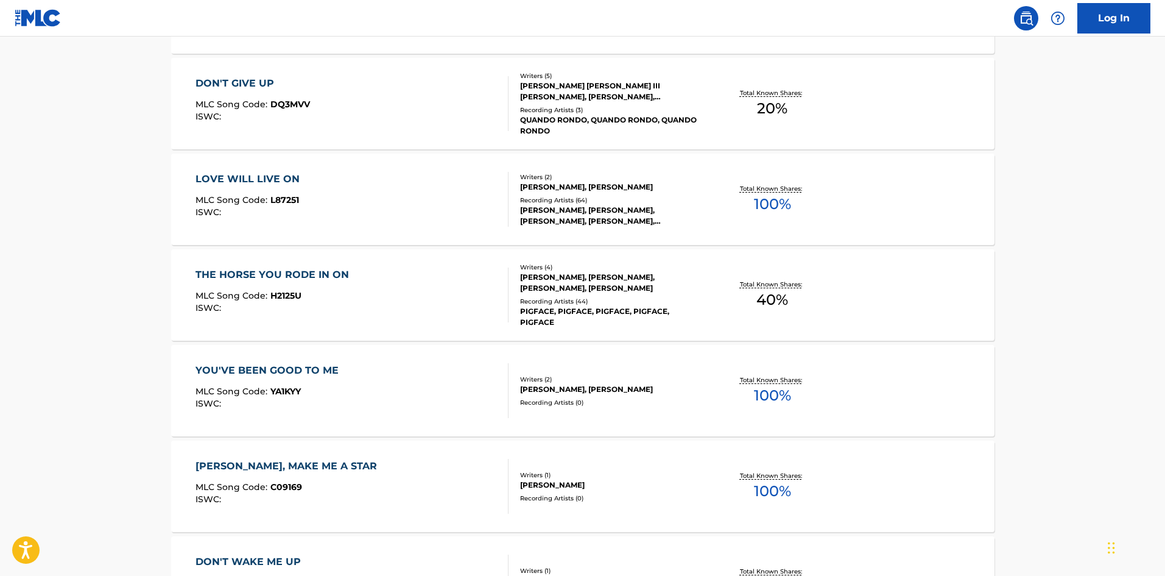
scroll to position [183, 0]
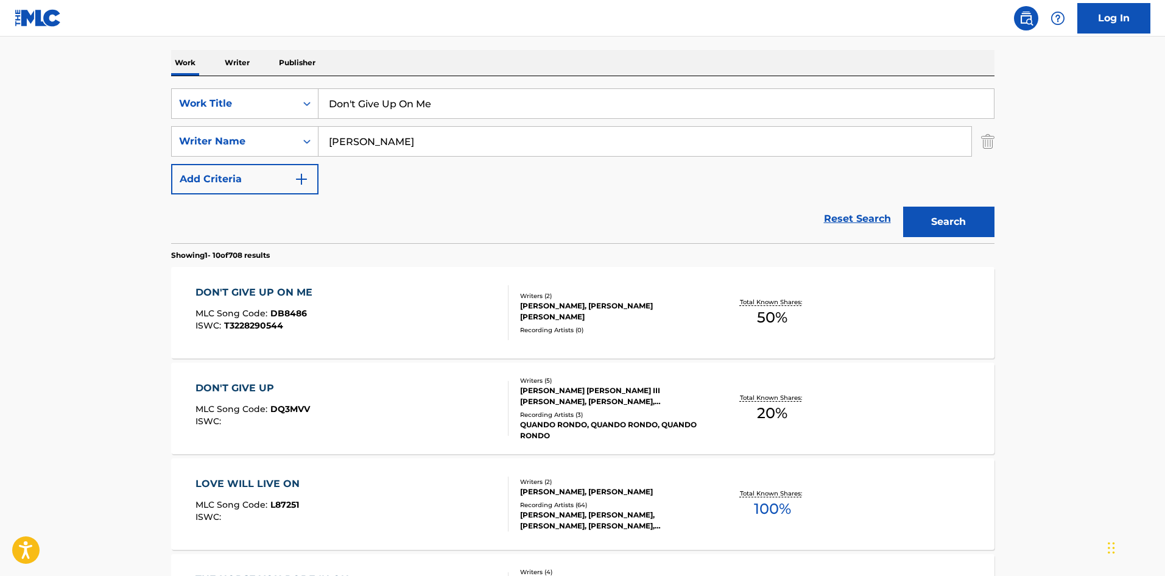
drag, startPoint x: 381, startPoint y: 121, endPoint x: 391, endPoint y: 107, distance: 17.6
click at [381, 121] on div "SearchWithCriteriab36dd770-504f-4c5d-ab1b-eb28a5582b15 Work Title Don't Give Up…" at bounding box center [582, 141] width 823 height 106
click at [395, 97] on input "Don't Give Up On Me" at bounding box center [656, 103] width 675 height 29
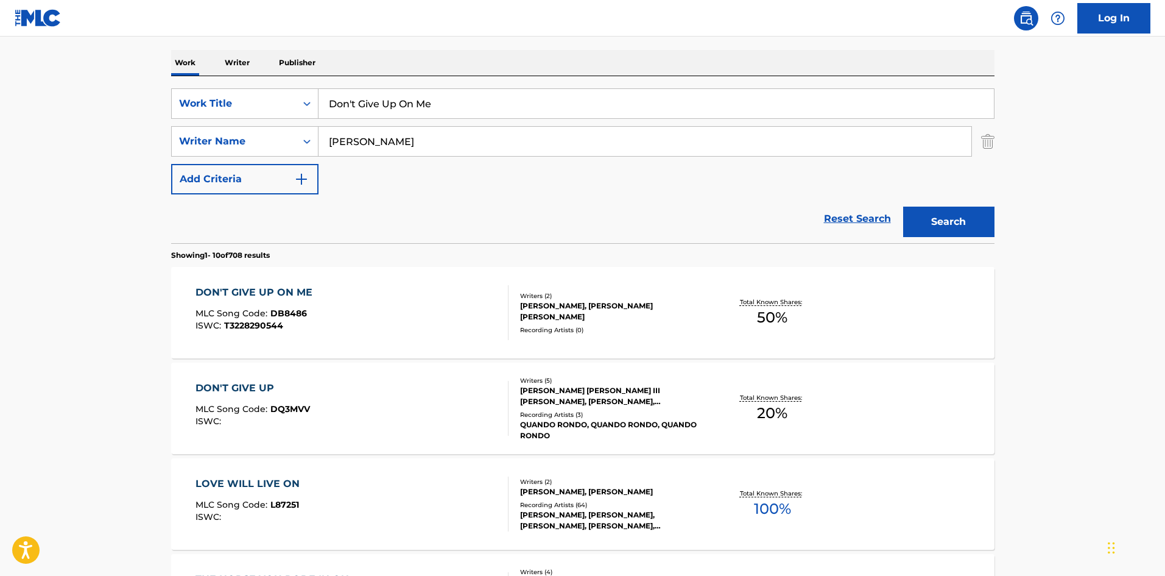
paste input "Last Time"
click at [571, 100] on input "Don't Give UpLast TimeOn Me" at bounding box center [656, 103] width 675 height 29
paste input "Last [PERSON_NAME]"
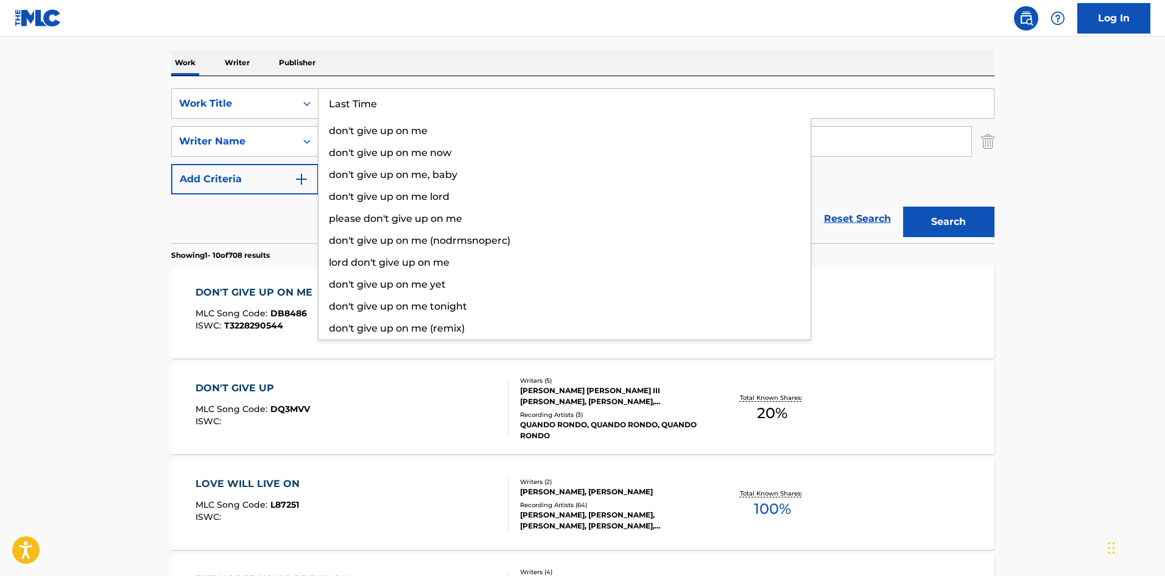
type input "Last Time"
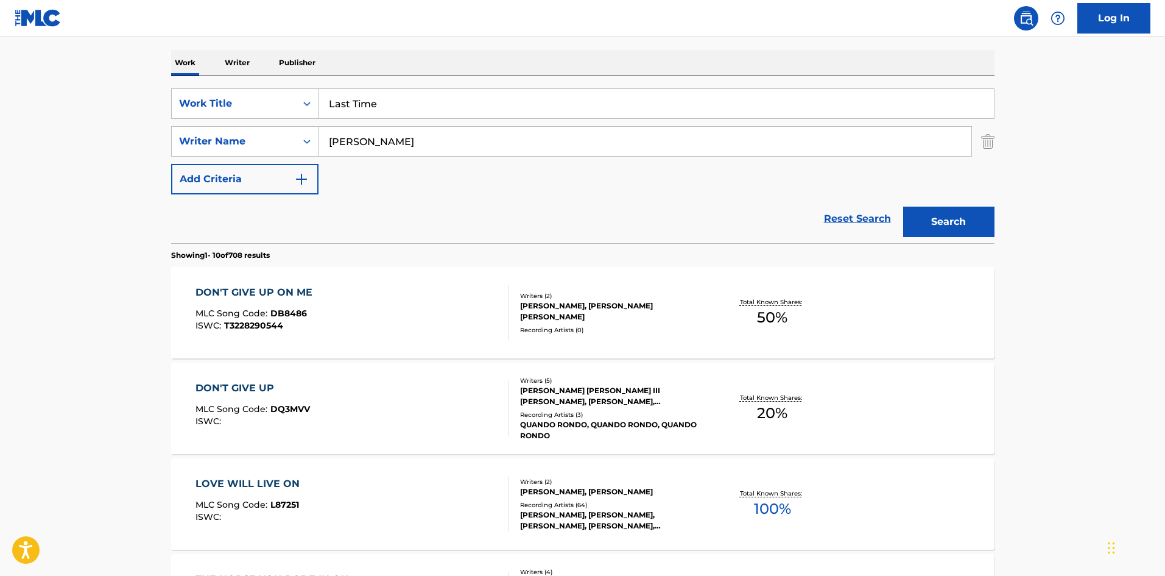
click at [111, 53] on main "The MLC Public Work Search The accuracy and completeness of The MLC's data is d…" at bounding box center [582, 571] width 1165 height 1434
click at [406, 125] on div "SearchWithCriteriab36dd770-504f-4c5d-ab1b-eb28a5582b15 Work Title Last Time Sea…" at bounding box center [582, 141] width 823 height 106
click at [405, 130] on input "[PERSON_NAME]" at bounding box center [645, 141] width 653 height 29
paste input "KENTAE"
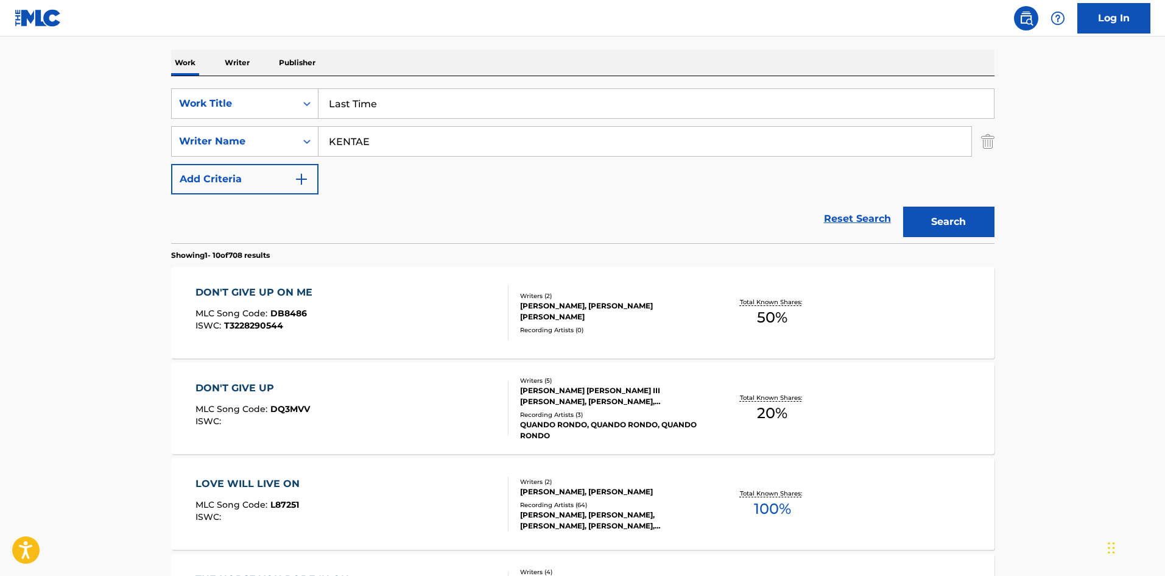
click at [970, 227] on button "Search" at bounding box center [948, 221] width 91 height 30
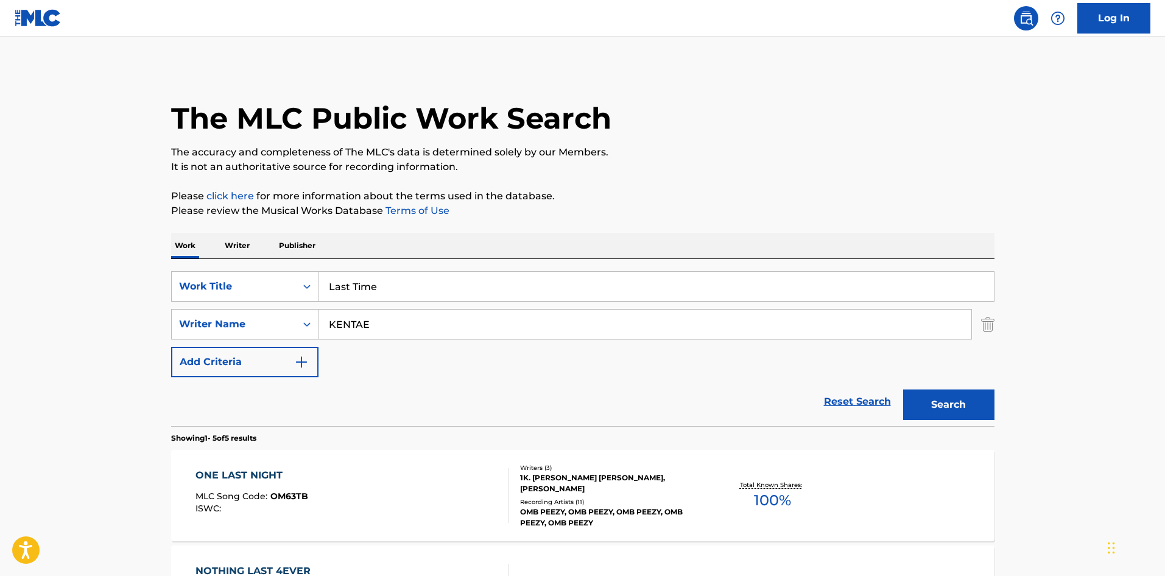
click at [400, 314] on input "KENTAE" at bounding box center [645, 323] width 653 height 29
paste input "[PERSON_NAME]"
type input "[PERSON_NAME]"
click at [932, 400] on button "Search" at bounding box center [948, 404] width 91 height 30
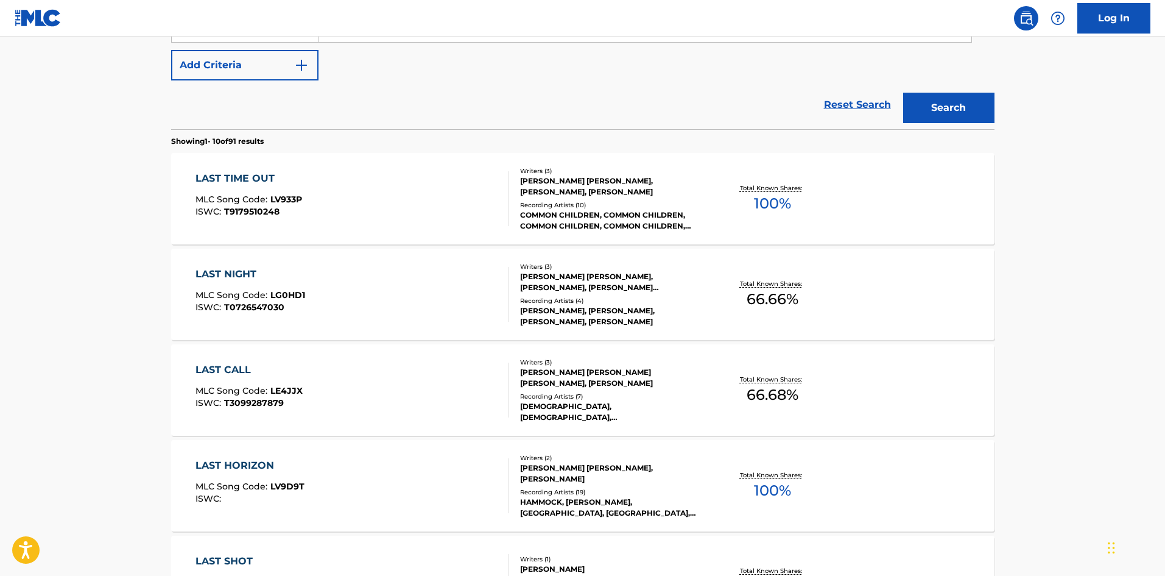
scroll to position [183, 0]
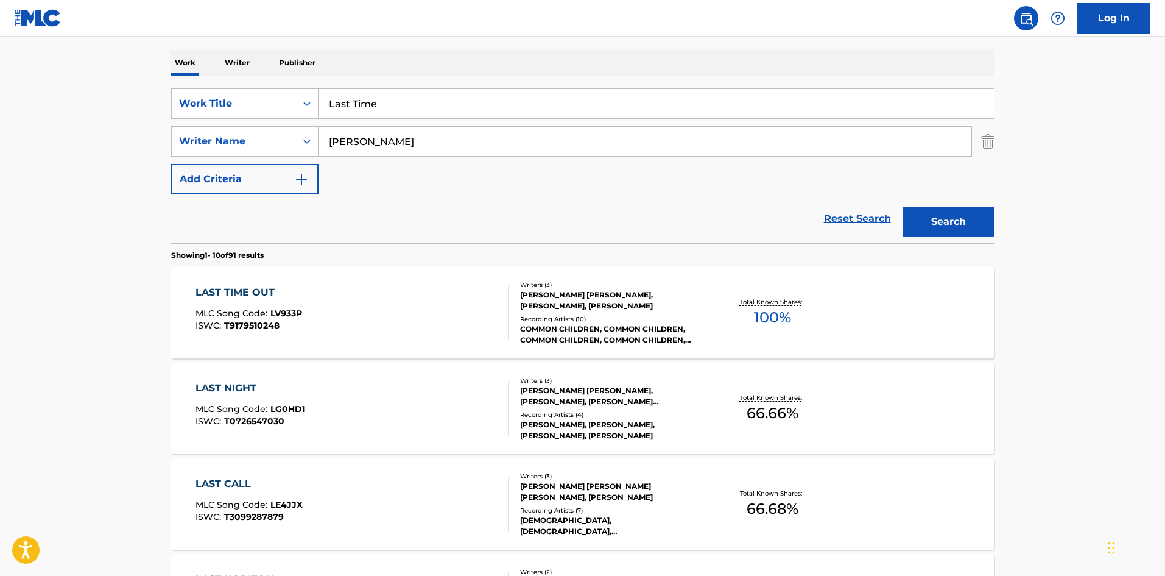
click at [368, 115] on input "Last Time" at bounding box center [656, 103] width 675 height 29
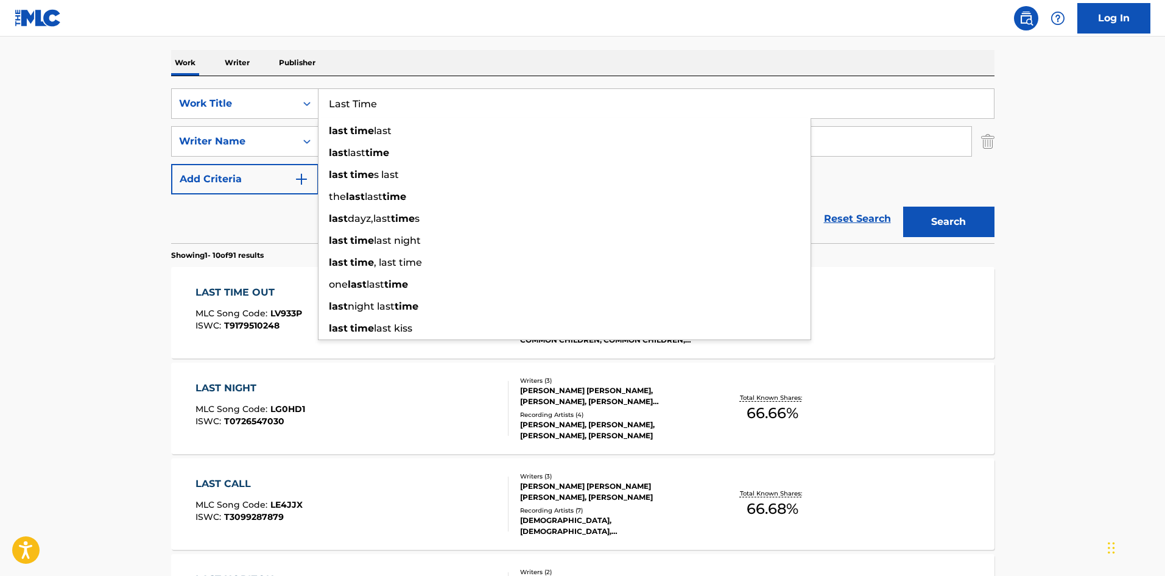
click at [368, 115] on input "Last Time" at bounding box center [656, 103] width 675 height 29
paste input "Crucifix"
type input "Crucifix"
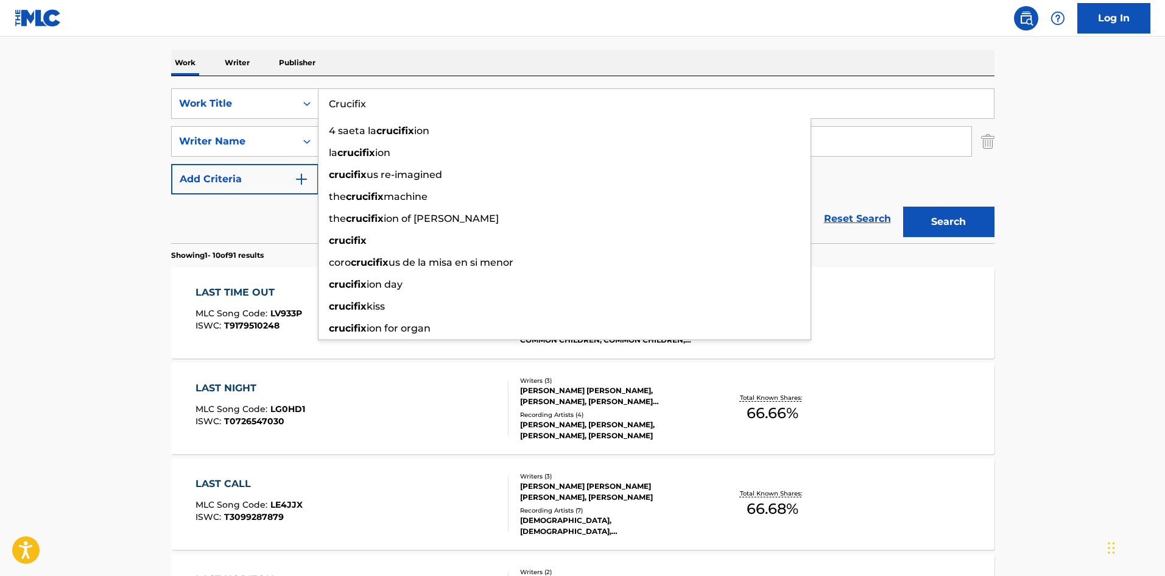
click at [4, 183] on main "The MLC Public Work Search The accuracy and completeness of The MLC's data is d…" at bounding box center [582, 571] width 1165 height 1434
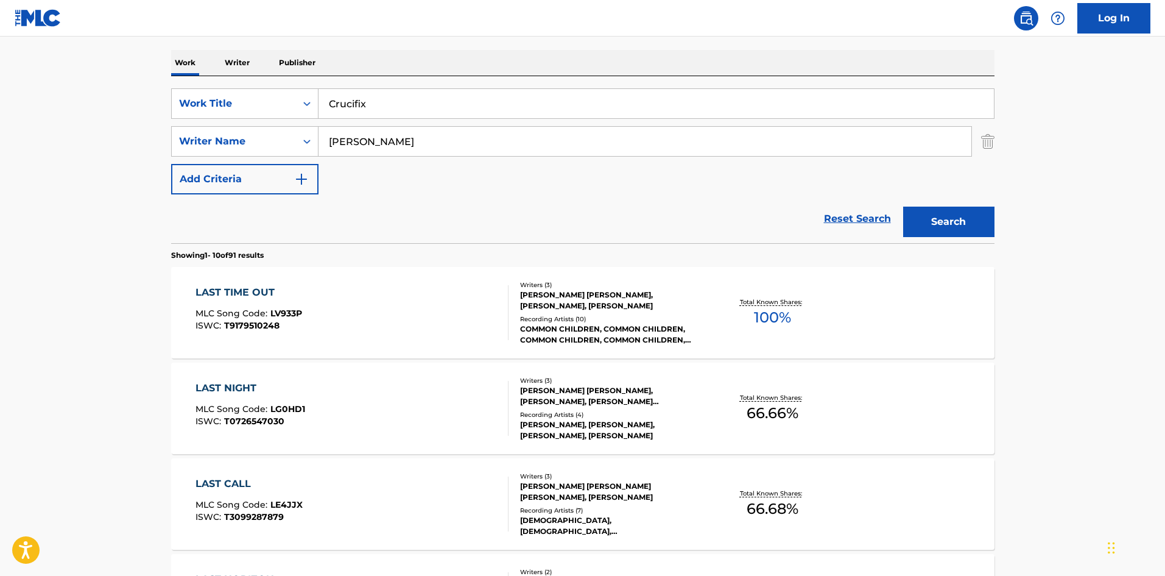
click at [376, 131] on input "[PERSON_NAME]" at bounding box center [645, 141] width 653 height 29
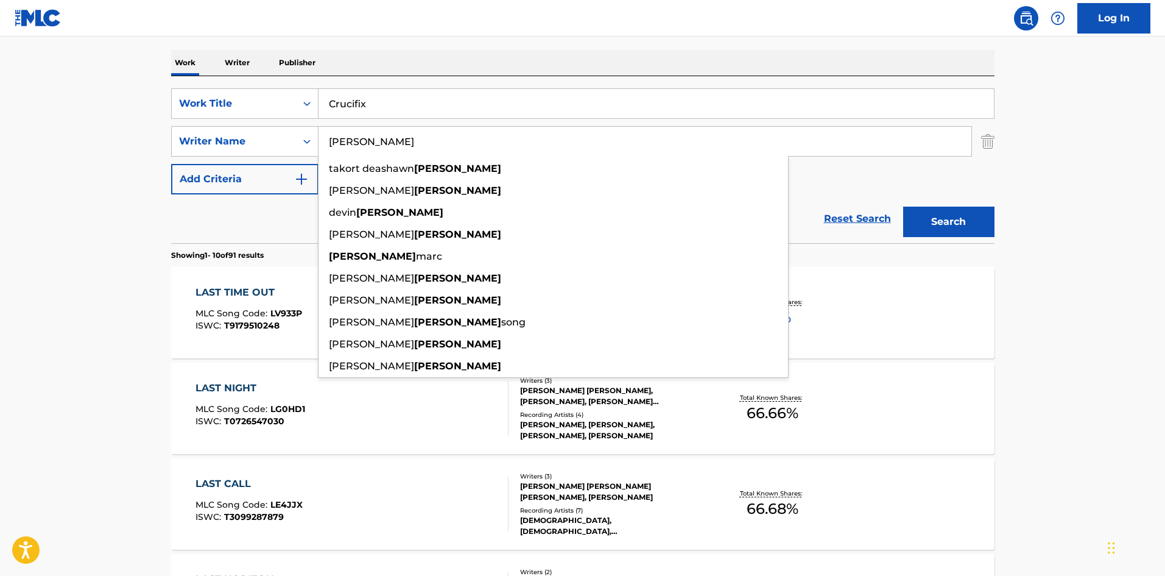
click at [376, 131] on input "[PERSON_NAME]" at bounding box center [645, 141] width 653 height 29
paste input "[GEOGRAPHIC_DATA]"
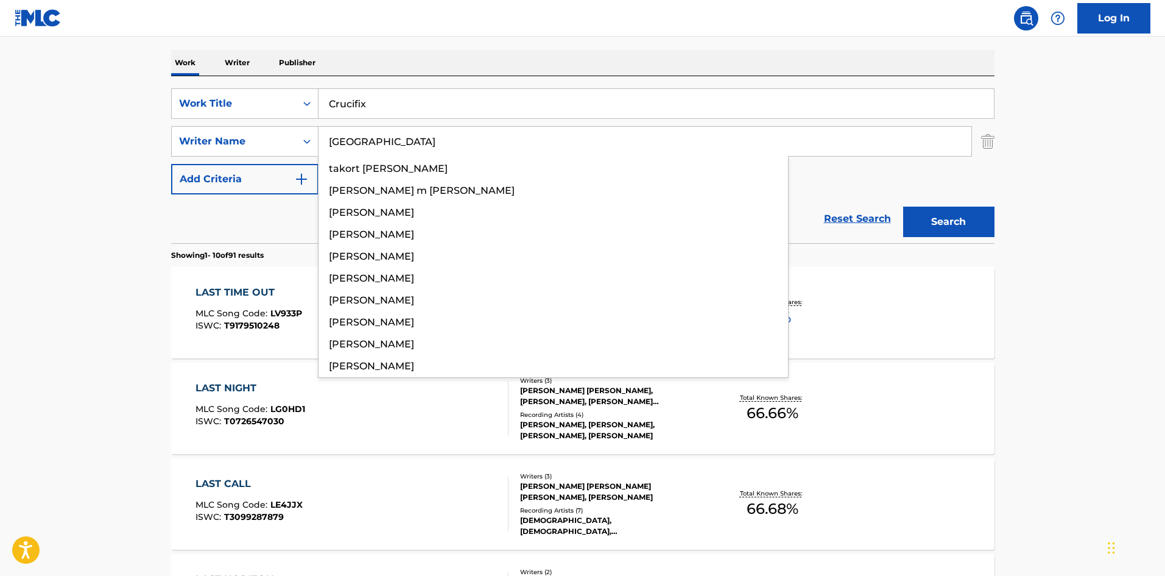
type input "[GEOGRAPHIC_DATA]"
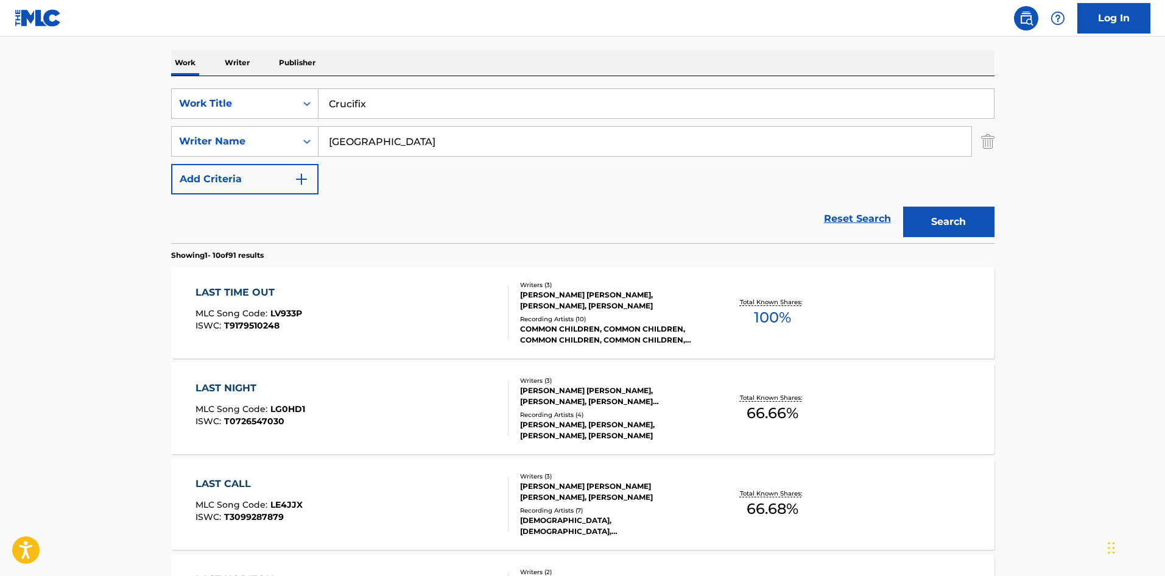
click at [948, 215] on button "Search" at bounding box center [948, 221] width 91 height 30
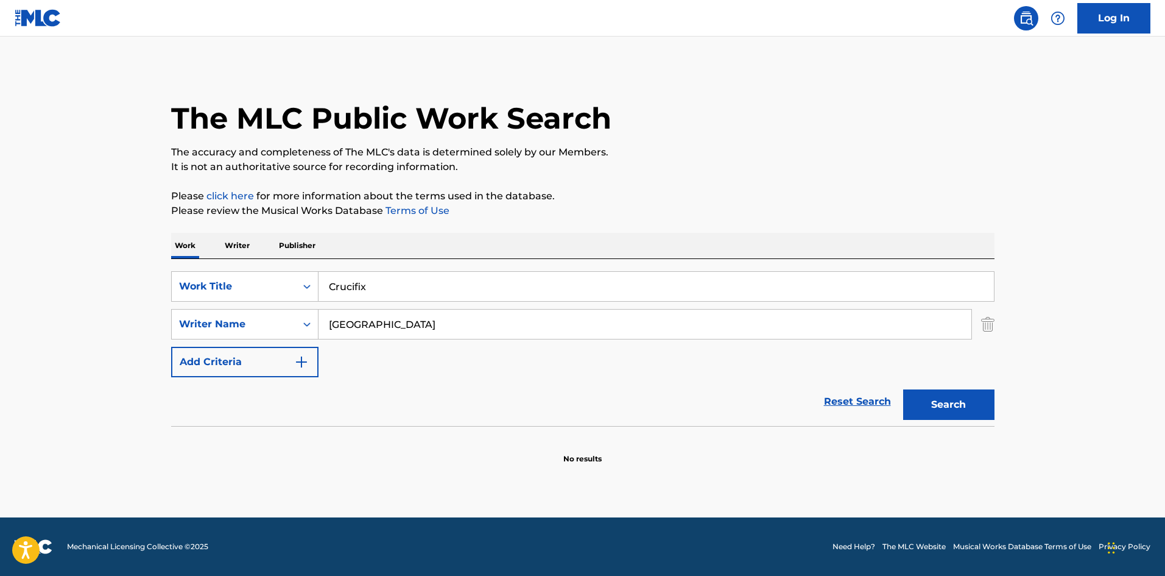
click at [982, 396] on button "Search" at bounding box center [948, 404] width 91 height 30
click at [364, 281] on input "Crucifix" at bounding box center [656, 286] width 675 height 29
paste input "an't Fall Off"
type input "Can't Fall Off"
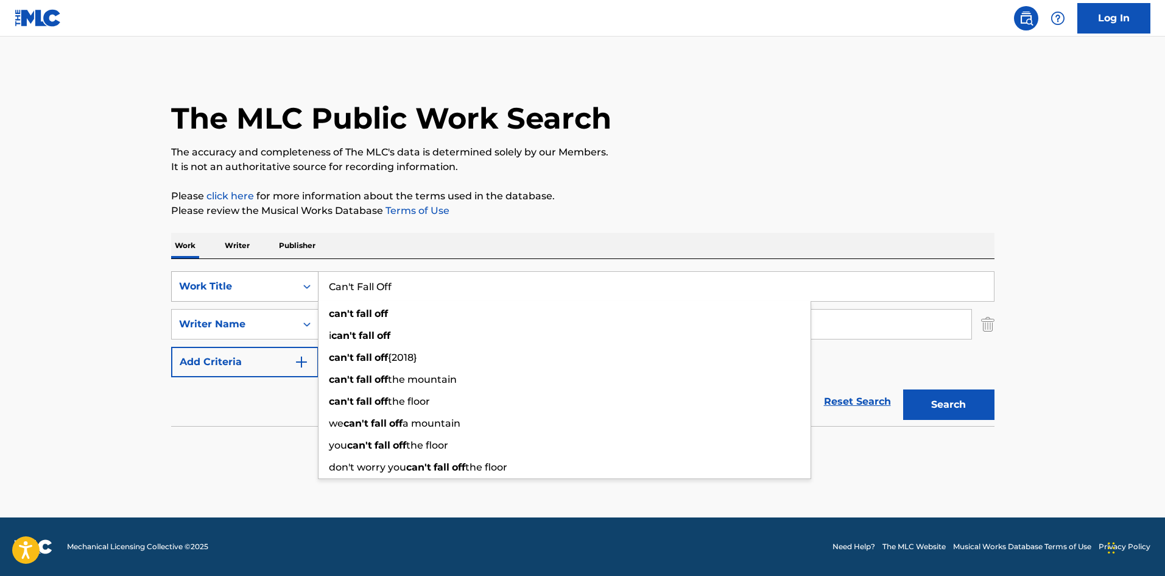
drag, startPoint x: 0, startPoint y: 255, endPoint x: 310, endPoint y: 286, distance: 311.6
click at [1, 256] on main "The MLC Public Work Search The accuracy and completeness of The MLC's data is d…" at bounding box center [582, 277] width 1165 height 481
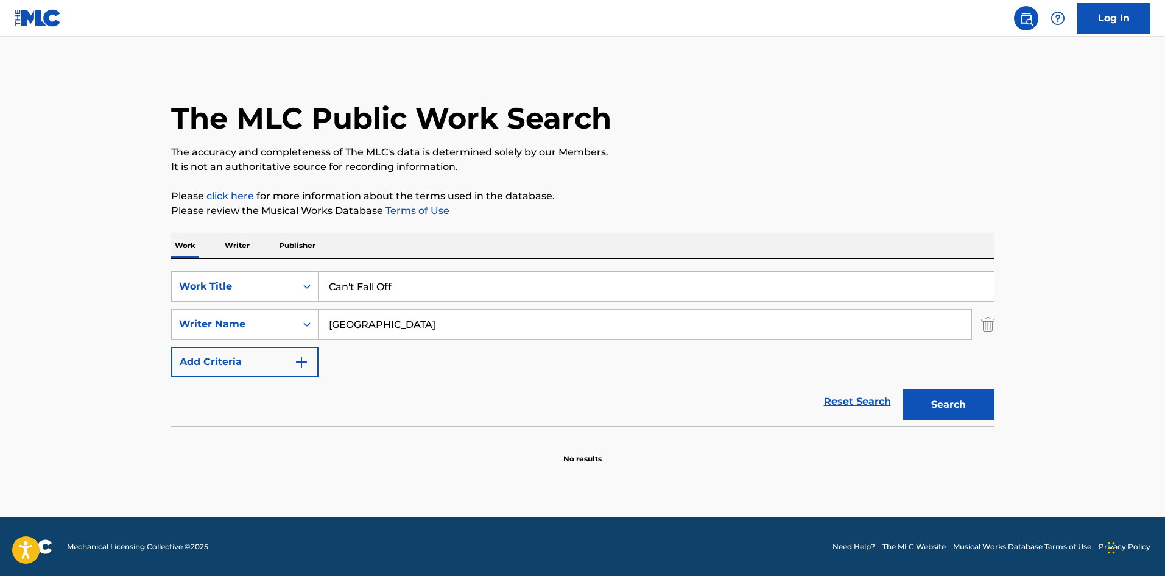
click at [319, 286] on input "Can't Fall Off" at bounding box center [656, 286] width 675 height 29
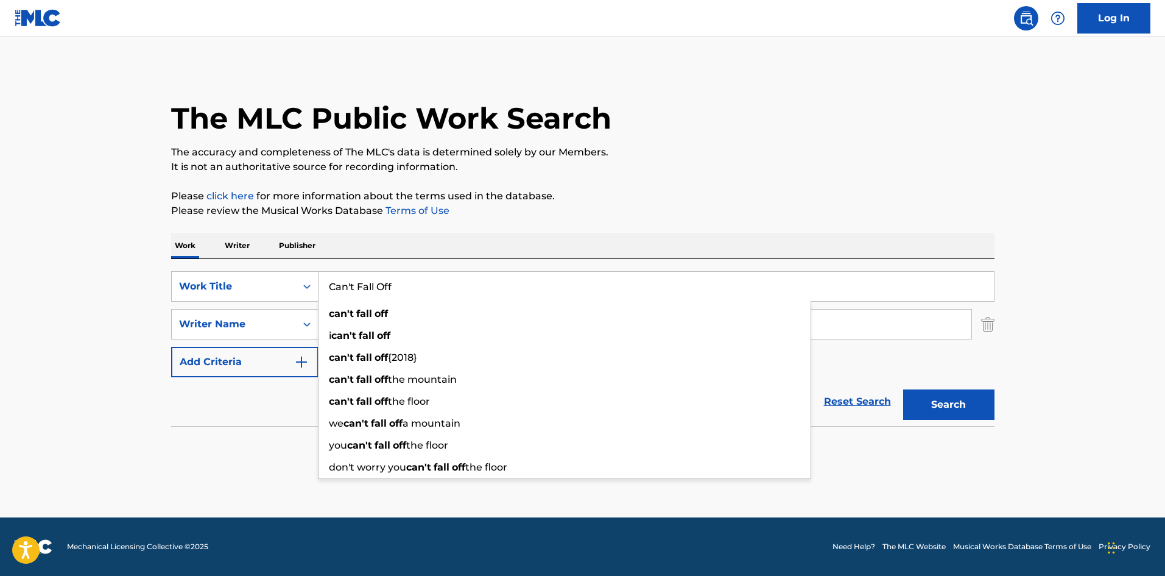
click at [513, 260] on div "SearchWithCriteriab36dd770-504f-4c5d-ab1b-eb28a5582b15 Work Title Can't Fall Of…" at bounding box center [582, 342] width 823 height 167
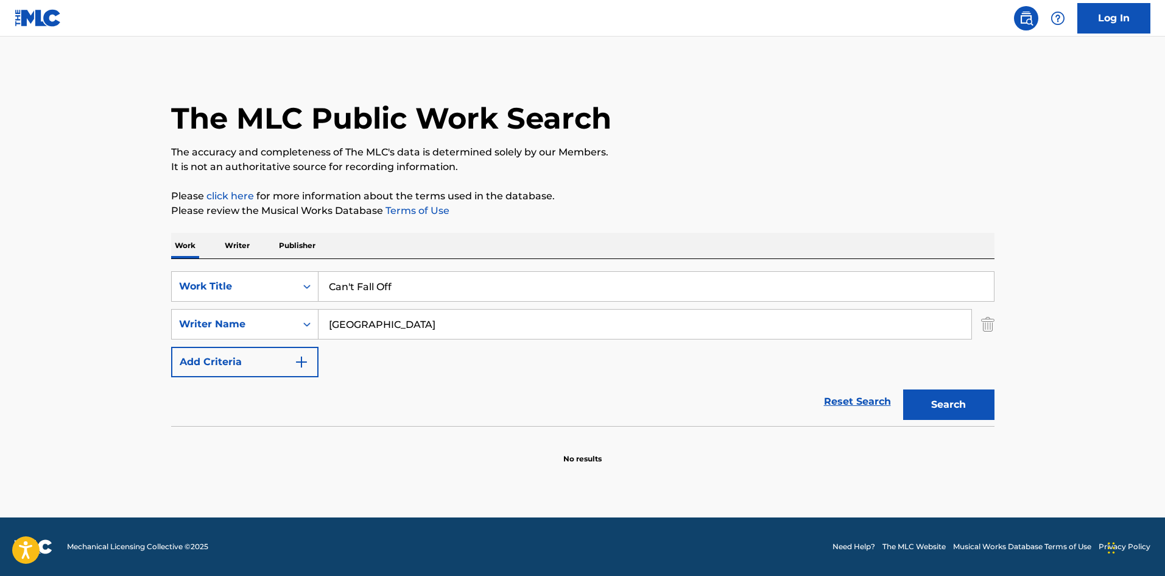
click at [465, 325] on input "[GEOGRAPHIC_DATA]" at bounding box center [645, 323] width 653 height 29
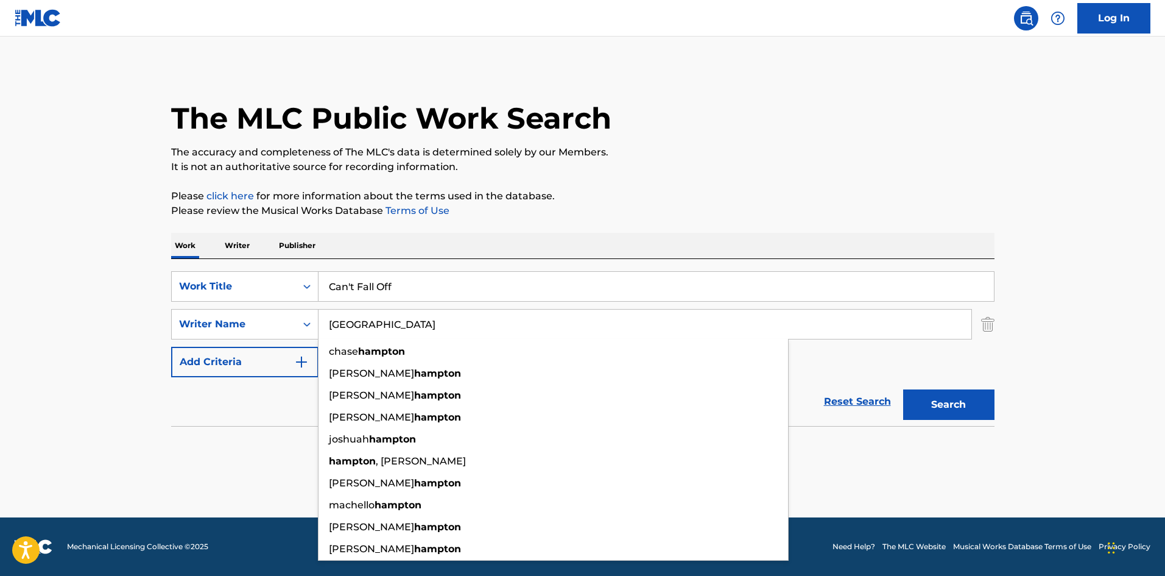
click at [465, 325] on input "[GEOGRAPHIC_DATA]" at bounding box center [645, 323] width 653 height 29
paste input "DODO"
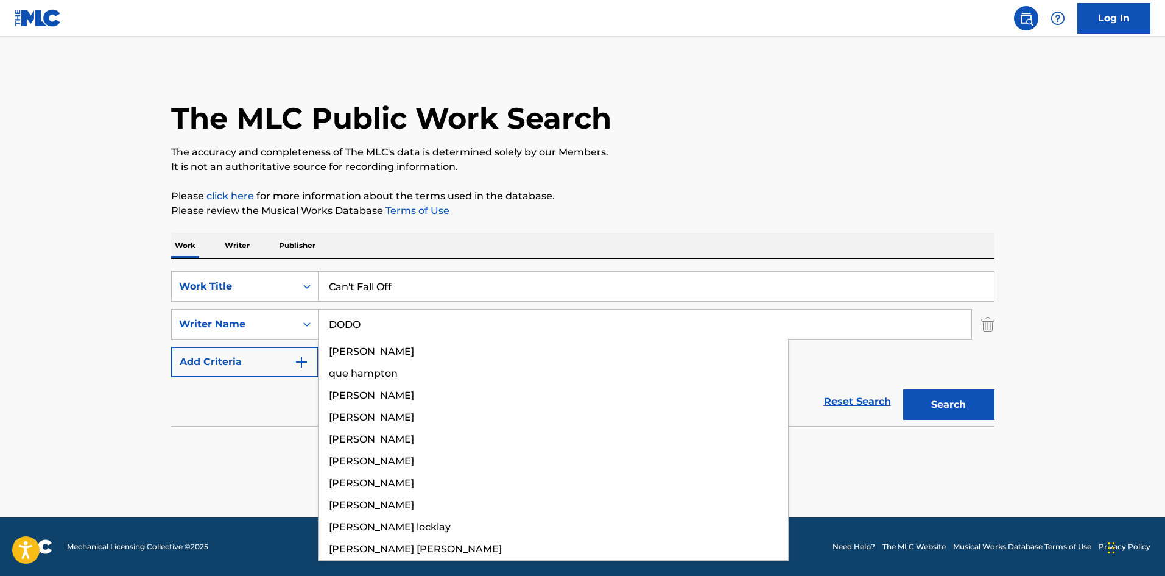
type input "DODO"
click at [956, 400] on button "Search" at bounding box center [948, 404] width 91 height 30
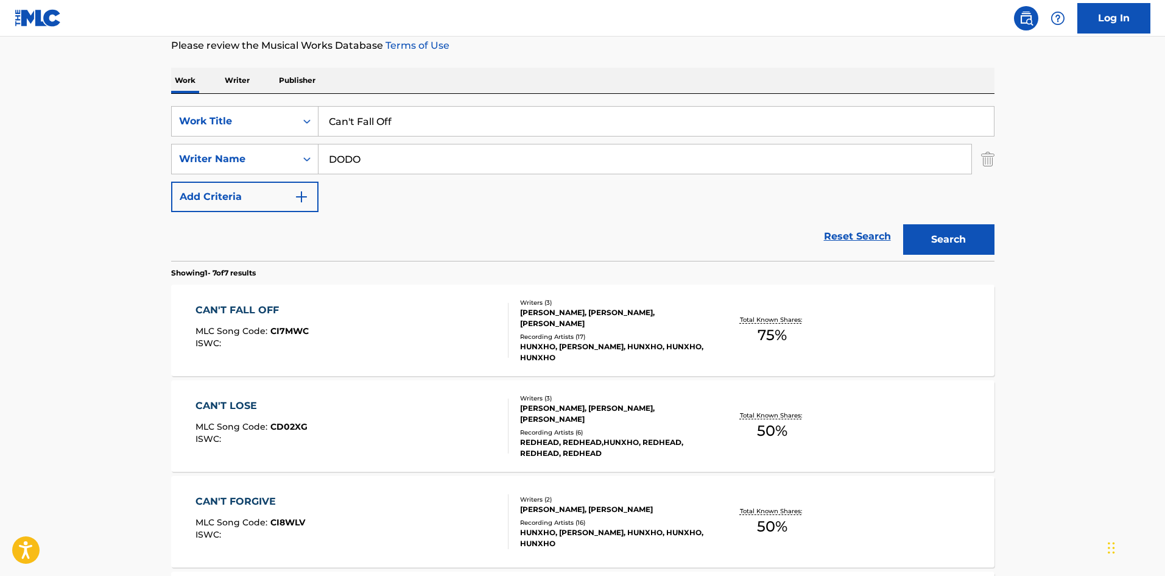
scroll to position [183, 0]
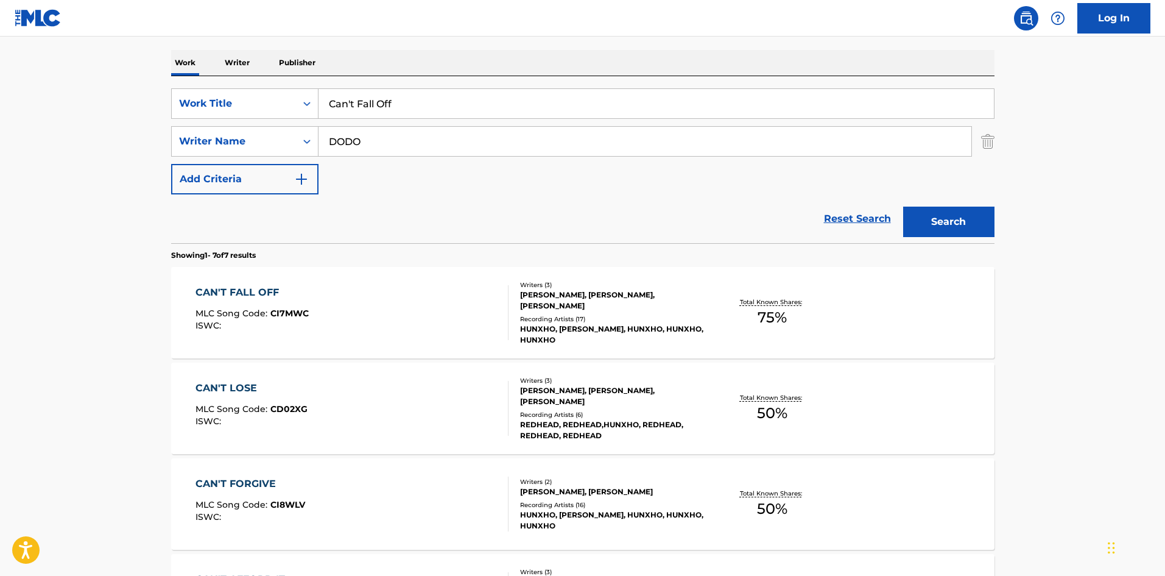
click at [426, 301] on div "CAN'T FALL OFF MLC Song Code : CI7MWC ISWC :" at bounding box center [352, 312] width 313 height 55
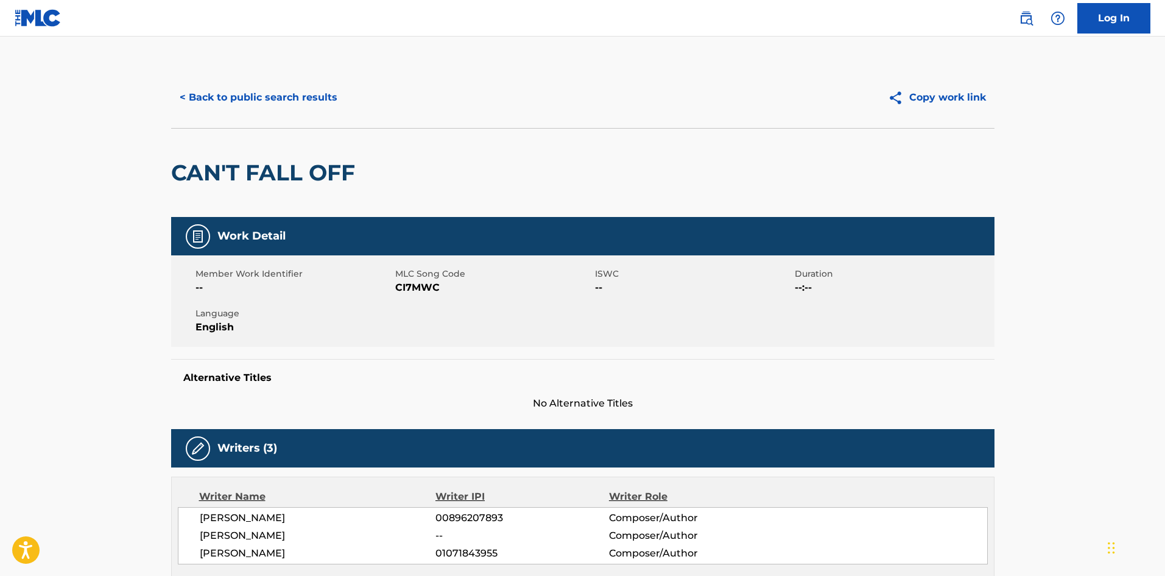
scroll to position [183, 0]
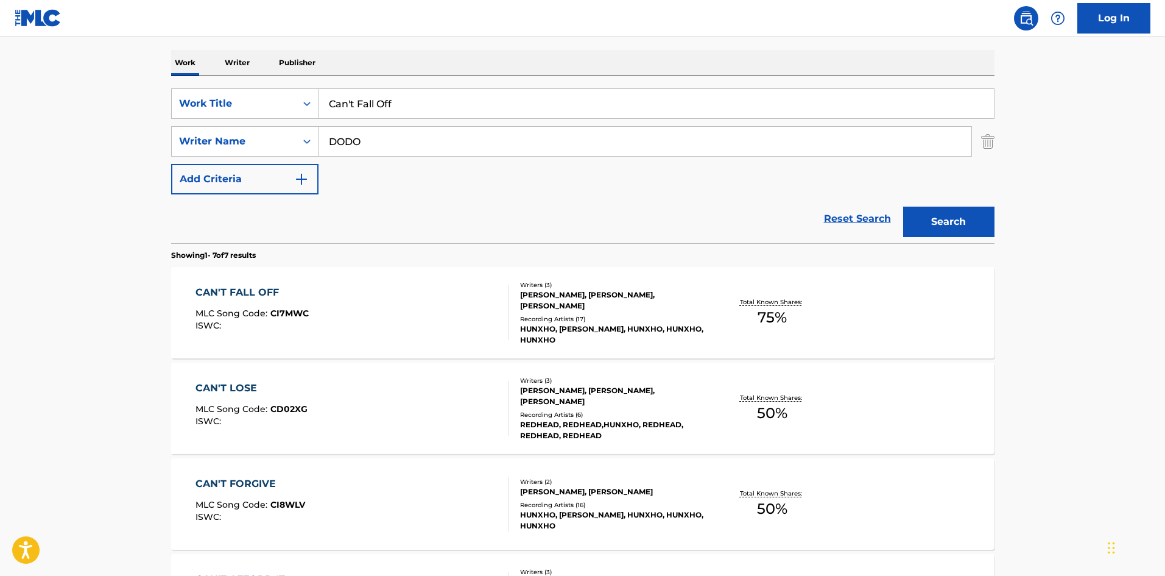
click at [390, 100] on input "Can't Fall Off" at bounding box center [656, 103] width 675 height 29
paste input "Swear To [DEMOGRAPHIC_DATA]"
type input "Swear To [DEMOGRAPHIC_DATA]"
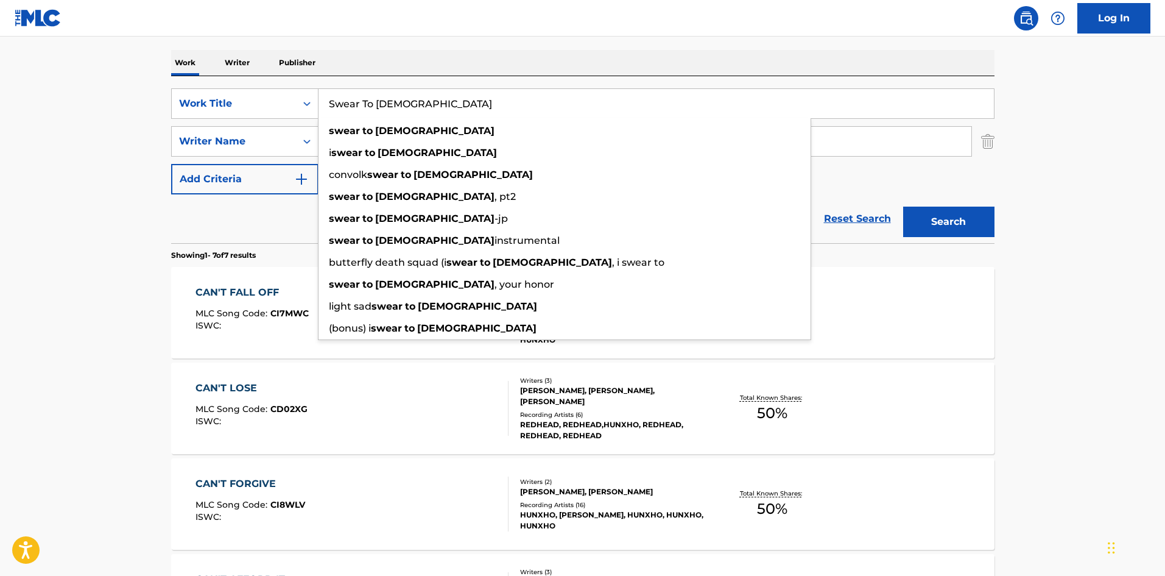
drag, startPoint x: 0, startPoint y: 281, endPoint x: 210, endPoint y: 201, distance: 224.8
click at [0, 281] on main "The MLC Public Work Search The accuracy and completeness of The MLC's data is d…" at bounding box center [582, 424] width 1165 height 1141
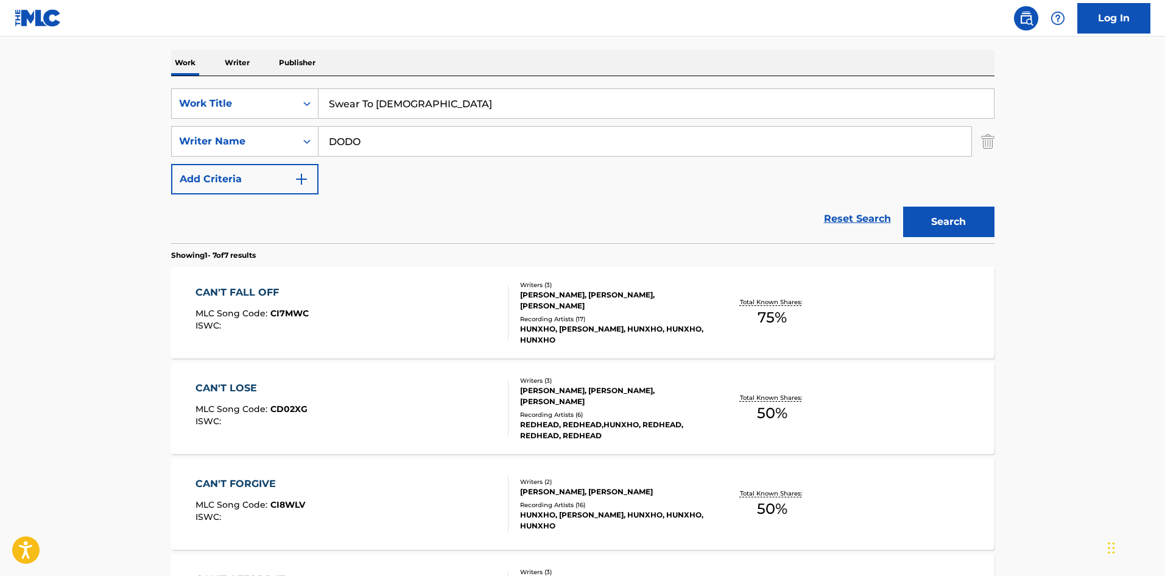
click at [358, 144] on input "DODO" at bounding box center [645, 141] width 653 height 29
drag, startPoint x: 358, startPoint y: 144, endPoint x: 982, endPoint y: 231, distance: 631.0
click at [362, 144] on input "DODO" at bounding box center [645, 141] width 653 height 29
paste input "[PERSON_NAME]"
type input "[PERSON_NAME]"
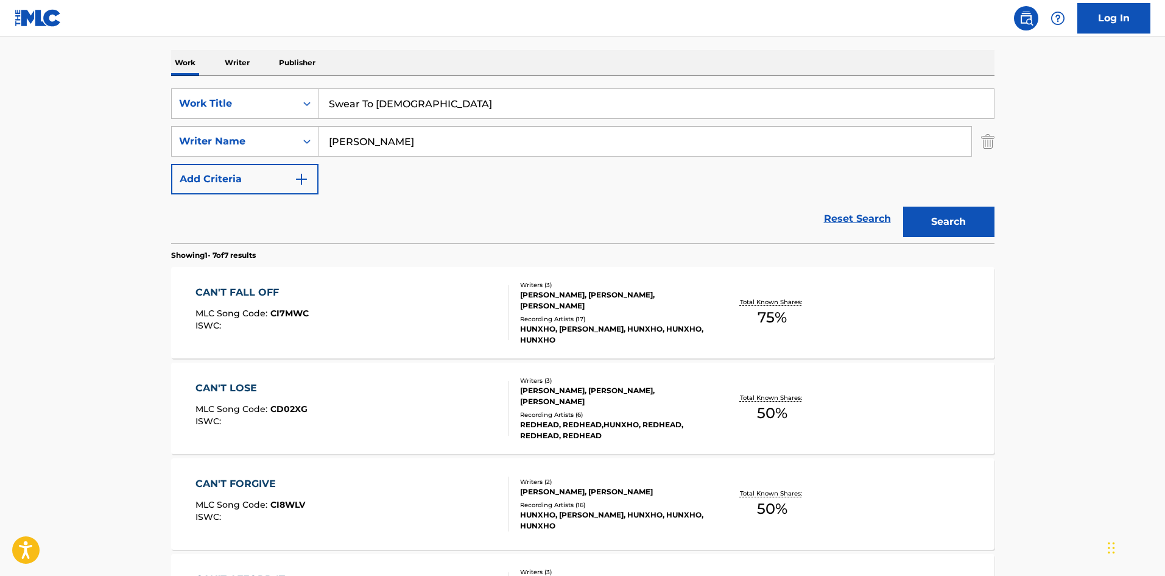
click at [982, 231] on button "Search" at bounding box center [948, 221] width 91 height 30
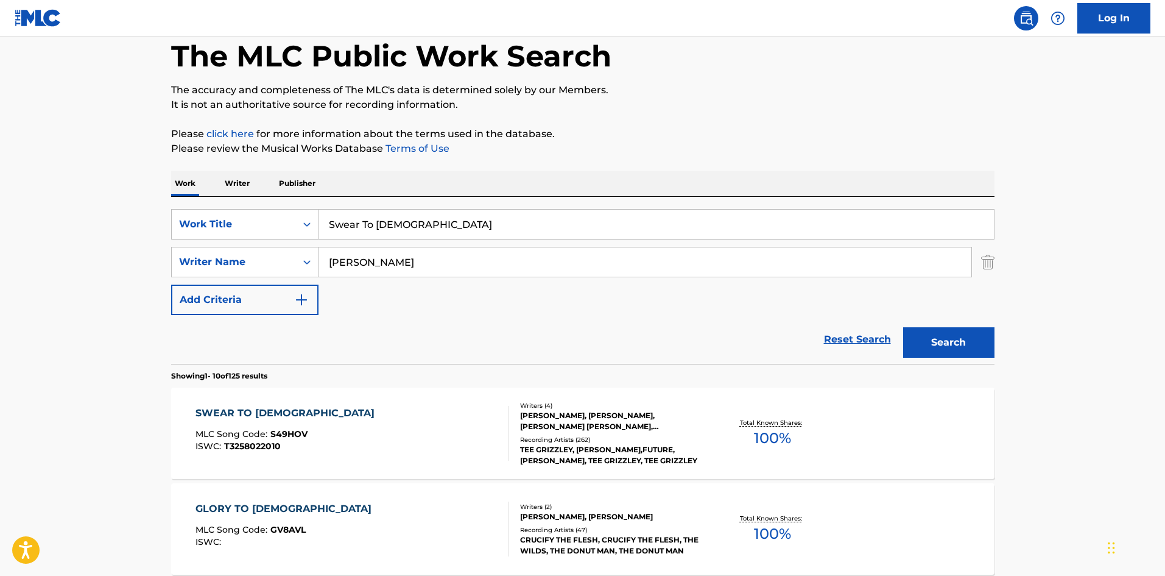
scroll to position [244, 0]
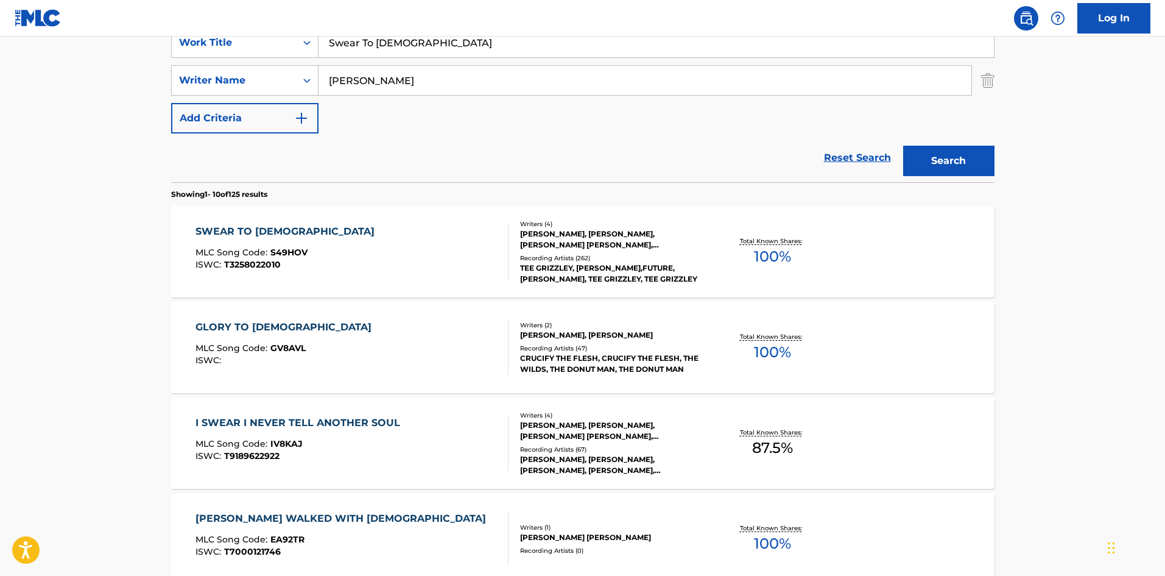
click at [273, 263] on span "T3258022010" at bounding box center [252, 264] width 57 height 11
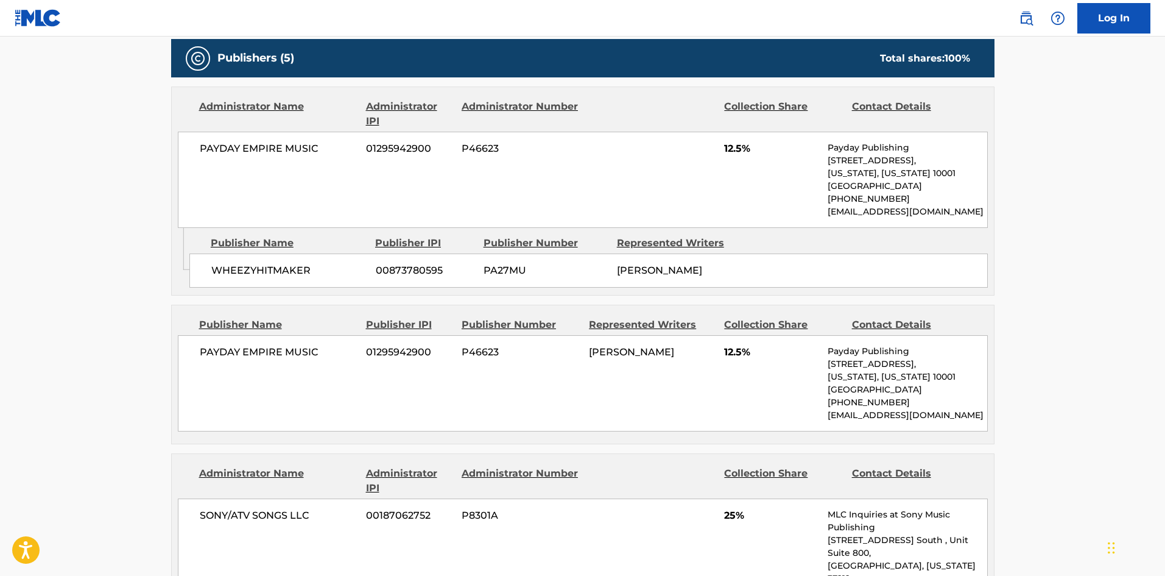
scroll to position [487, 0]
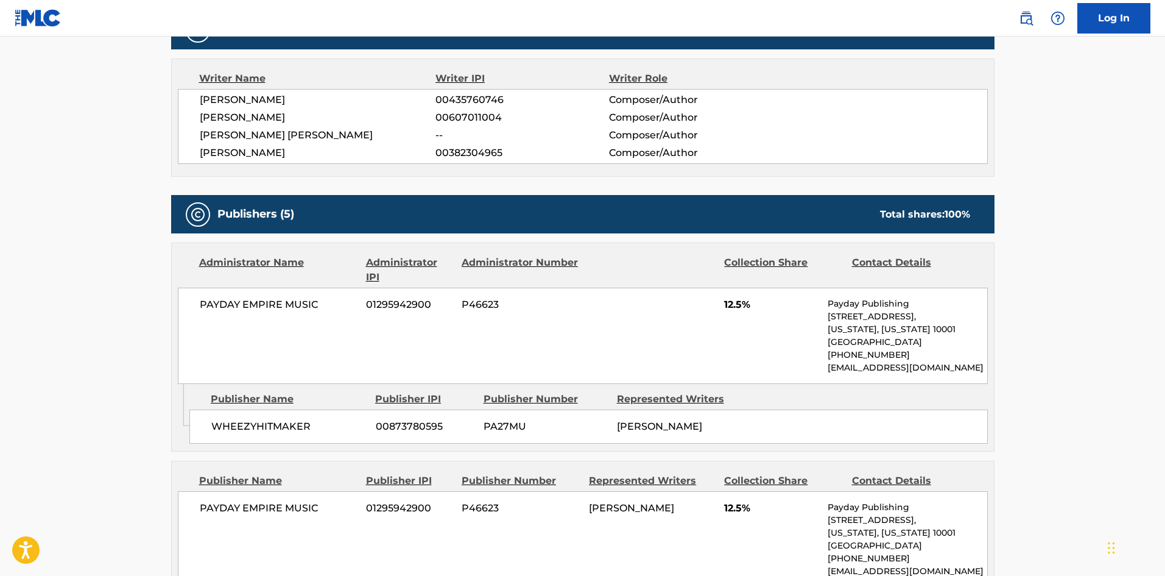
click at [233, 425] on span "WHEEZYHITMAKER" at bounding box center [288, 426] width 155 height 15
drag, startPoint x: 233, startPoint y: 425, endPoint x: 245, endPoint y: 400, distance: 28.3
click at [233, 424] on span "WHEEZYHITMAKER" at bounding box center [288, 426] width 155 height 15
copy span "WHEEZYHITMAKER"
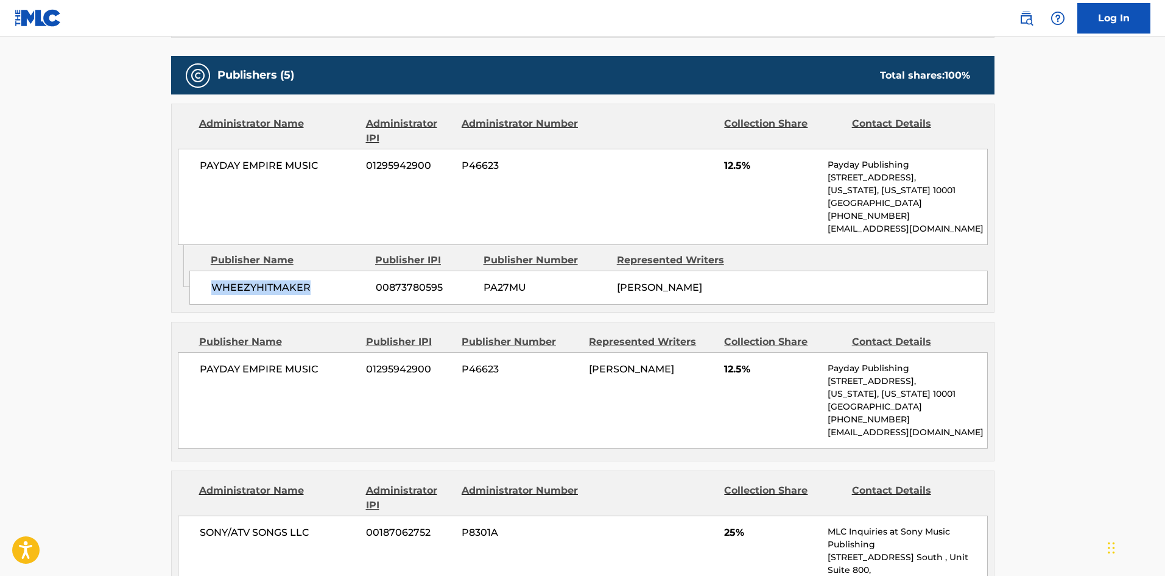
scroll to position [731, 0]
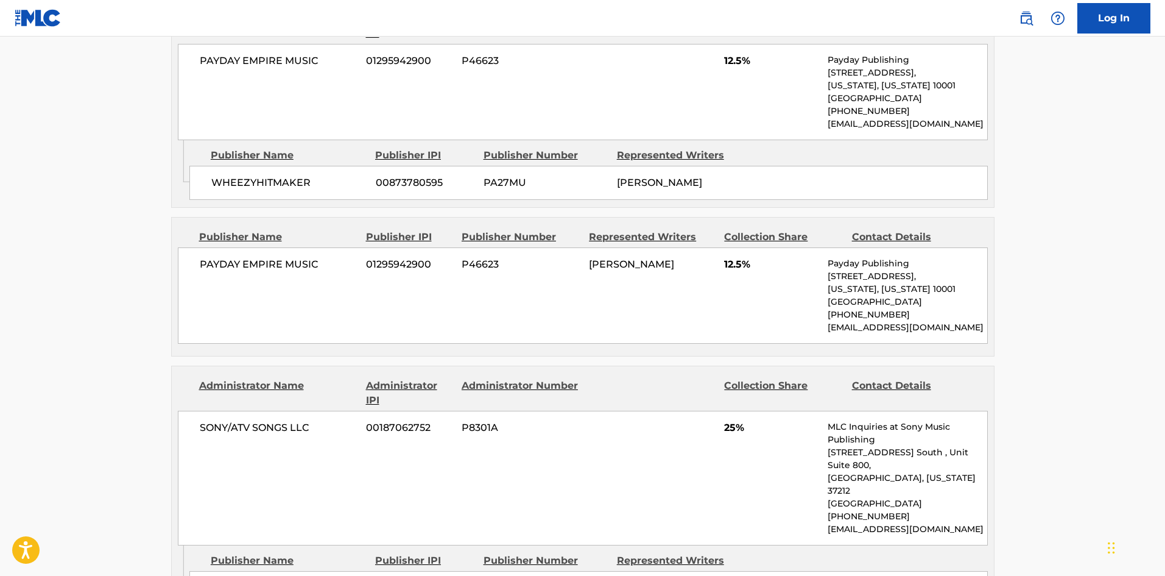
click at [219, 265] on span "PAYDAY EMPIRE MUSIC" at bounding box center [279, 264] width 158 height 15
drag, startPoint x: 219, startPoint y: 265, endPoint x: 298, endPoint y: 257, distance: 79.6
click at [298, 257] on span "PAYDAY EMPIRE MUSIC" at bounding box center [279, 264] width 158 height 15
